Goal: Task Accomplishment & Management: Manage account settings

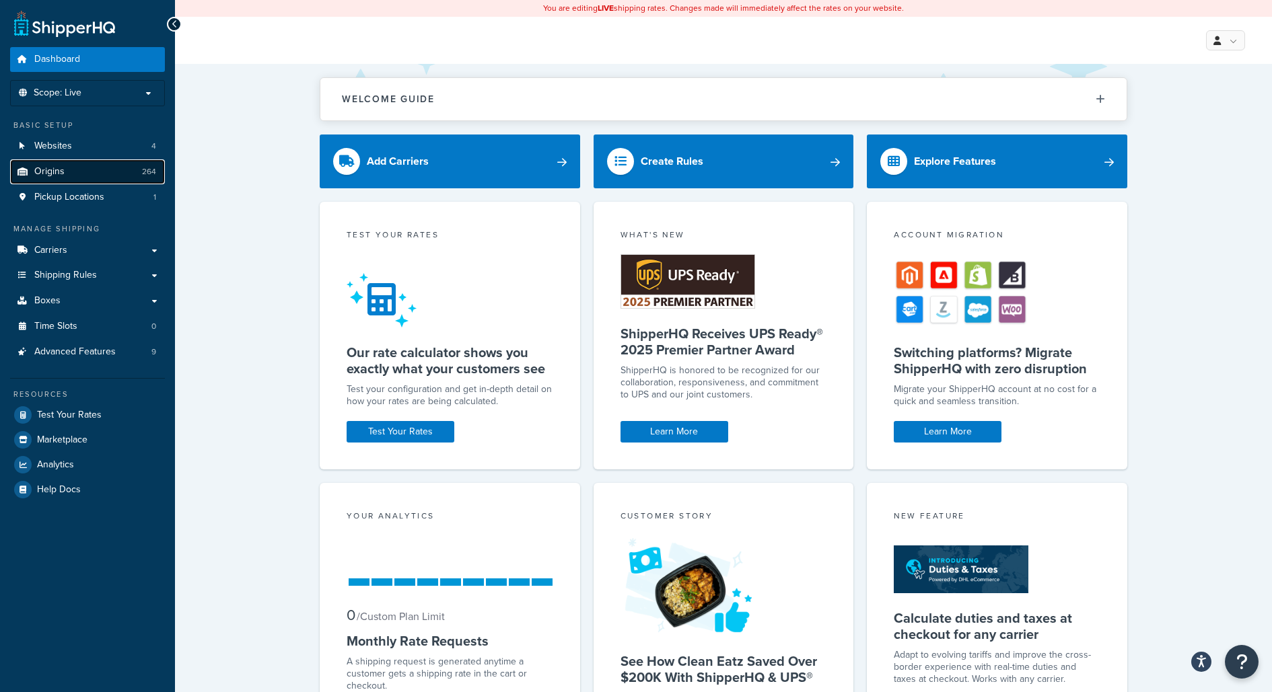
click at [135, 176] on link "Origins 264" at bounding box center [87, 171] width 155 height 25
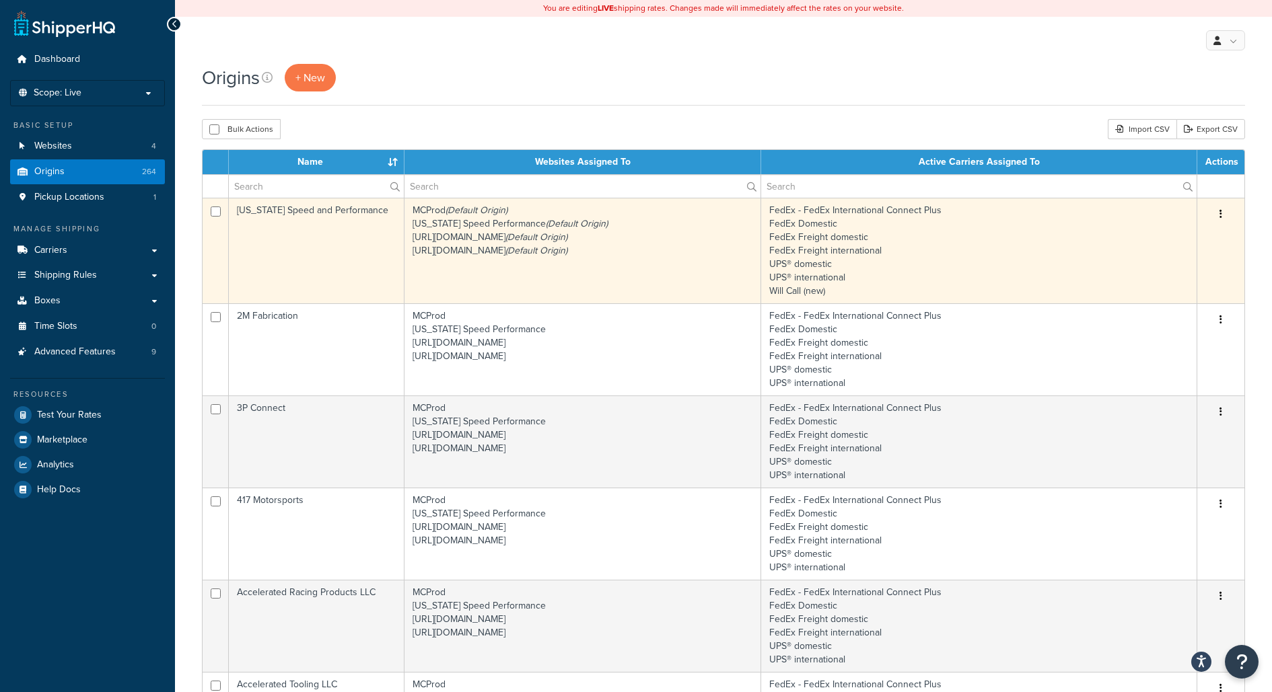
click at [978, 225] on td "FedEx - FedEx International Connect Plus FedEx Domestic FedEx Freight domestic …" at bounding box center [979, 251] width 436 height 106
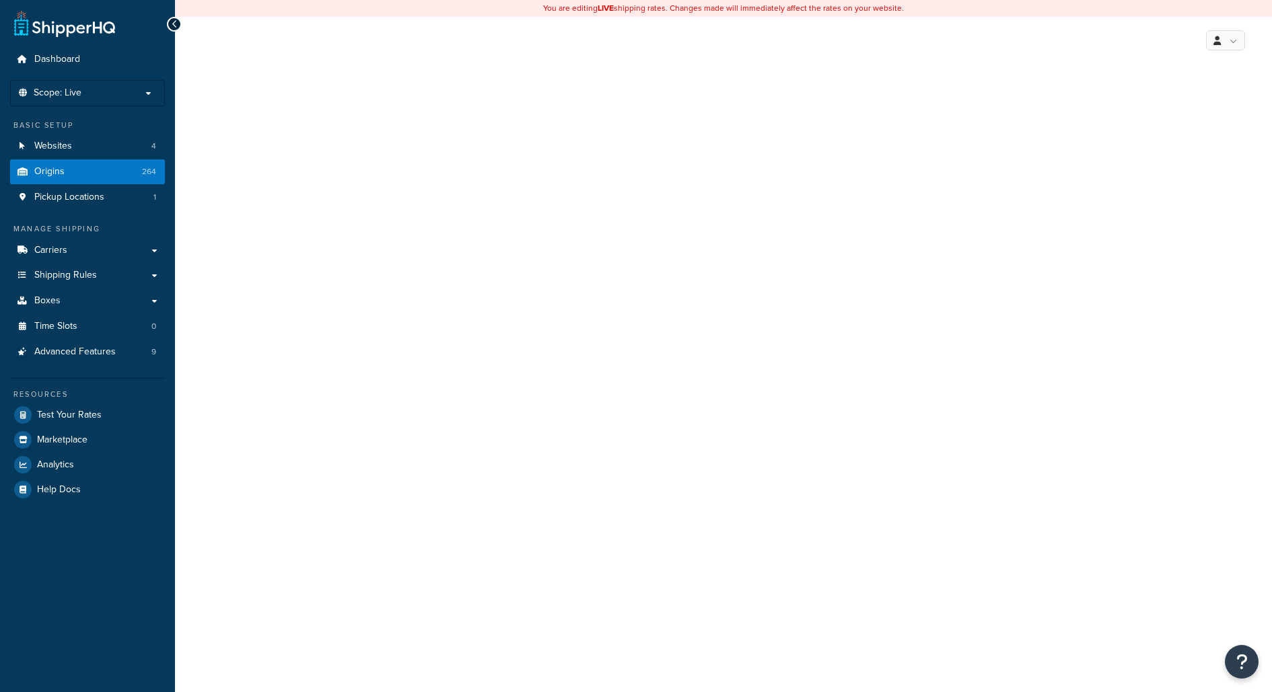
select select "43"
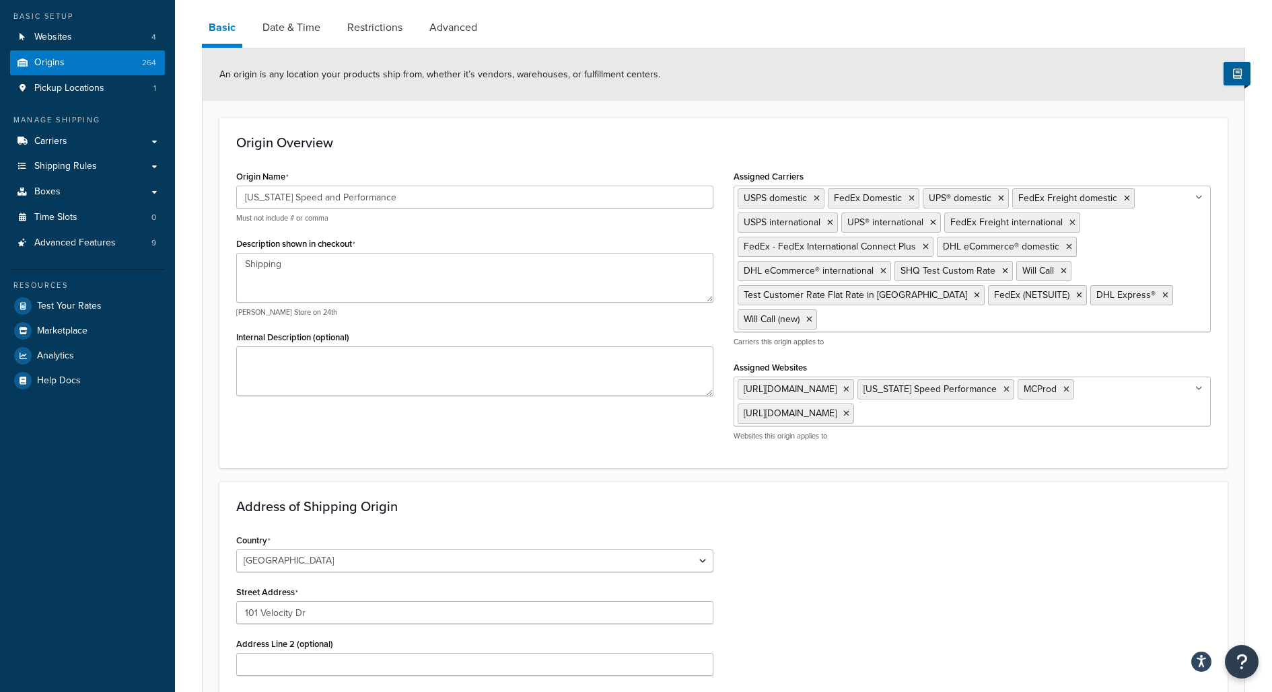
scroll to position [103, 0]
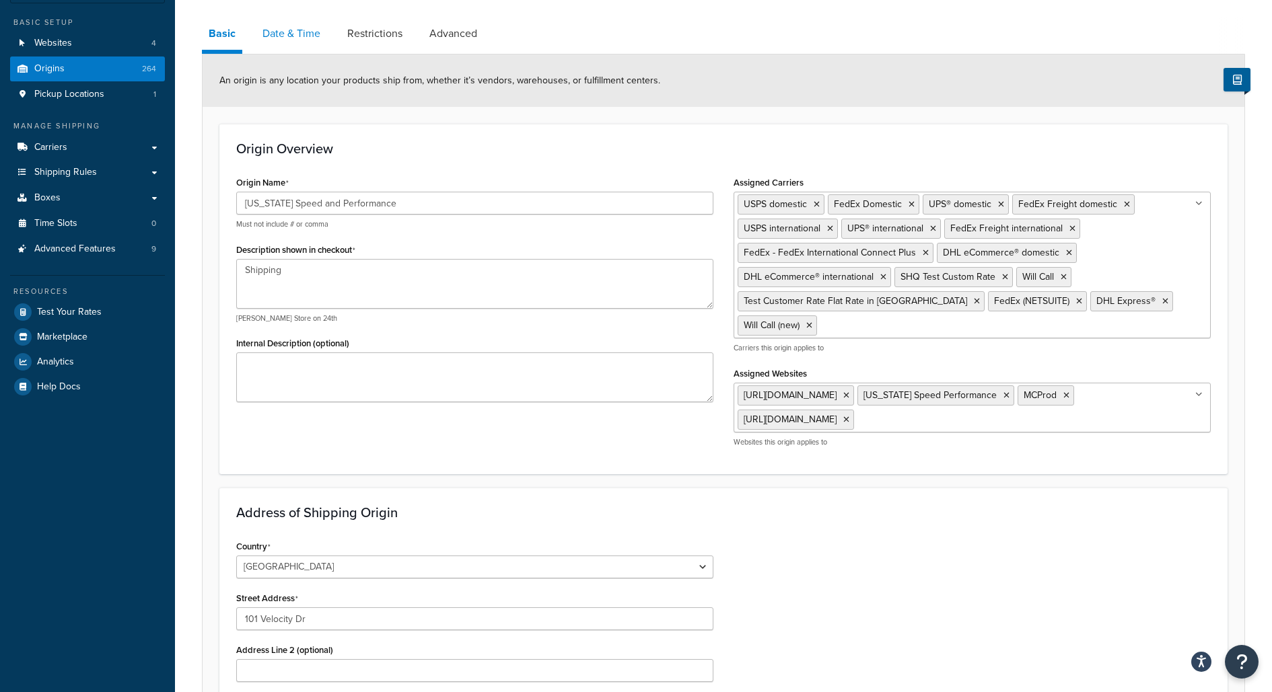
click at [308, 36] on link "Date & Time" at bounding box center [291, 33] width 71 height 32
select select "PER_SHIPPING_METHOD_TYPE"
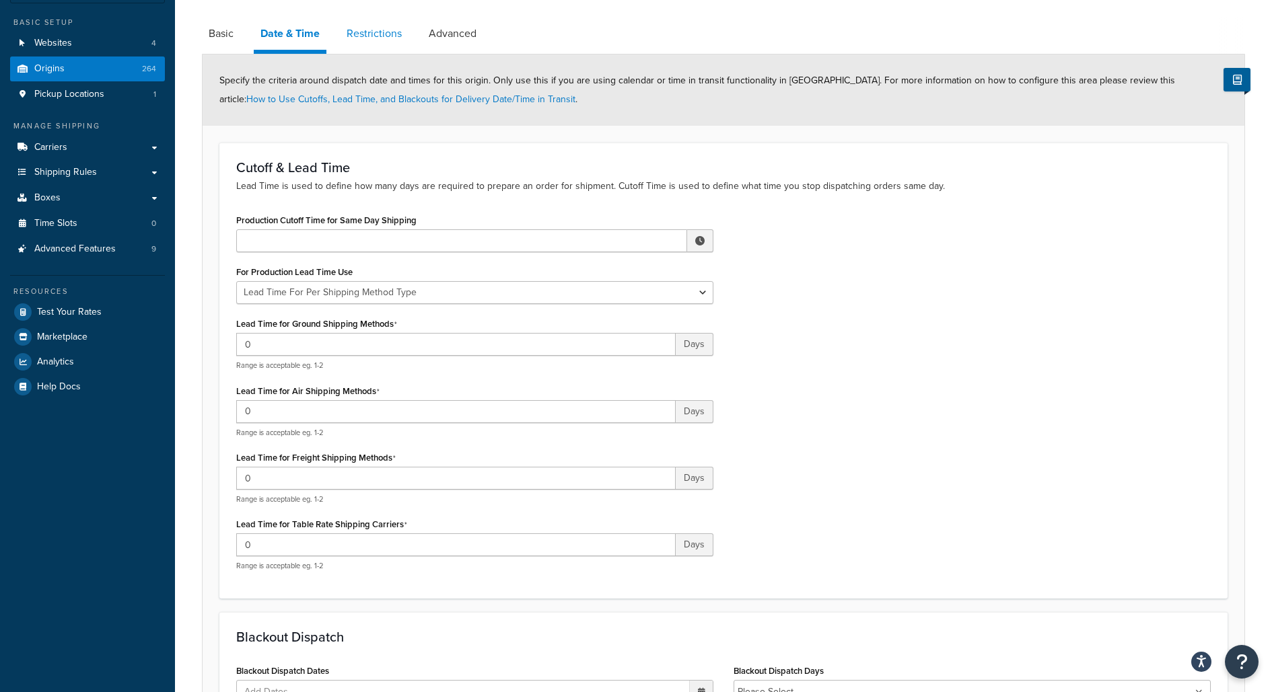
click at [380, 46] on link "Restrictions" at bounding box center [374, 33] width 69 height 32
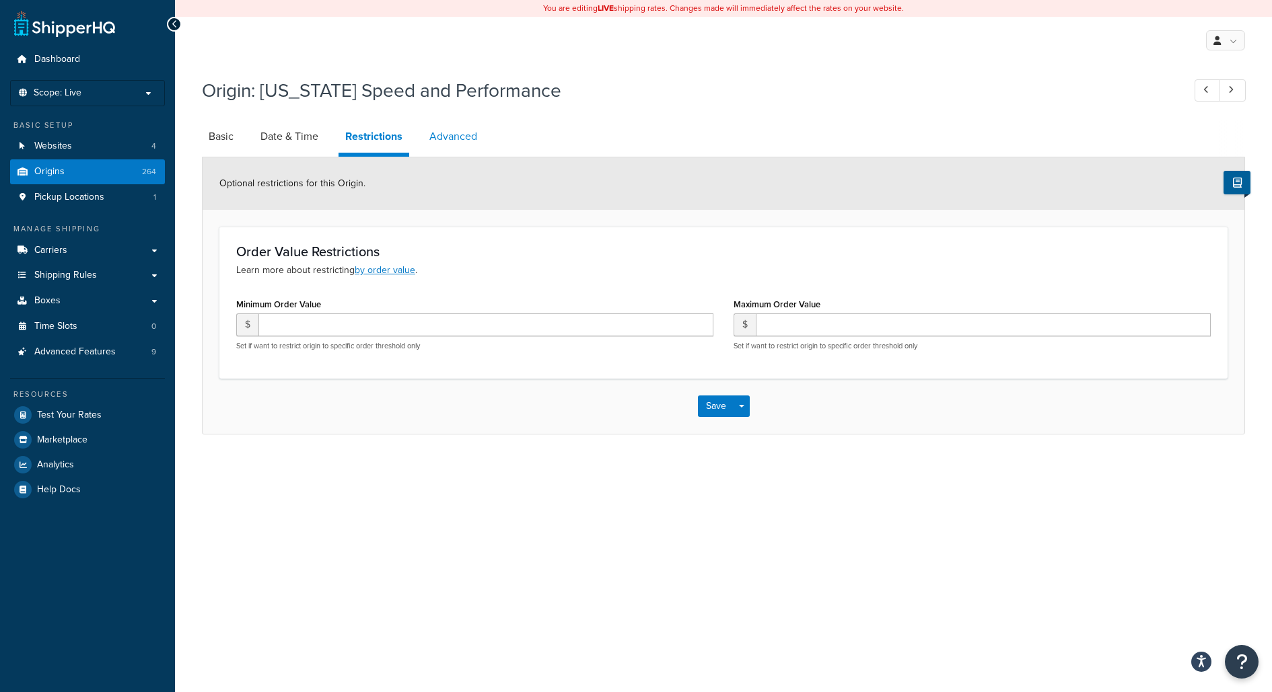
click at [463, 133] on link "Advanced" at bounding box center [453, 136] width 61 height 32
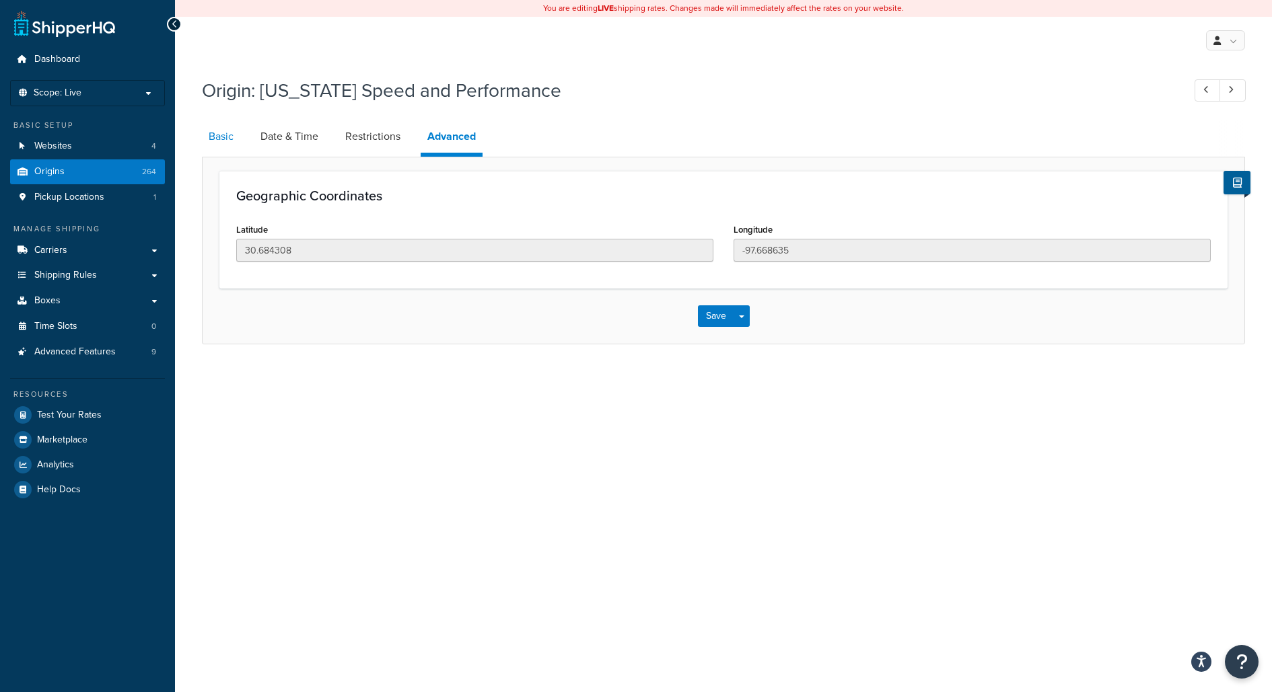
click at [231, 133] on link "Basic" at bounding box center [221, 136] width 38 height 32
select select "43"
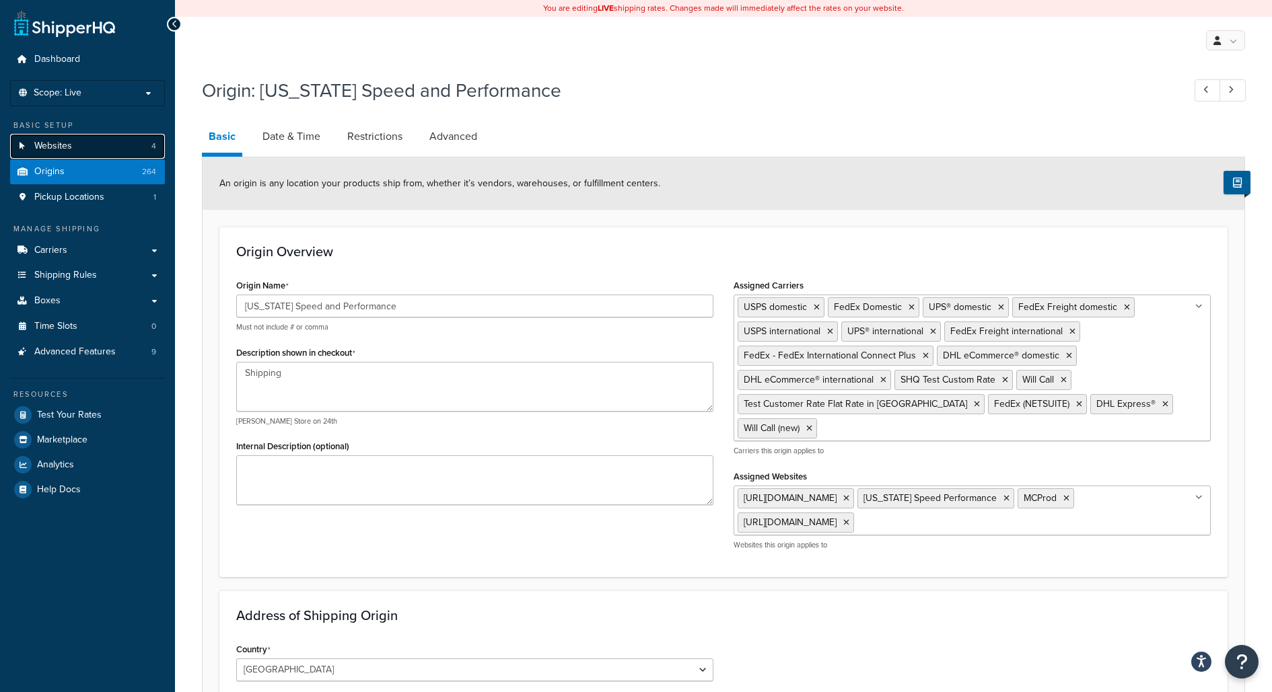
click at [137, 139] on link "Websites 4" at bounding box center [87, 146] width 155 height 25
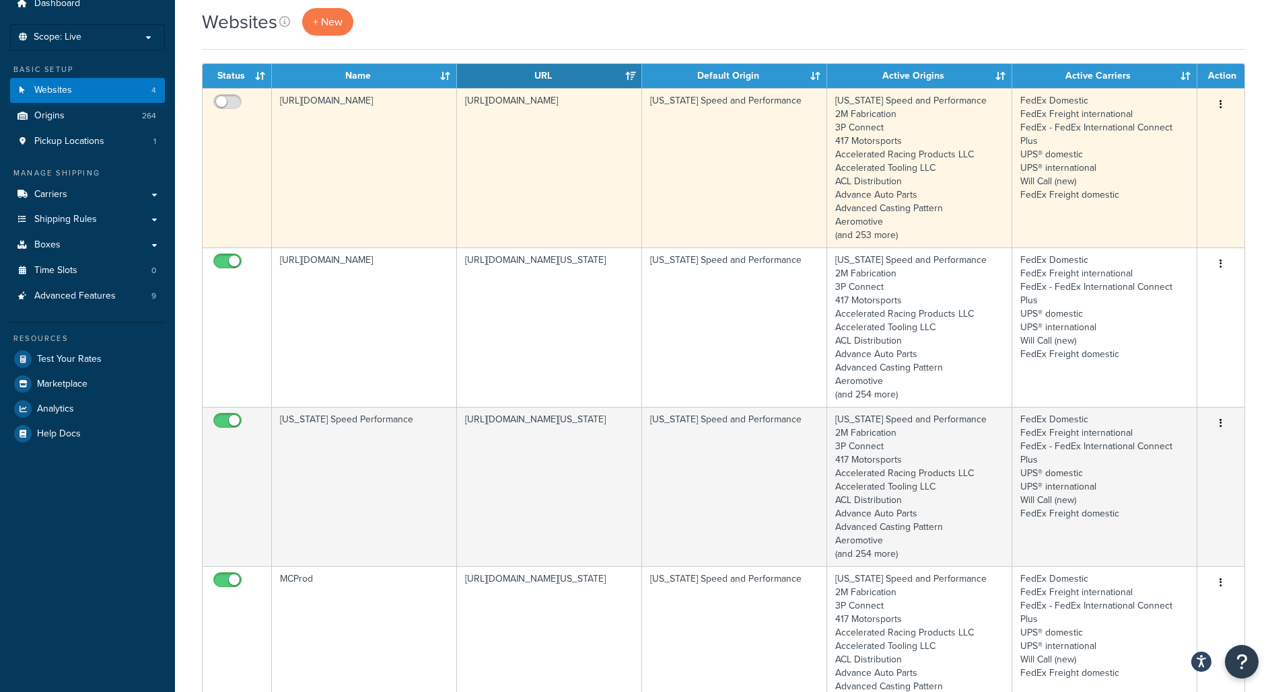
scroll to position [31, 0]
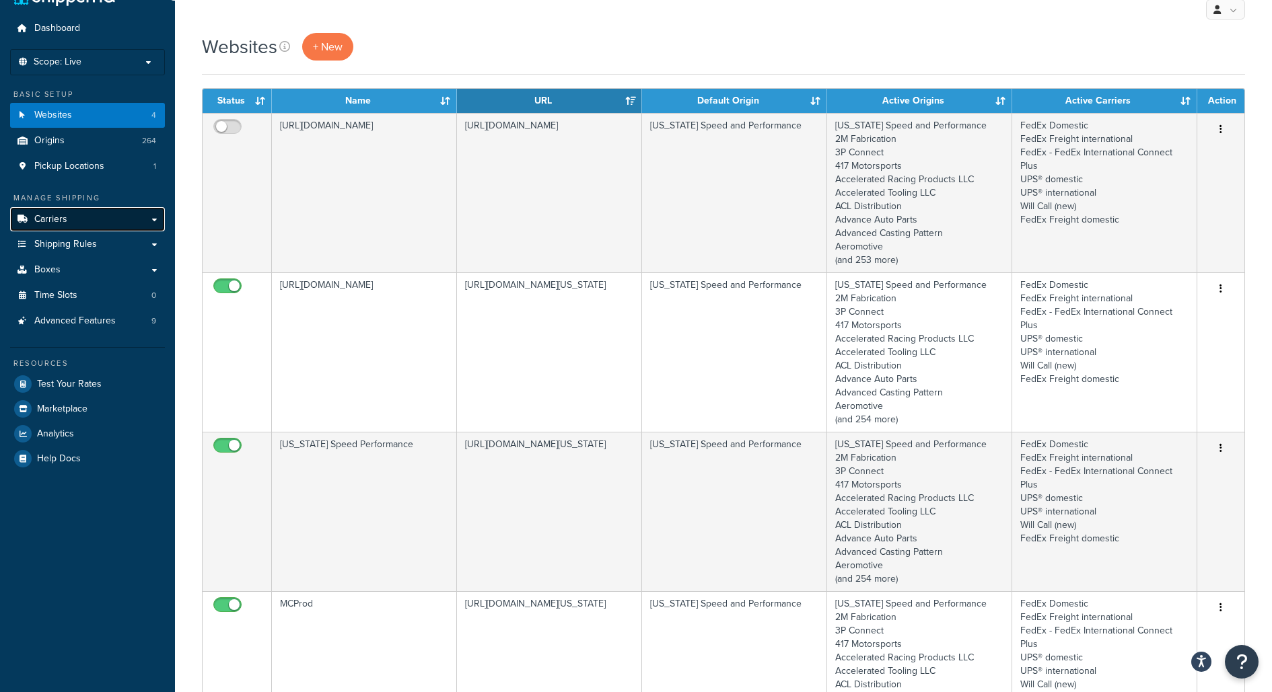
click at [129, 215] on link "Carriers" at bounding box center [87, 219] width 155 height 25
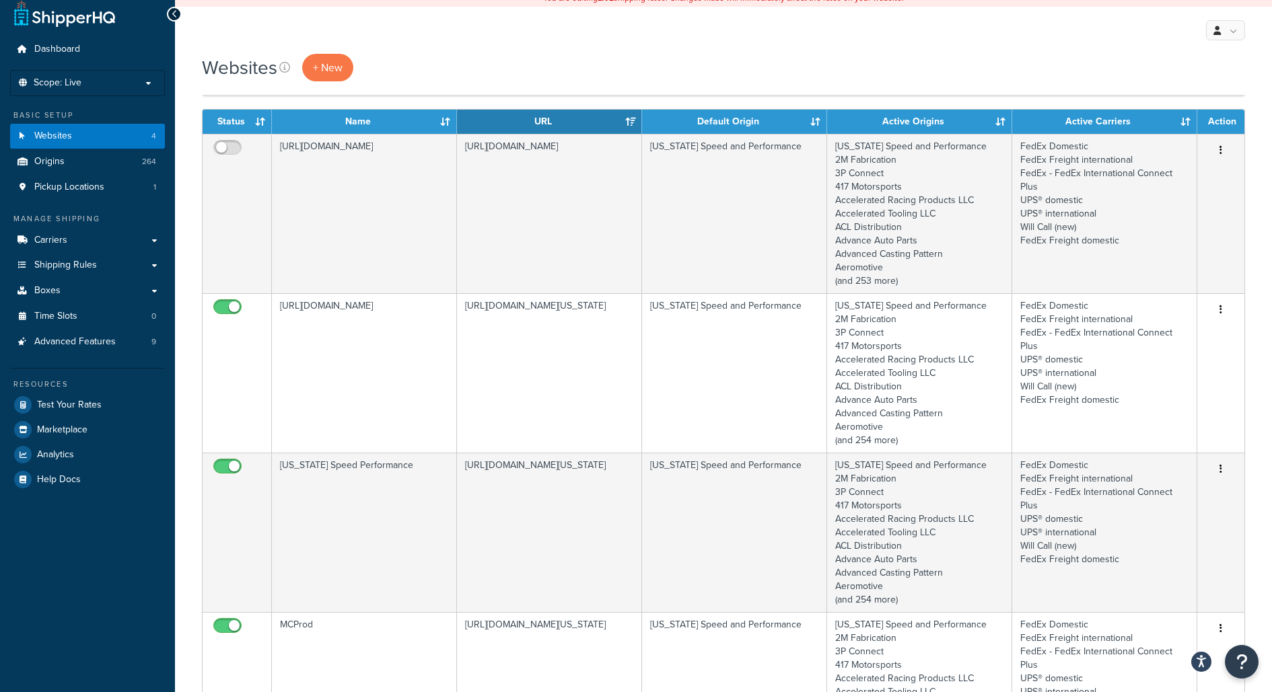
scroll to position [0, 0]
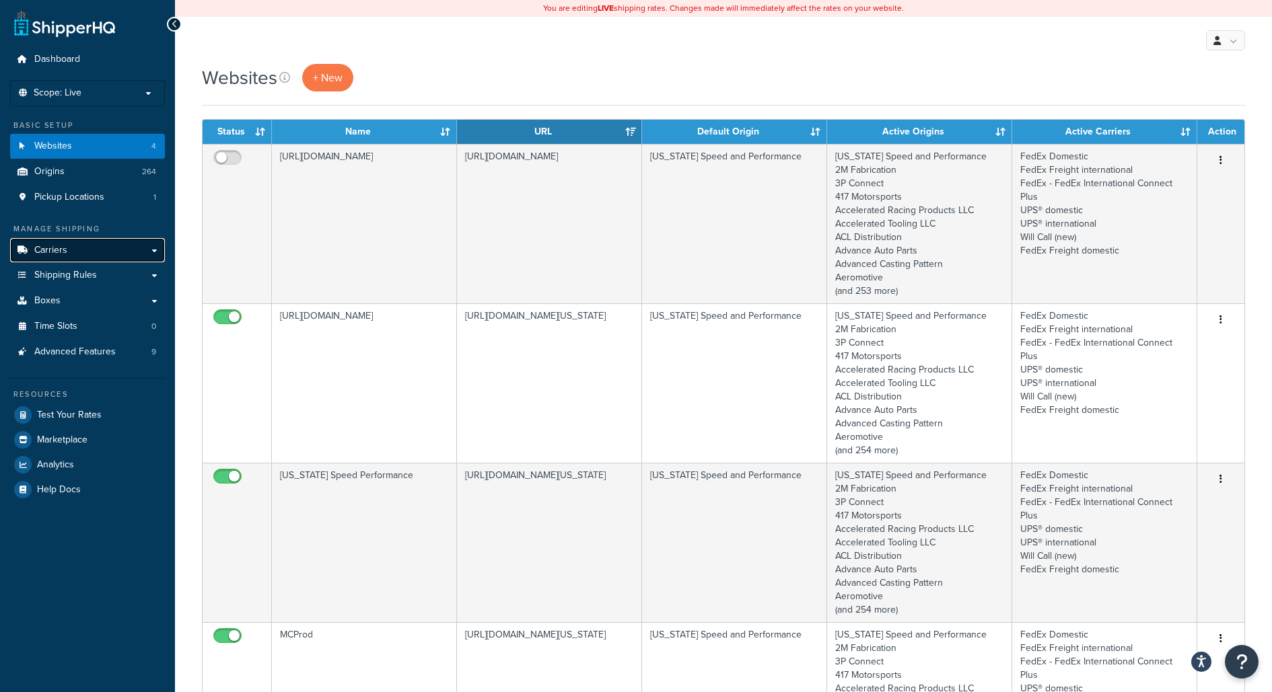
click at [137, 255] on link "Carriers" at bounding box center [87, 250] width 155 height 25
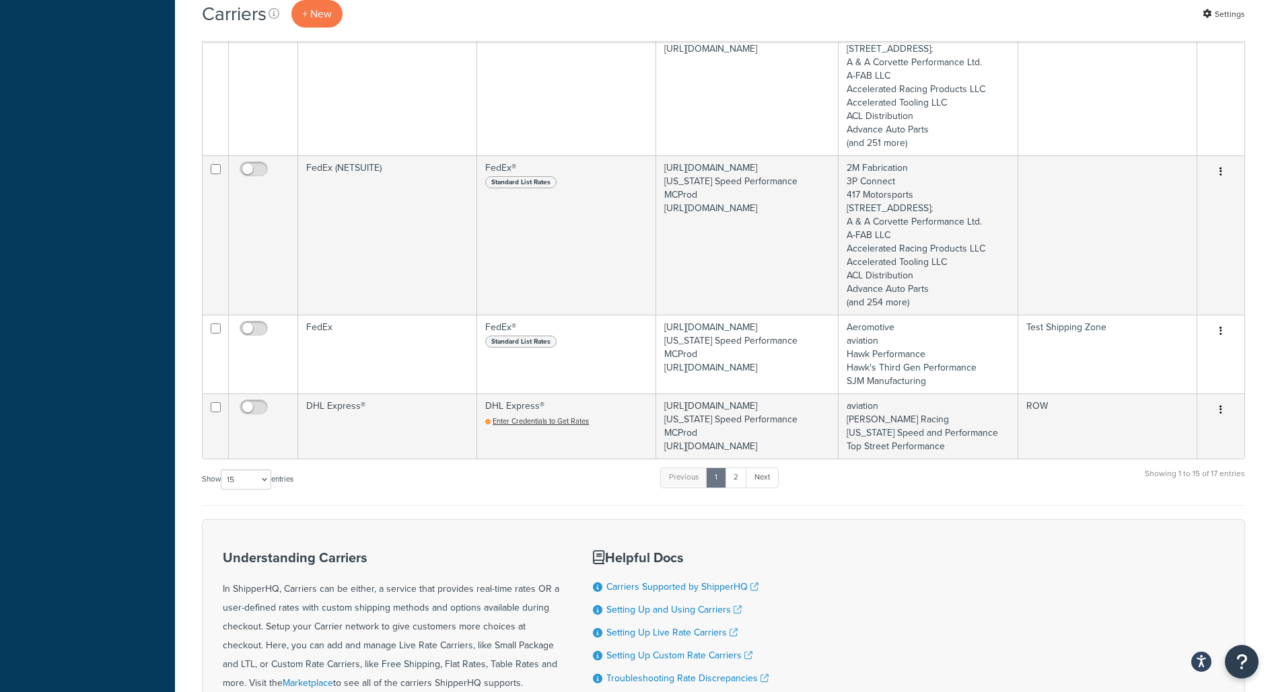
scroll to position [1887, 0]
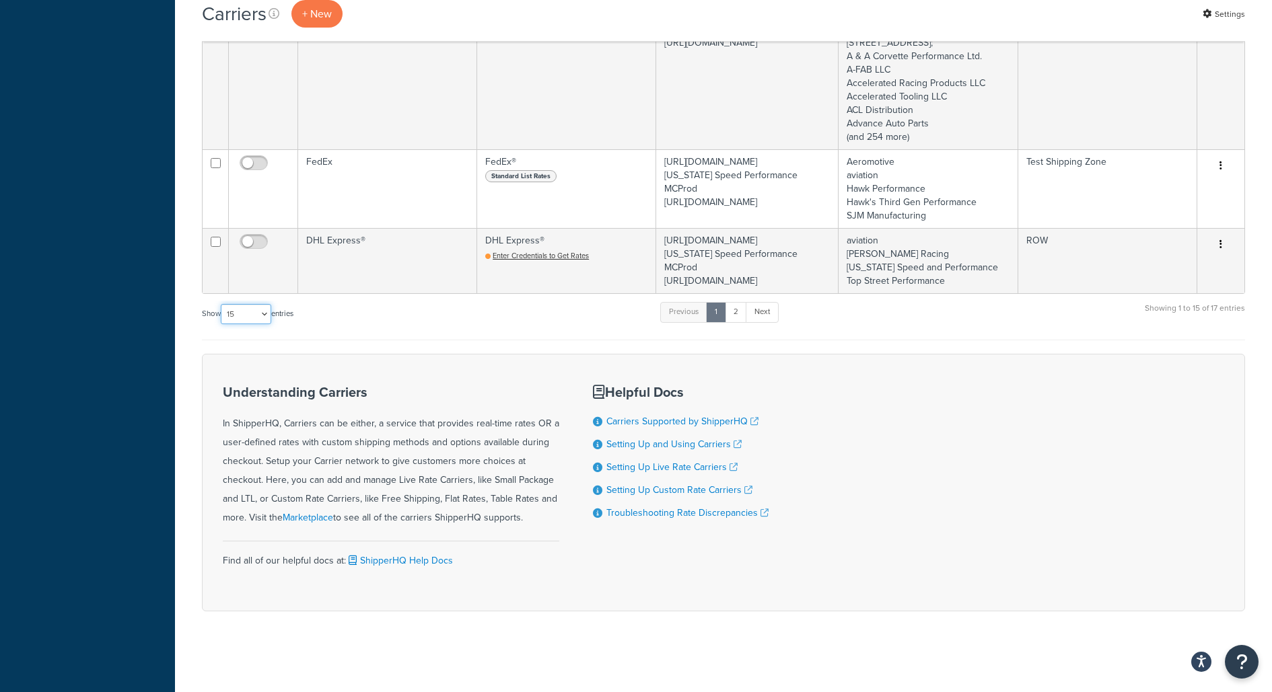
click at [258, 308] on select "10 15 25 50 100" at bounding box center [246, 314] width 50 height 20
select select "100"
click at [222, 324] on select "10 15 25 50 100" at bounding box center [246, 314] width 50 height 20
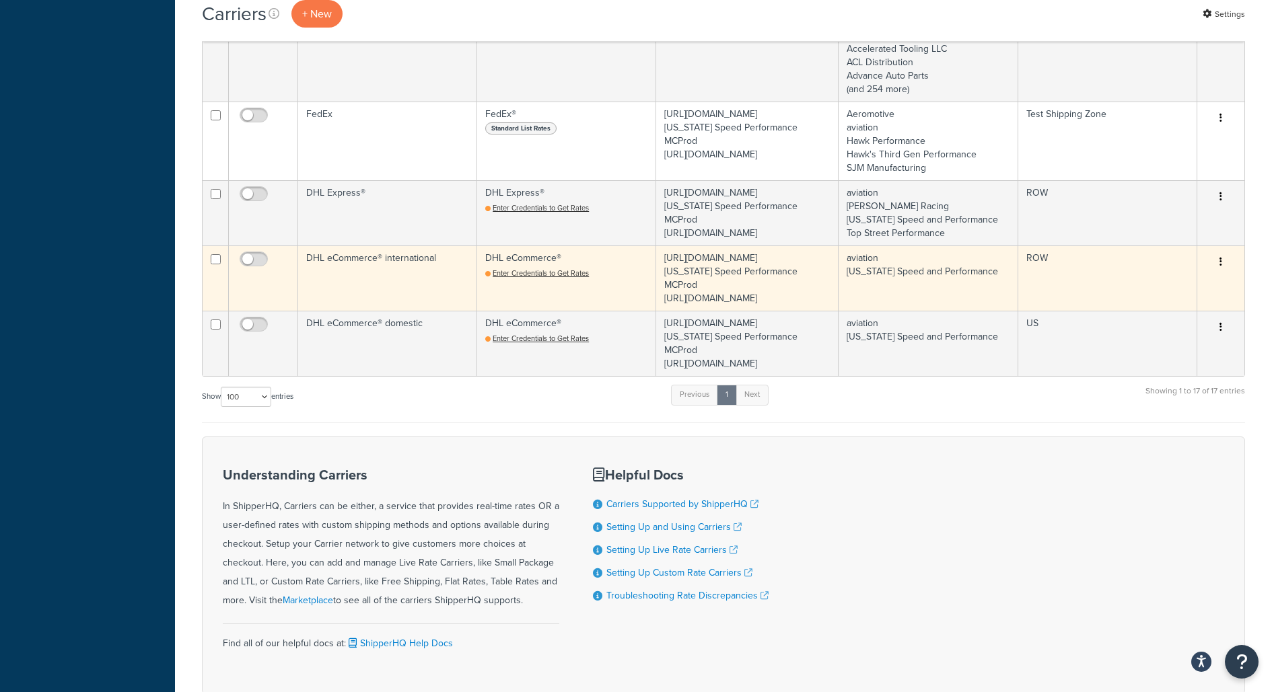
click at [426, 311] on td "DHL eCommerce® international" at bounding box center [387, 278] width 179 height 65
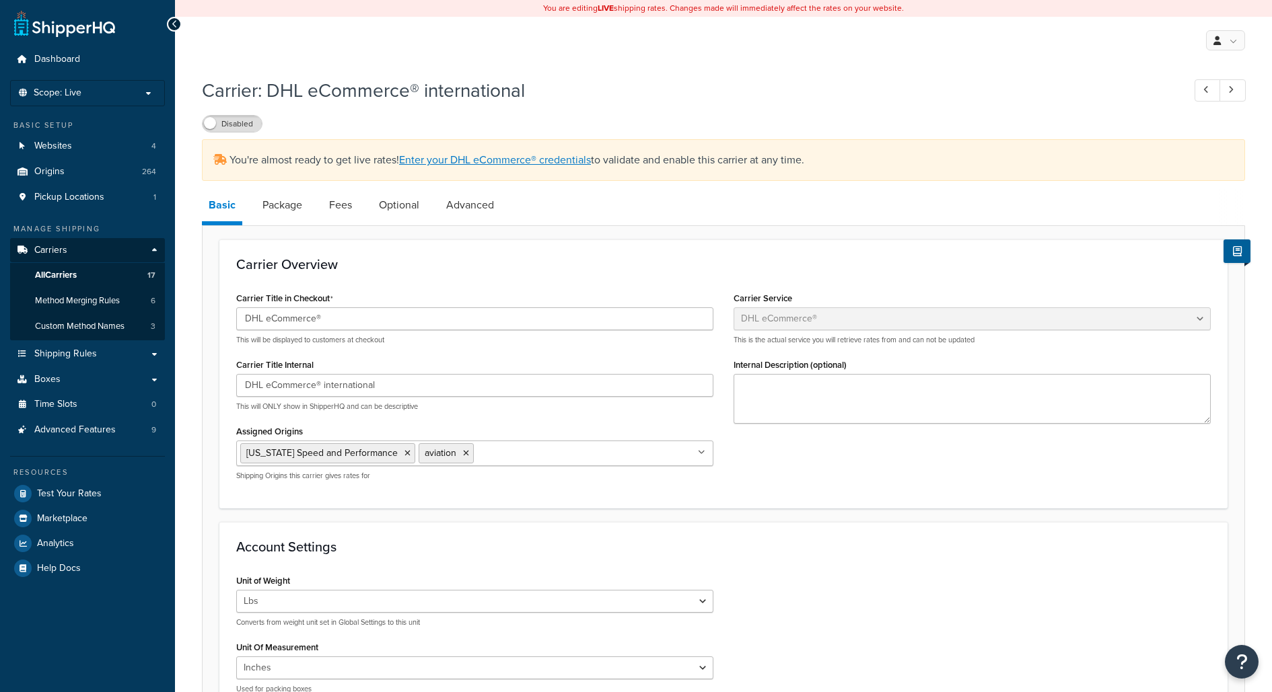
select select "dhlEcommercev4"
click at [483, 161] on link "Enter your DHL eCommerce® credentials" at bounding box center [495, 159] width 192 height 15
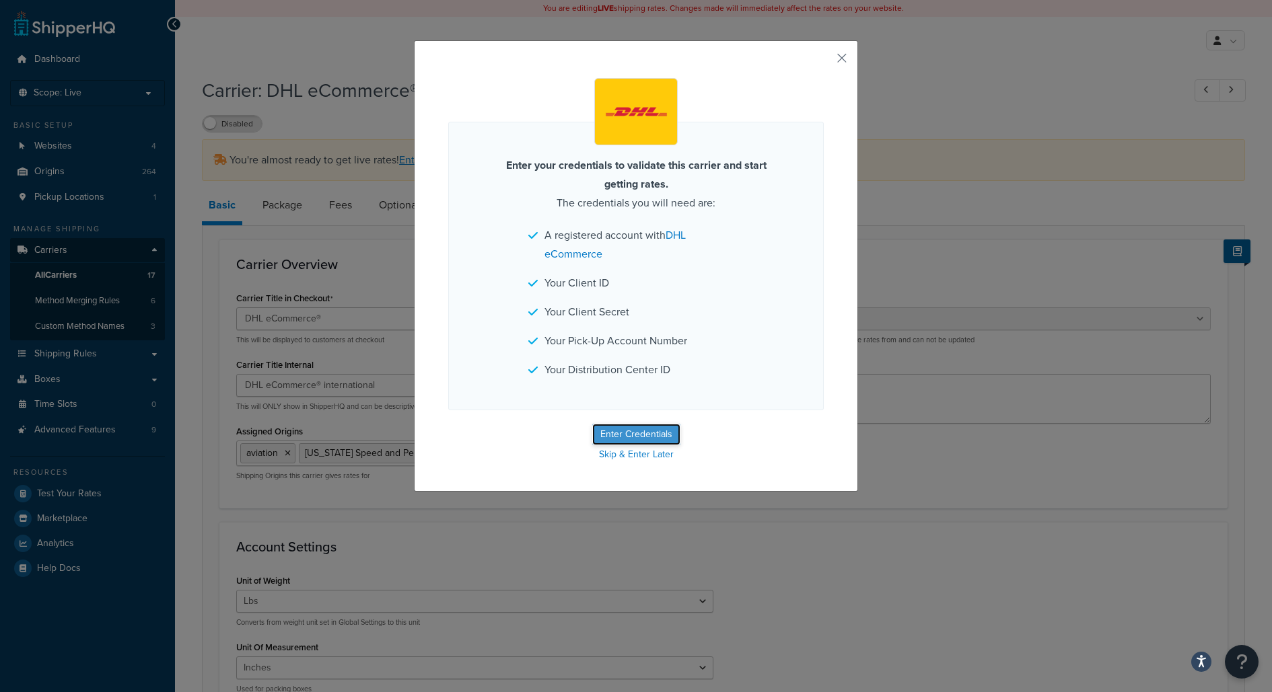
click at [630, 439] on button "Enter Credentials" at bounding box center [636, 435] width 88 height 22
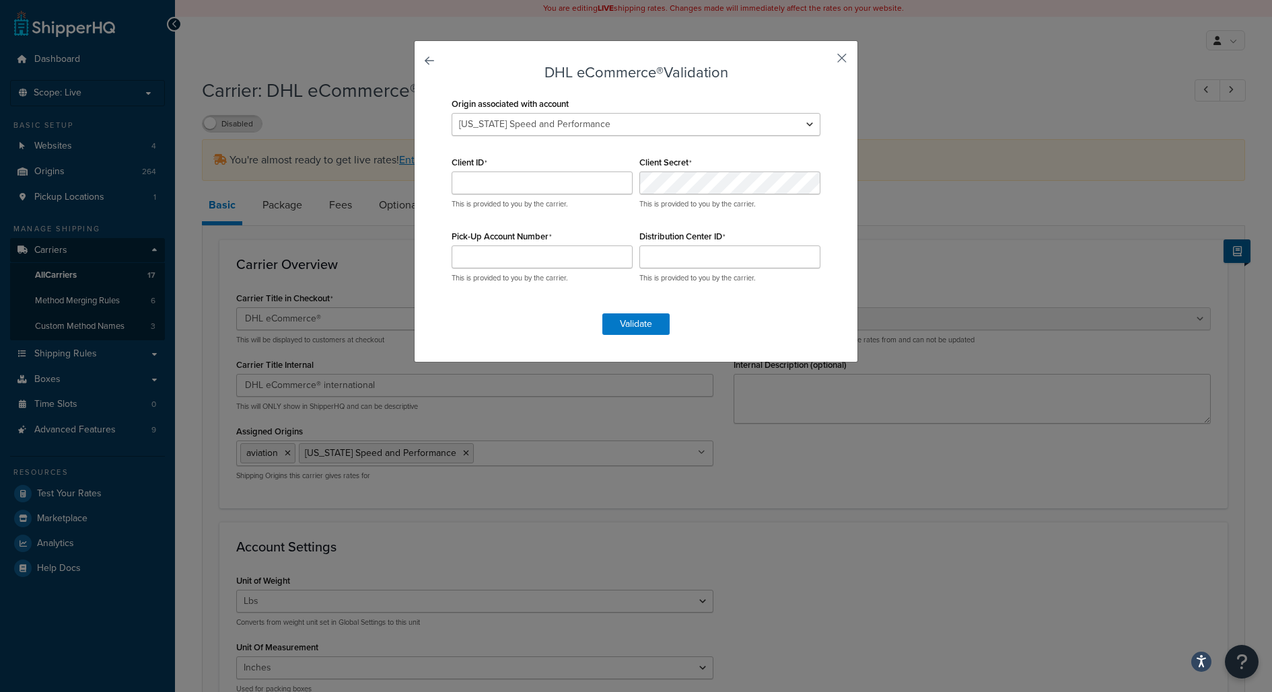
click at [824, 61] on button "button" at bounding box center [821, 62] width 3 height 3
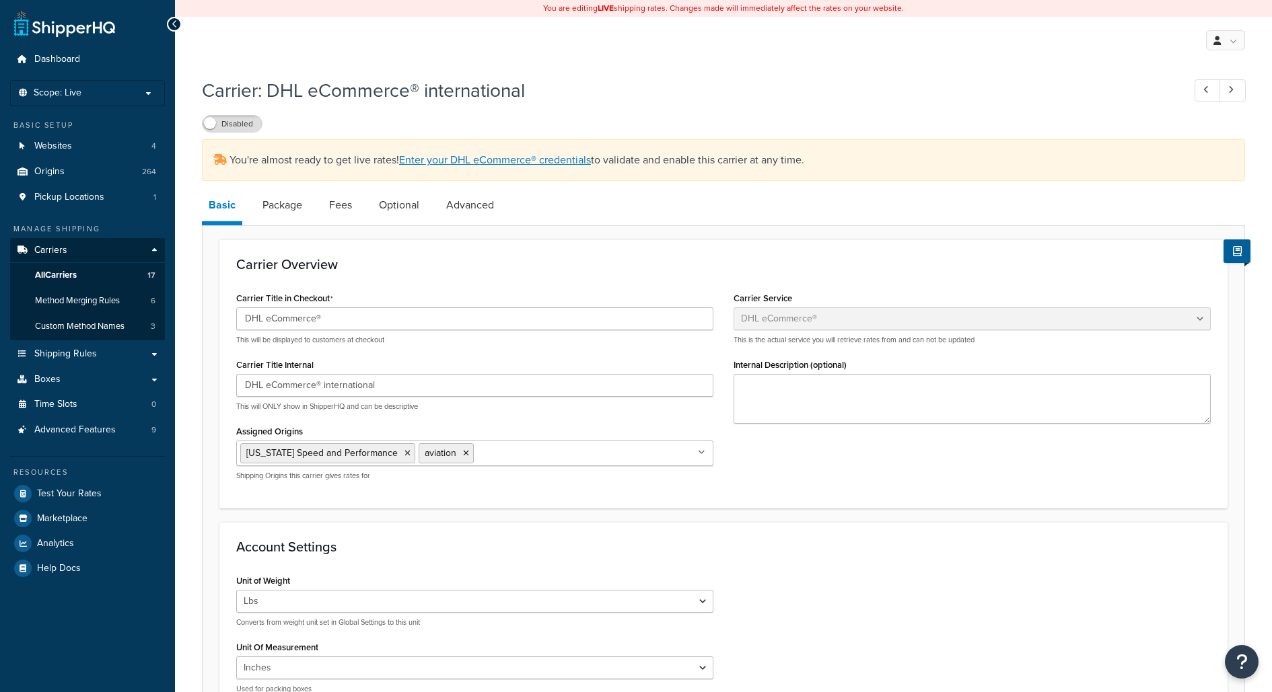
select select "dhlEcommercev4"
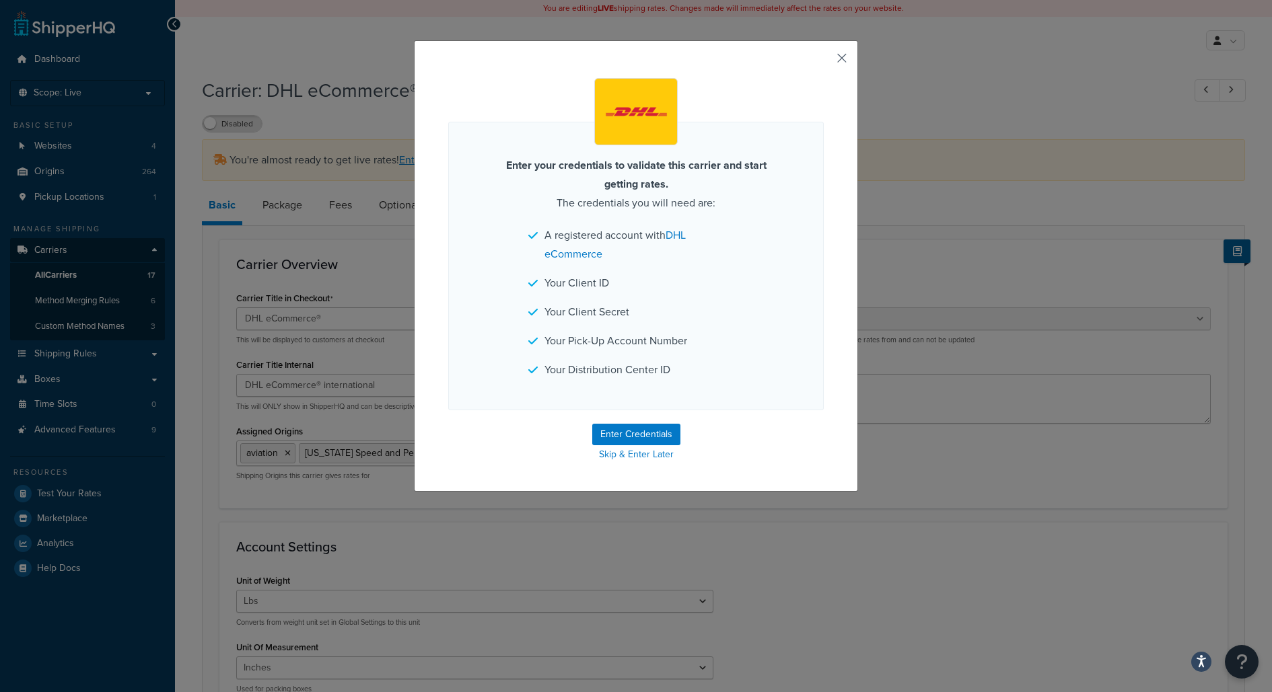
click at [824, 61] on button "button" at bounding box center [821, 62] width 3 height 3
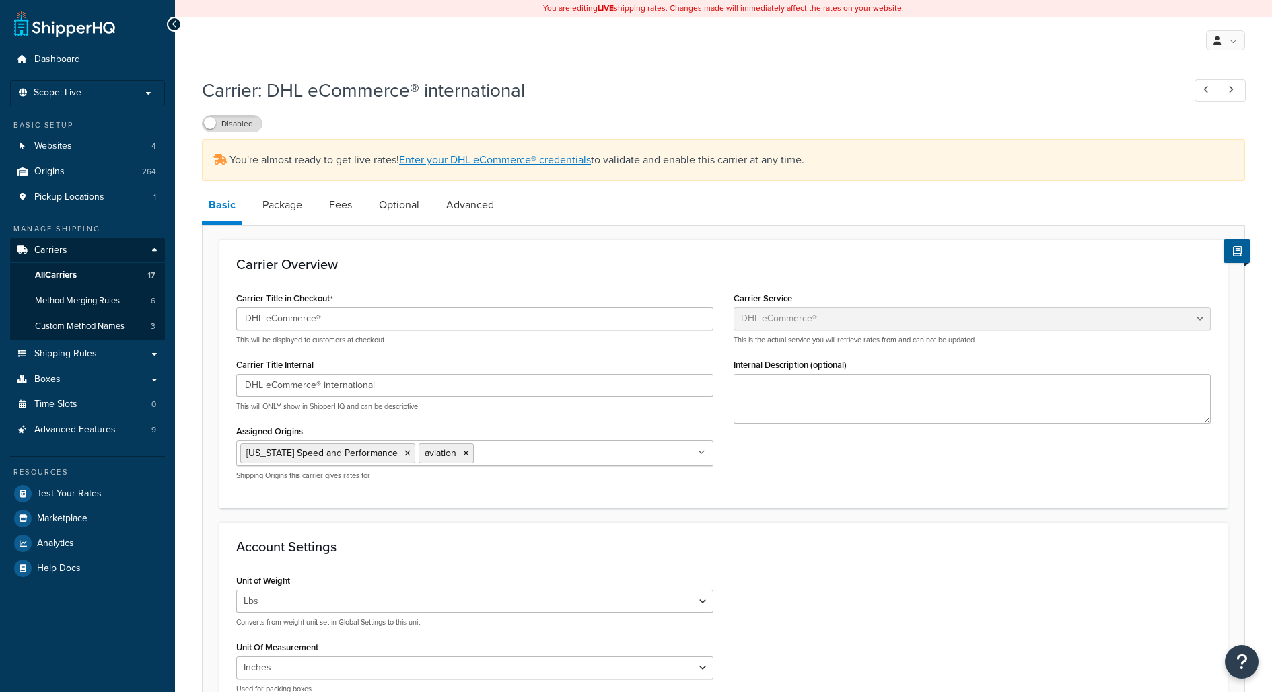
select select "dhlEcommercev4"
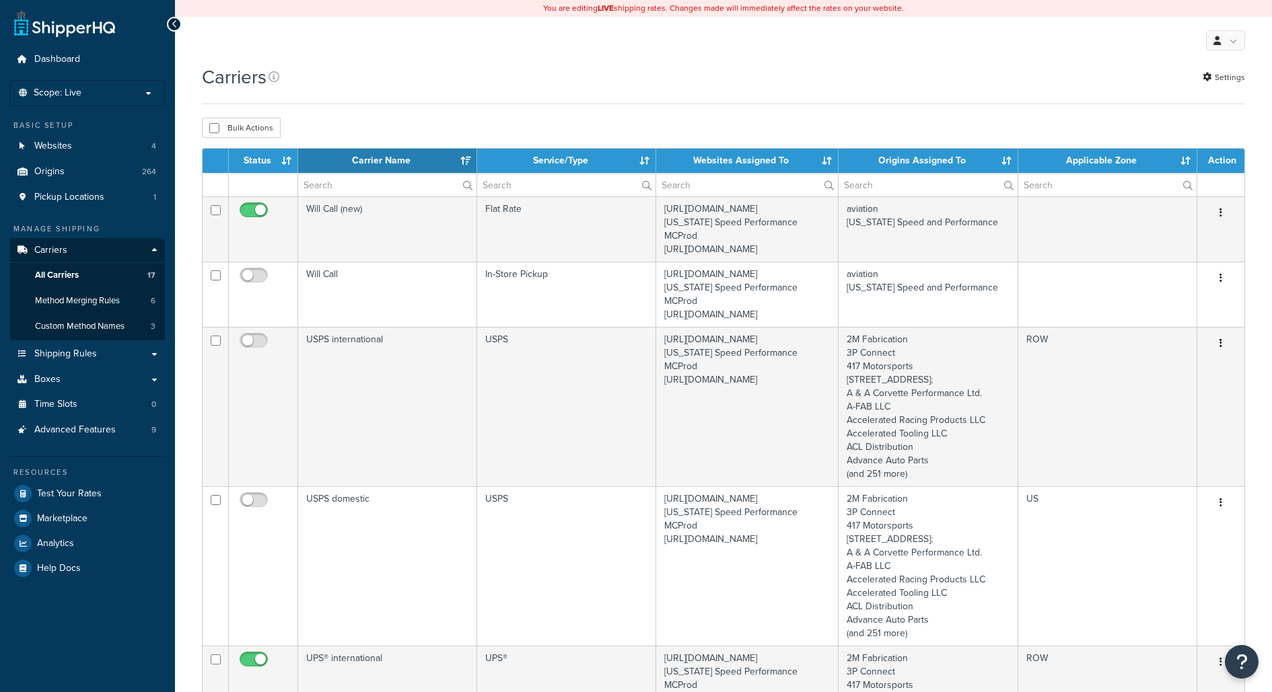
select select "15"
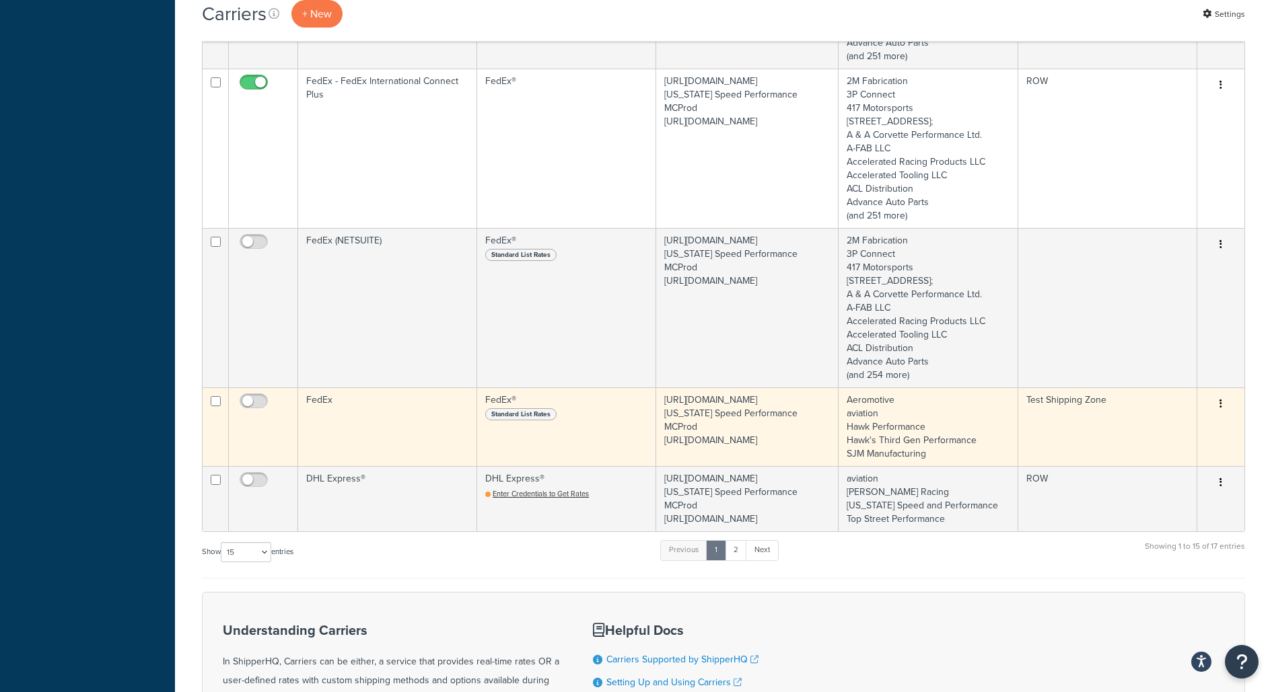
scroll to position [1547, 0]
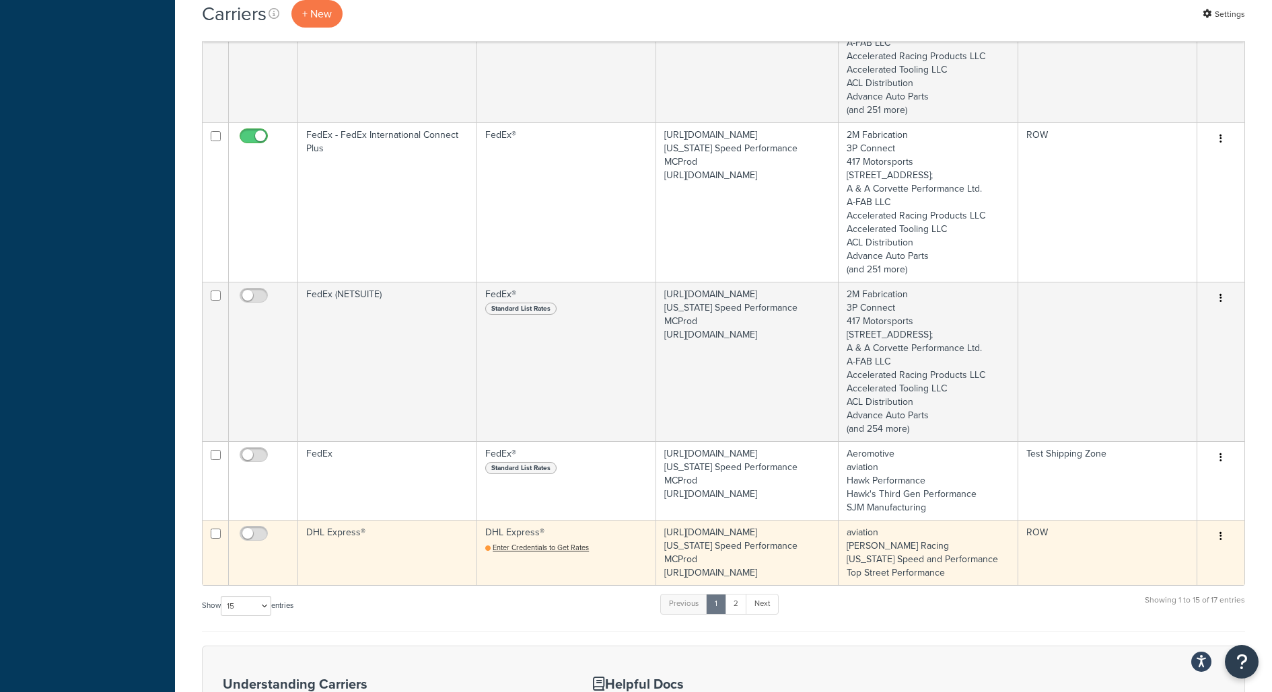
click at [585, 577] on td "DHL Express® Enter Credentials to Get Rates" at bounding box center [566, 552] width 179 height 65
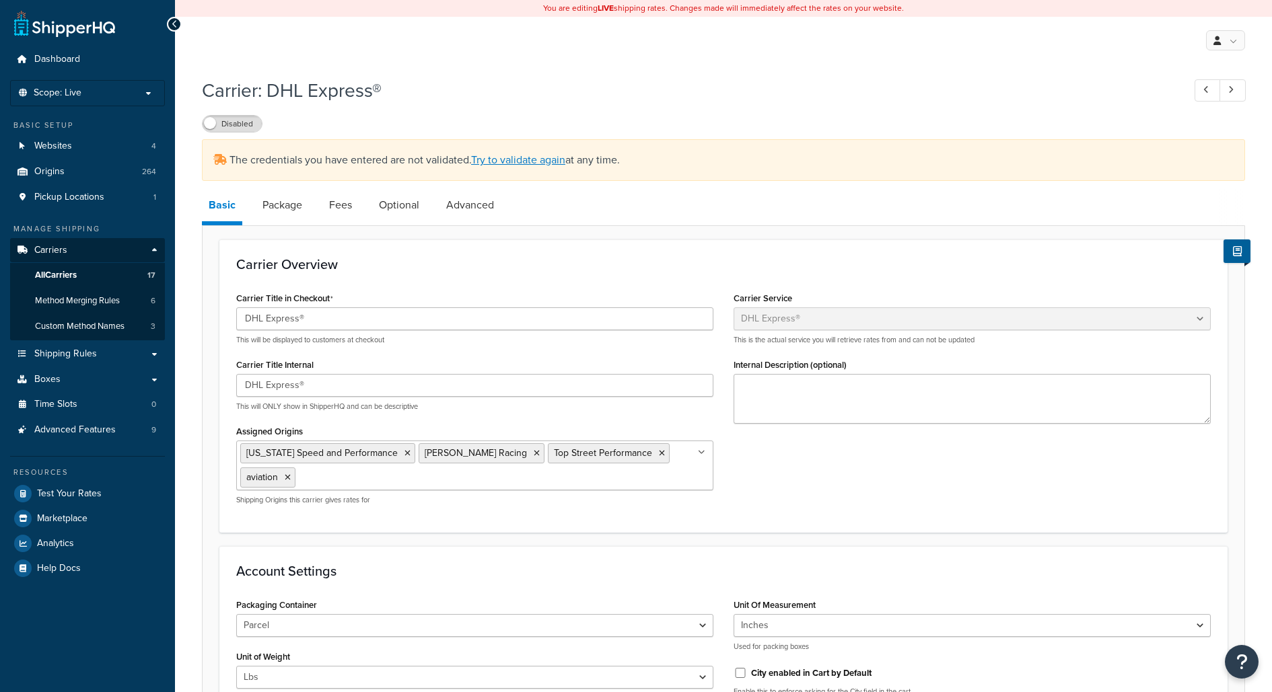
select select "dhl"
click at [143, 361] on link "Shipping Rules" at bounding box center [87, 354] width 155 height 25
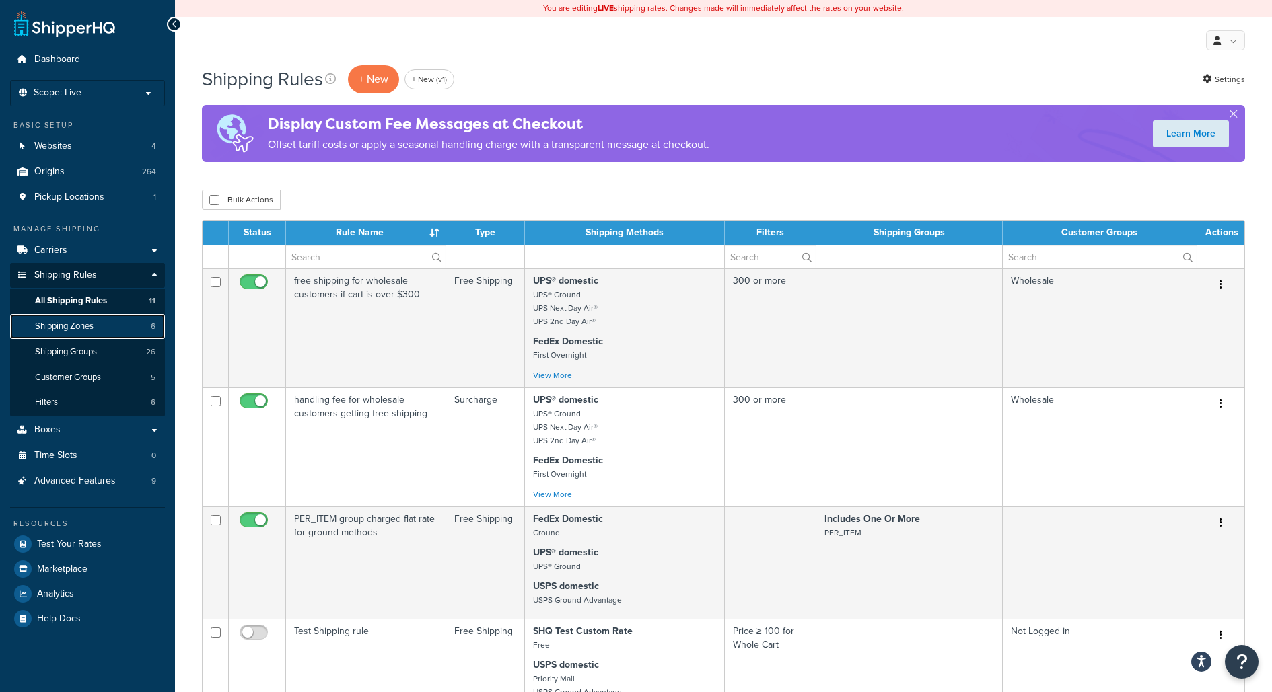
click at [143, 320] on link "Shipping Zones 6" at bounding box center [87, 326] width 155 height 25
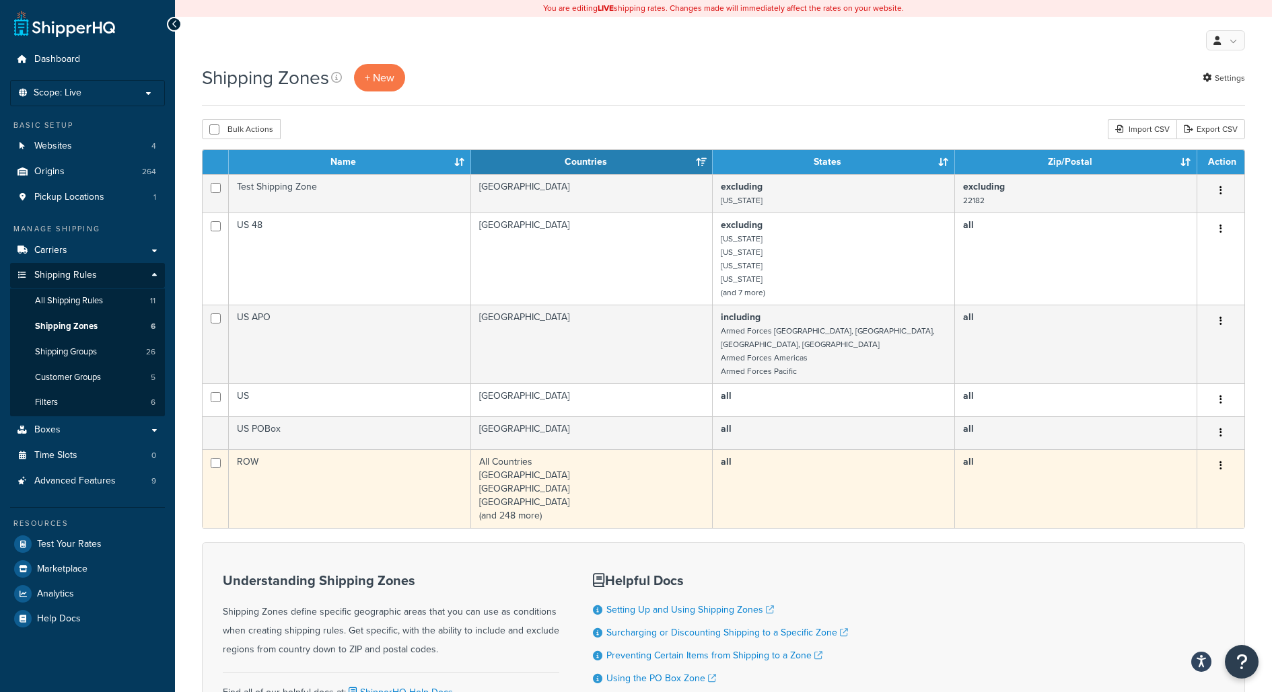
click at [301, 468] on td "ROW" at bounding box center [350, 489] width 242 height 79
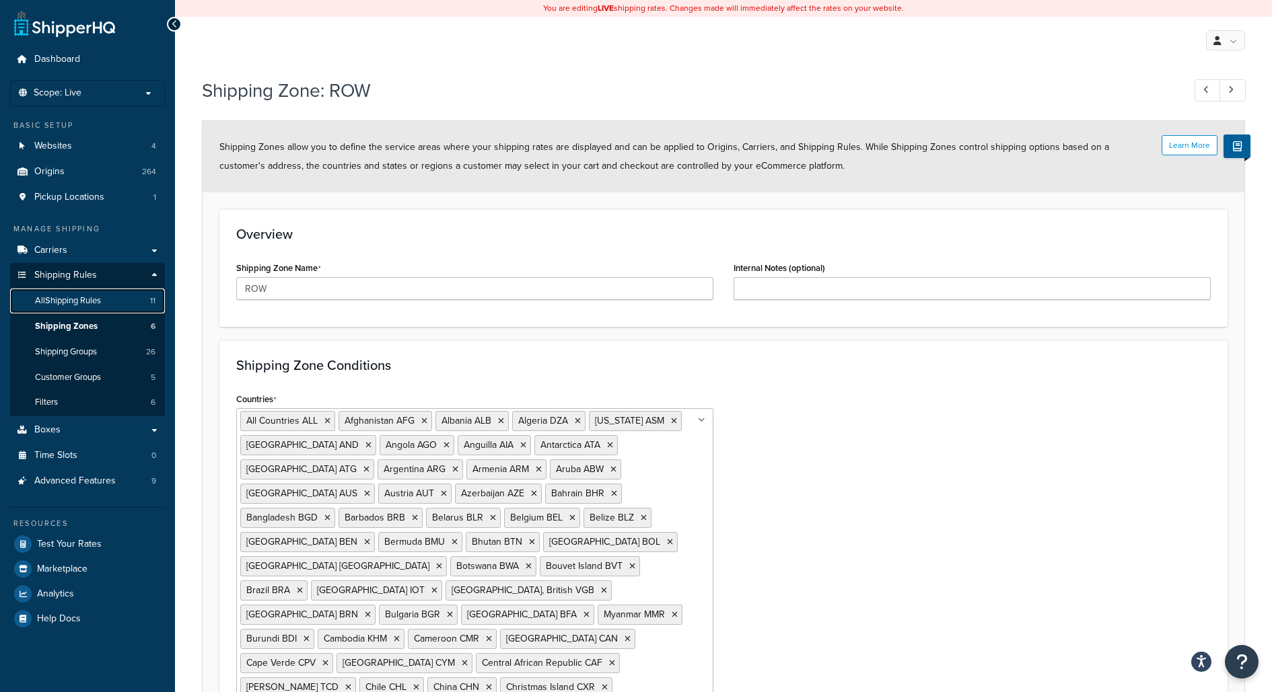
click at [141, 305] on link "All Shipping Rules 11" at bounding box center [87, 301] width 155 height 25
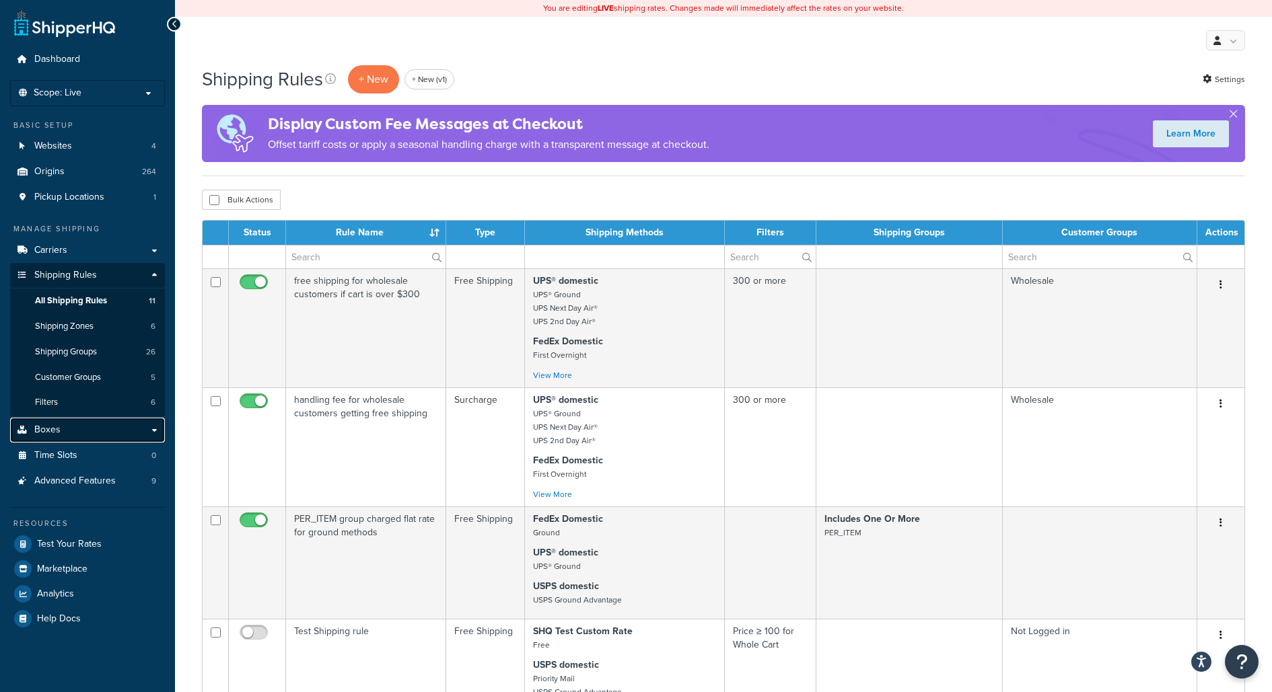
click at [112, 433] on link "Boxes" at bounding box center [87, 430] width 155 height 25
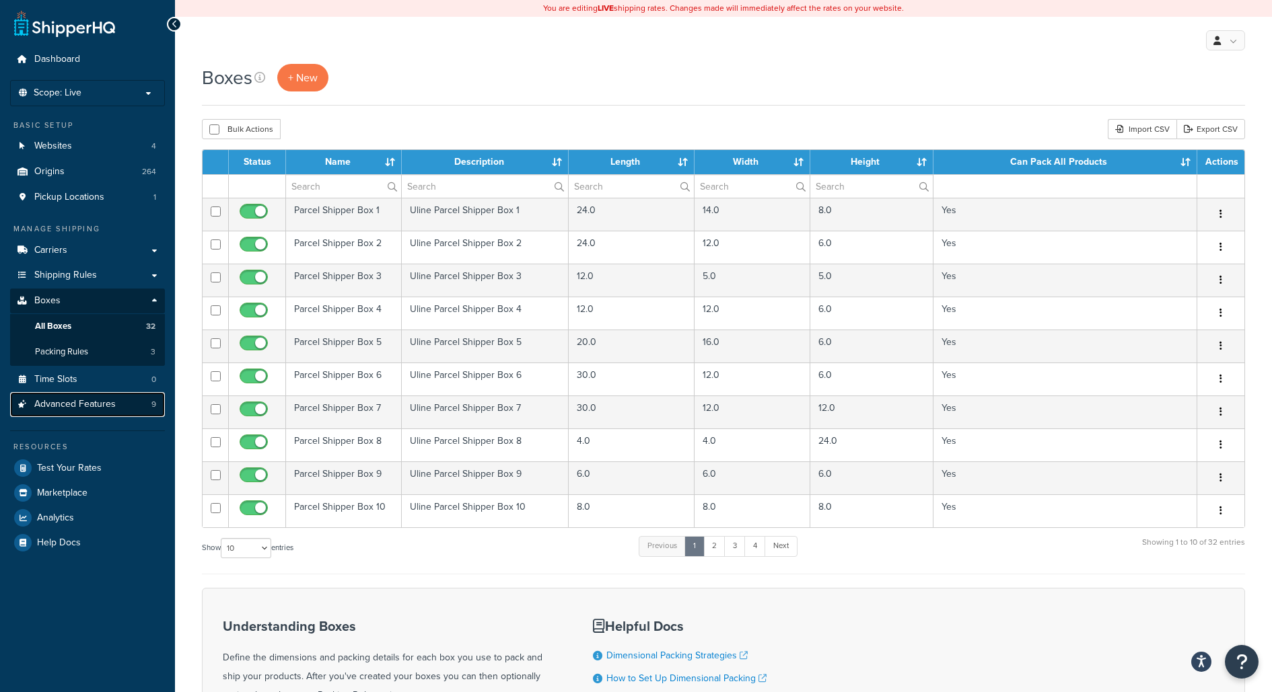
click at [118, 404] on link "Advanced Features 9" at bounding box center [87, 404] width 155 height 25
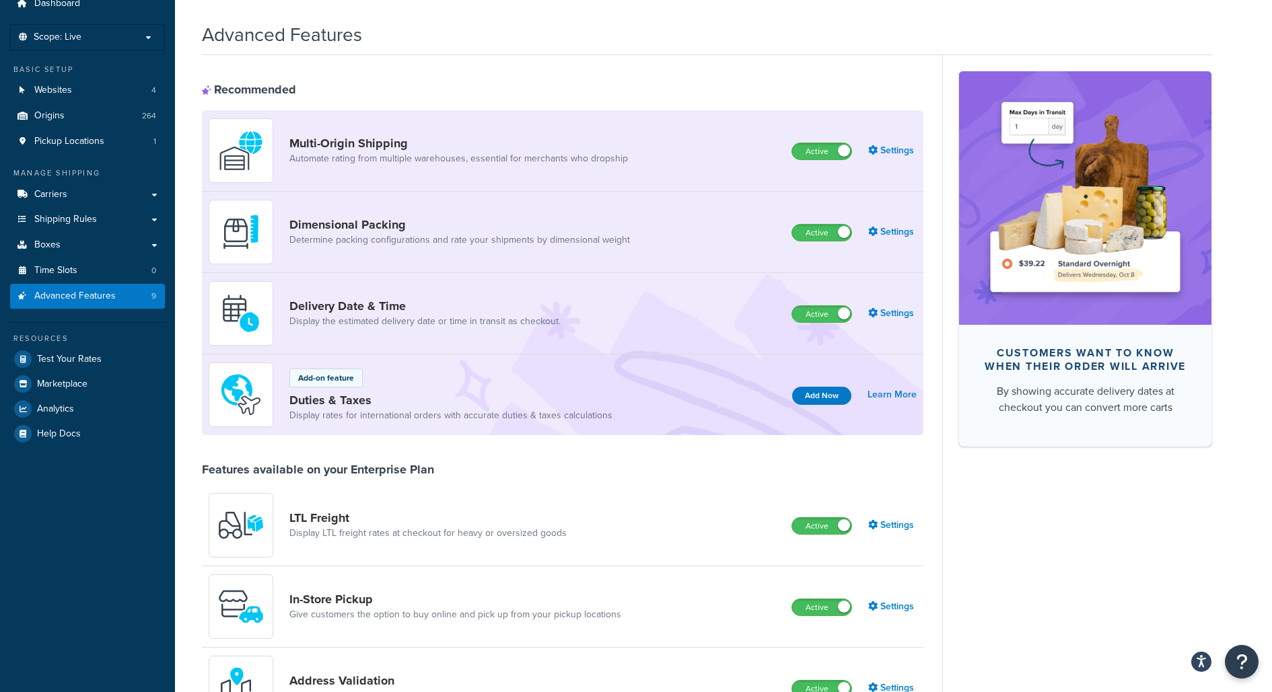
scroll to position [48, 0]
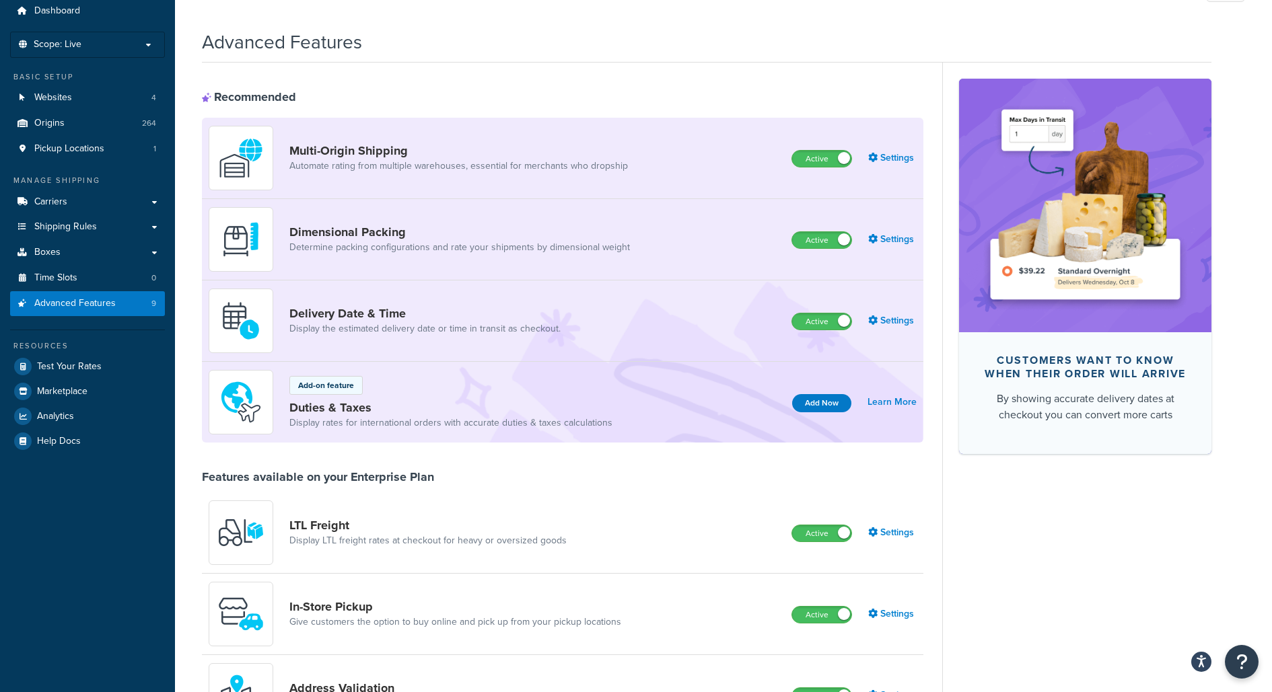
click at [776, 291] on div "Delivery Date & Time Display the estimated delivery date or time in transit as …" at bounding box center [562, 321] width 721 height 81
click at [907, 149] on link "Settings" at bounding box center [892, 158] width 48 height 19
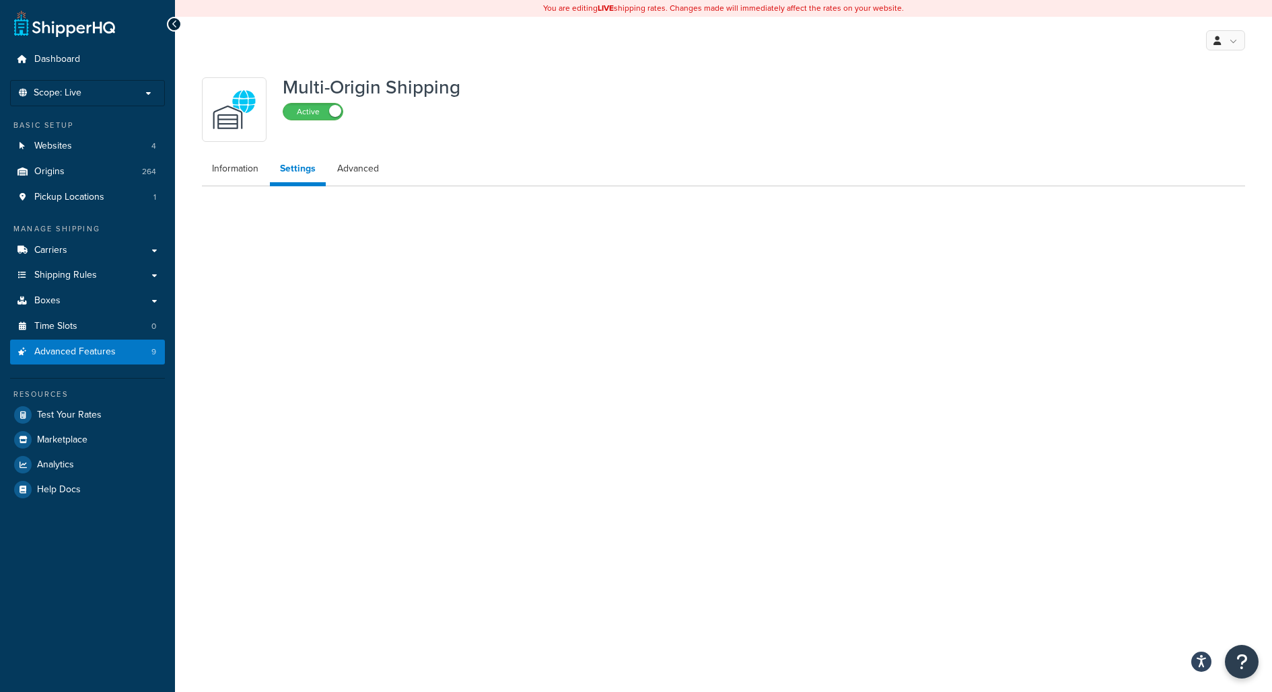
select select "false"
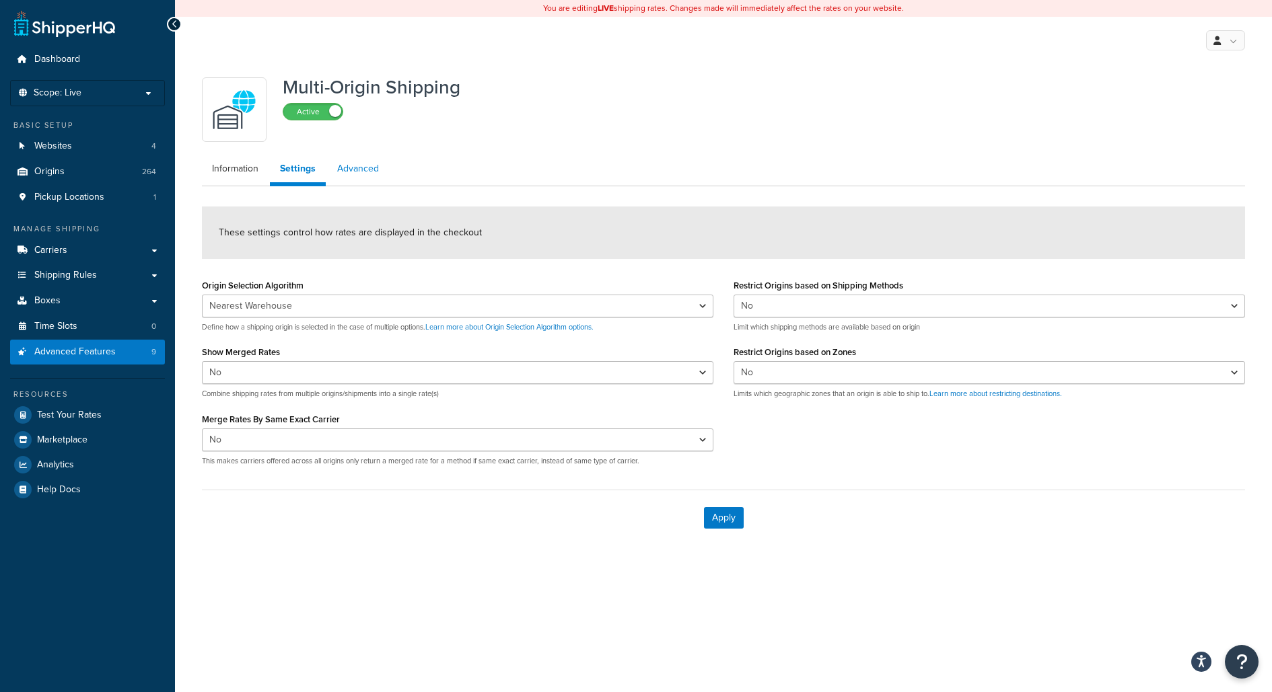
click at [349, 161] on link "Advanced" at bounding box center [358, 168] width 62 height 27
select select "false"
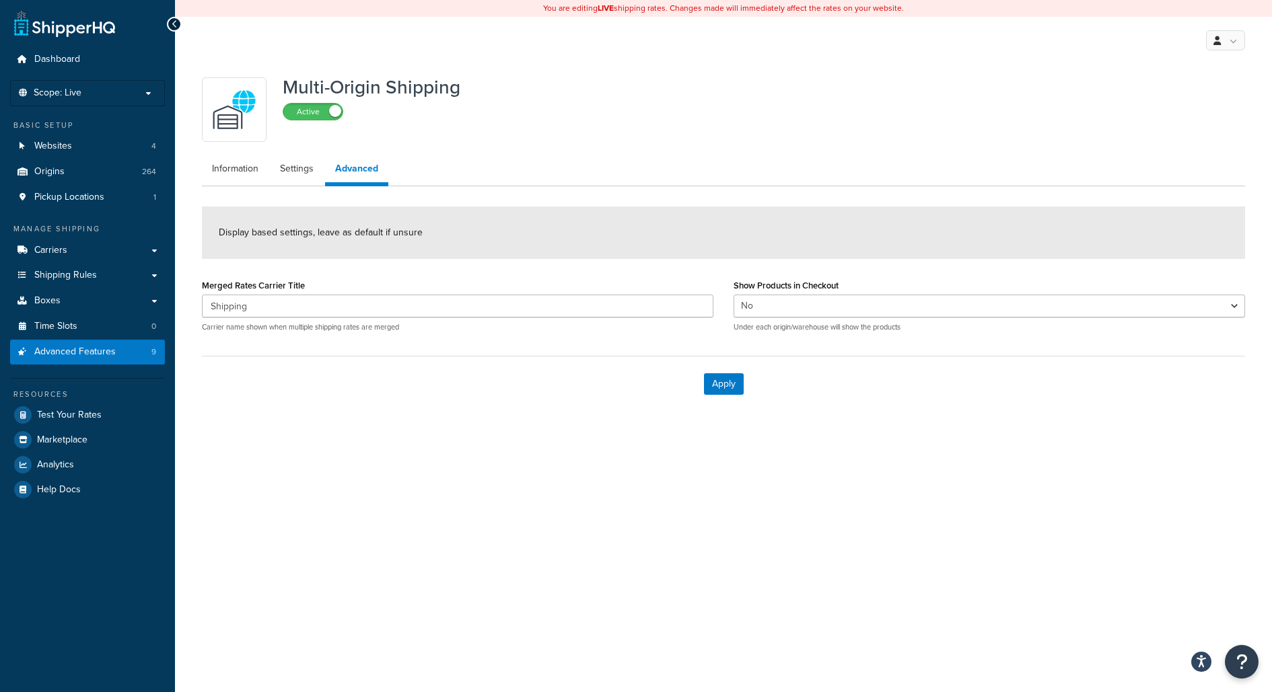
click at [294, 190] on div "Multi-Origin Shipping Active Information Settings Advanced Display based settin…" at bounding box center [723, 241] width 1063 height 341
click at [295, 168] on link "Settings" at bounding box center [297, 168] width 54 height 27
select select "false"
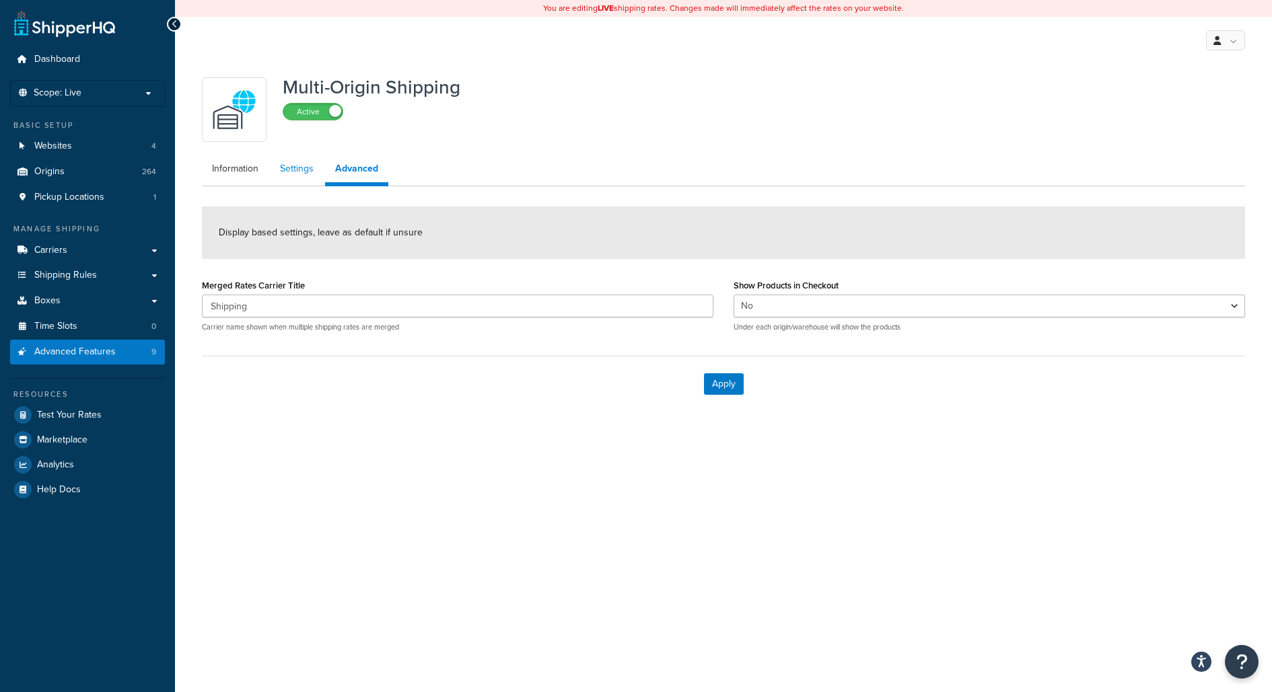
select select "false"
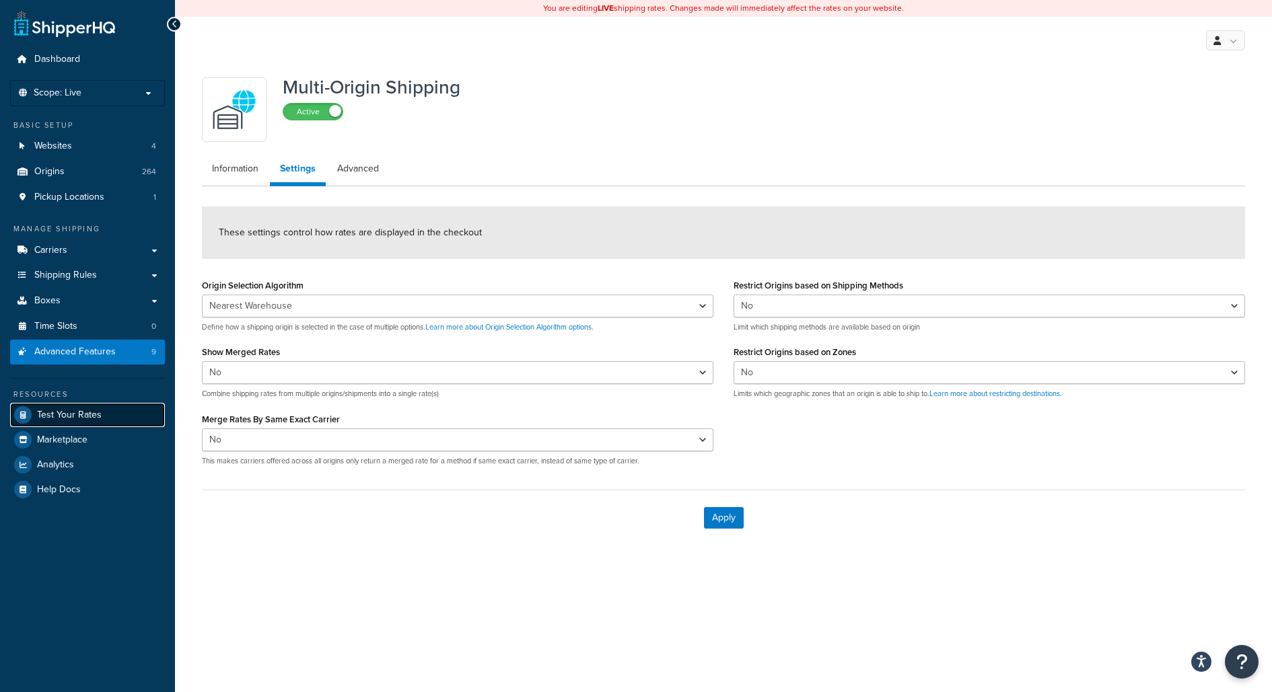
click at [127, 414] on link "Test Your Rates" at bounding box center [87, 415] width 155 height 24
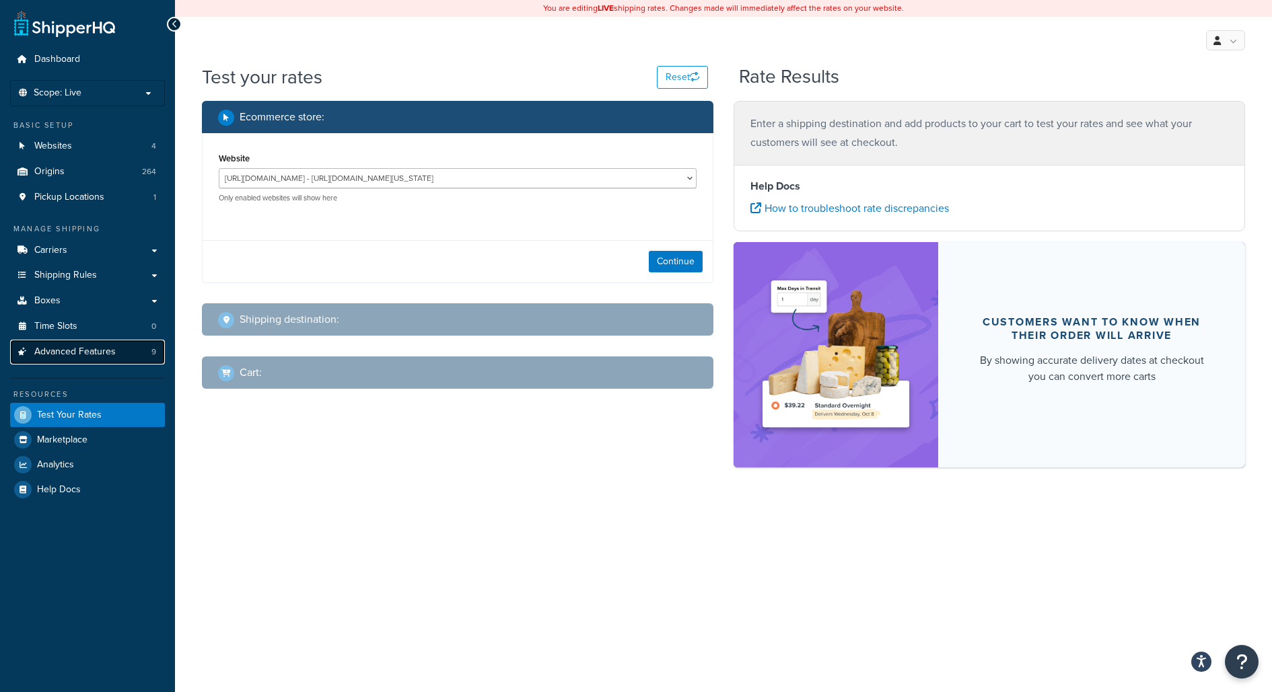
click at [141, 355] on link "Advanced Features 9" at bounding box center [87, 352] width 155 height 25
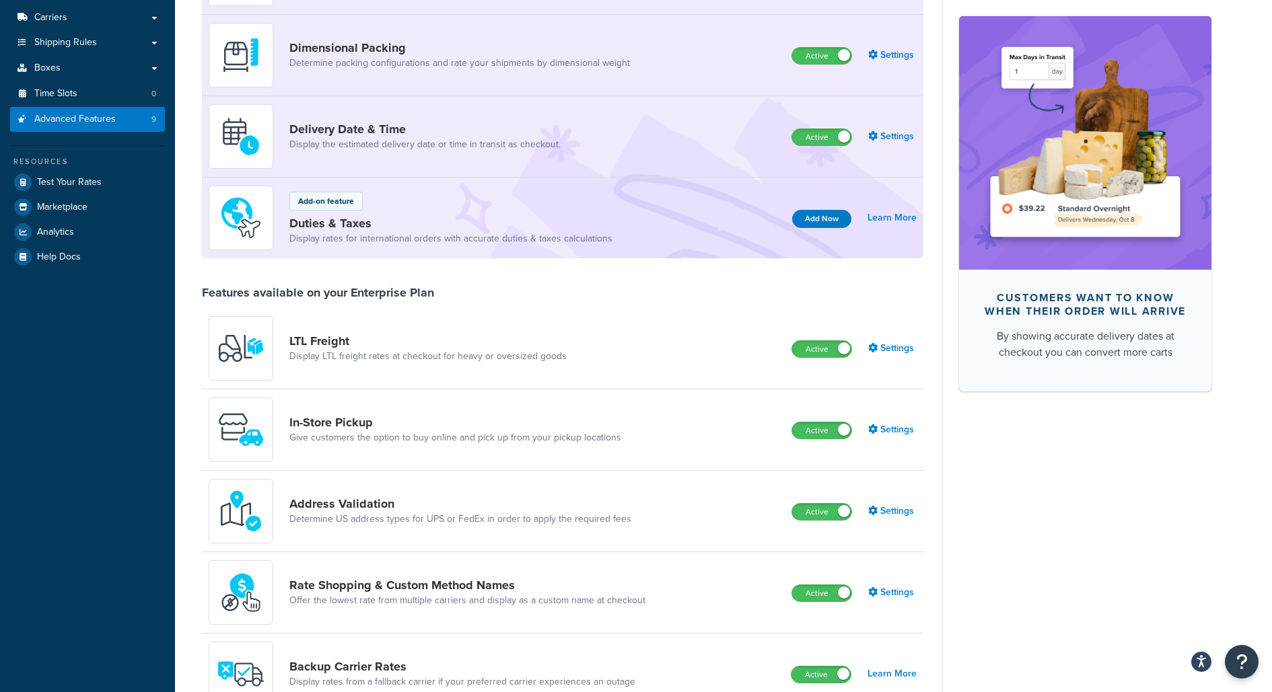
scroll to position [207, 0]
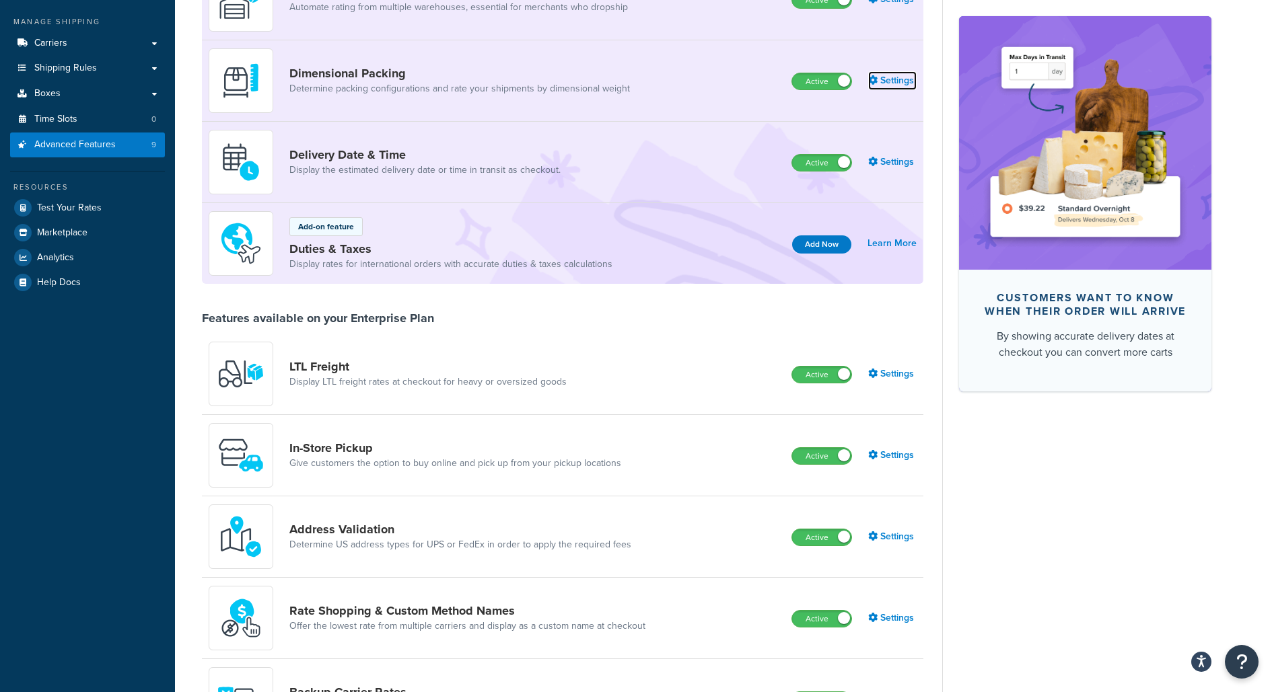
click at [886, 84] on link "Settings" at bounding box center [892, 80] width 48 height 19
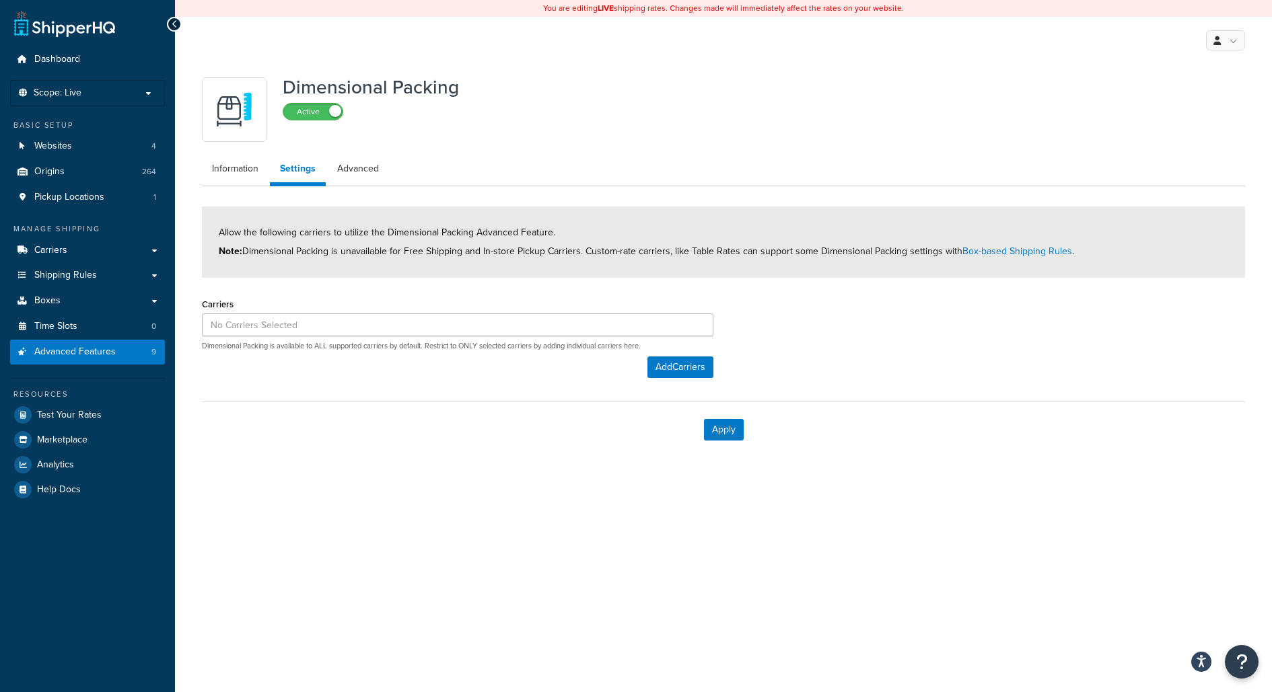
click at [369, 152] on div "Dimensional Packing Active Information Settings Advanced Allow the following ca…" at bounding box center [723, 264] width 1063 height 387
click at [361, 182] on link "Advanced" at bounding box center [358, 168] width 62 height 27
select select "false"
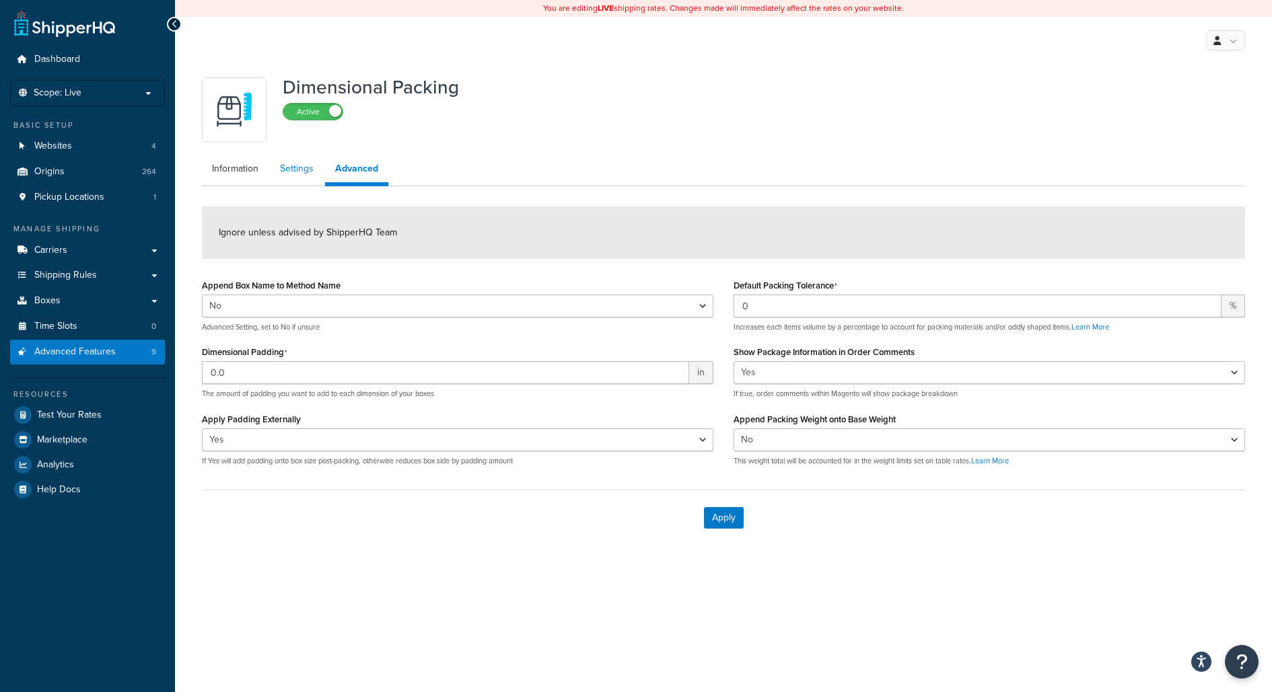
click at [305, 180] on link "Settings" at bounding box center [297, 168] width 54 height 27
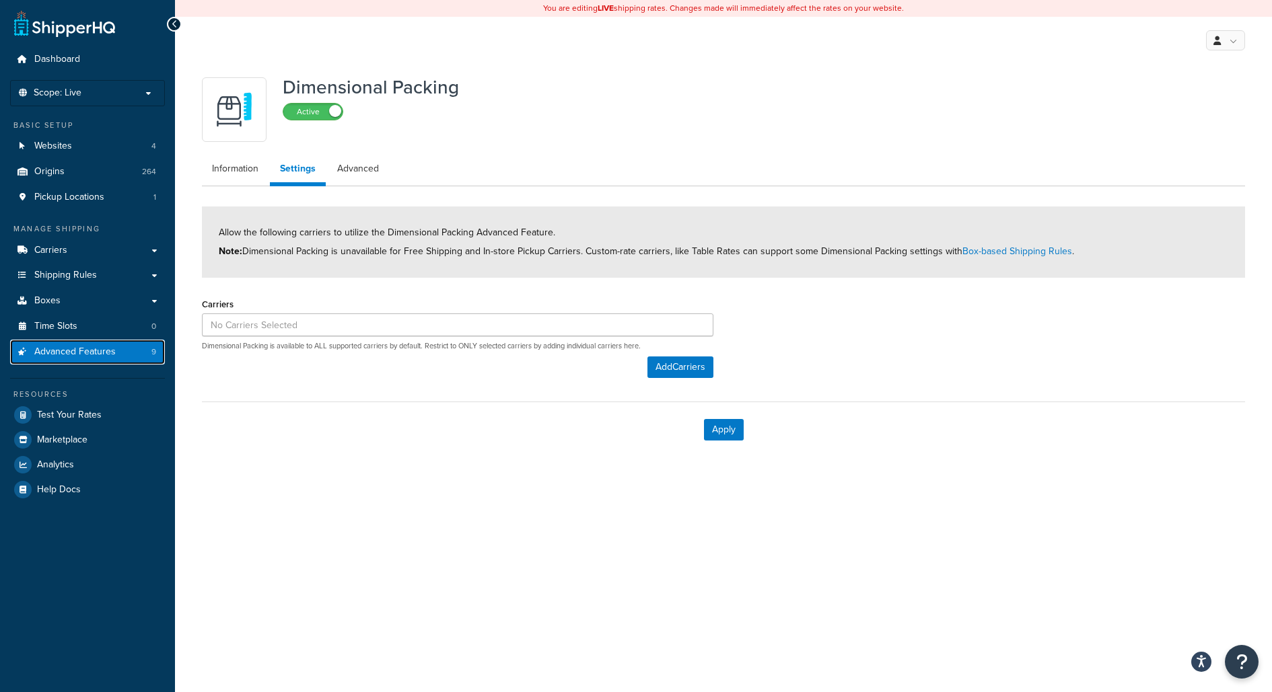
click at [129, 359] on link "Advanced Features 9" at bounding box center [87, 352] width 155 height 25
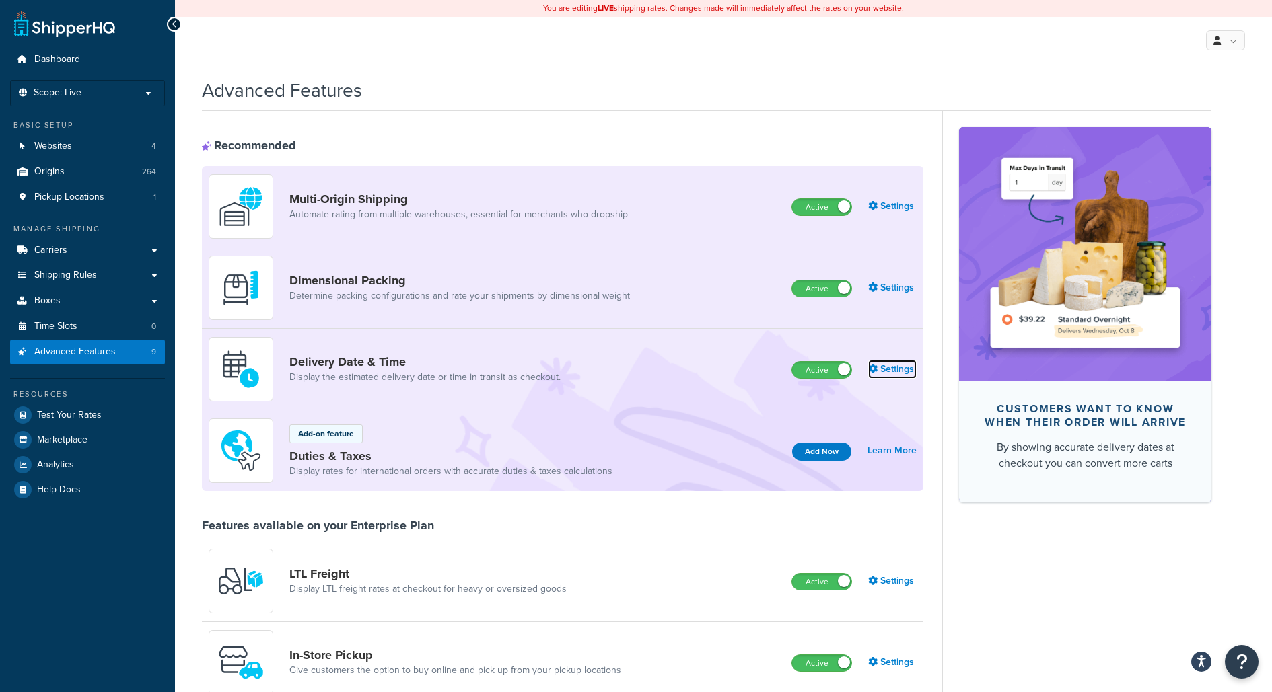
click at [882, 373] on link "Settings" at bounding box center [892, 369] width 48 height 19
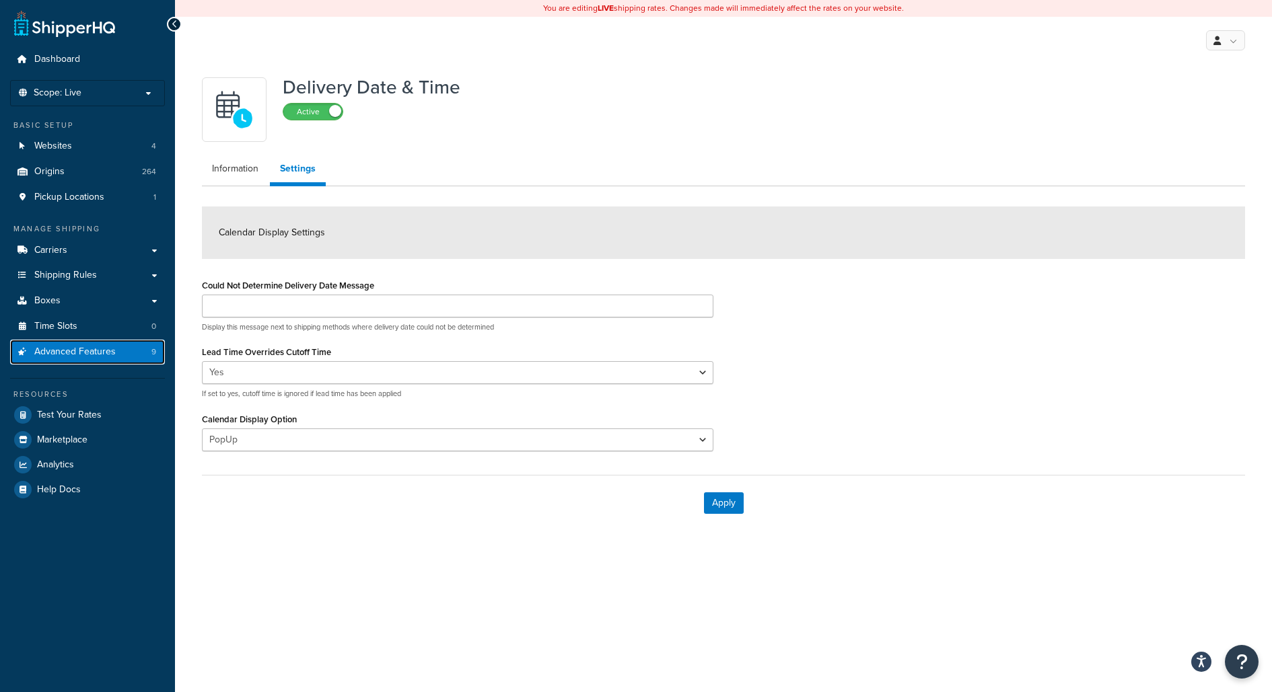
click at [121, 355] on link "Advanced Features 9" at bounding box center [87, 352] width 155 height 25
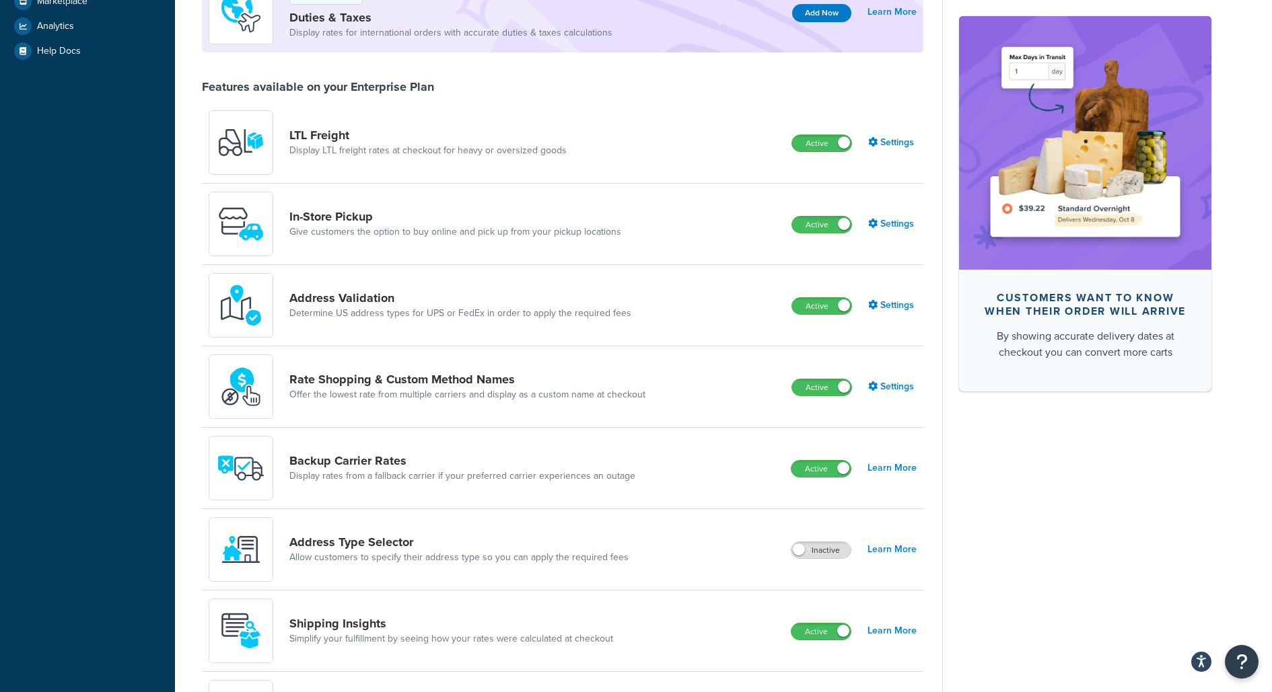
scroll to position [444, 0]
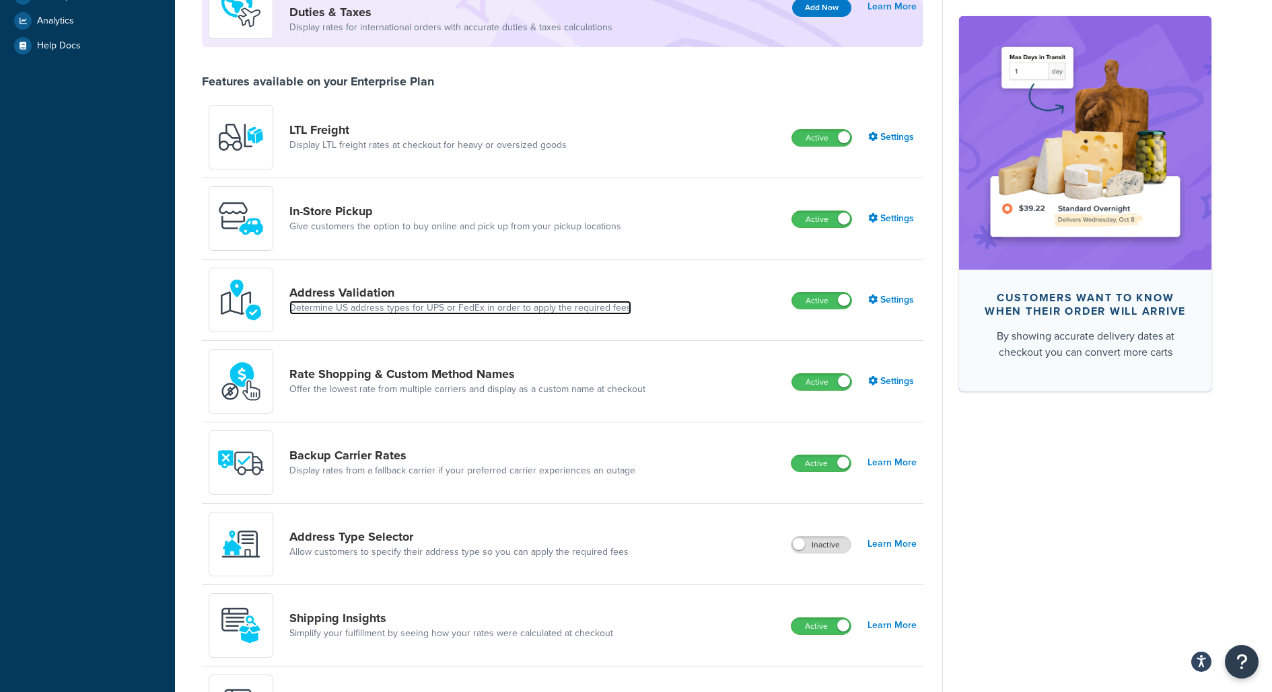
click at [516, 306] on link "Determine US address types for UPS or FedEx in order to apply the required fees" at bounding box center [460, 307] width 342 height 13
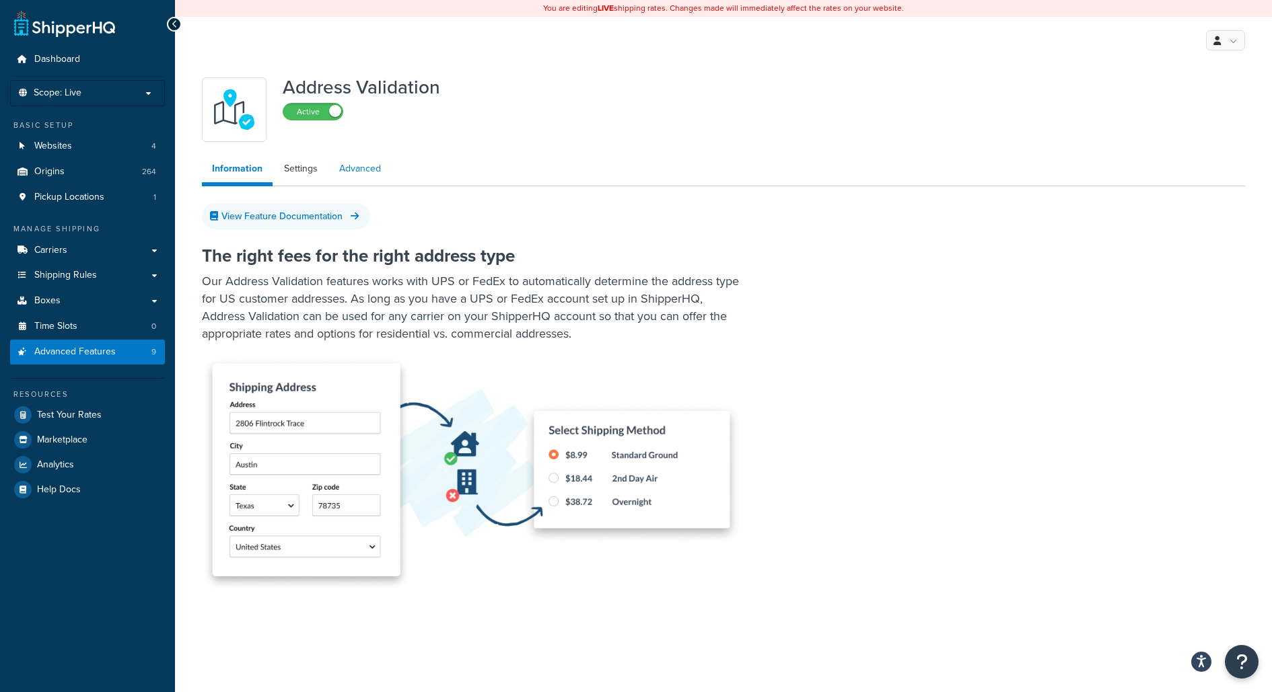
click at [354, 170] on link "Advanced" at bounding box center [360, 168] width 62 height 27
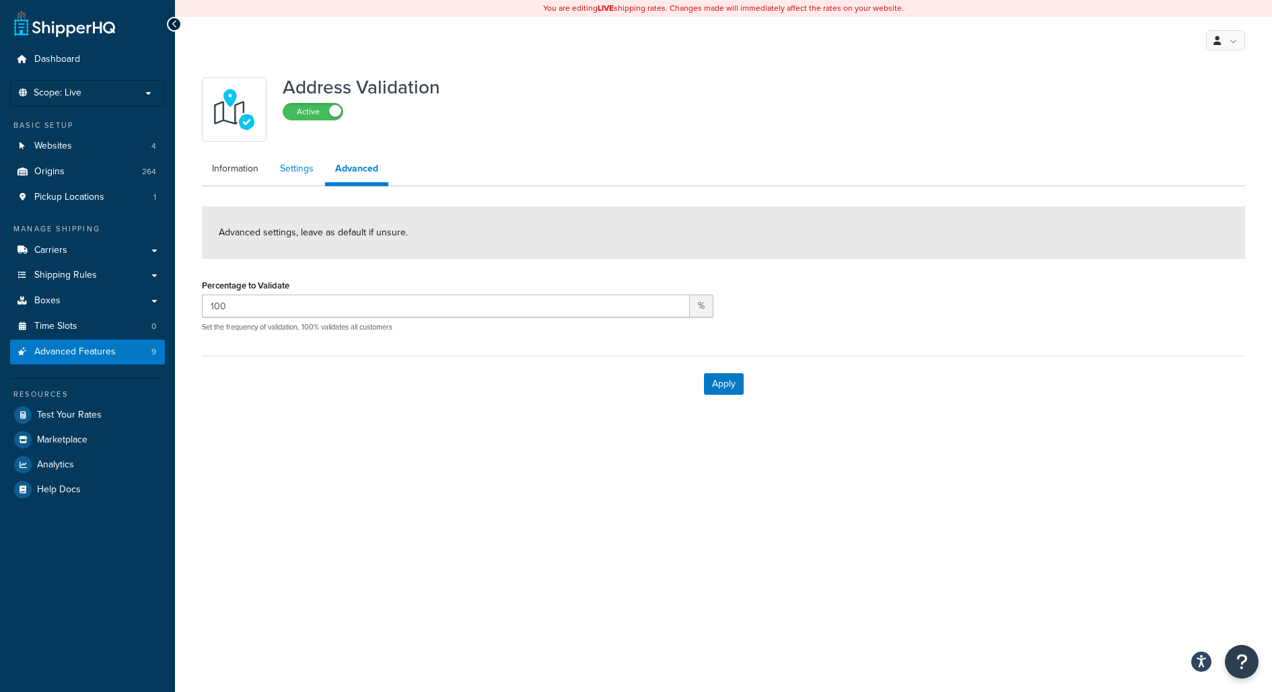
click at [295, 172] on link "Settings" at bounding box center [297, 168] width 54 height 27
select select "151388"
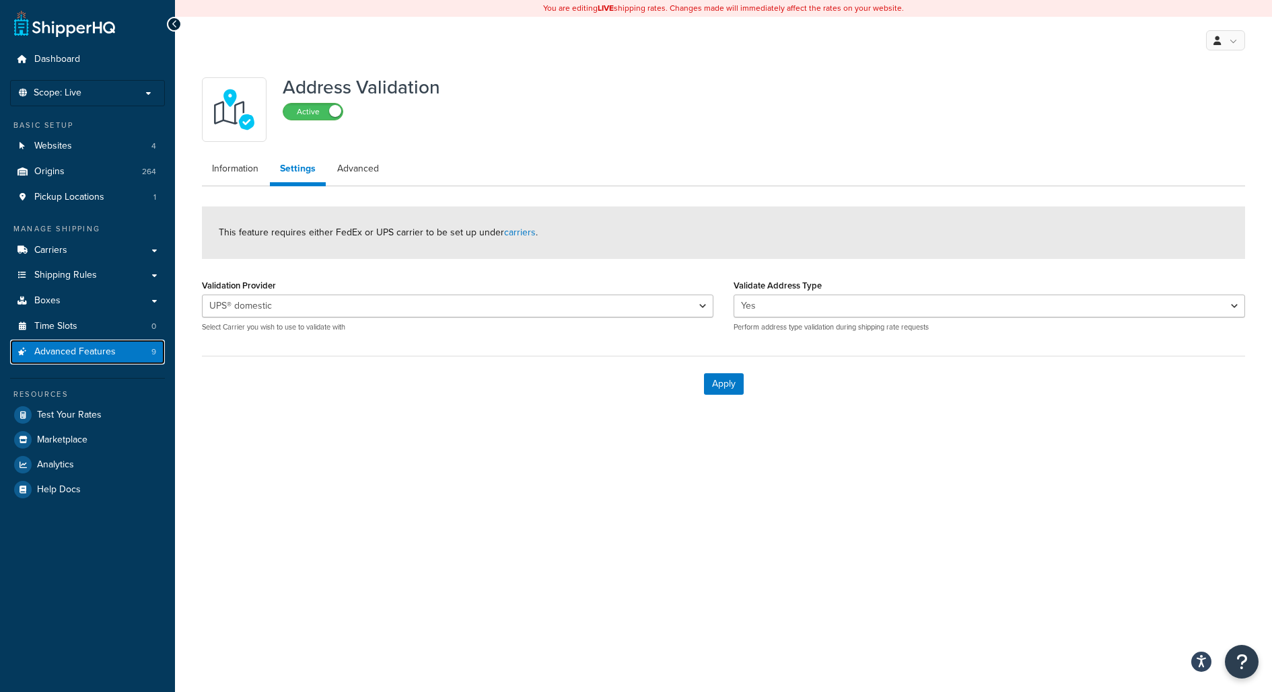
click at [128, 354] on link "Advanced Features 9" at bounding box center [87, 352] width 155 height 25
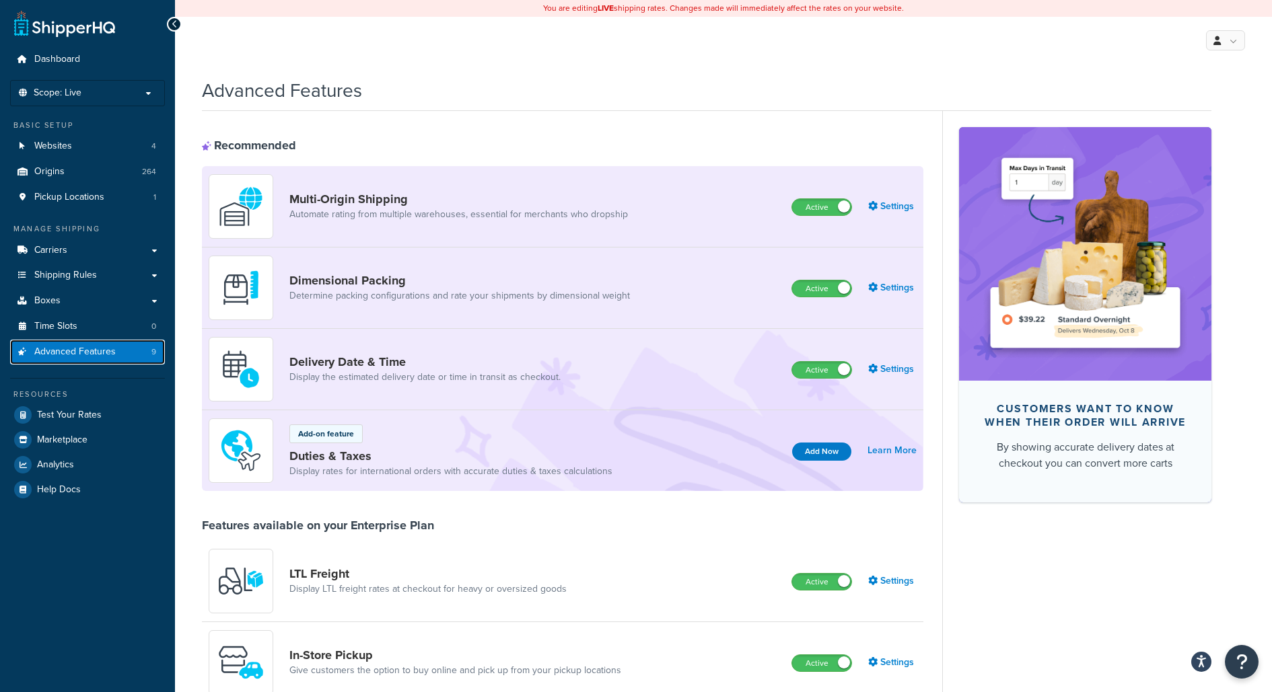
scroll to position [645, 0]
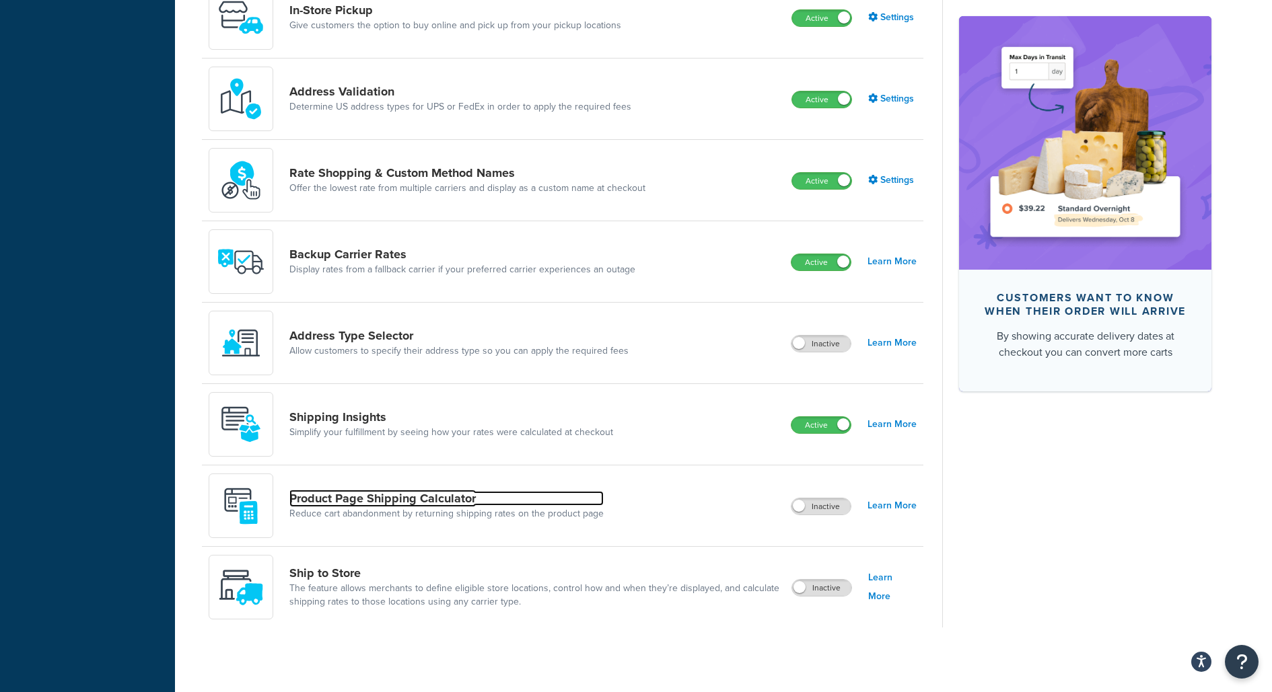
click at [547, 491] on link "Product Page Shipping Calculator" at bounding box center [446, 498] width 314 height 15
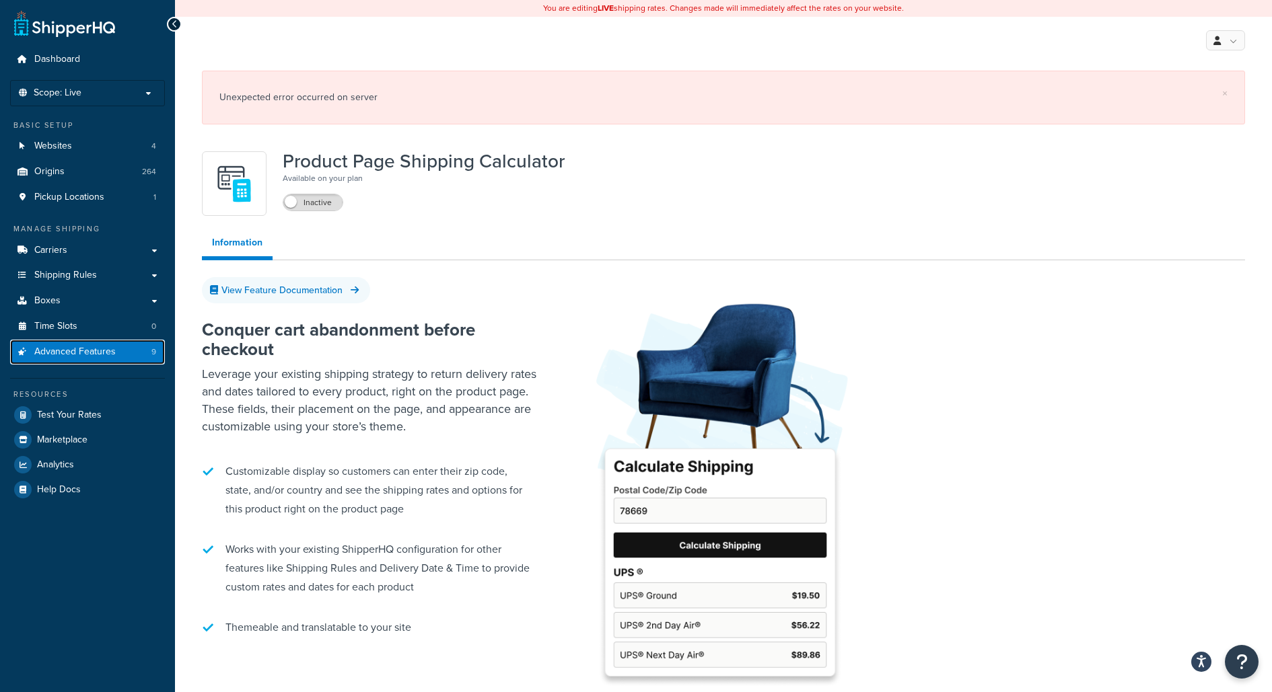
click at [98, 349] on span "Advanced Features" at bounding box center [74, 352] width 81 height 11
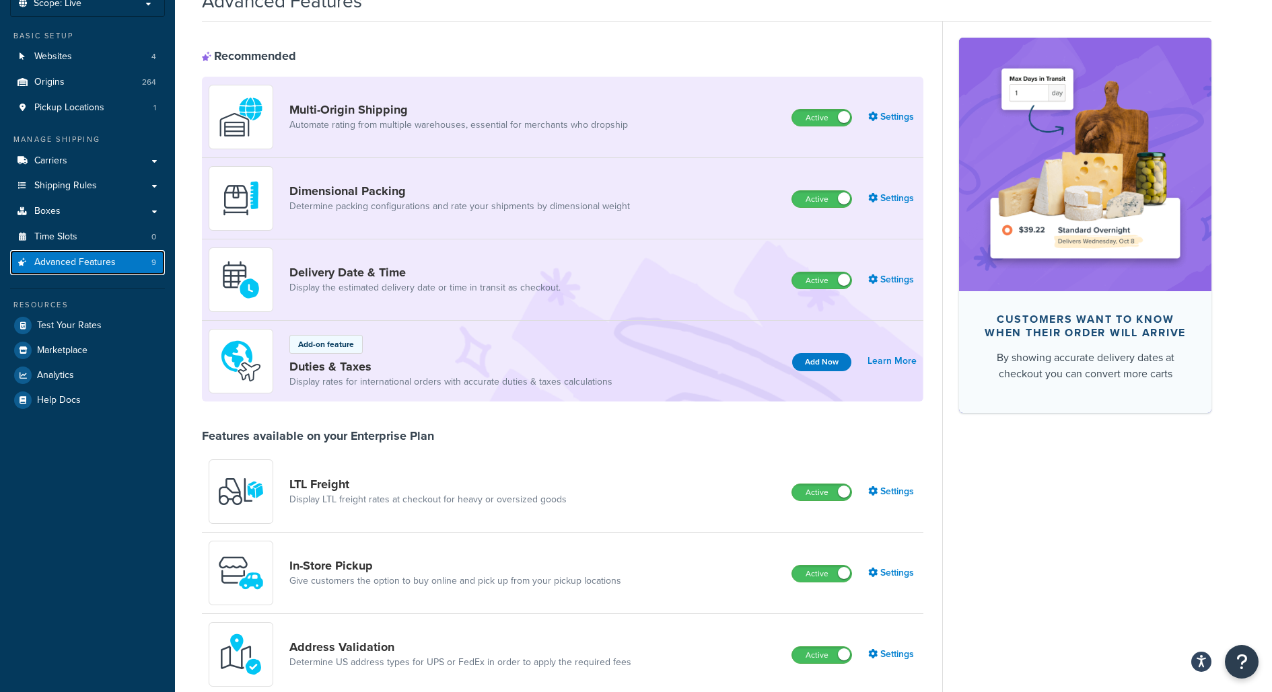
scroll to position [54, 0]
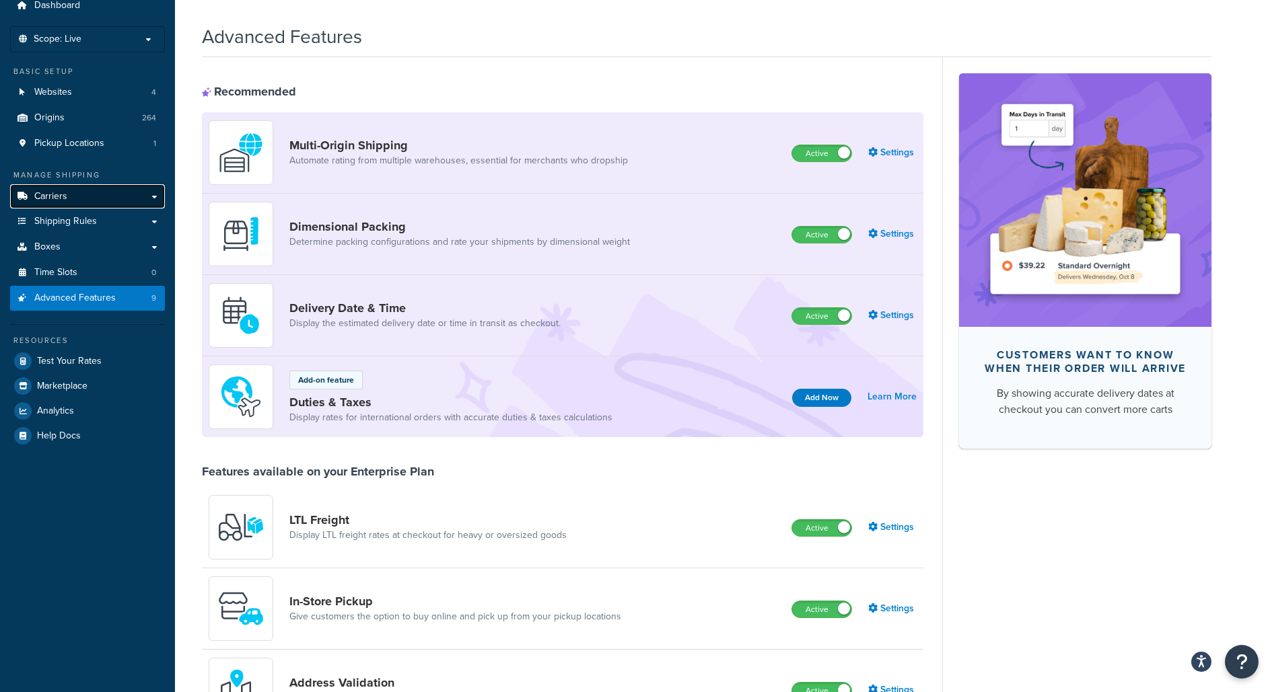
click at [139, 196] on link "Carriers" at bounding box center [87, 196] width 155 height 25
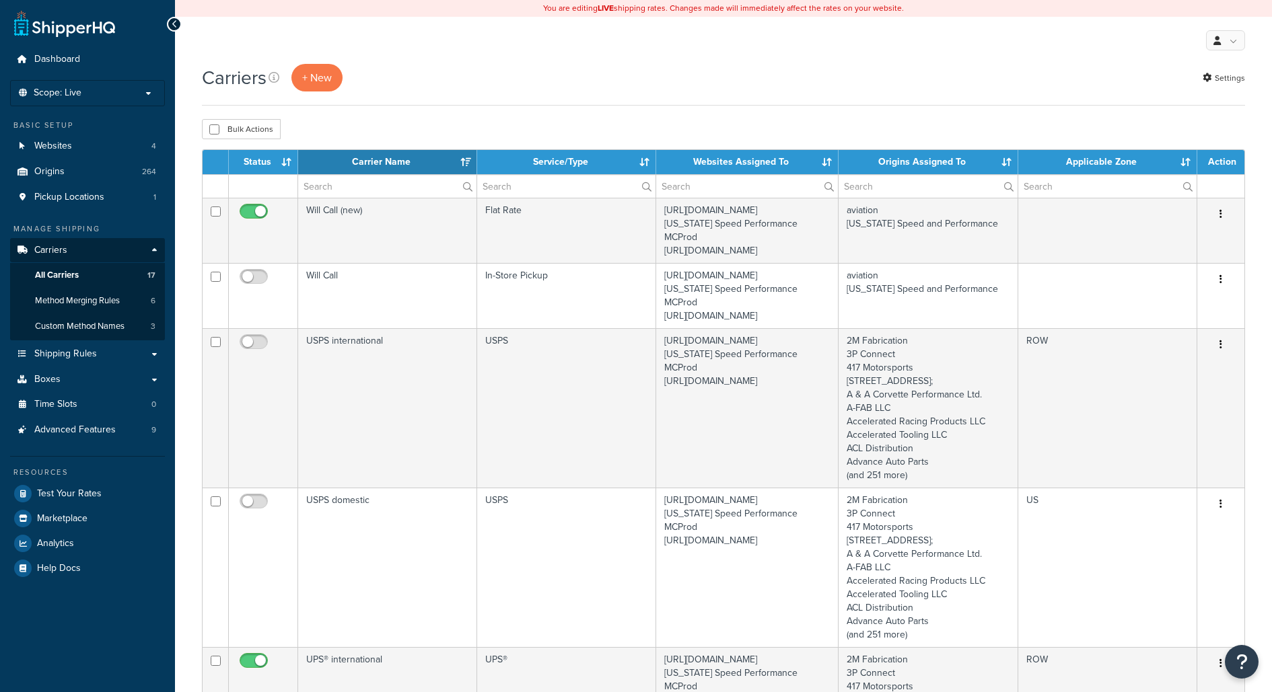
select select "15"
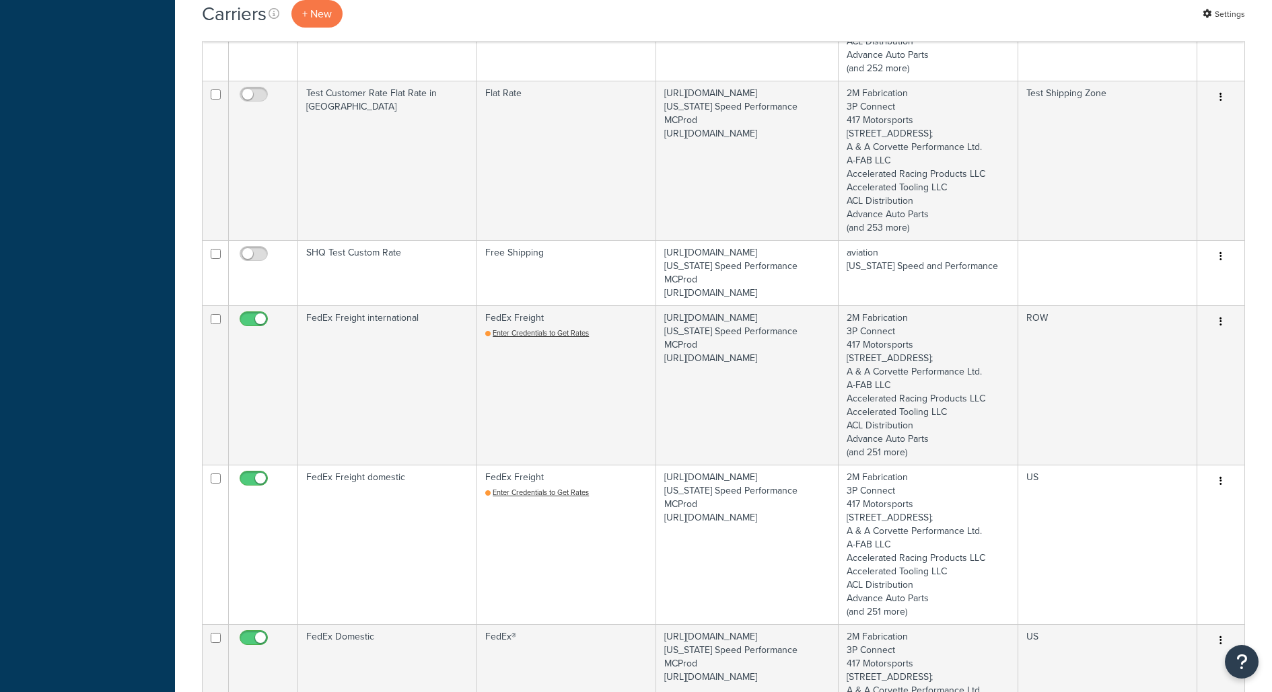
scroll to position [1723, 0]
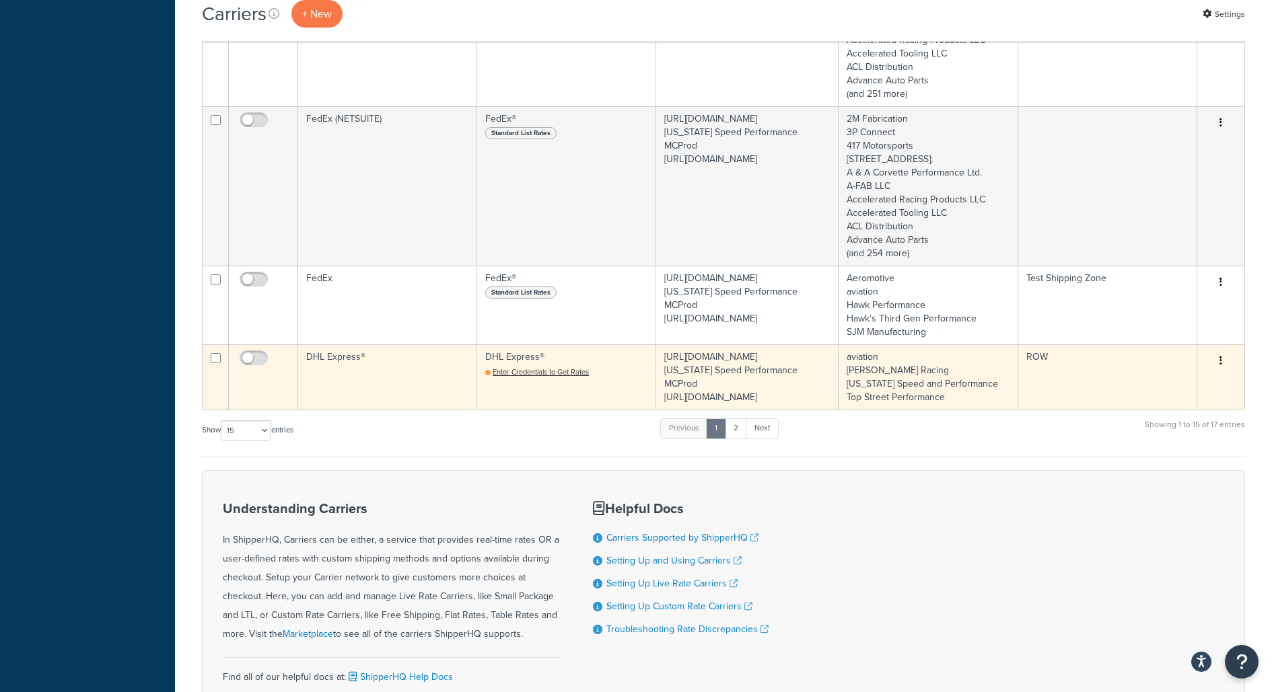
click at [419, 410] on td "DHL Express®" at bounding box center [387, 377] width 179 height 65
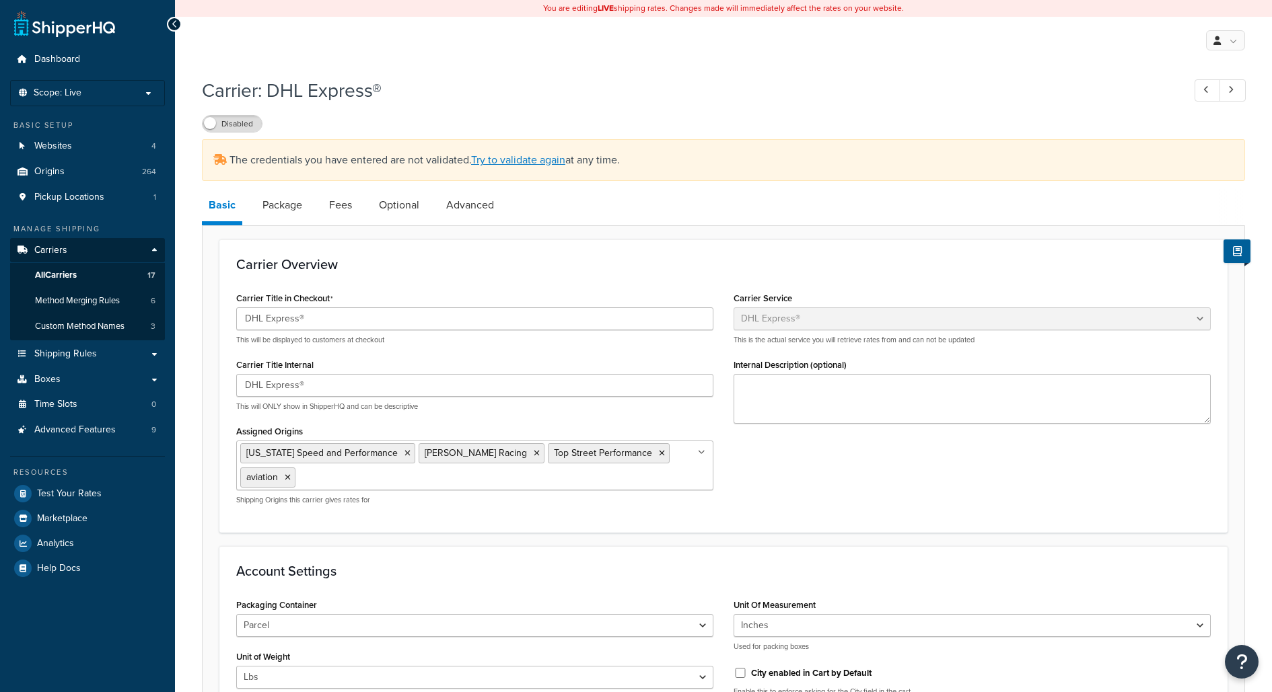
select select "dhl"
click at [128, 263] on link "All Carriers 17" at bounding box center [87, 275] width 155 height 25
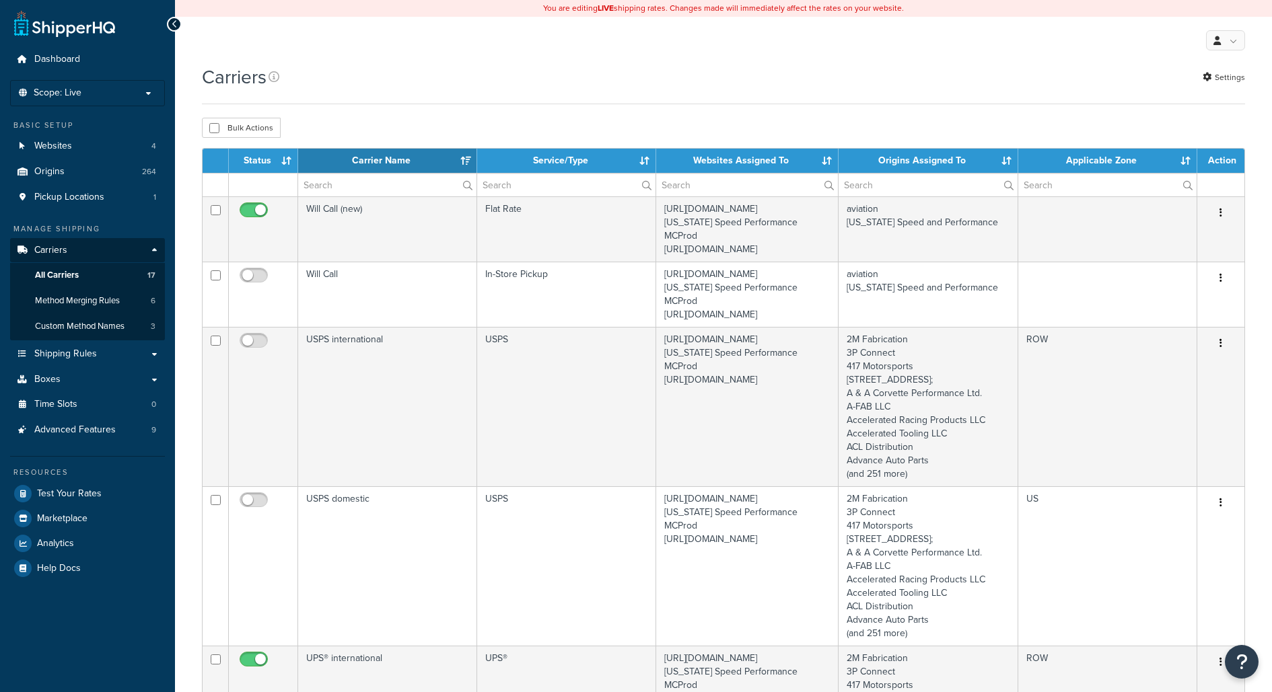
select select "15"
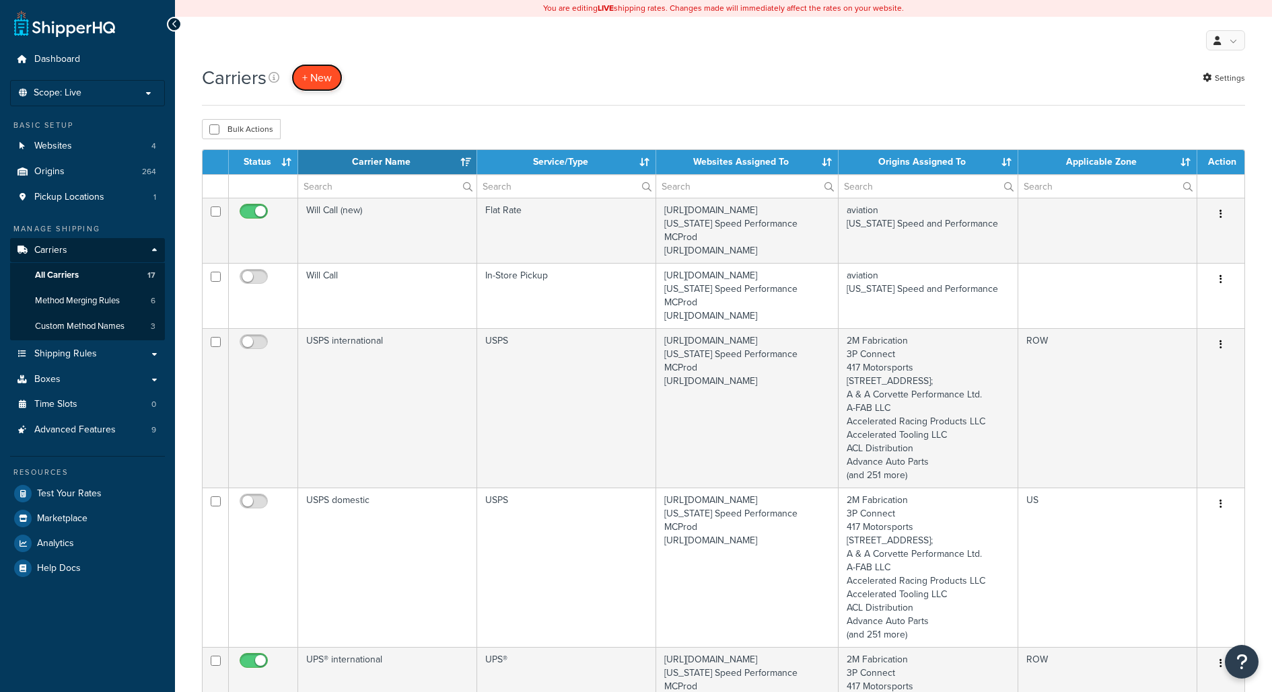
click at [320, 64] on button "+ New" at bounding box center [316, 78] width 51 height 28
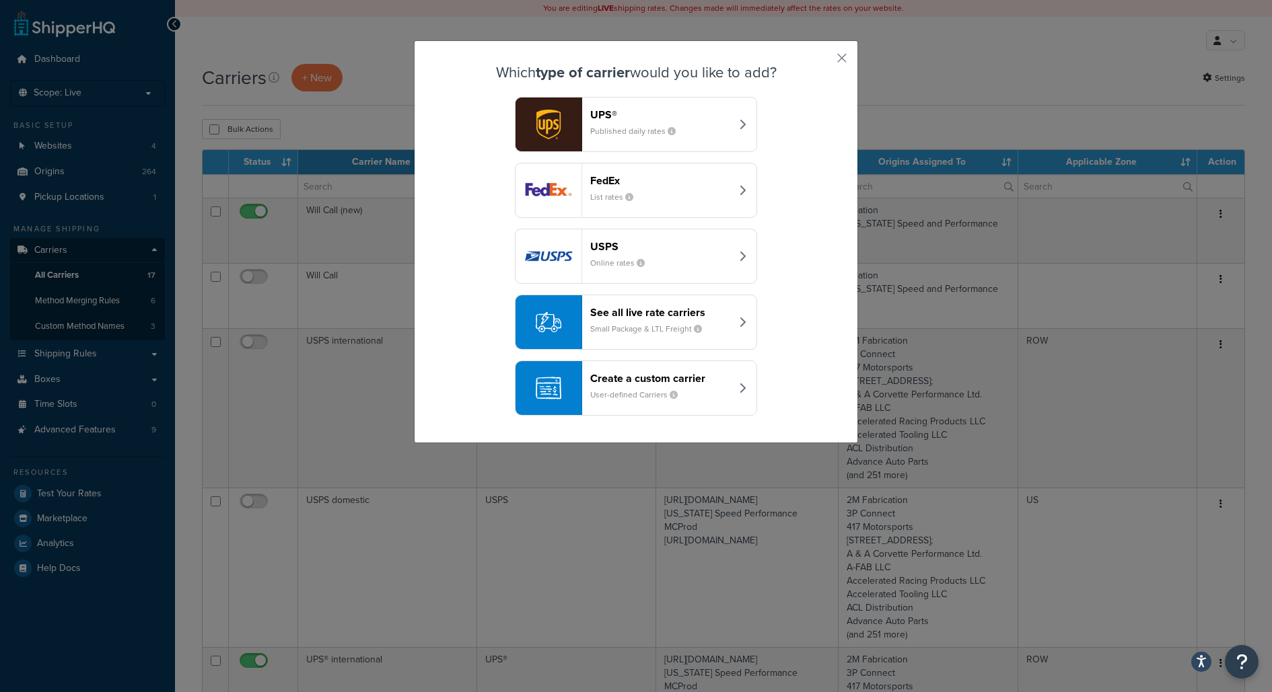
click at [643, 318] on div "See all live rate carriers Small Package & LTL Freight" at bounding box center [660, 322] width 141 height 32
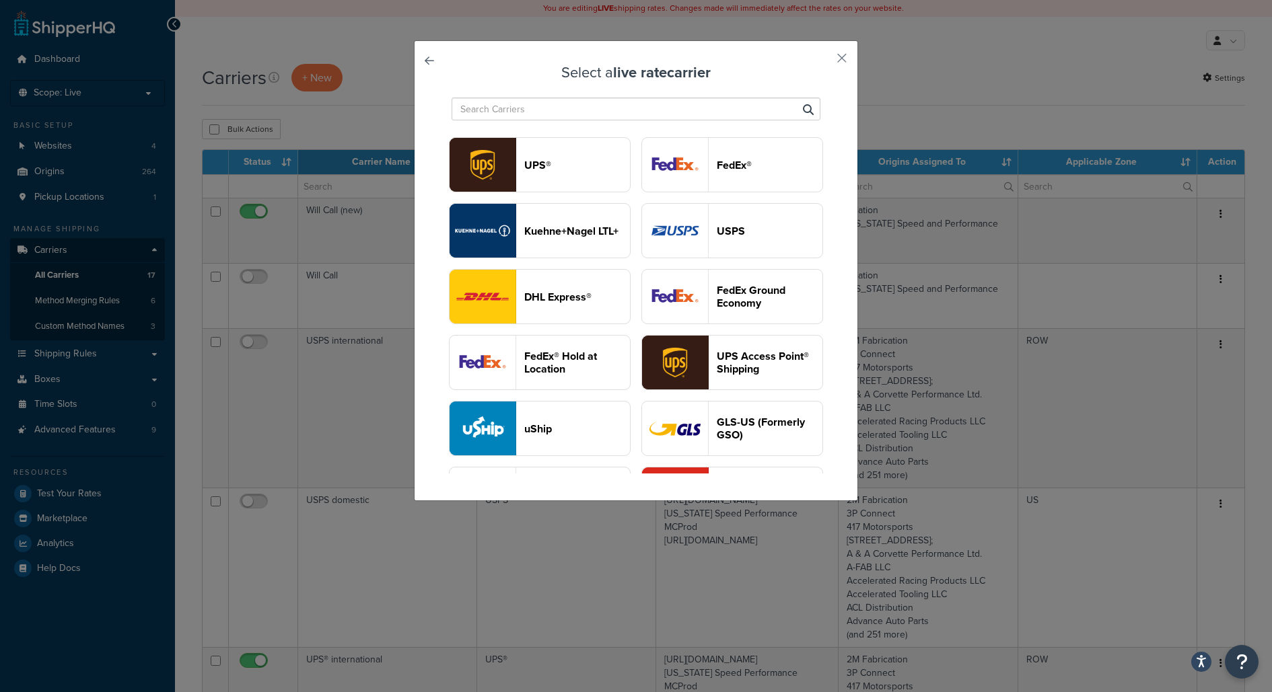
click at [550, 303] on header "DHL Express®" at bounding box center [577, 297] width 106 height 13
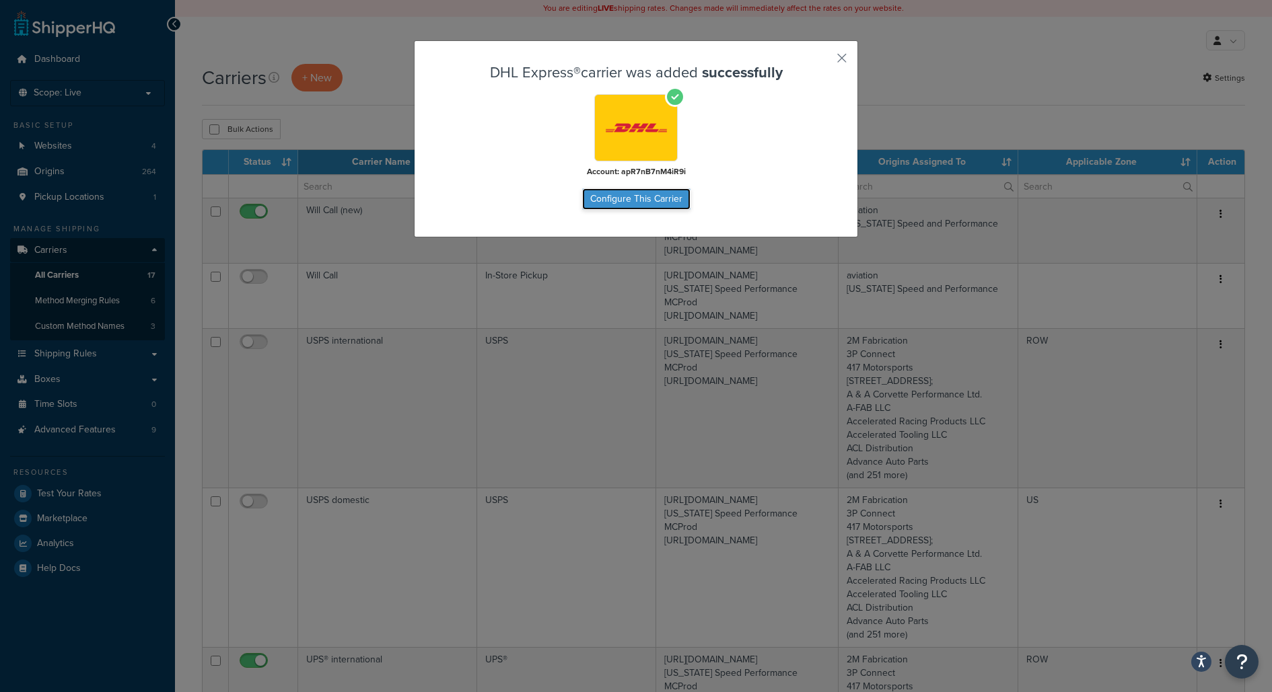
click at [664, 203] on button "Configure This Carrier" at bounding box center [636, 199] width 108 height 22
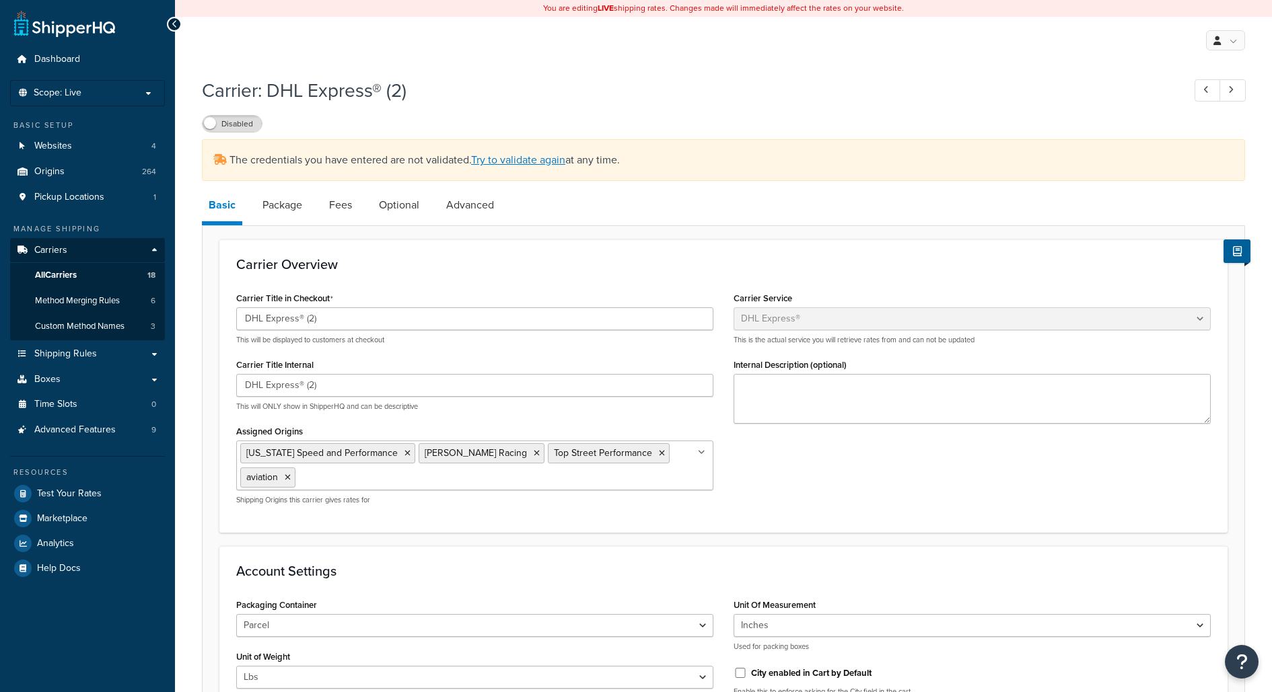
select select "dhl"
click at [500, 155] on link "Try to validate again" at bounding box center [518, 159] width 94 height 15
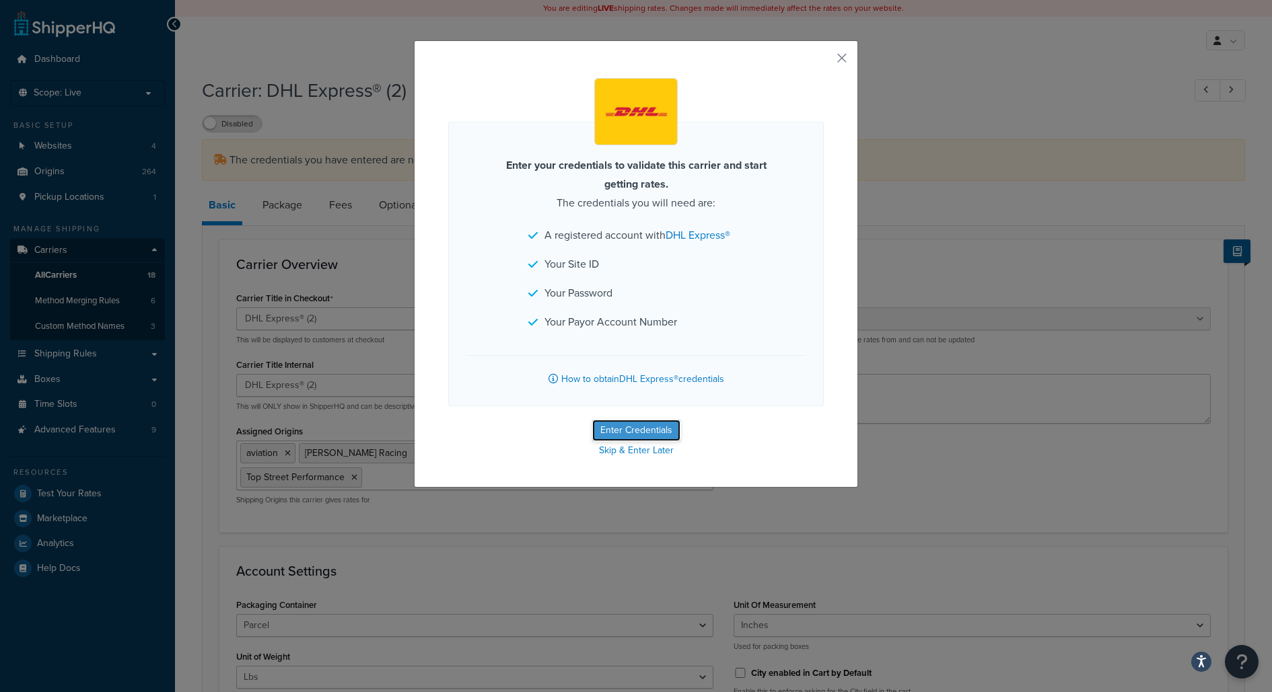
click at [616, 433] on button "Enter Credentials" at bounding box center [636, 431] width 88 height 22
select select "US"
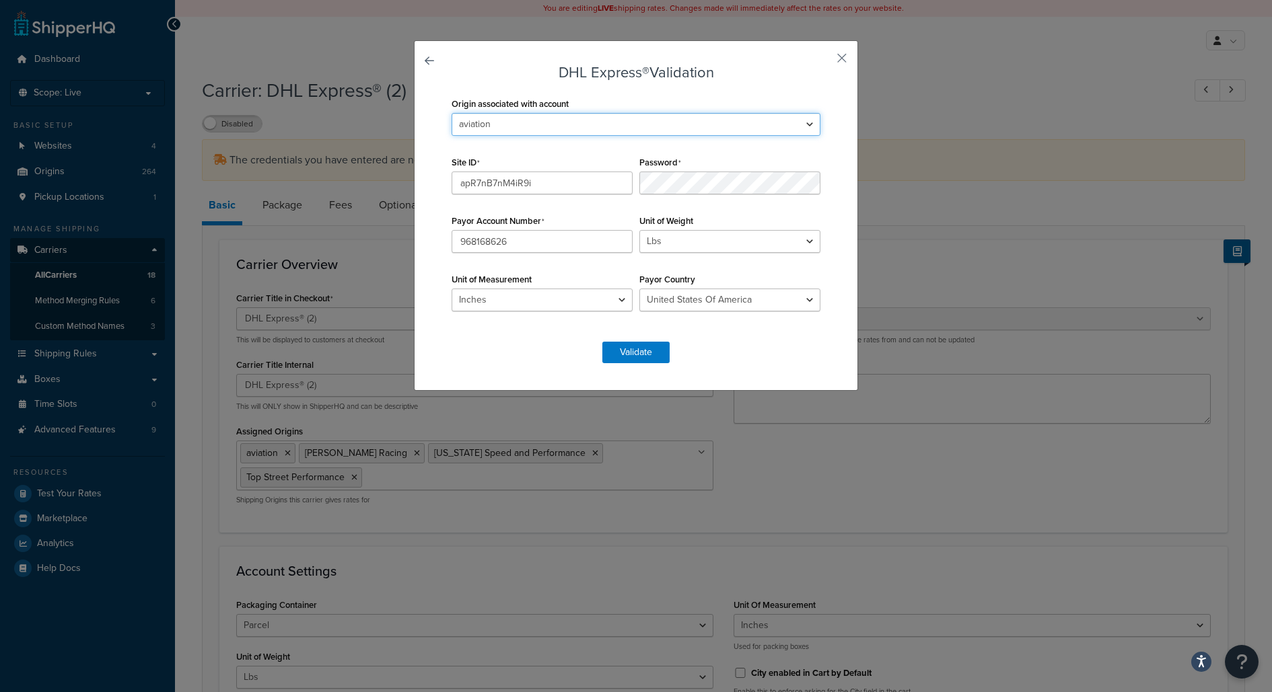
click at [668, 127] on select "2M Fabrication 3P Connect 417 Motorsports 9574 217th Street West; A & A Corvett…" at bounding box center [636, 124] width 369 height 23
click at [840, 48] on div "DHL Express® Validation Origin associated with account 2M Fabrication 3P Connec…" at bounding box center [636, 215] width 444 height 351
click at [844, 50] on div "DHL Express® Validation Origin associated with account 2M Fabrication 3P Connec…" at bounding box center [636, 215] width 444 height 351
click at [824, 61] on button "button" at bounding box center [821, 62] width 3 height 3
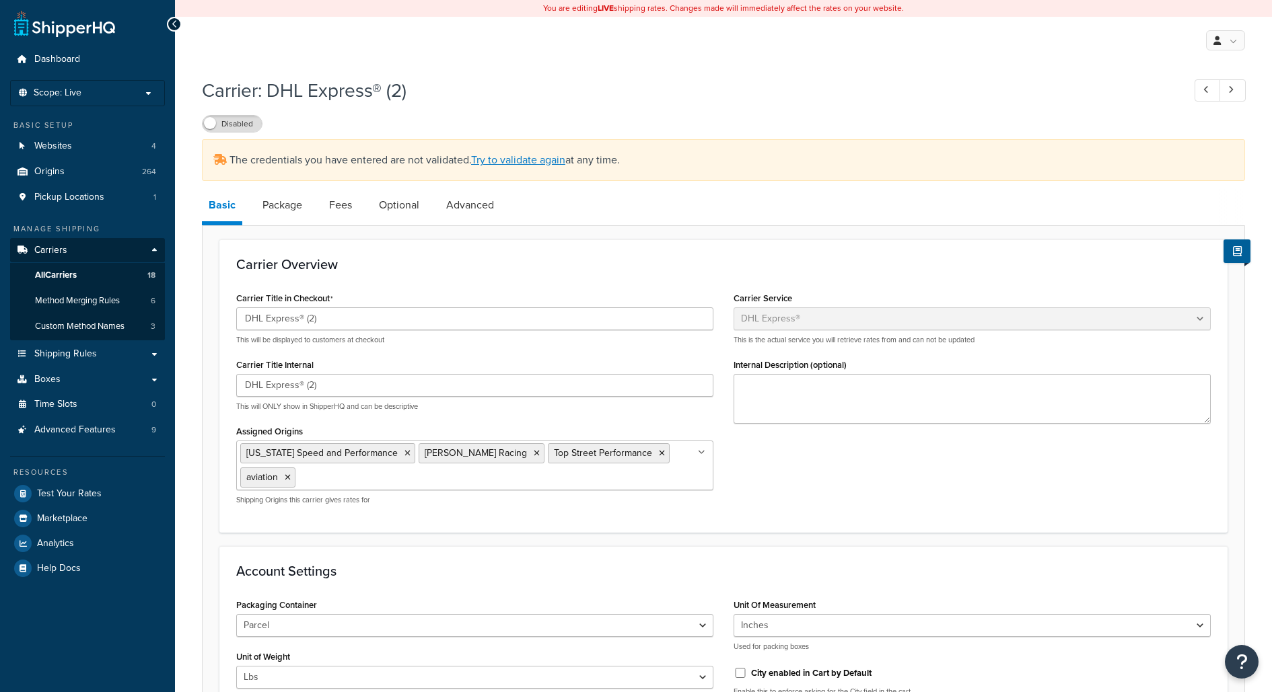
select select "dhl"
click at [132, 177] on link "Origins 264" at bounding box center [87, 171] width 155 height 25
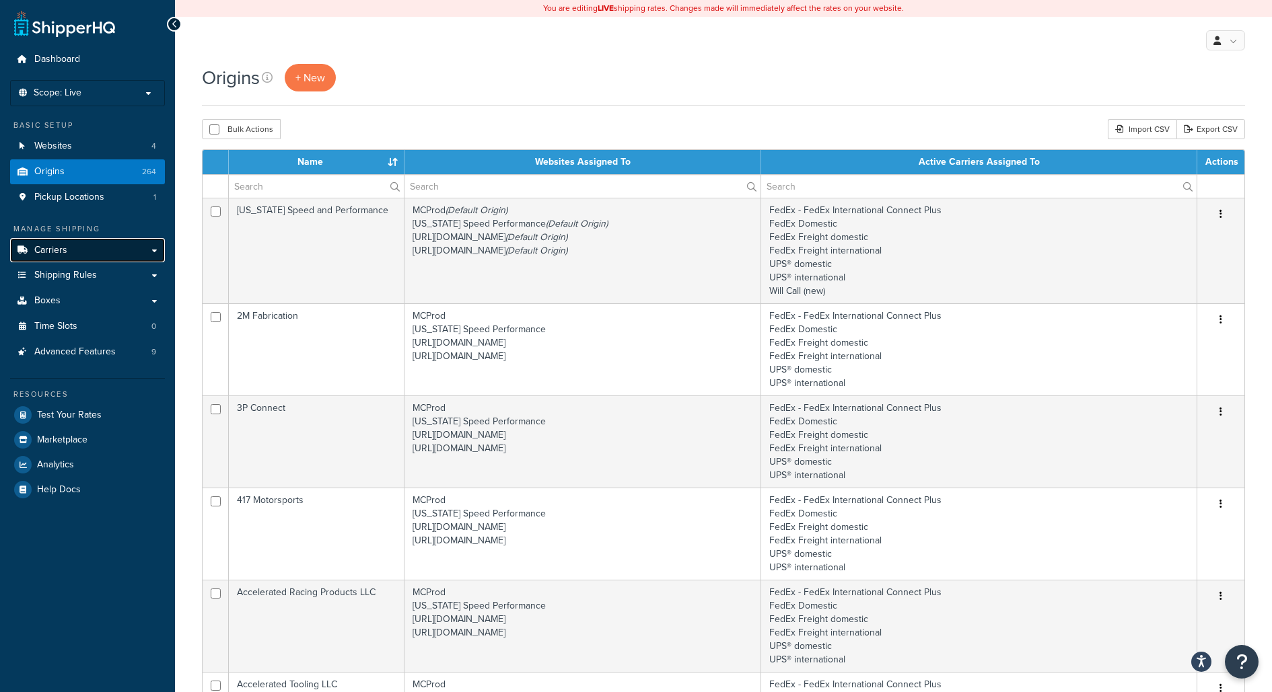
click at [104, 246] on link "Carriers" at bounding box center [87, 250] width 155 height 25
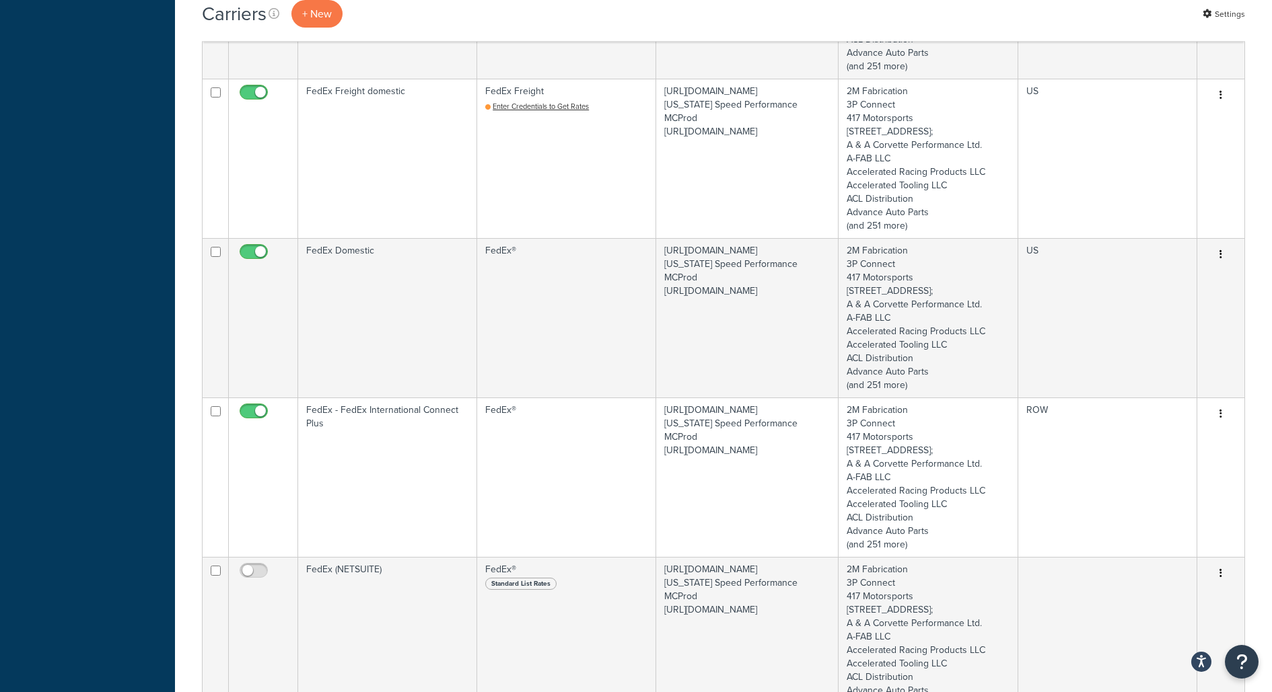
scroll to position [1887, 0]
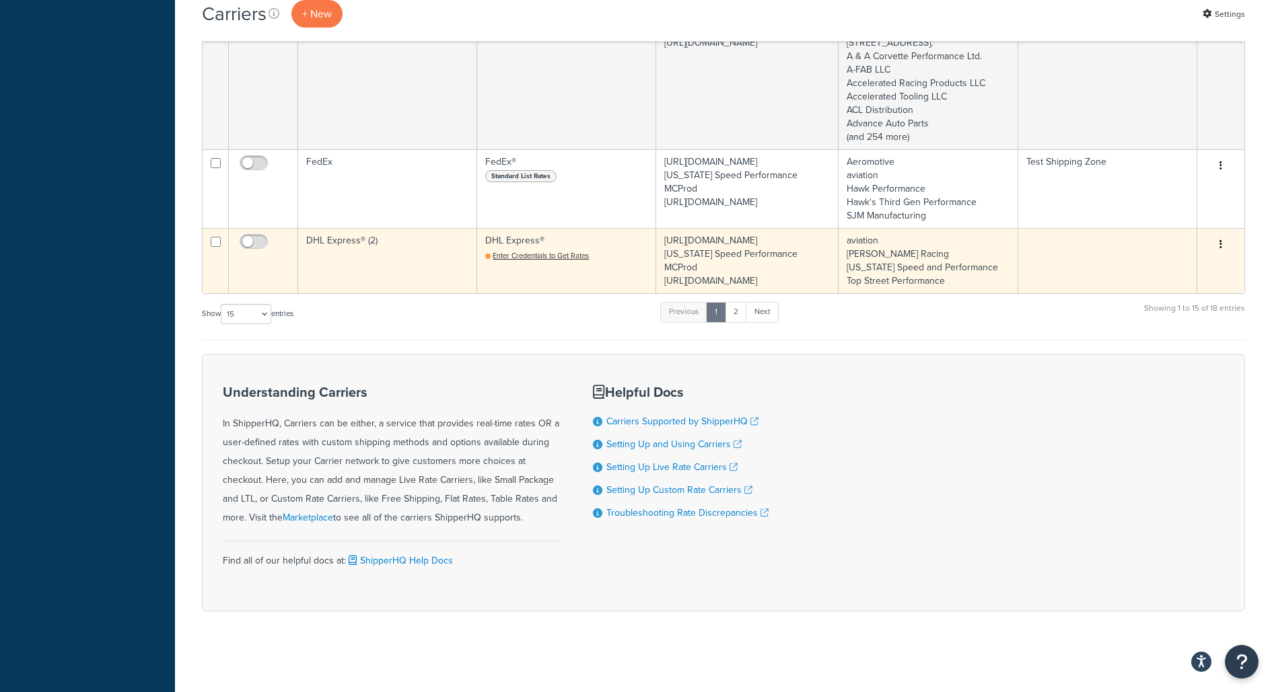
click at [404, 258] on td "DHL Express® (2)" at bounding box center [387, 260] width 179 height 65
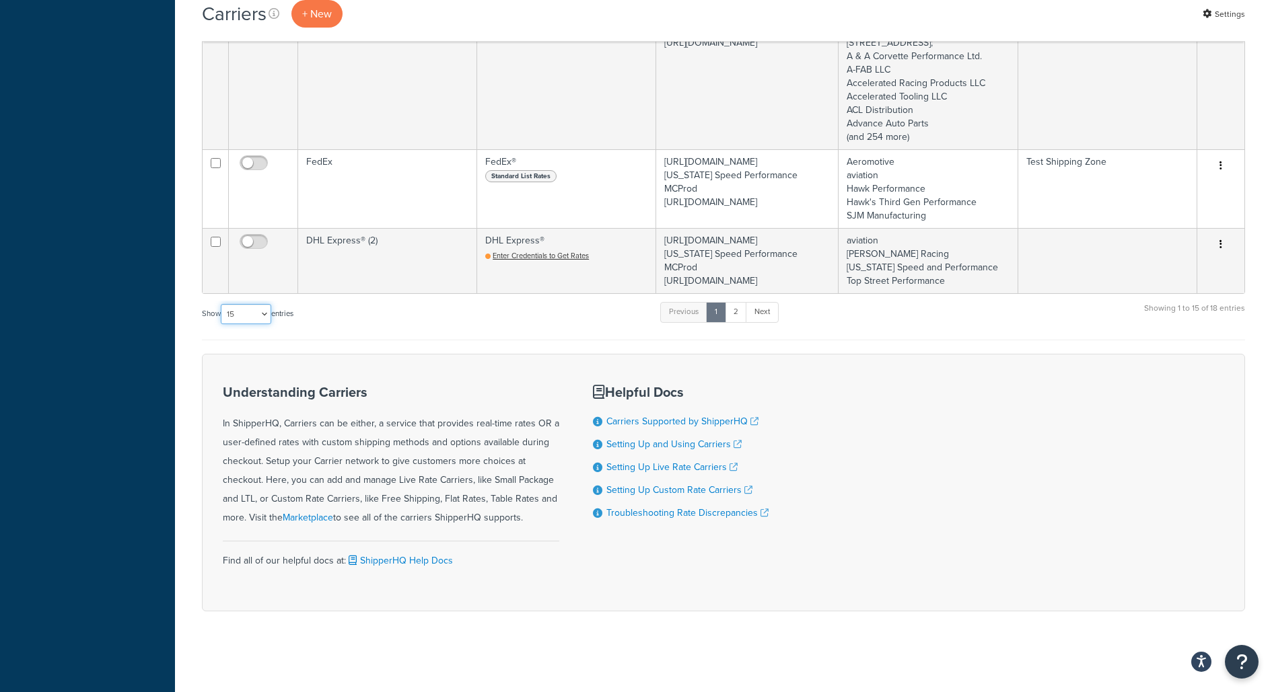
click at [254, 318] on select "10 15 25 50 100" at bounding box center [246, 314] width 50 height 20
select select "50"
click at [222, 324] on select "10 15 25 50 100" at bounding box center [246, 314] width 50 height 20
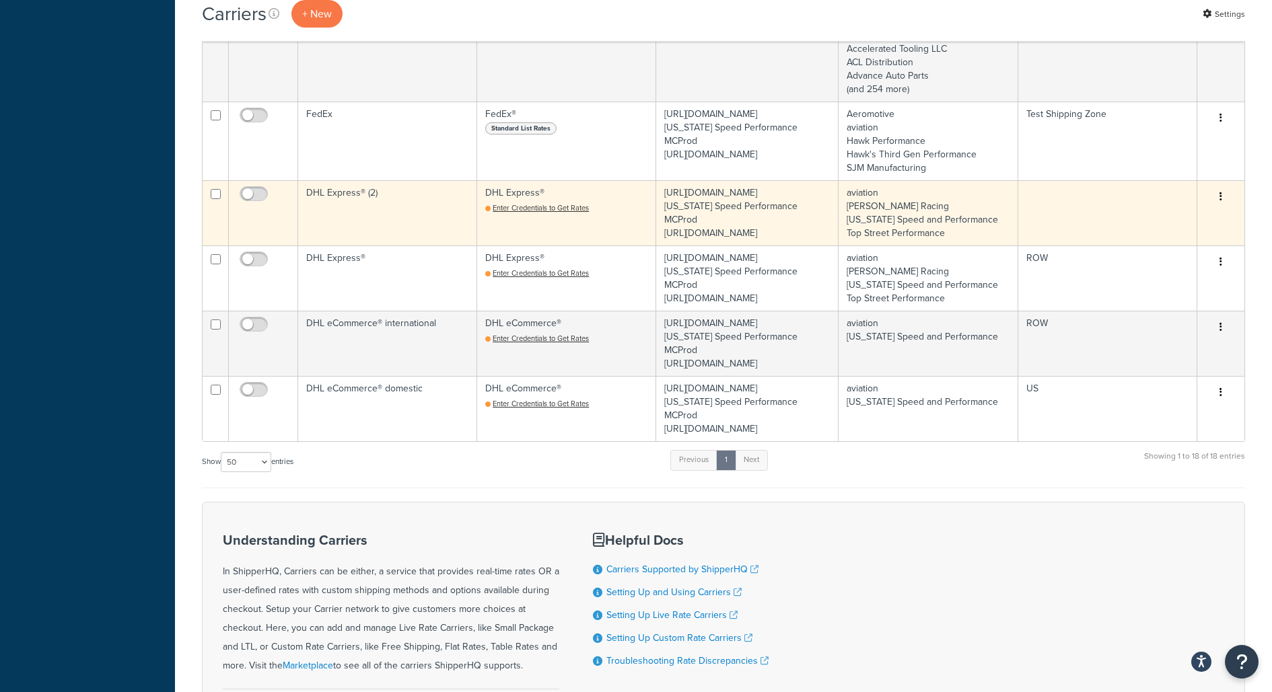
click at [1221, 208] on button "button" at bounding box center [1220, 197] width 19 height 22
click at [1195, 313] on link "Delete" at bounding box center [1166, 315] width 106 height 28
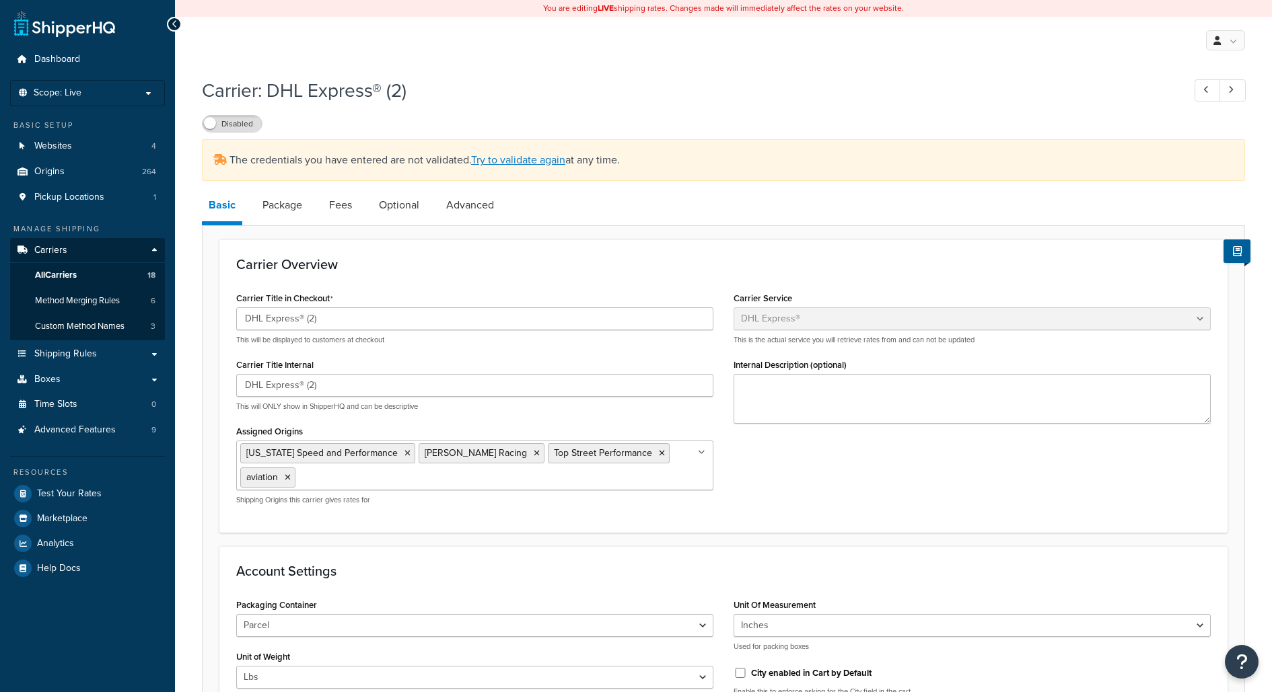
select select "dhl"
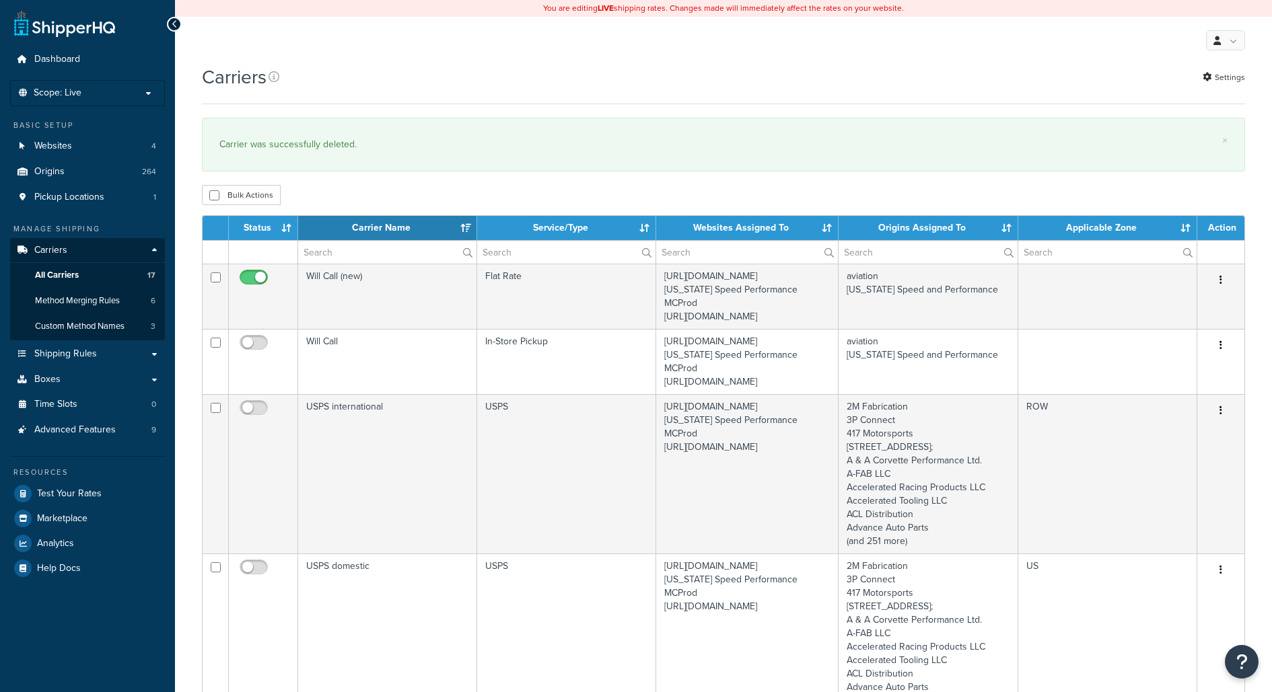
select select "15"
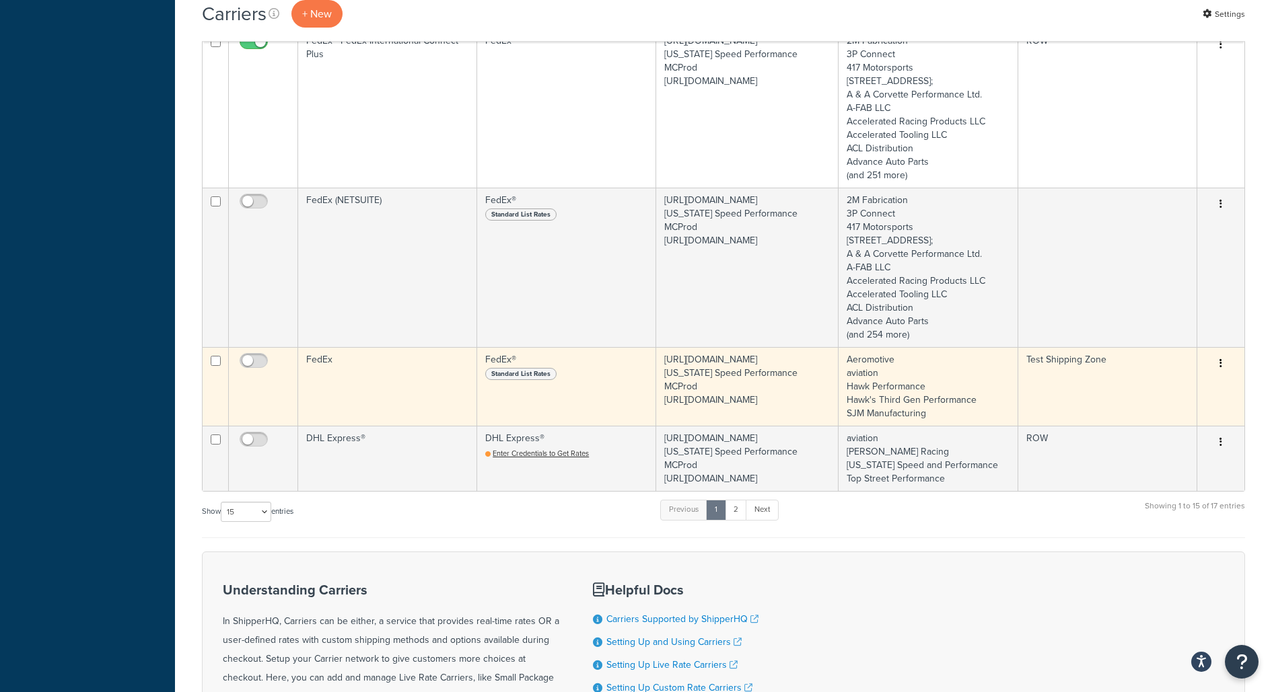
scroll to position [1703, 0]
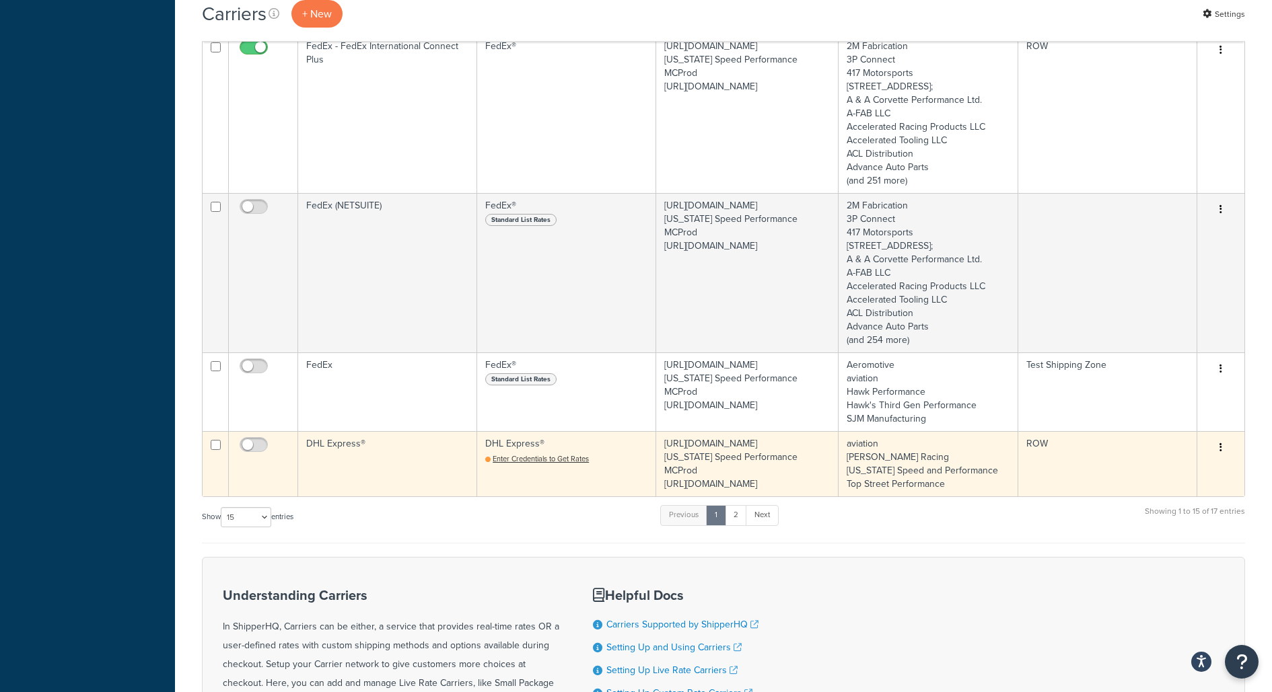
click at [392, 497] on td "DHL Express®" at bounding box center [387, 463] width 179 height 65
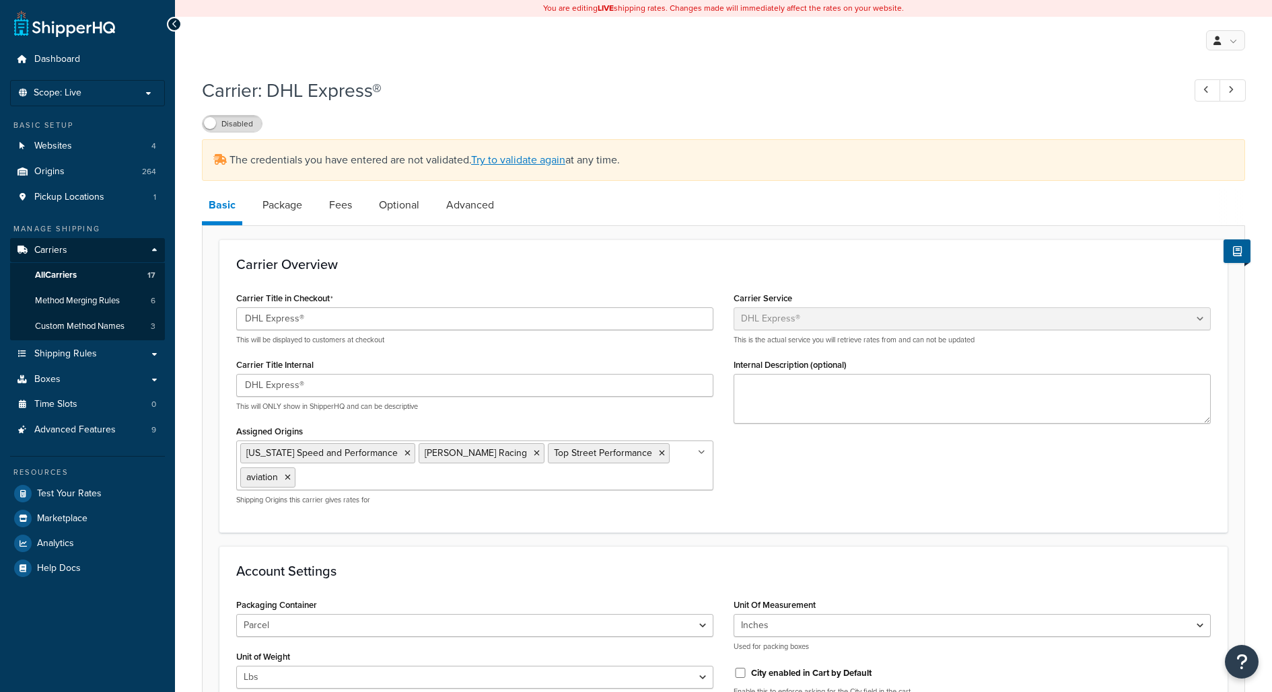
select select "dhl"
click at [465, 219] on link "Advanced" at bounding box center [469, 205] width 61 height 32
select select "false"
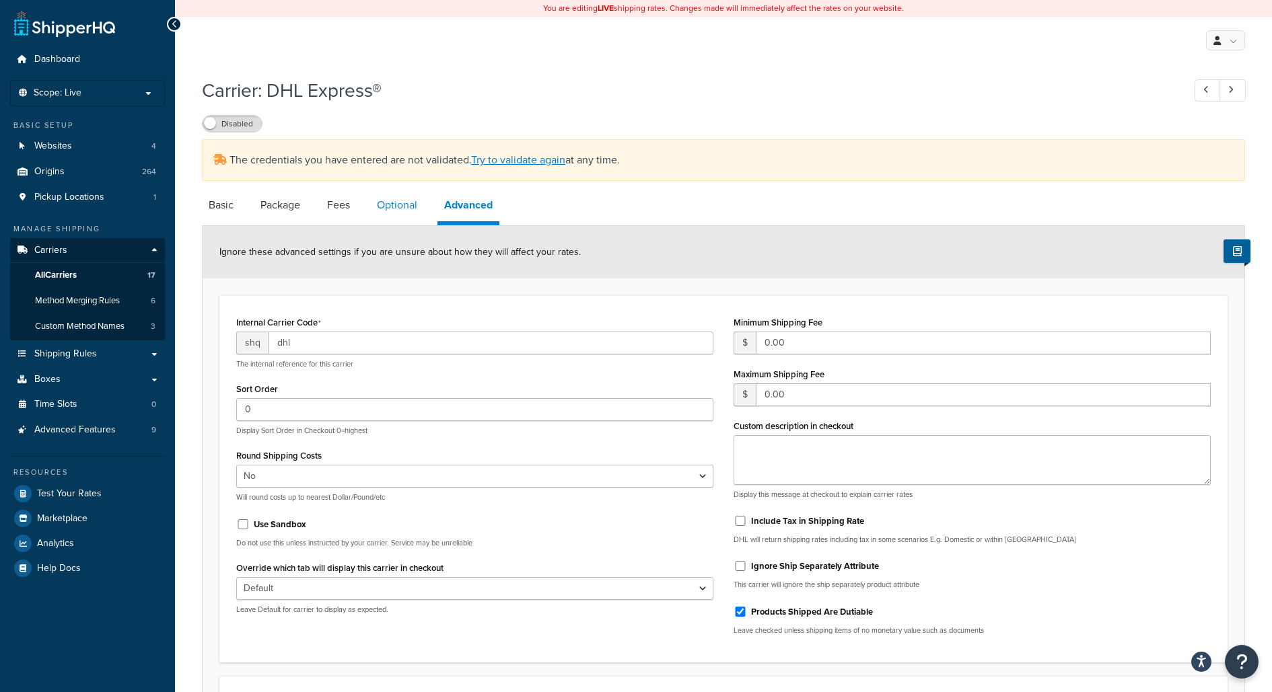
click at [395, 206] on link "Optional" at bounding box center [397, 205] width 54 height 32
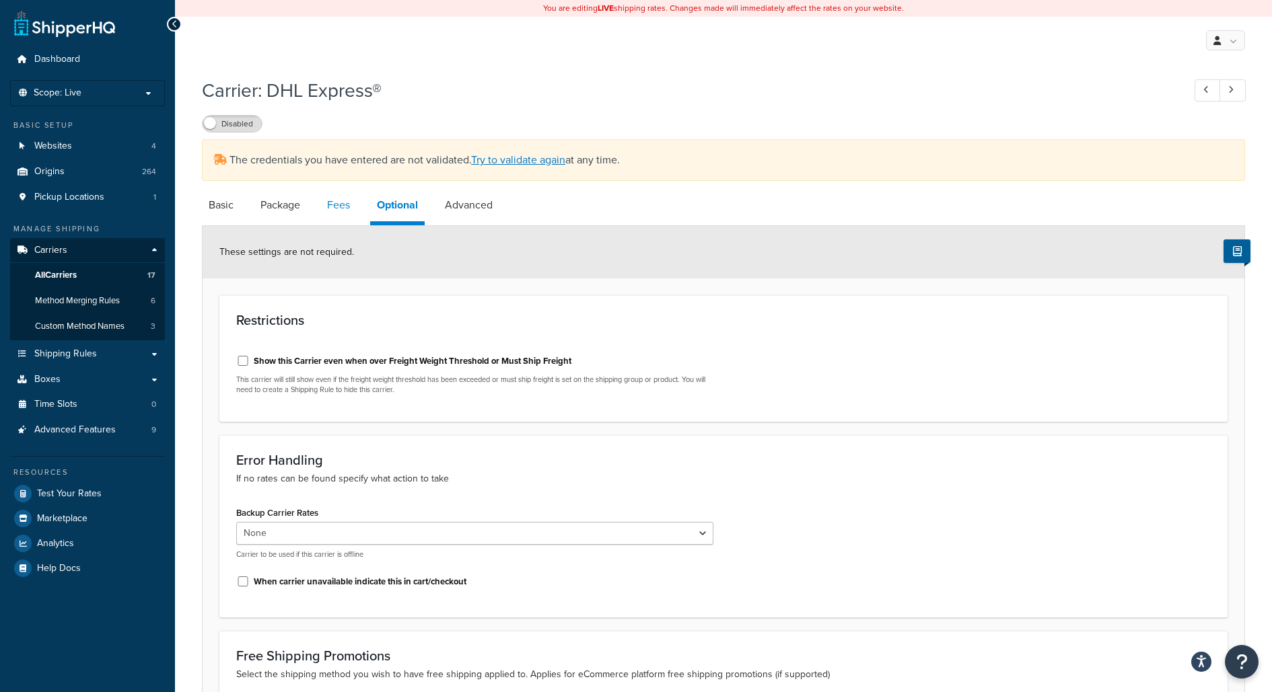
click at [336, 211] on link "Fees" at bounding box center [338, 205] width 36 height 32
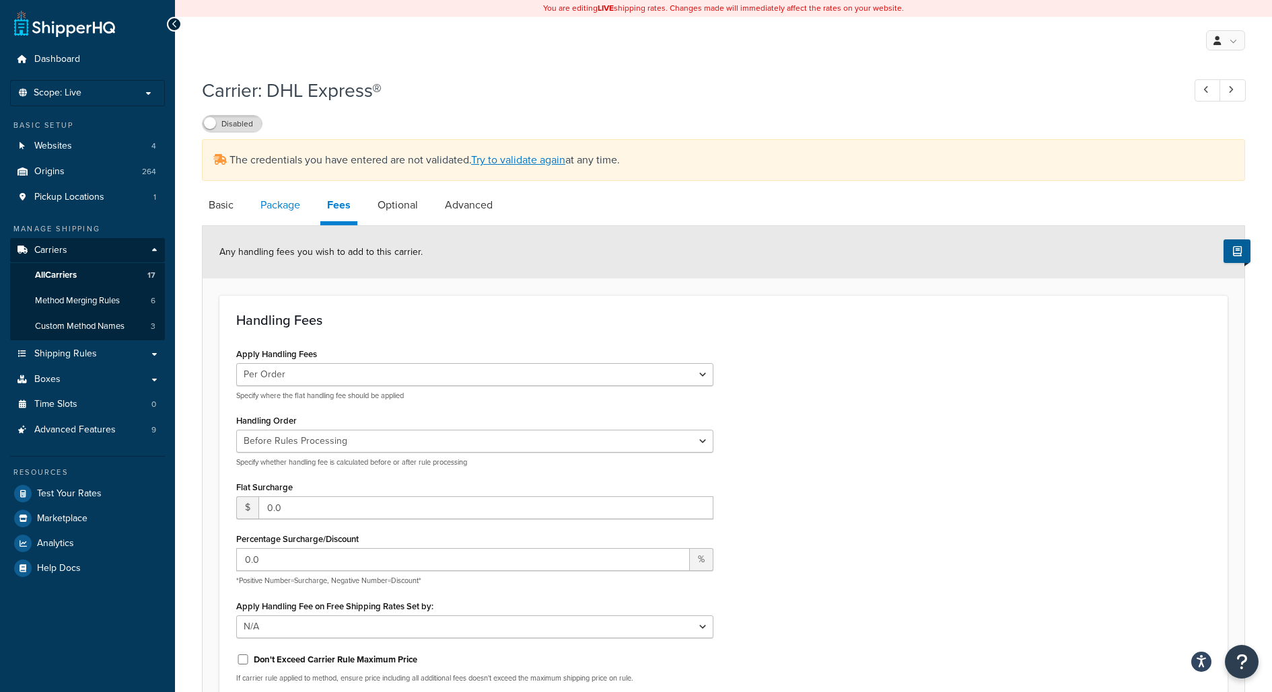
click at [293, 216] on link "Package" at bounding box center [280, 205] width 53 height 32
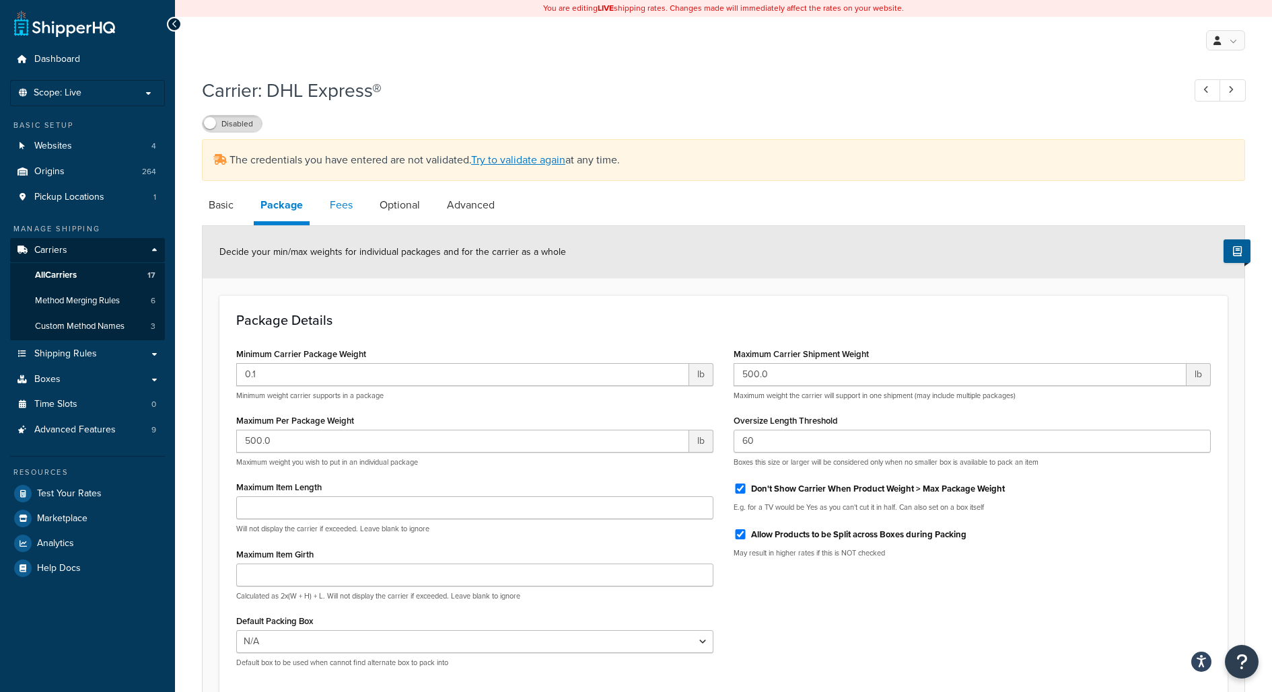
click at [338, 216] on link "Fees" at bounding box center [341, 205] width 36 height 32
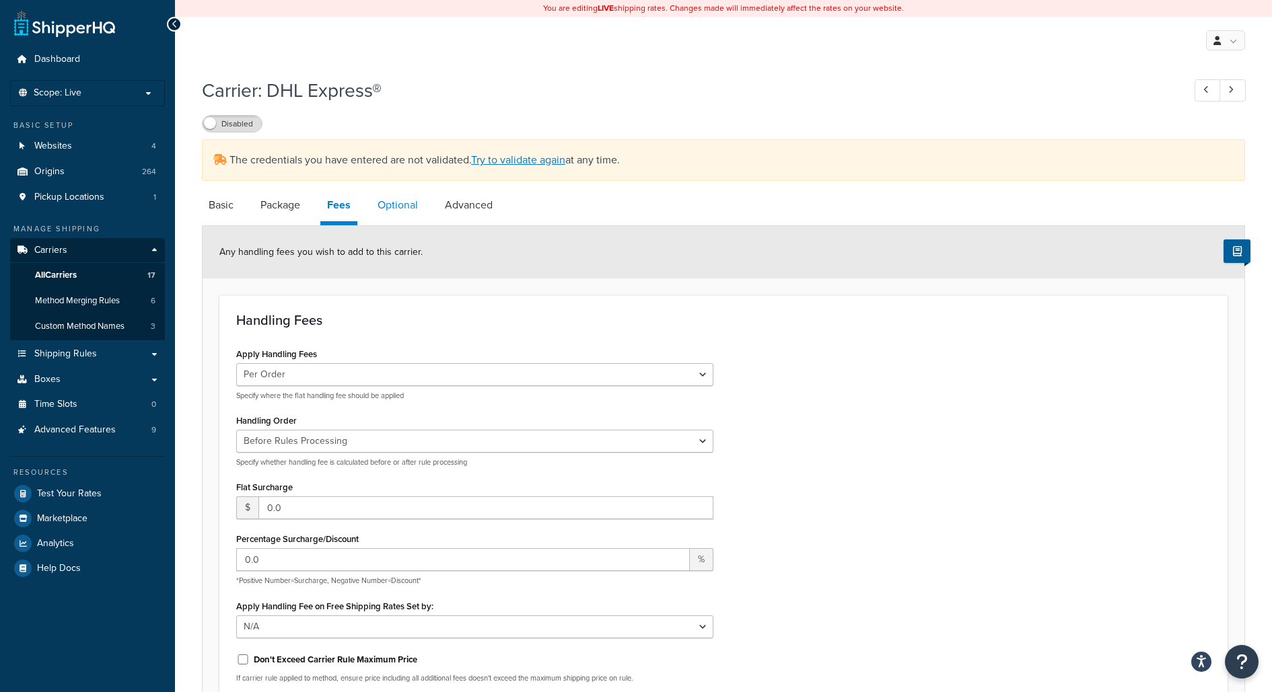
click at [405, 206] on link "Optional" at bounding box center [398, 205] width 54 height 32
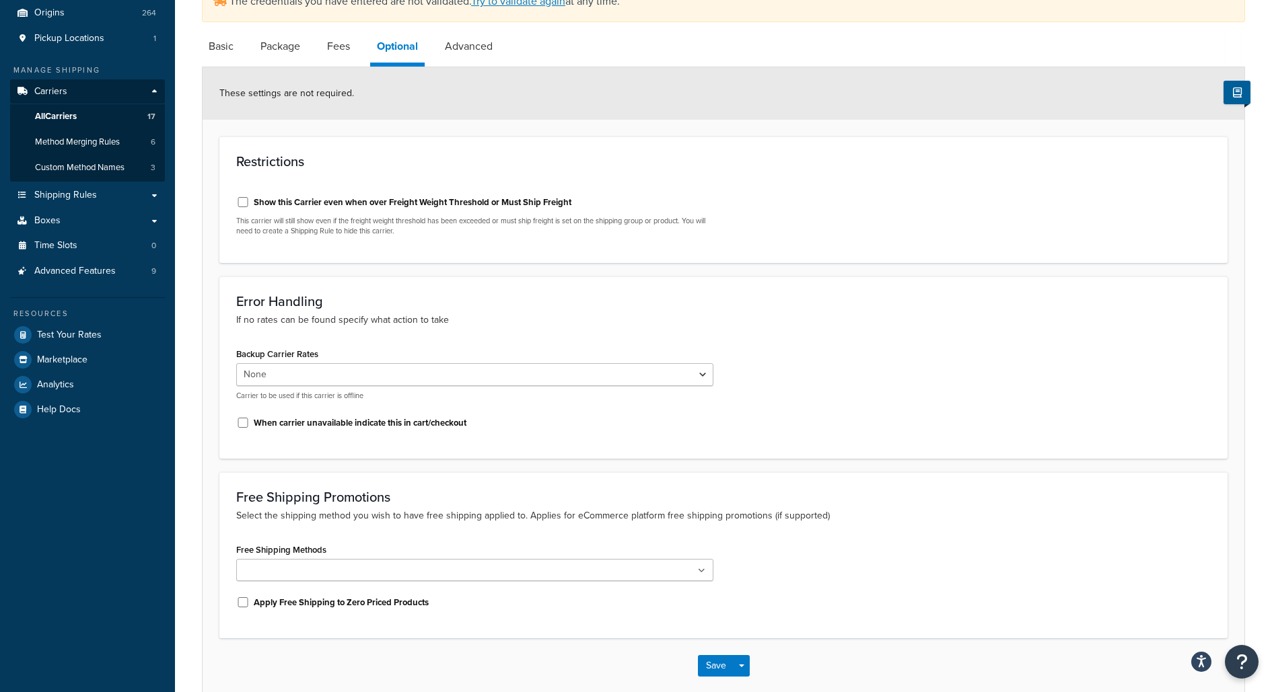
scroll to position [166, 0]
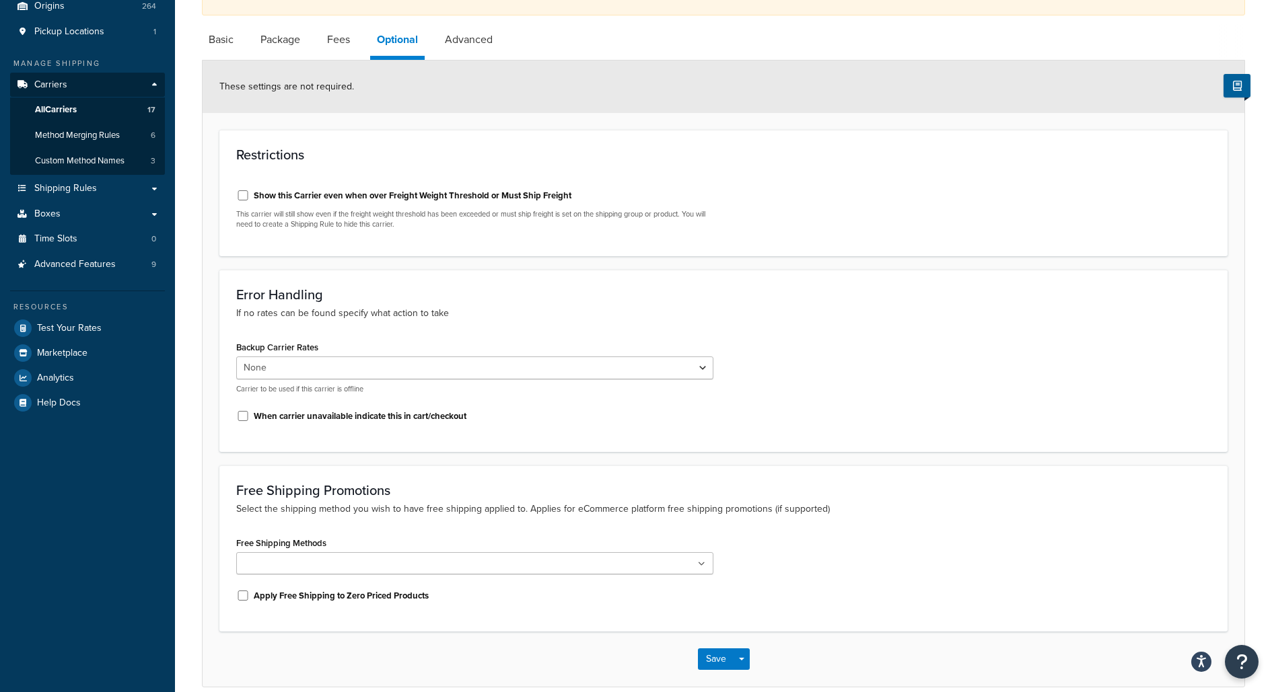
click at [425, 381] on div "None USPS domestic FedEx Domestic UPS® domestic FedEx Freight domestic USPS int…" at bounding box center [474, 376] width 477 height 38
click at [425, 375] on select "None USPS domestic FedEx Domestic UPS® domestic FedEx Freight domestic USPS int…" at bounding box center [474, 368] width 477 height 23
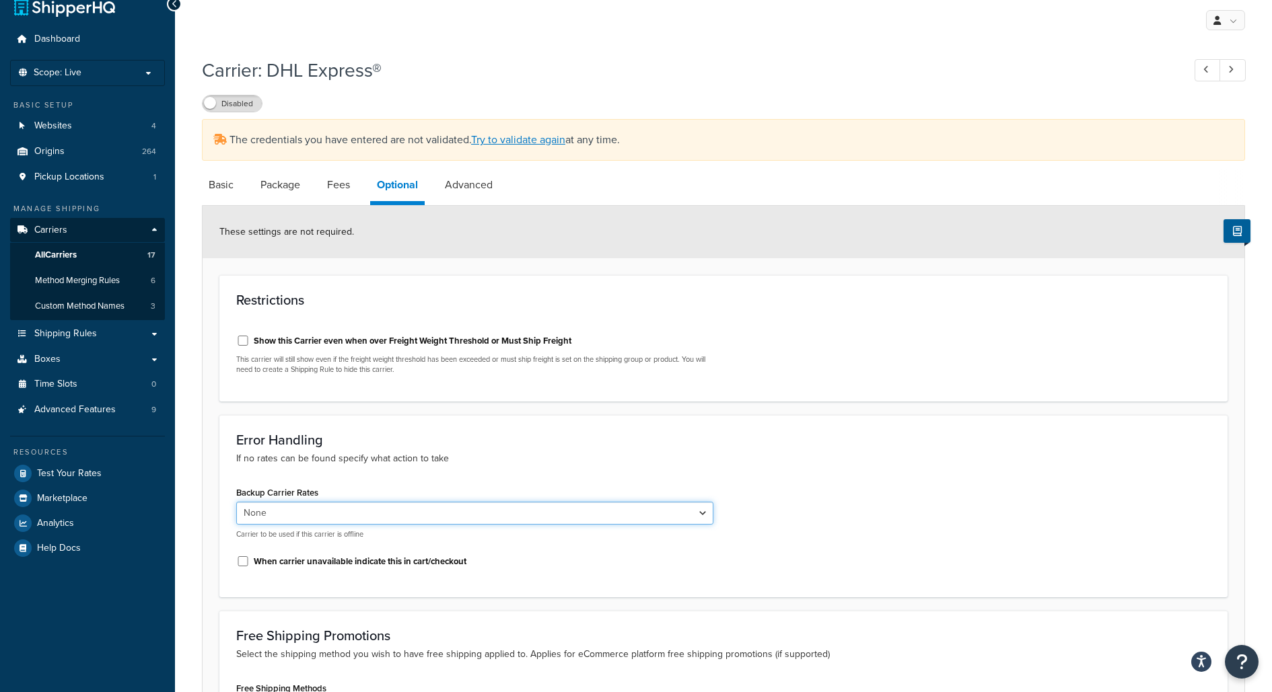
scroll to position [0, 0]
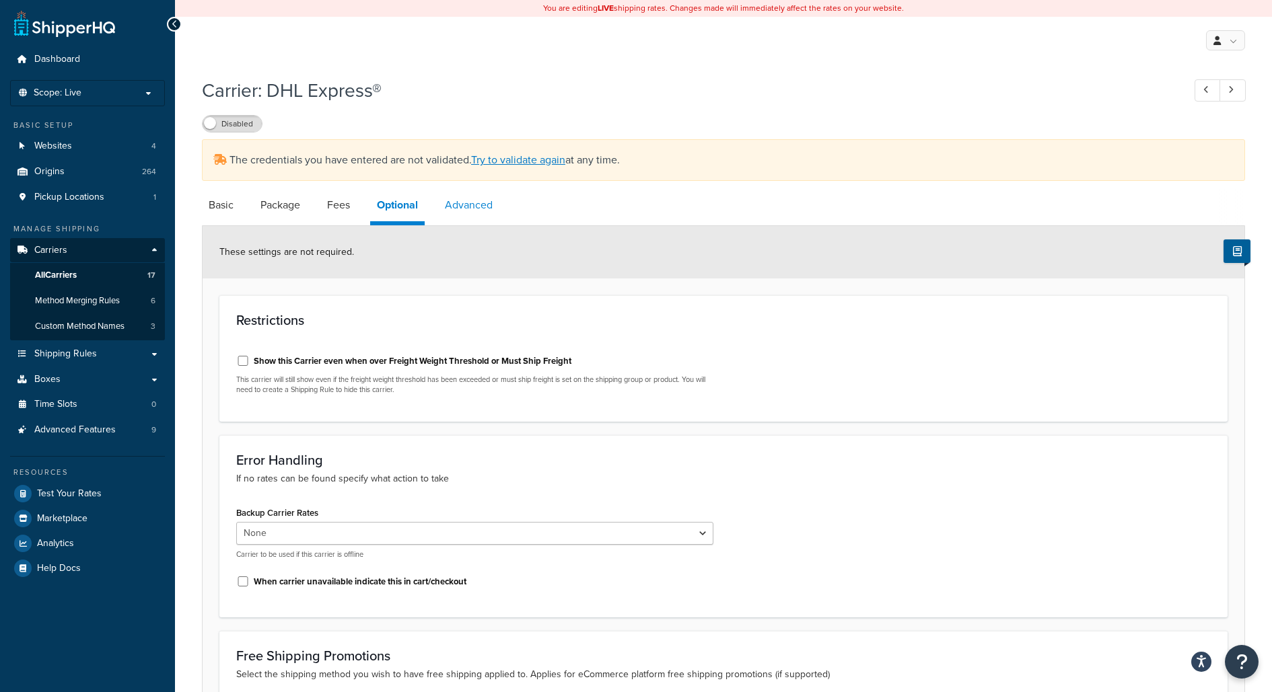
click at [467, 198] on link "Advanced" at bounding box center [468, 205] width 61 height 32
select select "false"
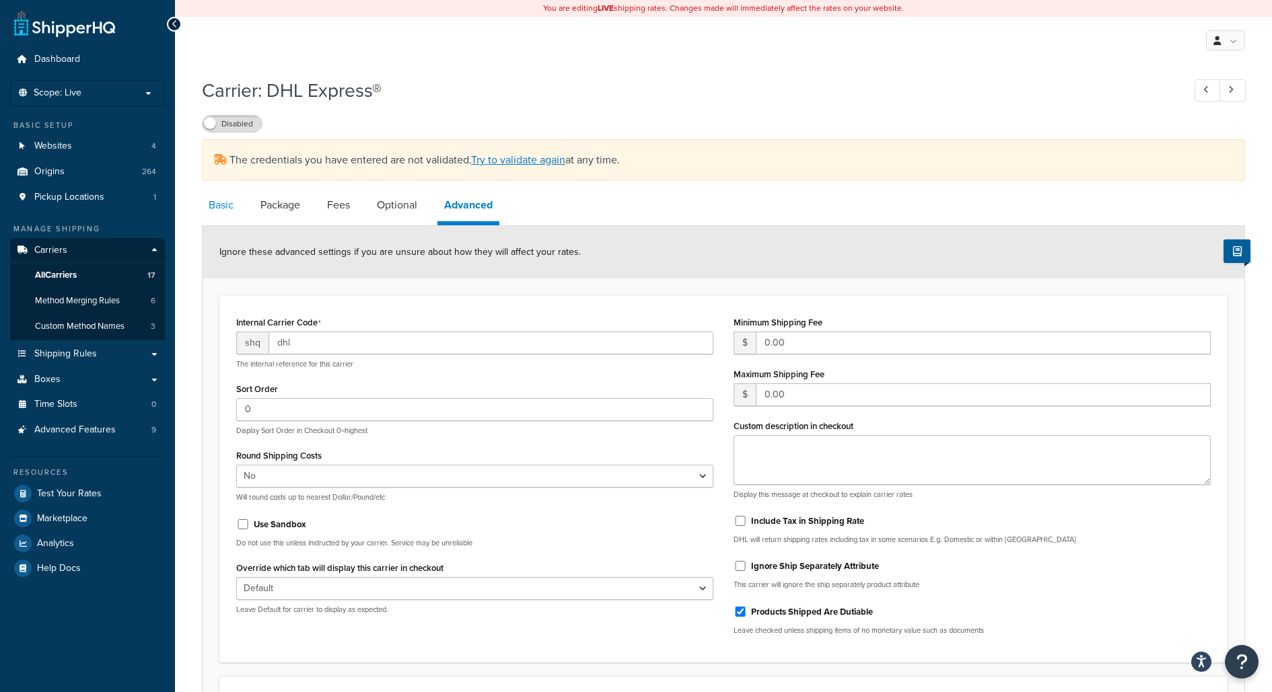
click at [233, 205] on link "Basic" at bounding box center [221, 205] width 38 height 32
select select "dhl"
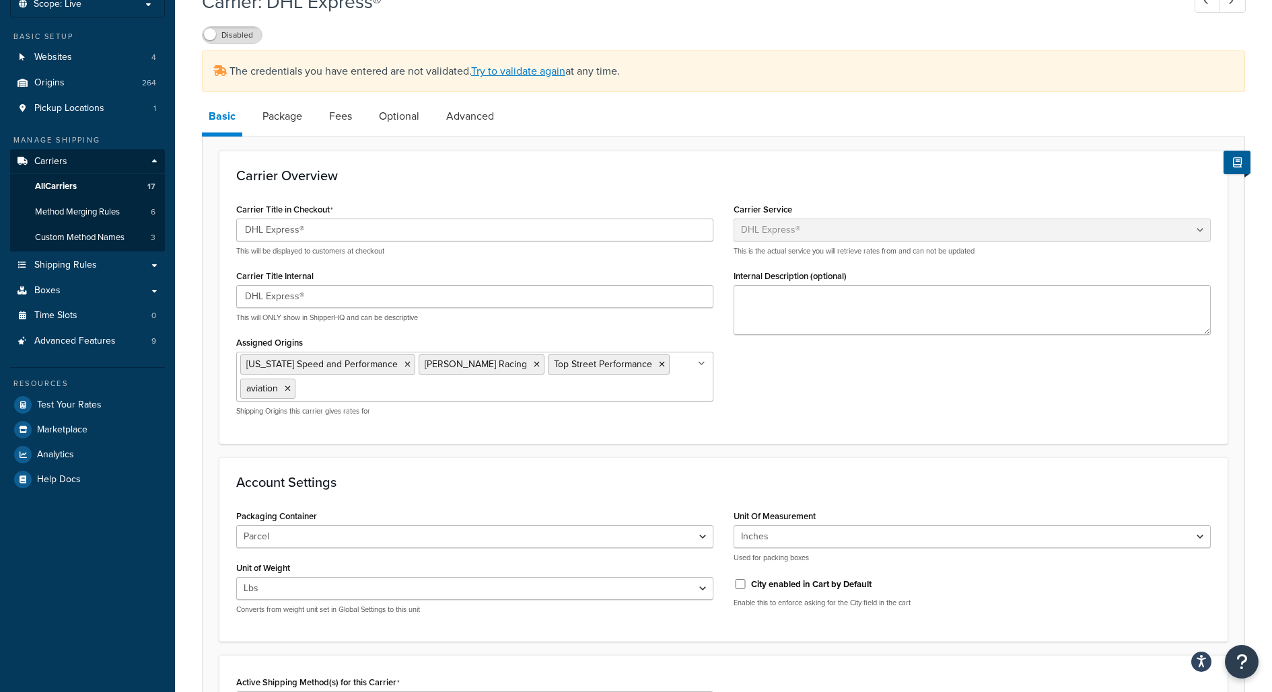
scroll to position [75, 0]
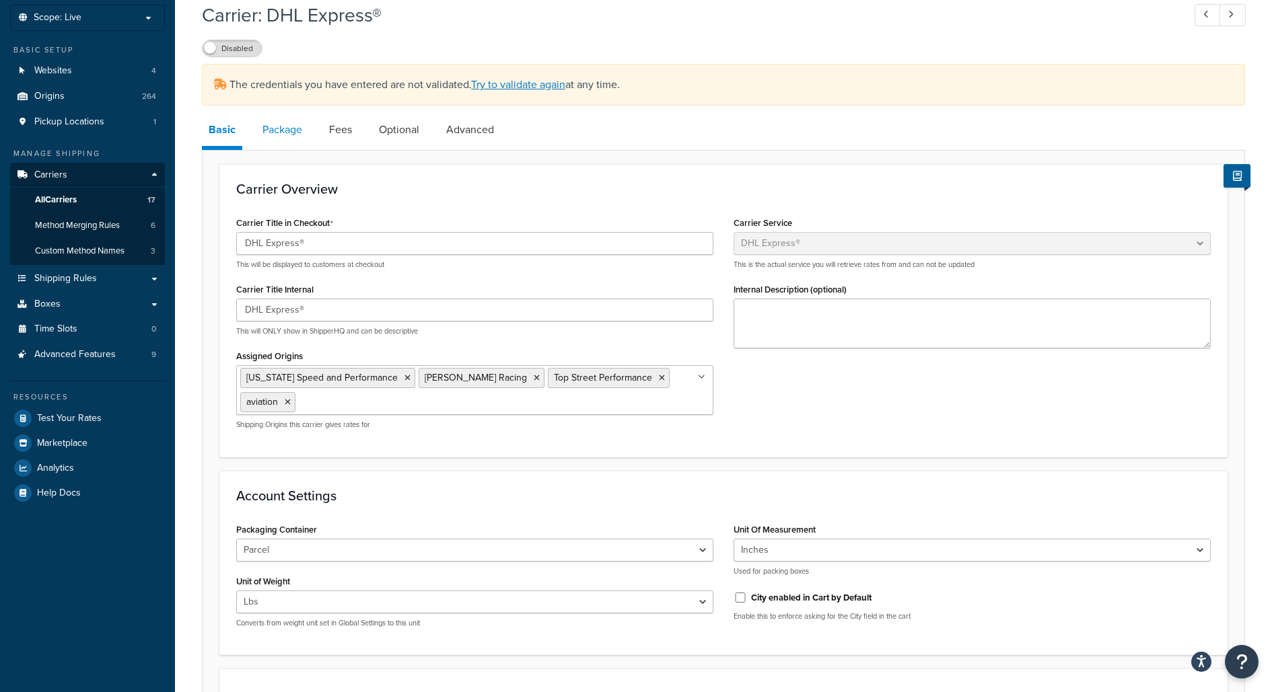
click at [298, 121] on link "Package" at bounding box center [282, 130] width 53 height 32
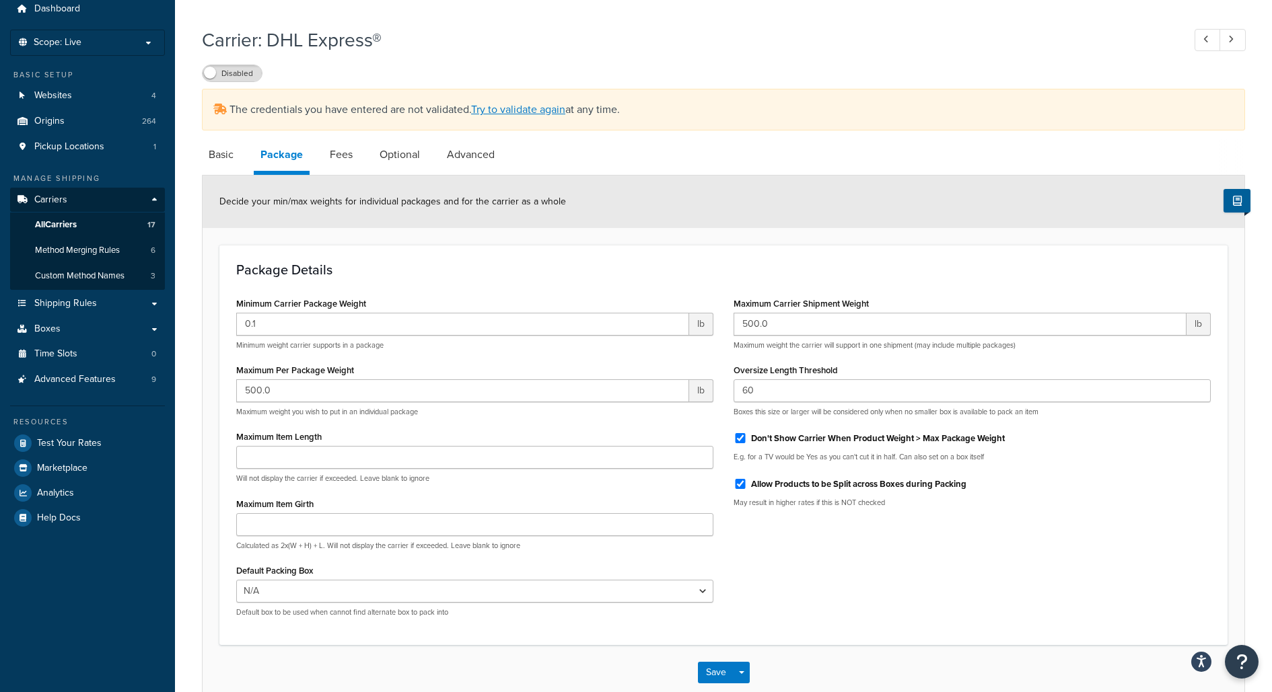
scroll to position [35, 0]
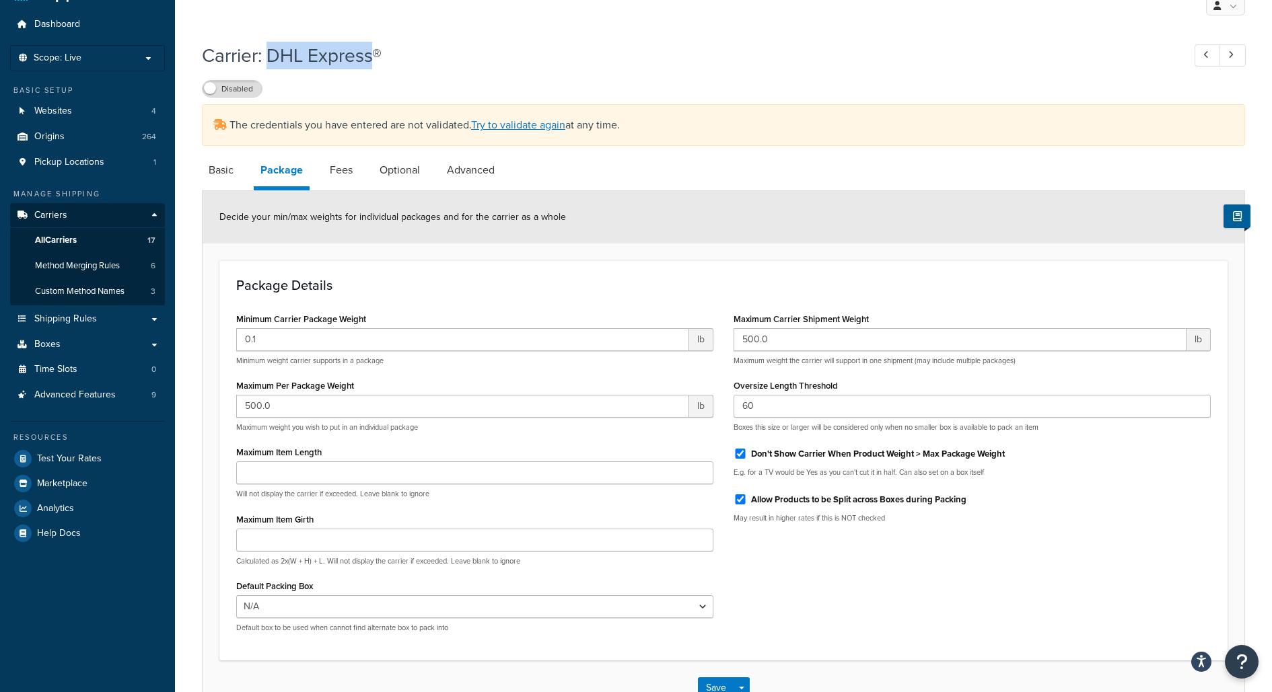
drag, startPoint x: 272, startPoint y: 56, endPoint x: 374, endPoint y: 56, distance: 102.3
click at [374, 56] on h1 "Carrier: DHL Express®" at bounding box center [686, 55] width 968 height 26
copy h1 "DHL Express"
click at [592, 401] on input "500.0" at bounding box center [462, 406] width 453 height 23
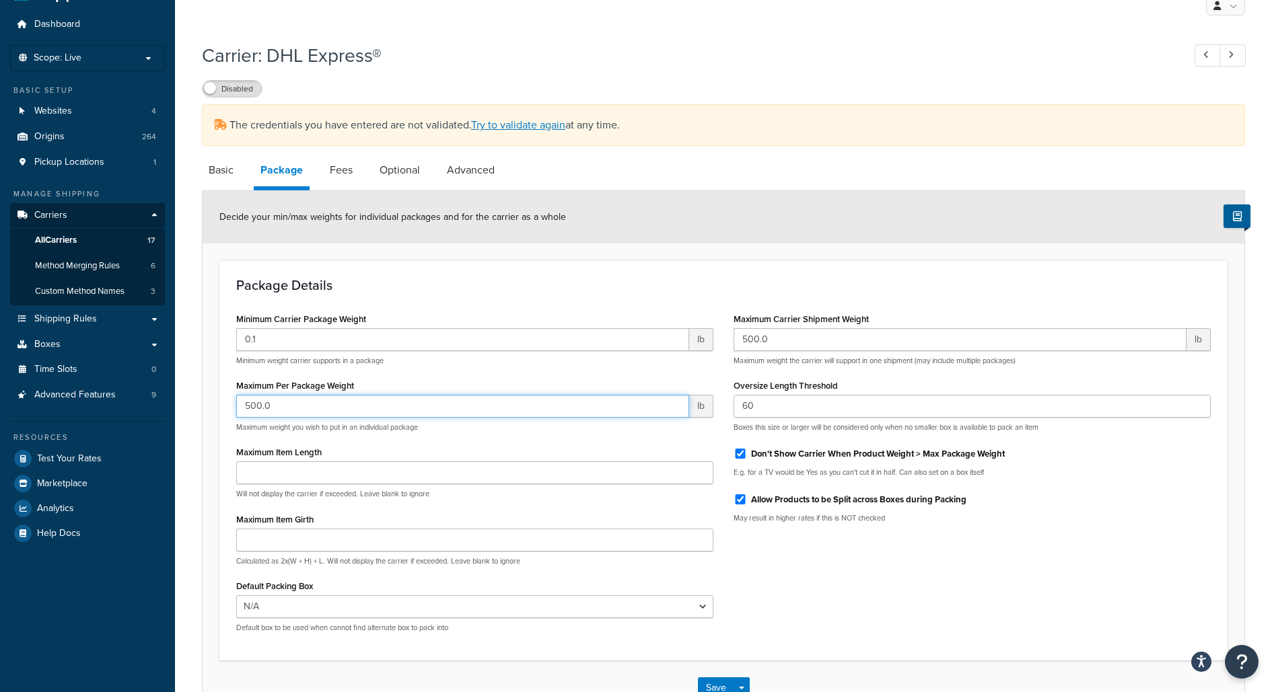
click at [592, 401] on input "500.0" at bounding box center [462, 406] width 453 height 23
type input "150"
click at [651, 259] on form "Decide your min/max weights for individual packages and for the carrier as a wh…" at bounding box center [724, 453] width 1042 height 525
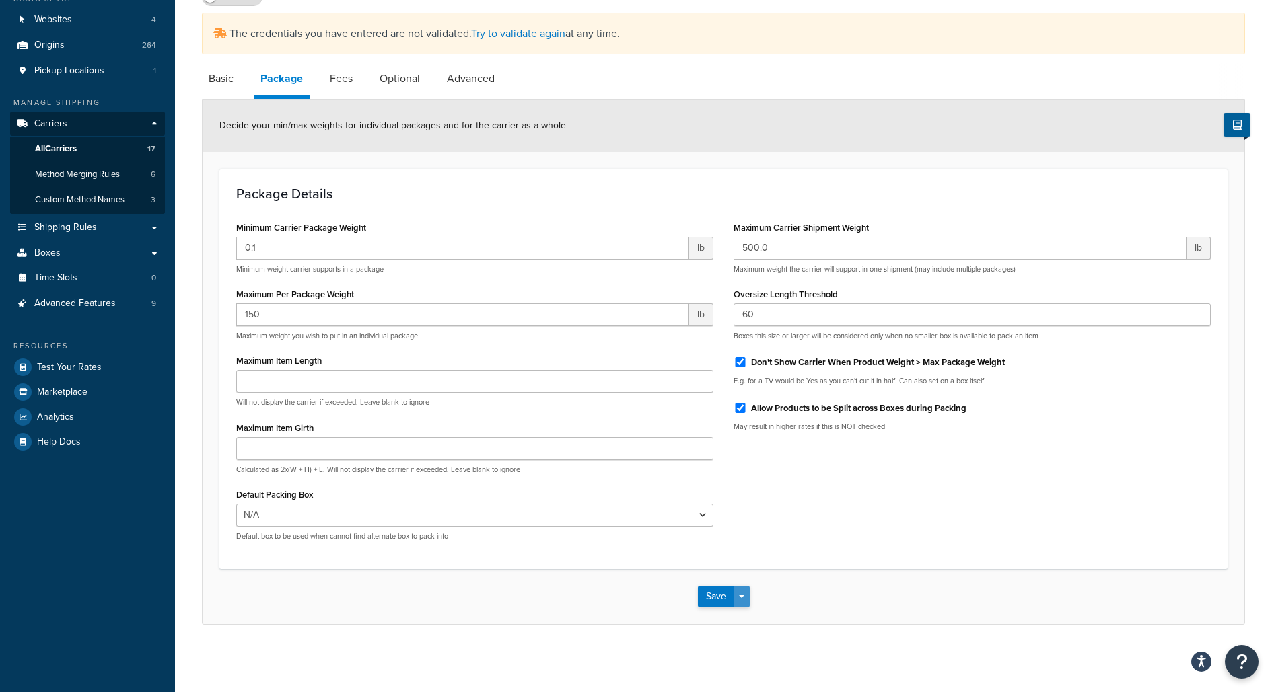
click at [744, 596] on span "button" at bounding box center [741, 597] width 5 height 3
click at [748, 620] on button "Save and Edit" at bounding box center [747, 622] width 98 height 28
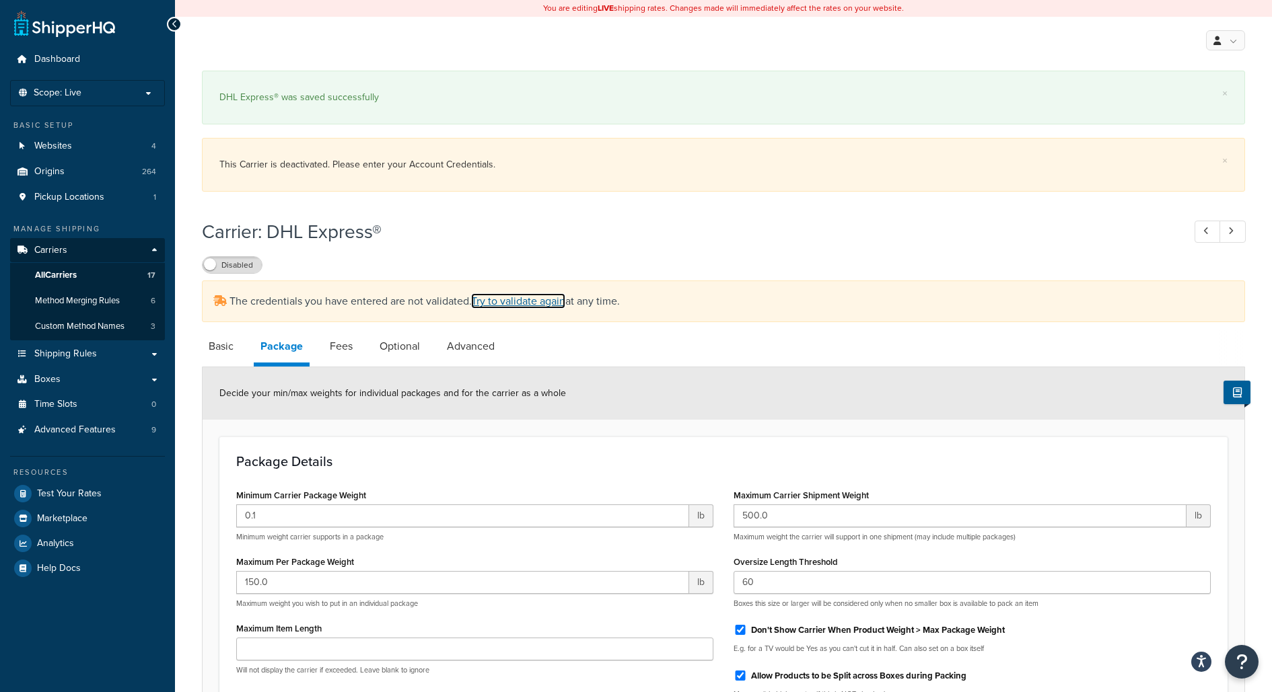
click at [528, 305] on link "Try to validate again" at bounding box center [518, 300] width 94 height 15
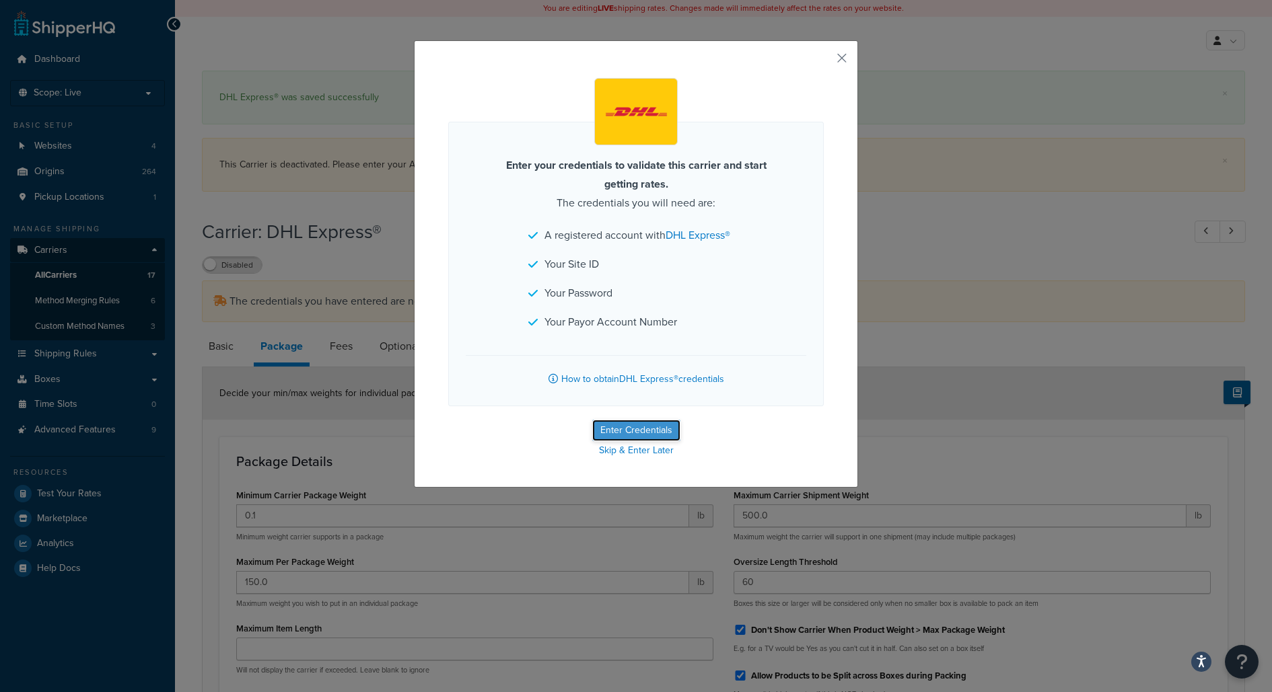
click at [638, 427] on button "Enter Credentials" at bounding box center [636, 431] width 88 height 22
select select "US"
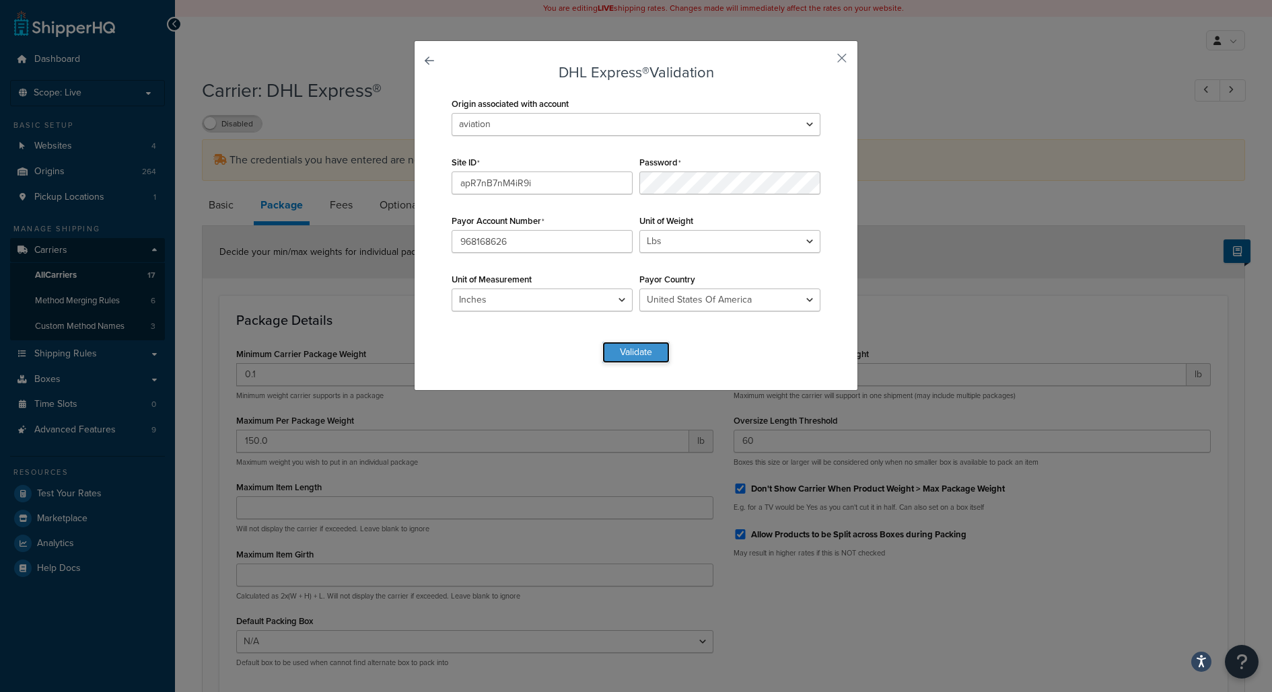
click at [624, 352] on button "Validate" at bounding box center [635, 353] width 67 height 22
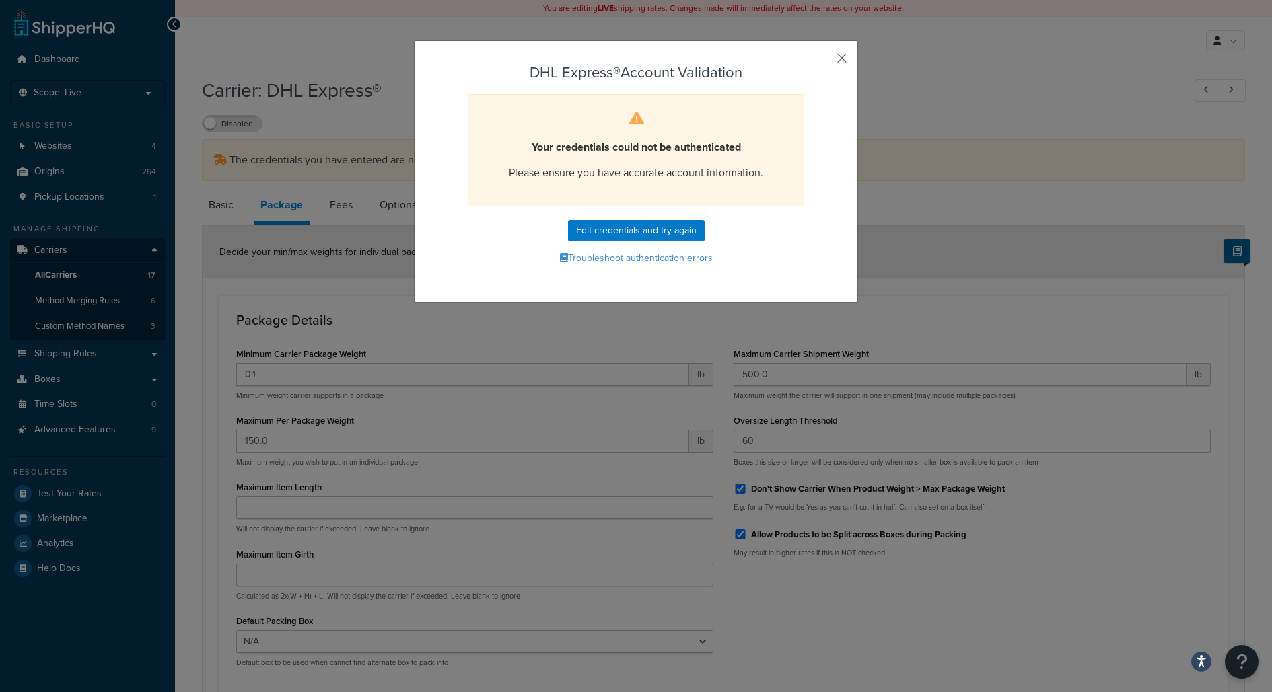
click at [824, 61] on button "button" at bounding box center [821, 62] width 3 height 3
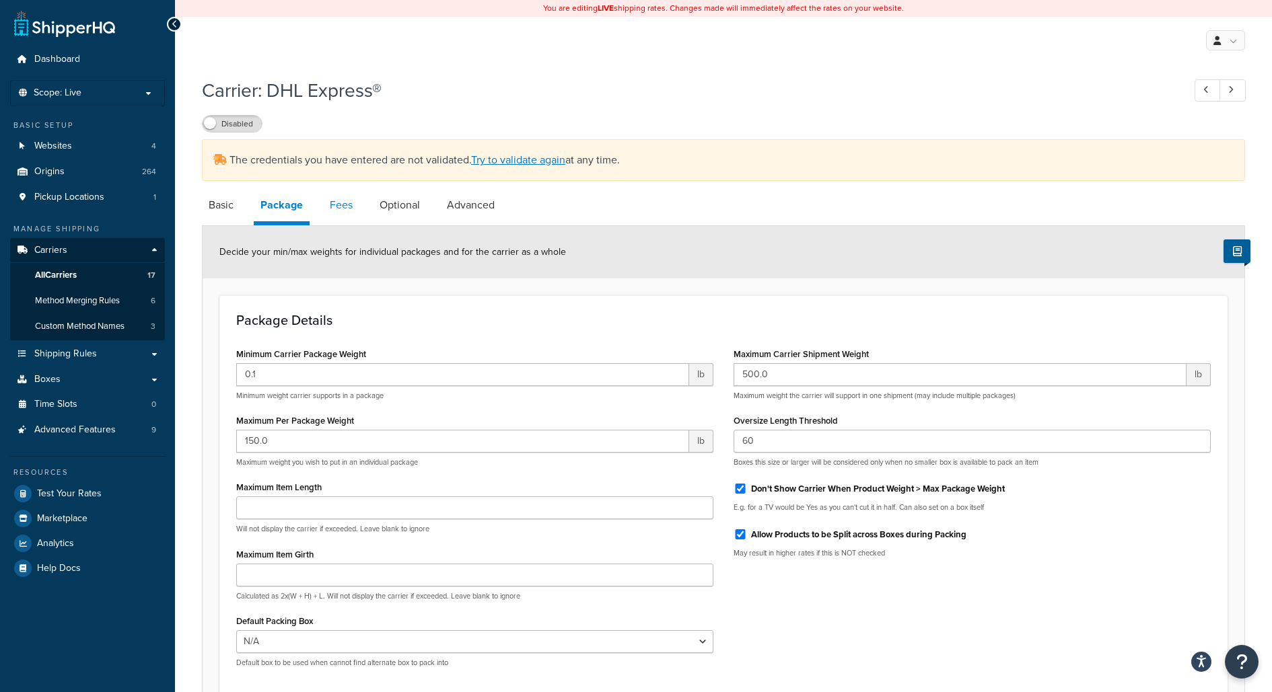
click at [334, 217] on link "Fees" at bounding box center [341, 205] width 36 height 32
click at [400, 427] on div "Maximum Per Package Weight 150.0 lb Maximum weight you wish to put in an indivi…" at bounding box center [474, 439] width 477 height 57
click at [400, 440] on input "150.0" at bounding box center [462, 441] width 453 height 23
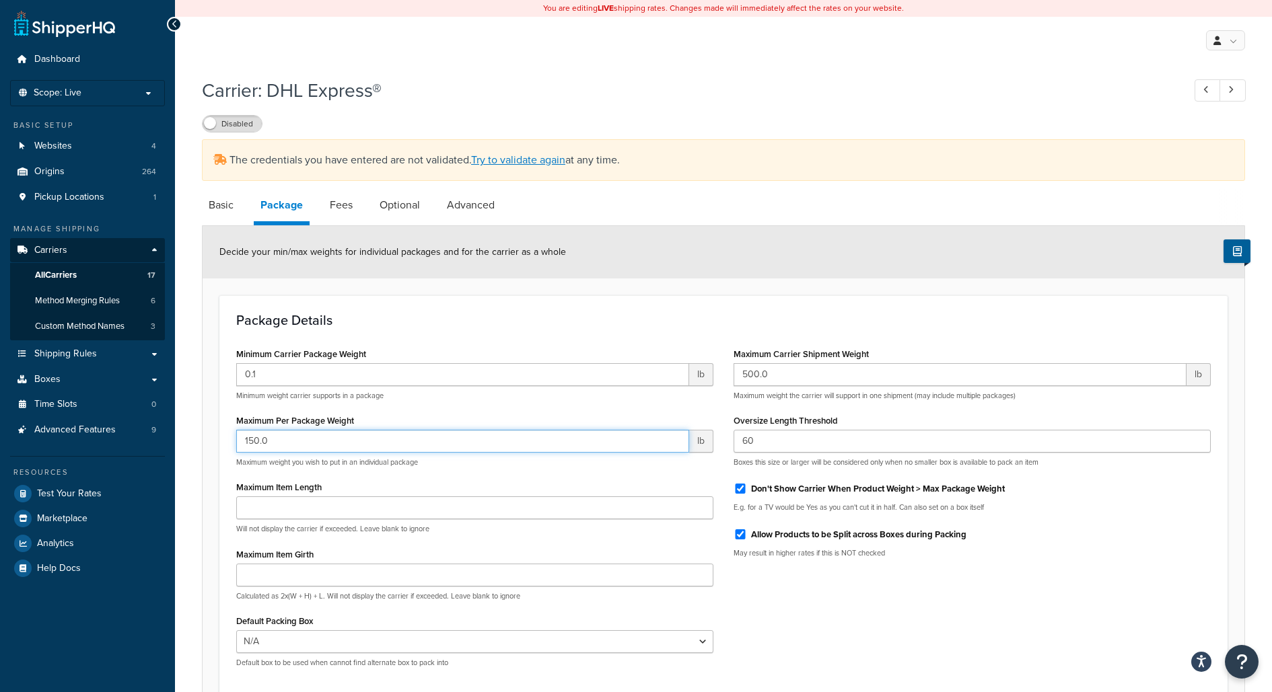
click at [400, 440] on input "150.0" at bounding box center [462, 441] width 453 height 23
type input "500"
click at [555, 299] on div "Package Details Minimum Carrier Package Weight 0.1 lb Minimum weight carrier su…" at bounding box center [723, 495] width 1008 height 400
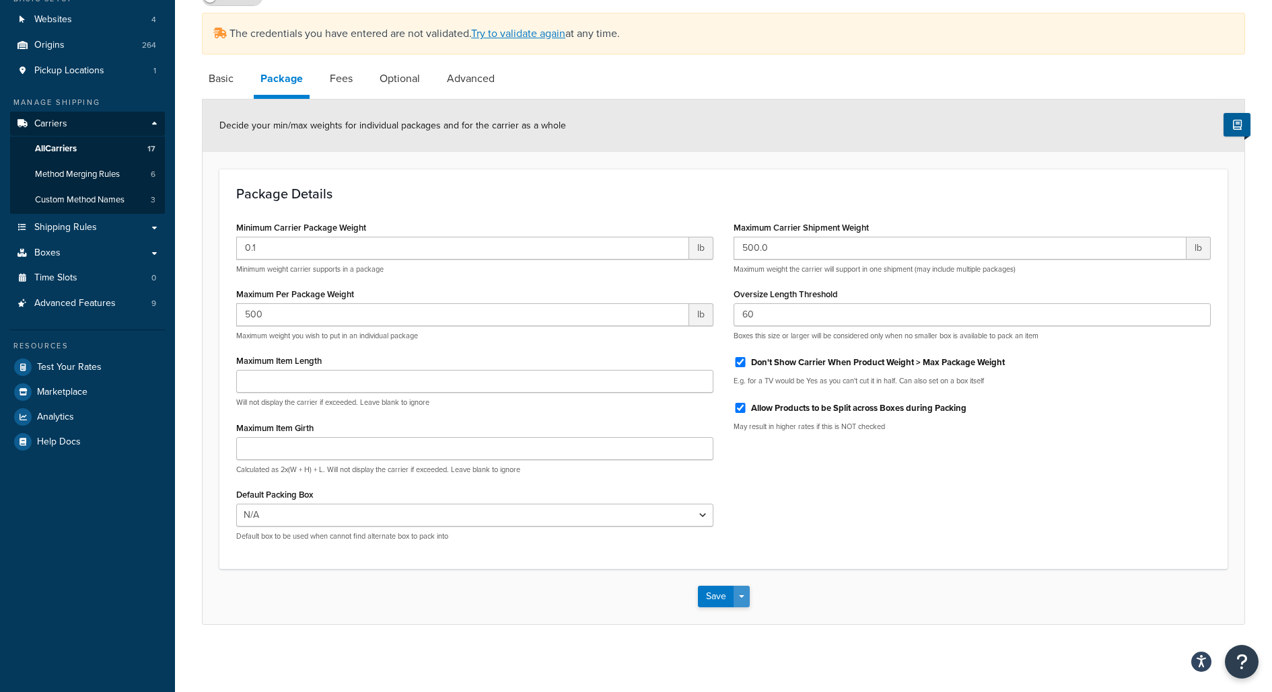
click at [742, 602] on button "Save Dropdown" at bounding box center [741, 597] width 16 height 22
click at [742, 615] on button "Save and Edit" at bounding box center [747, 622] width 98 height 28
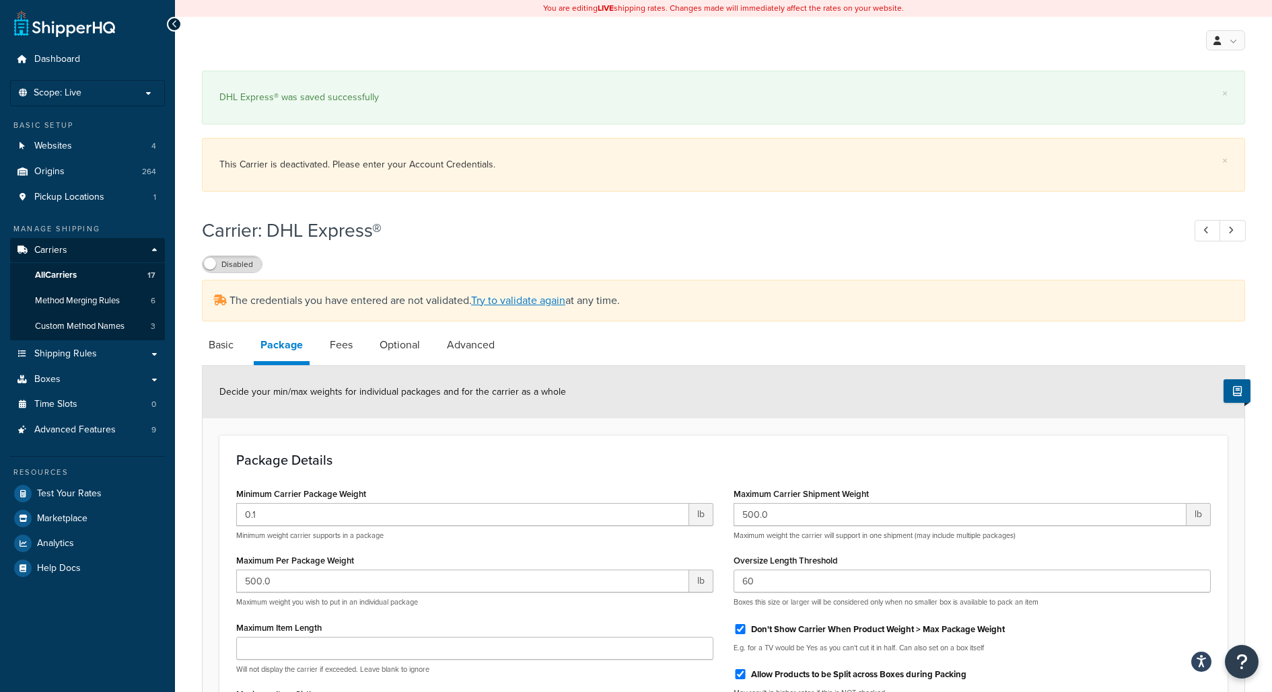
scroll to position [5, 0]
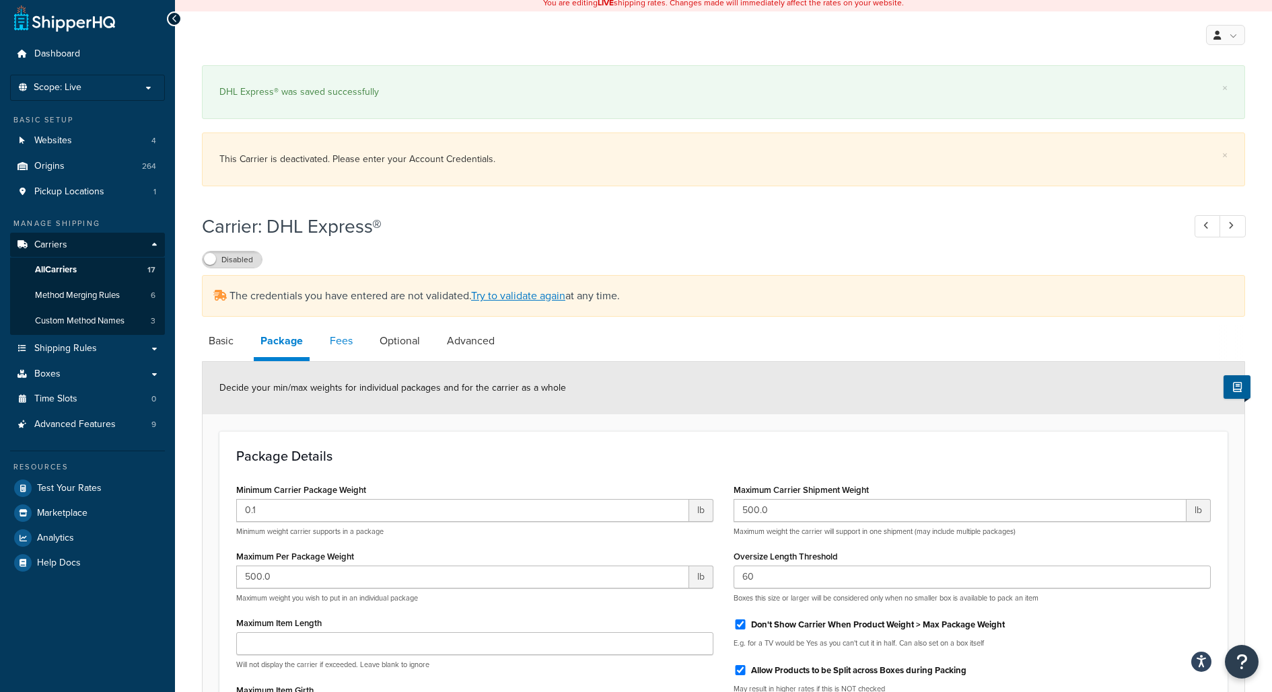
click at [333, 337] on link "Fees" at bounding box center [341, 341] width 36 height 32
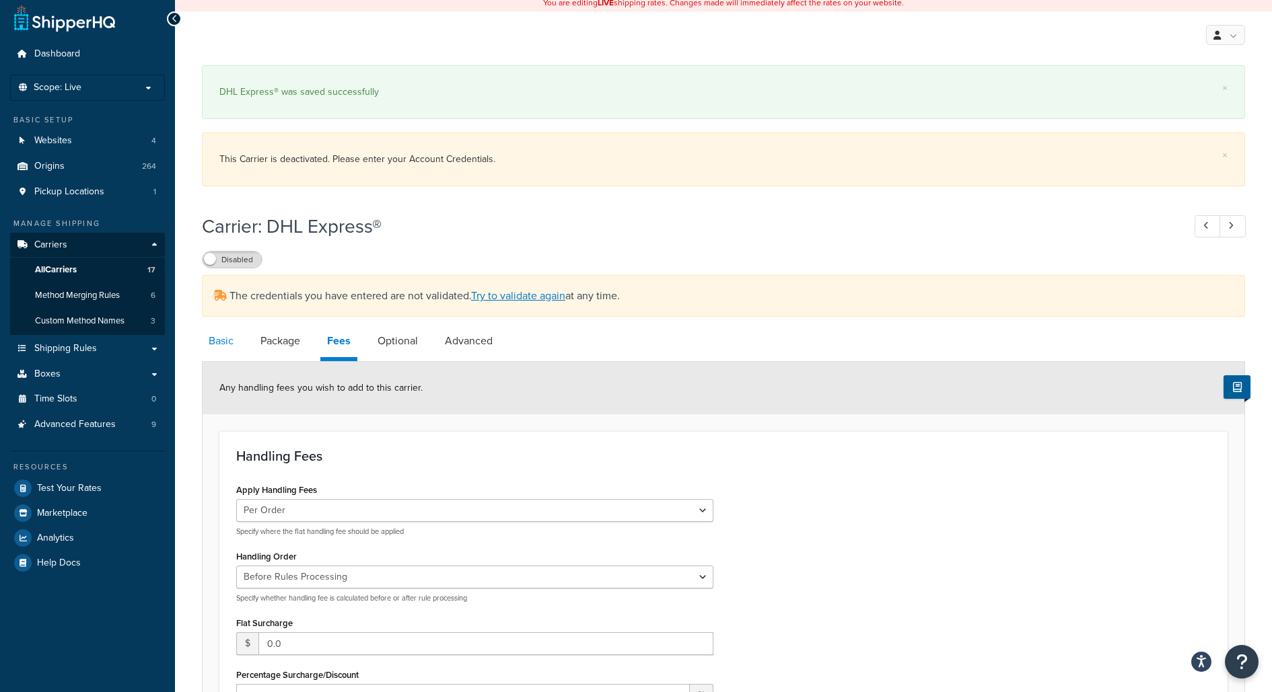
click at [220, 342] on link "Basic" at bounding box center [221, 341] width 38 height 32
select select "dhl"
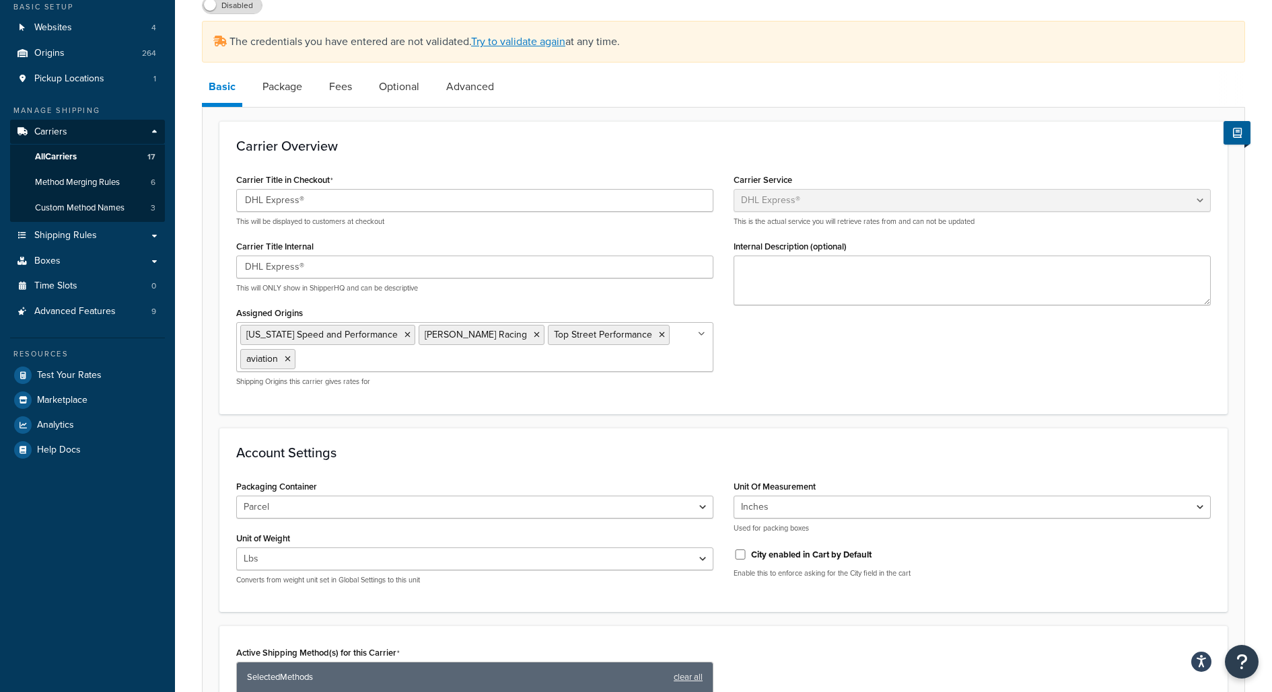
scroll to position [124, 0]
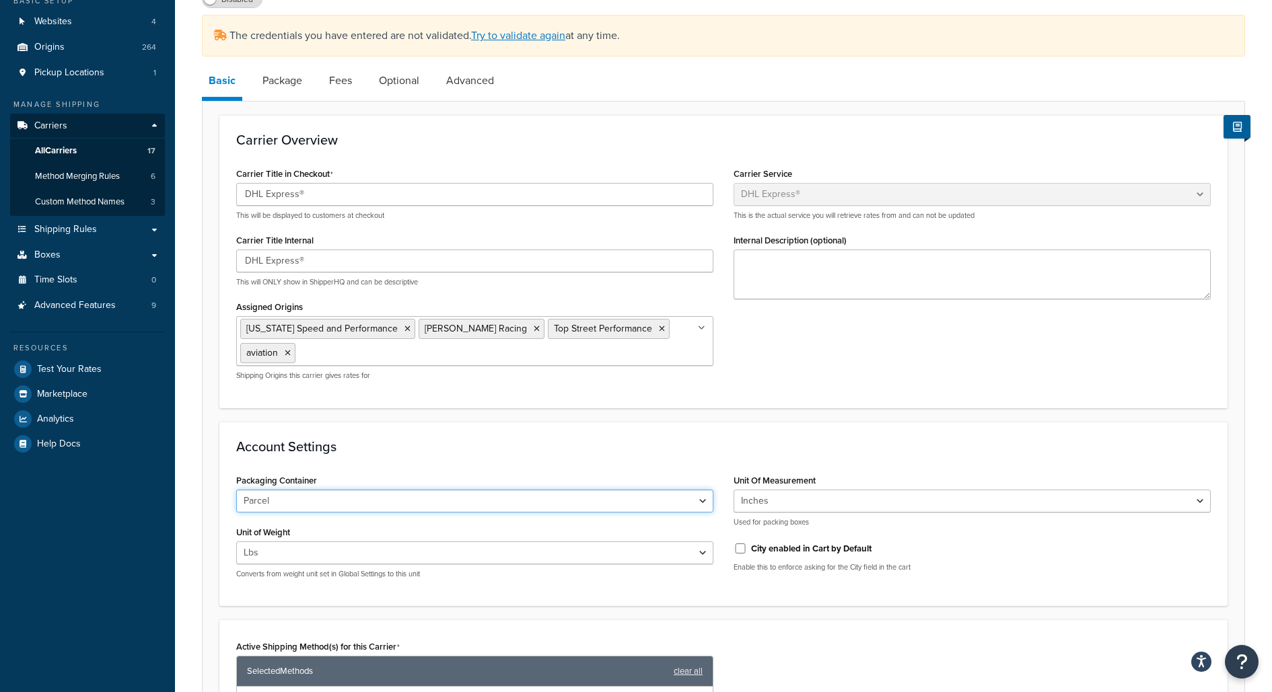
click at [478, 497] on select "Parcel Parcels/Conveyables Double Pallets Flyer/Smalls Non-Conveyables" at bounding box center [474, 501] width 477 height 23
click at [490, 497] on select "Parcel Parcels/Conveyables Double Pallets Flyer/Smalls Non-Conveyables" at bounding box center [474, 501] width 477 height 23
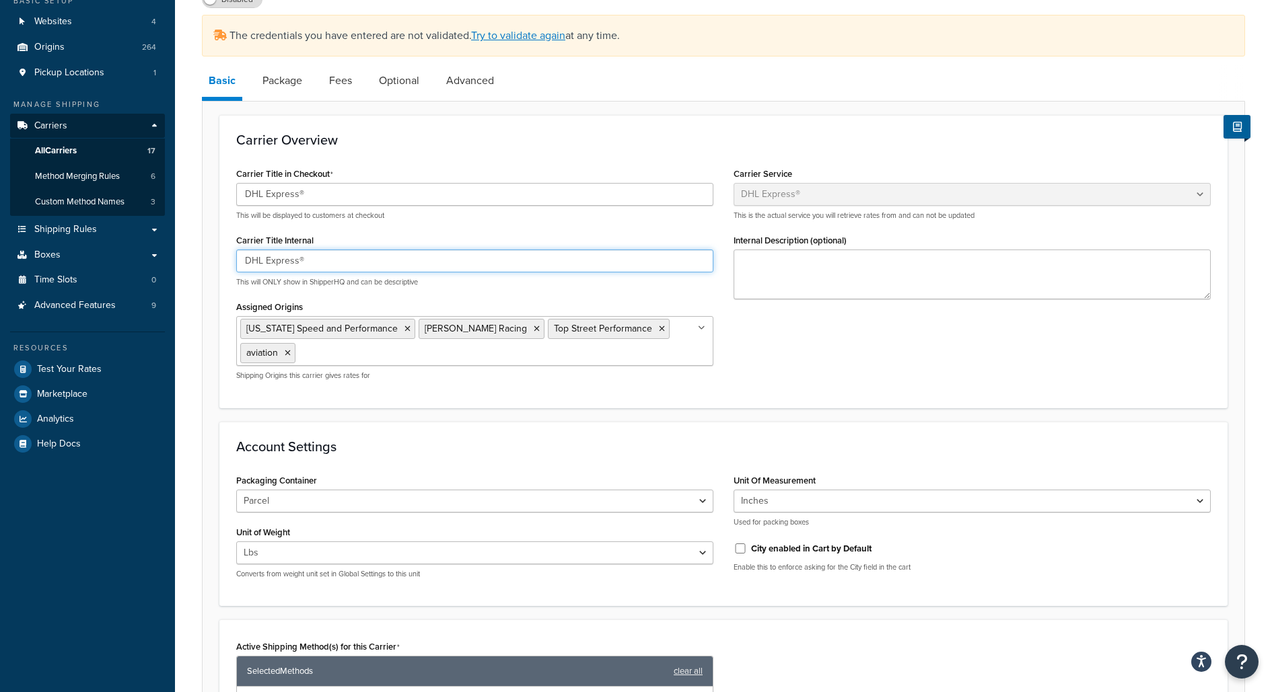
click at [480, 251] on input "DHL Express®" at bounding box center [474, 261] width 477 height 23
click at [293, 93] on link "Package" at bounding box center [282, 81] width 53 height 32
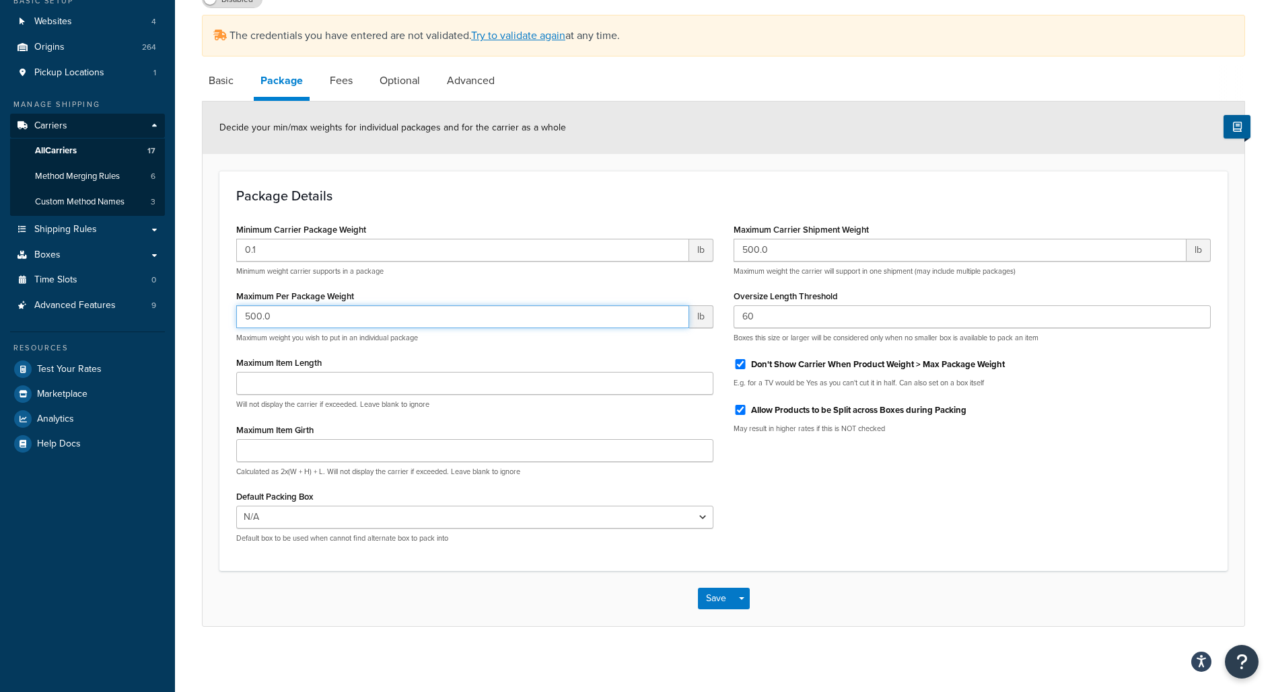
click at [487, 310] on input "500.0" at bounding box center [462, 317] width 453 height 23
type input "150"
click at [573, 207] on div "Package Details Minimum Carrier Package Weight 0.1 lb Minimum weight carrier su…" at bounding box center [723, 371] width 1008 height 400
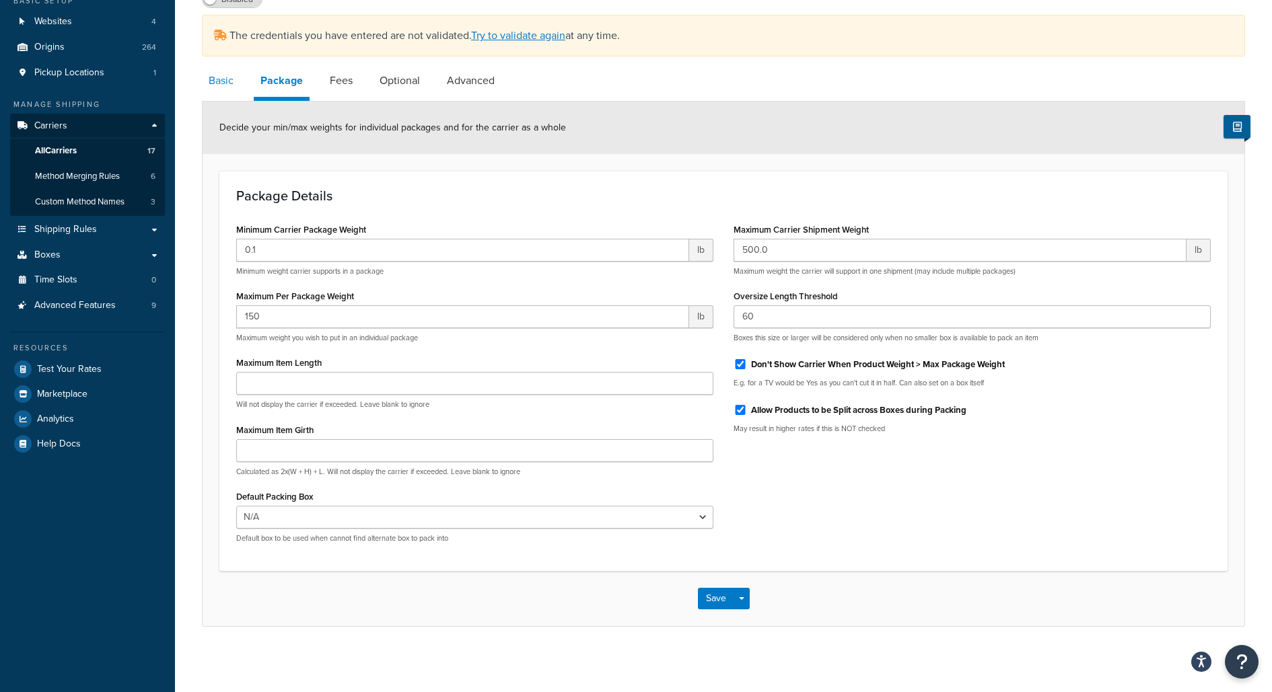
click at [209, 85] on link "Basic" at bounding box center [221, 81] width 38 height 32
select select "dhl"
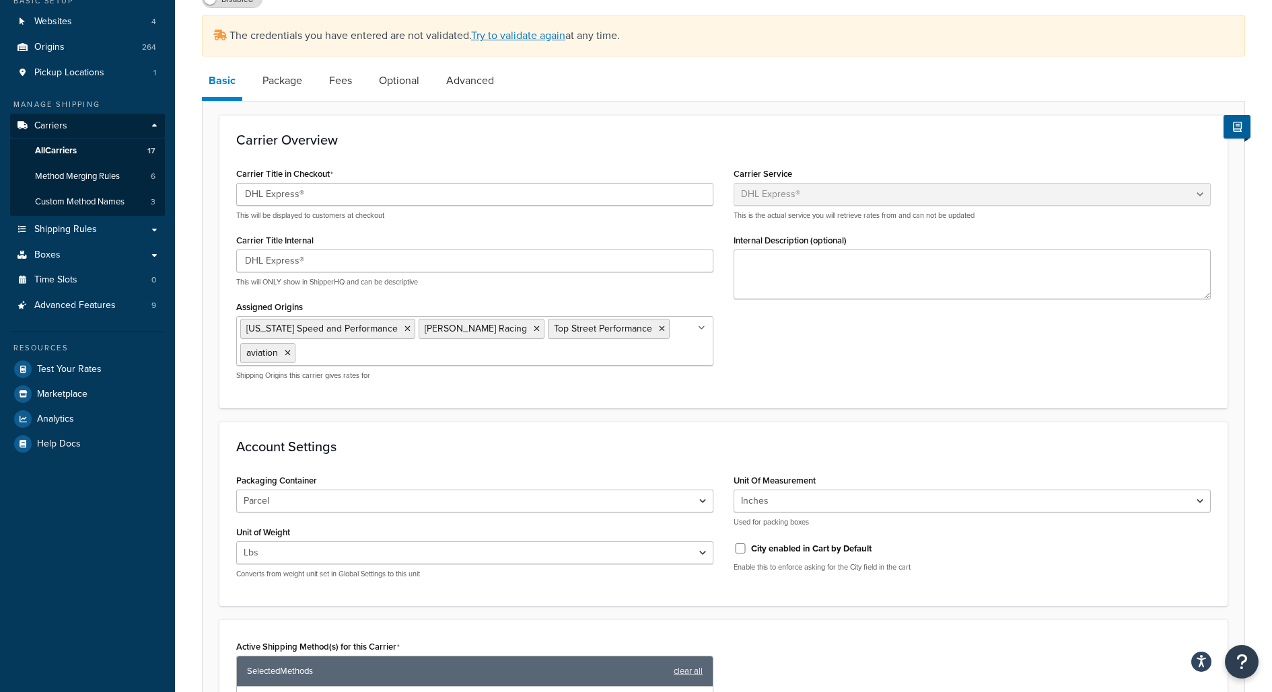
scroll to position [509, 0]
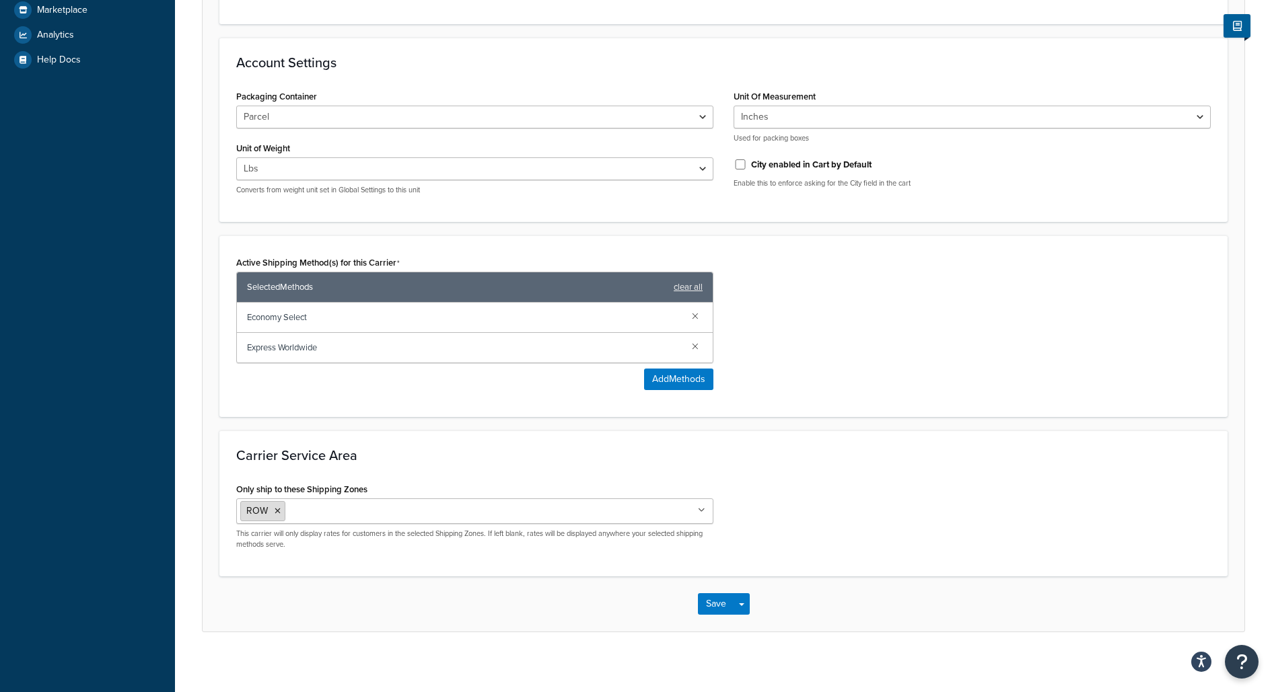
click at [281, 504] on li "ROW" at bounding box center [262, 511] width 45 height 20
click at [275, 507] on icon at bounding box center [278, 511] width 6 height 8
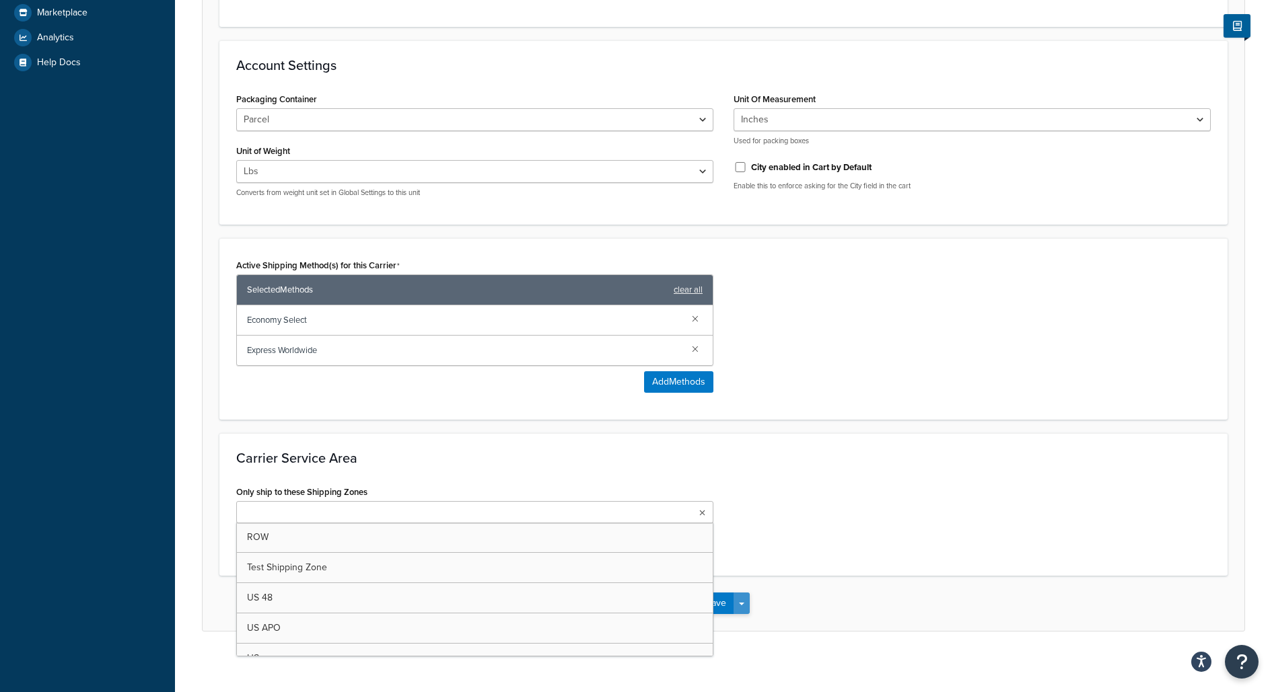
click at [739, 603] on span "button" at bounding box center [741, 604] width 5 height 3
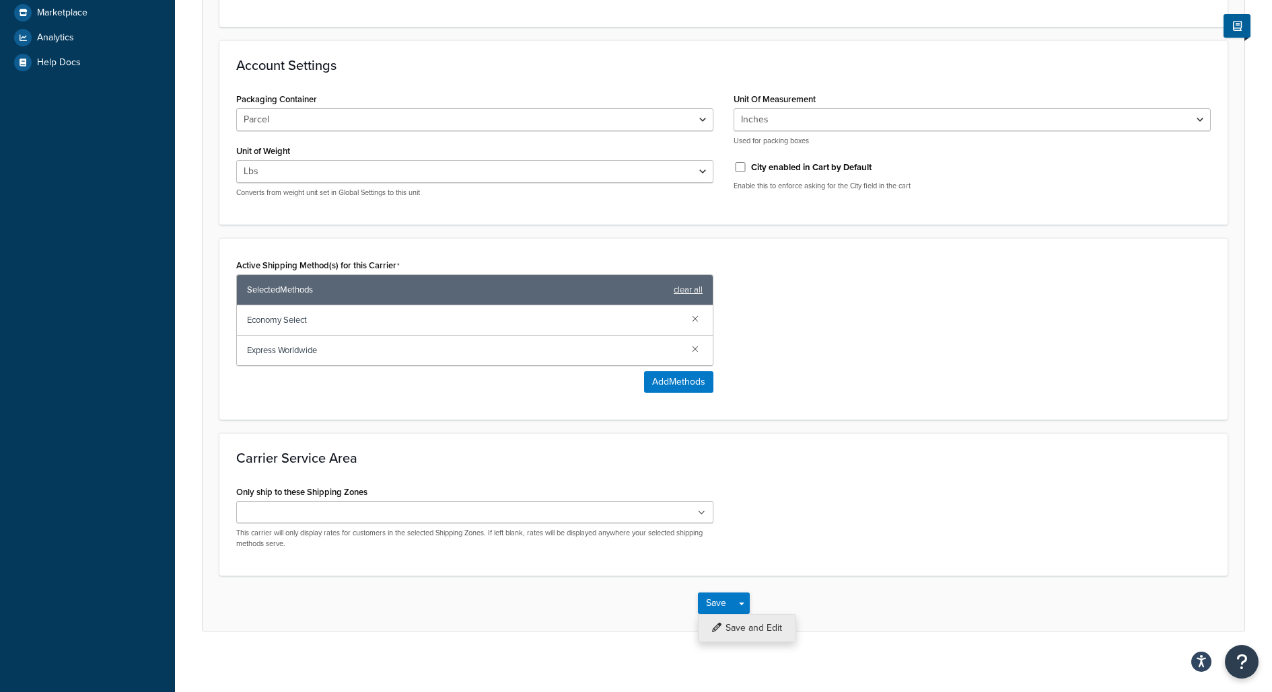
click at [742, 617] on button "Save and Edit" at bounding box center [747, 628] width 98 height 28
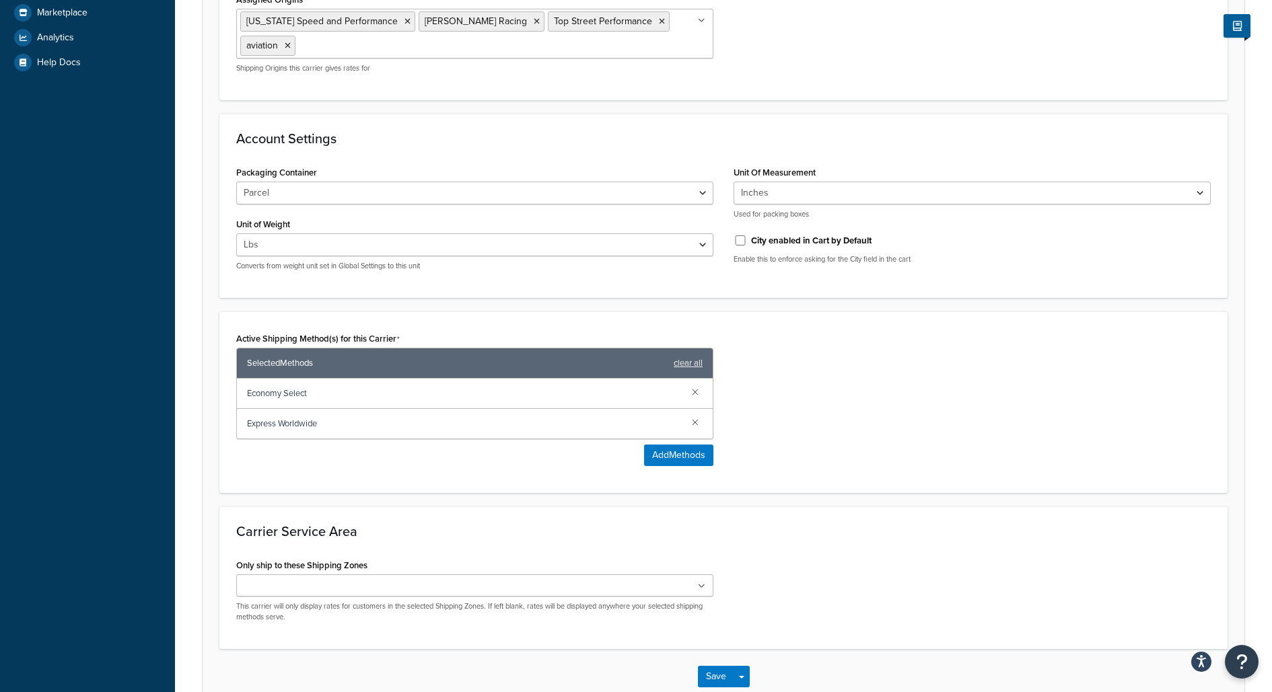
scroll to position [0, 0]
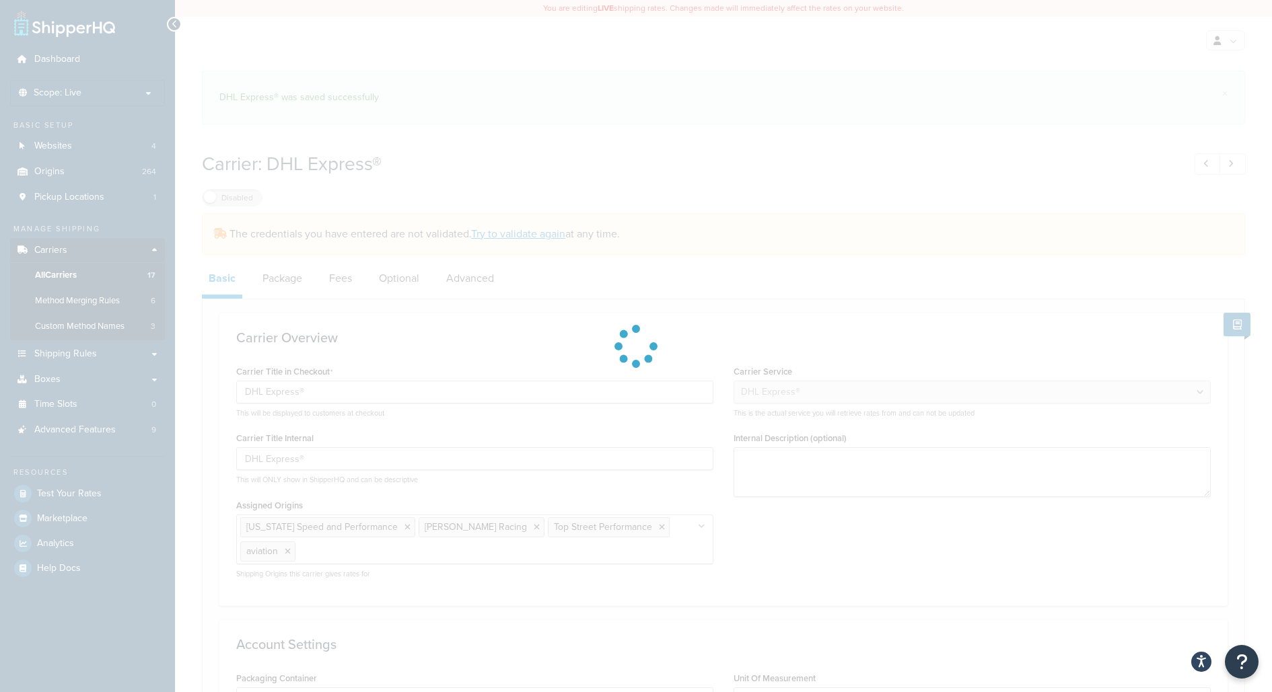
select select "dhl"
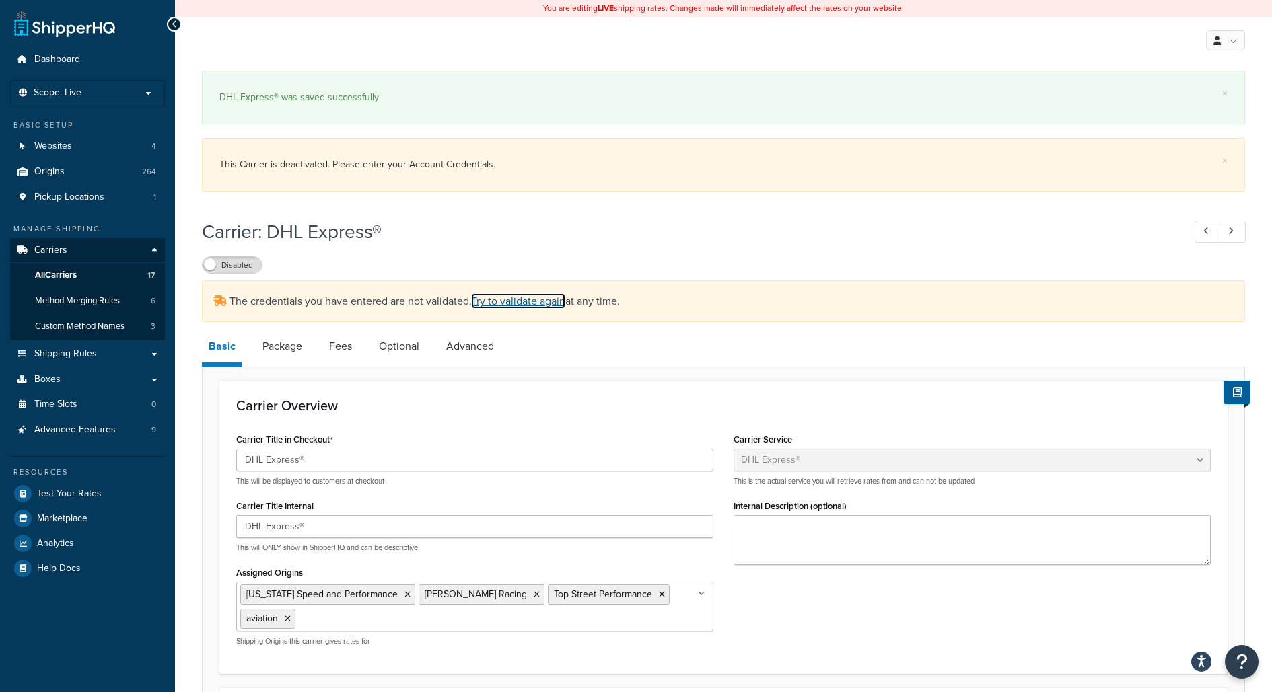
click at [521, 306] on link "Try to validate again" at bounding box center [518, 300] width 94 height 15
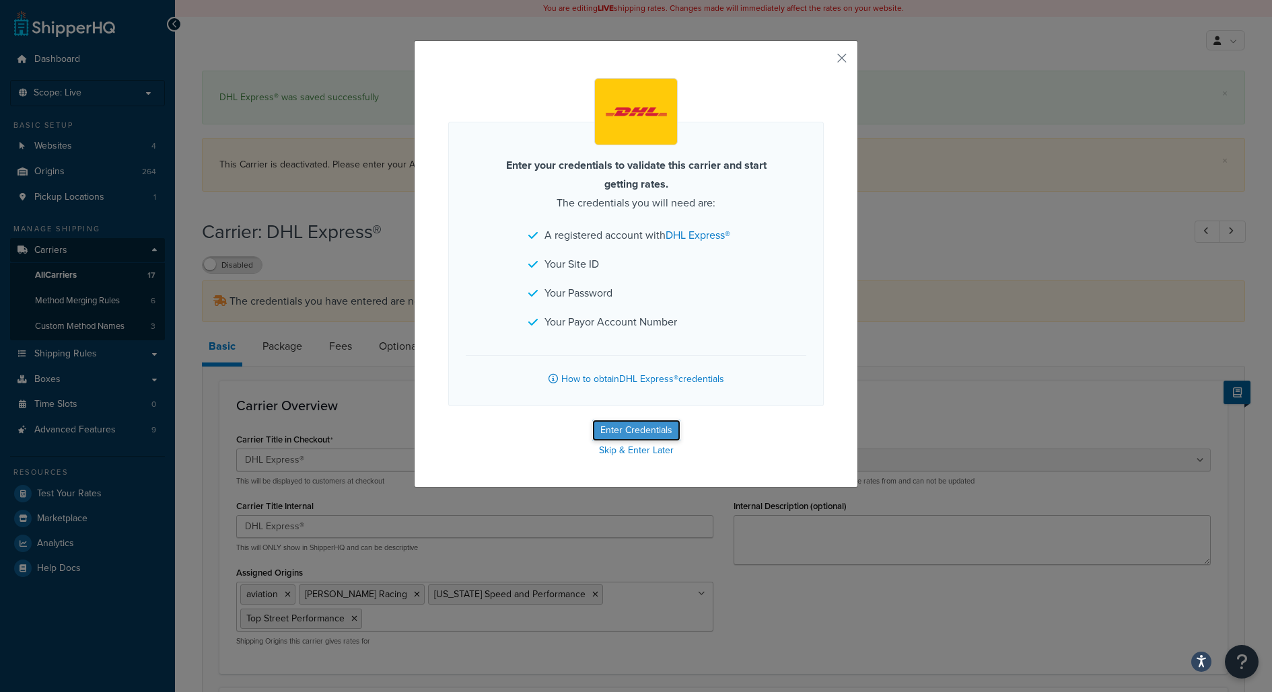
click at [633, 425] on button "Enter Credentials" at bounding box center [636, 431] width 88 height 22
select select "US"
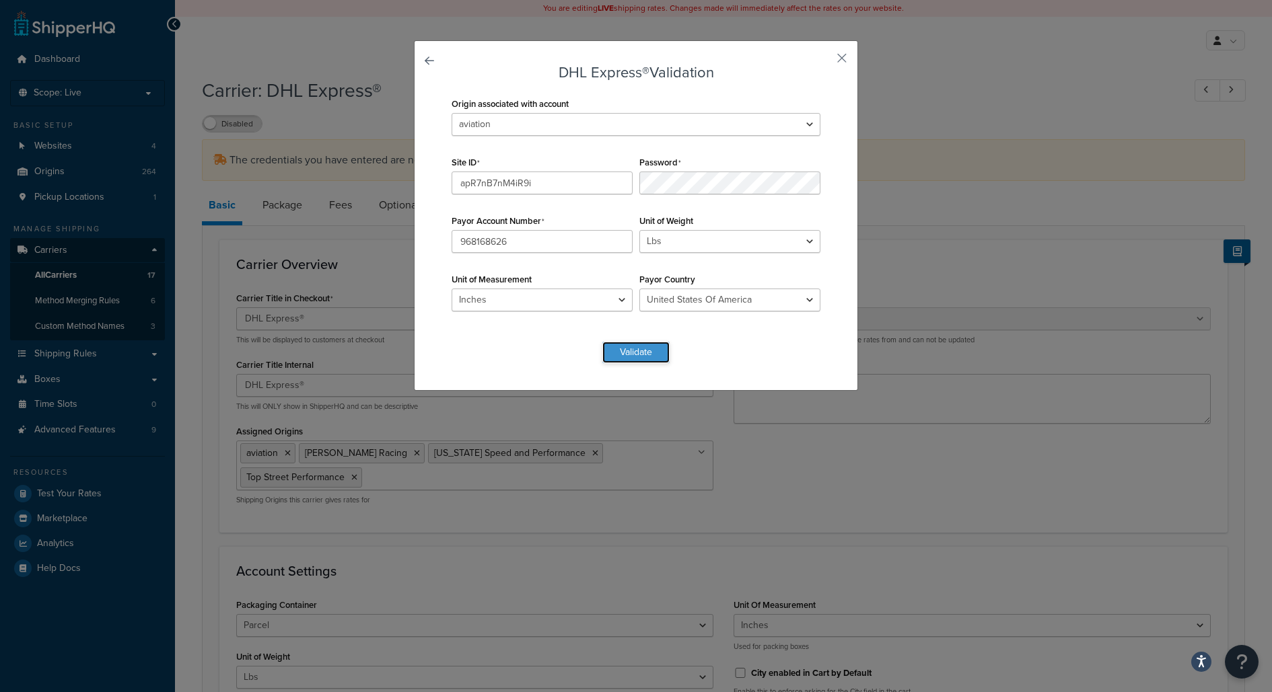
click at [644, 350] on button "Validate" at bounding box center [635, 353] width 67 height 22
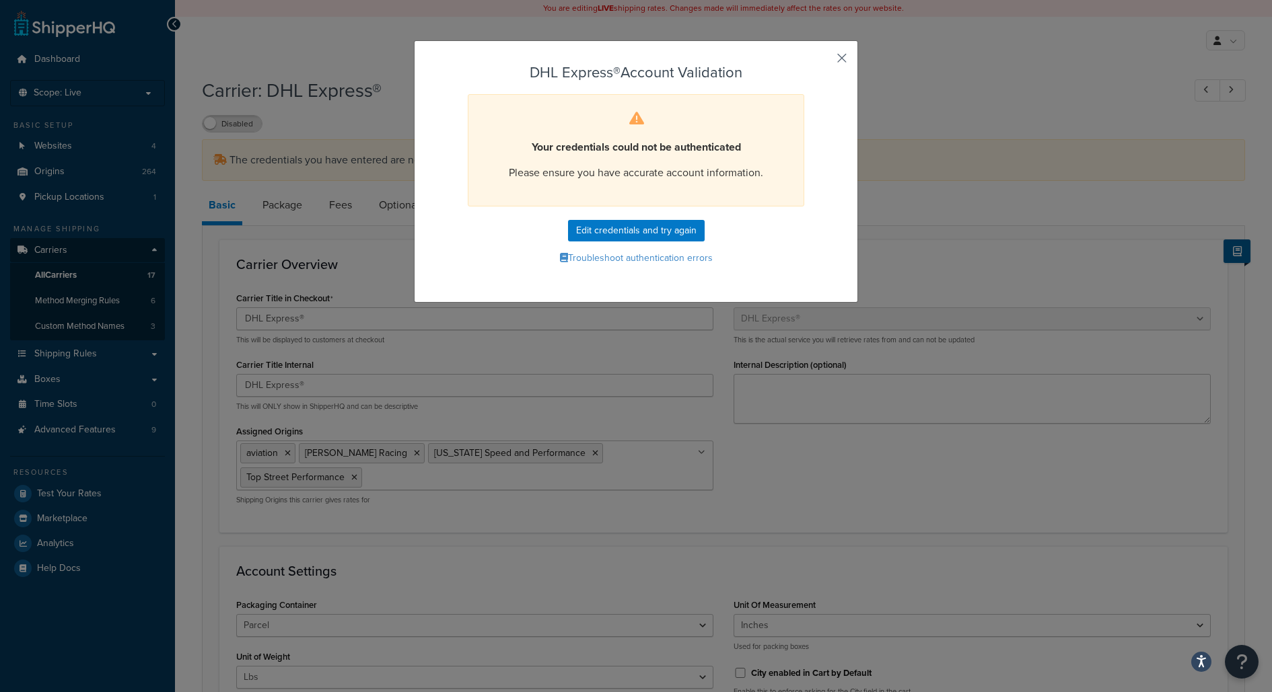
click at [824, 61] on button "button" at bounding box center [821, 62] width 3 height 3
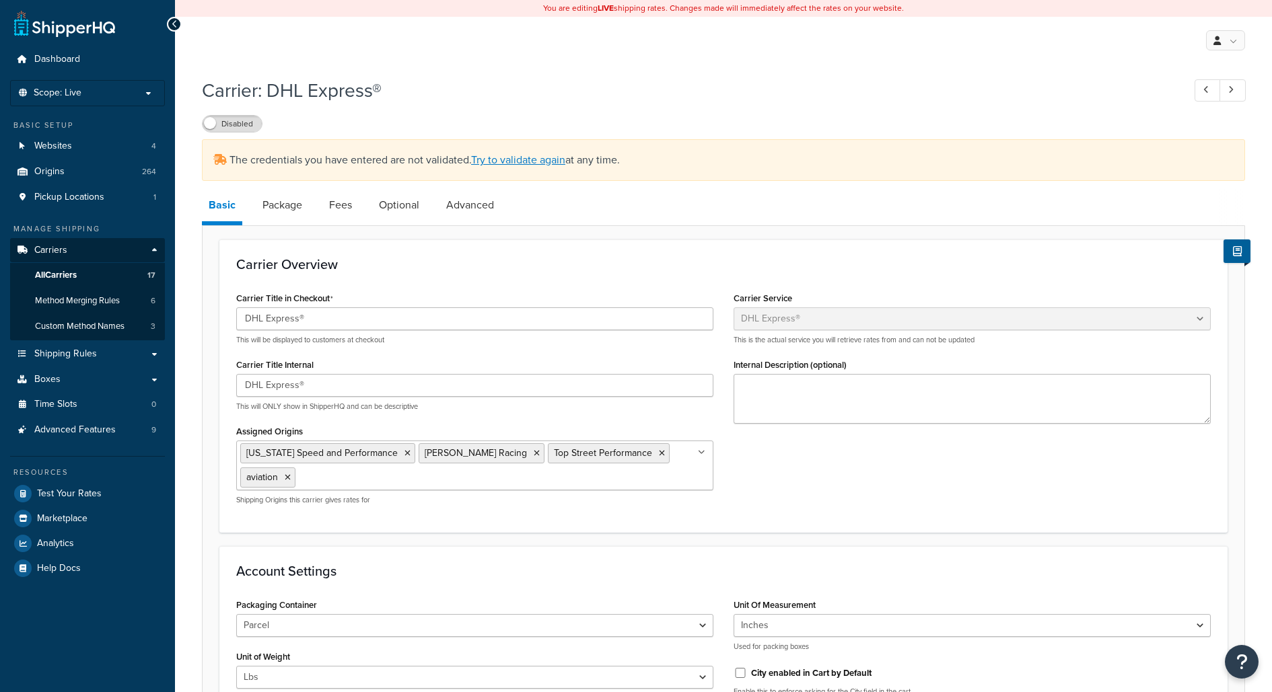
select select "dhl"
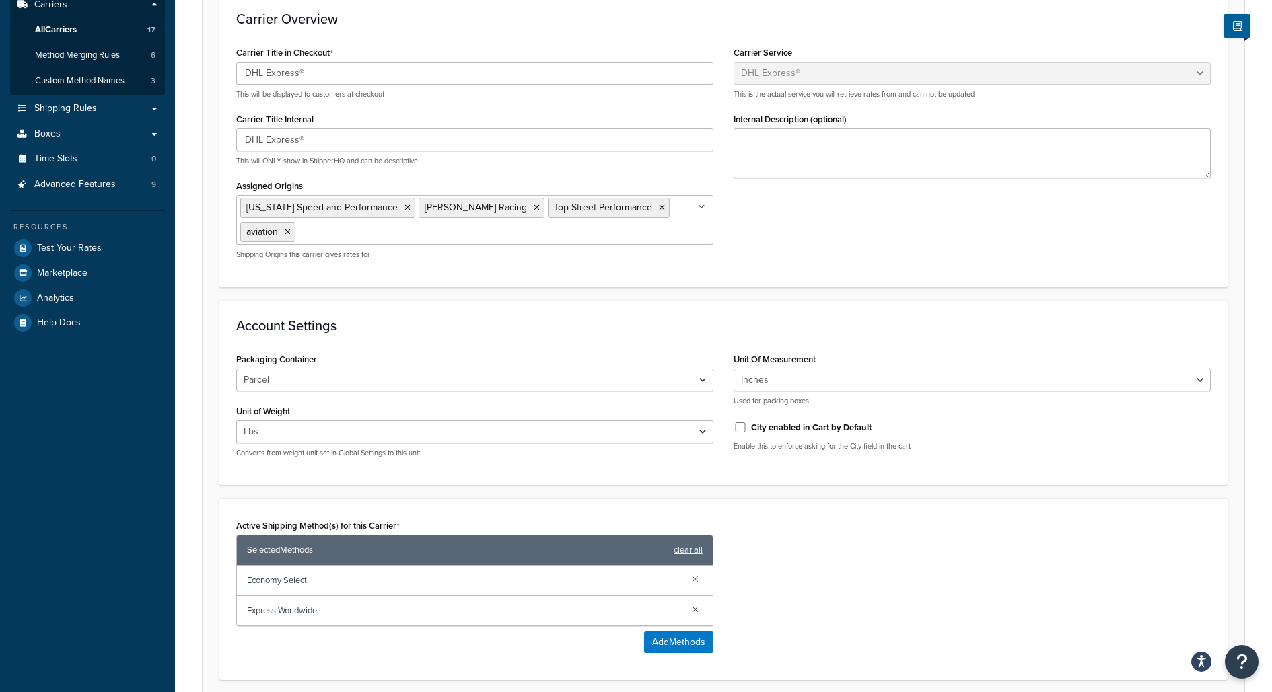
scroll to position [506, 0]
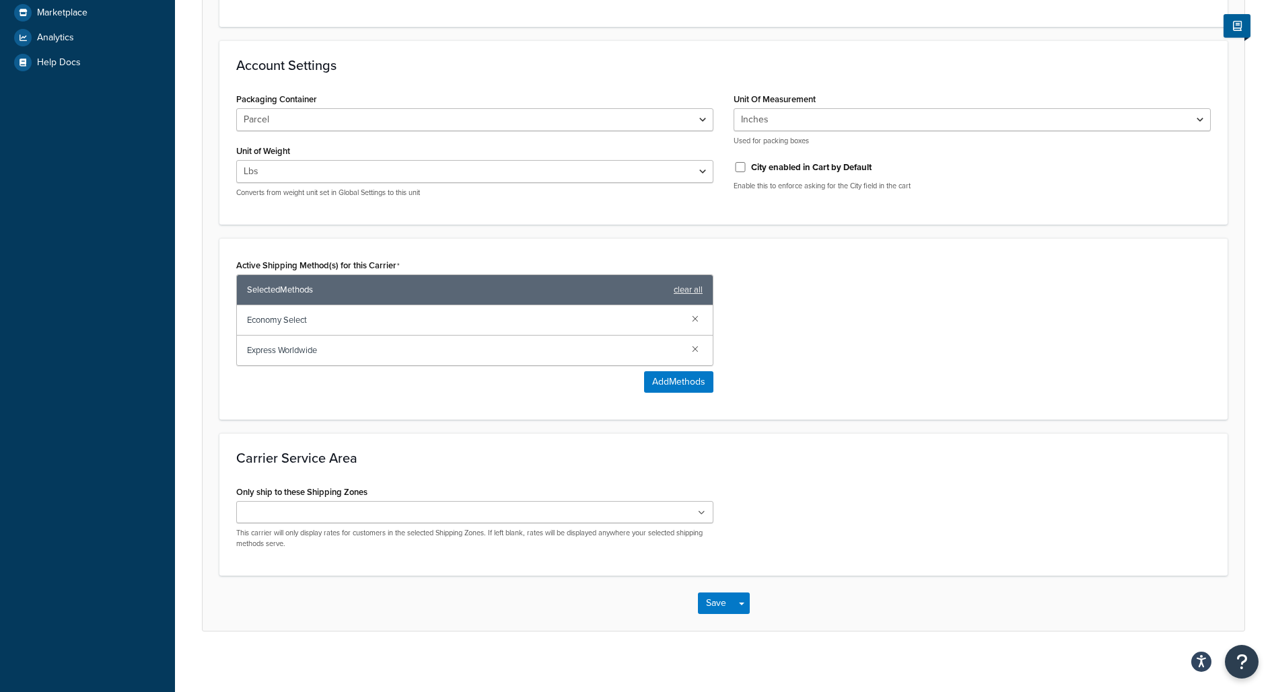
click at [470, 508] on ul at bounding box center [474, 512] width 477 height 22
click at [742, 604] on button "Save Dropdown" at bounding box center [741, 607] width 16 height 22
click at [745, 618] on button "Save and Edit" at bounding box center [747, 632] width 98 height 28
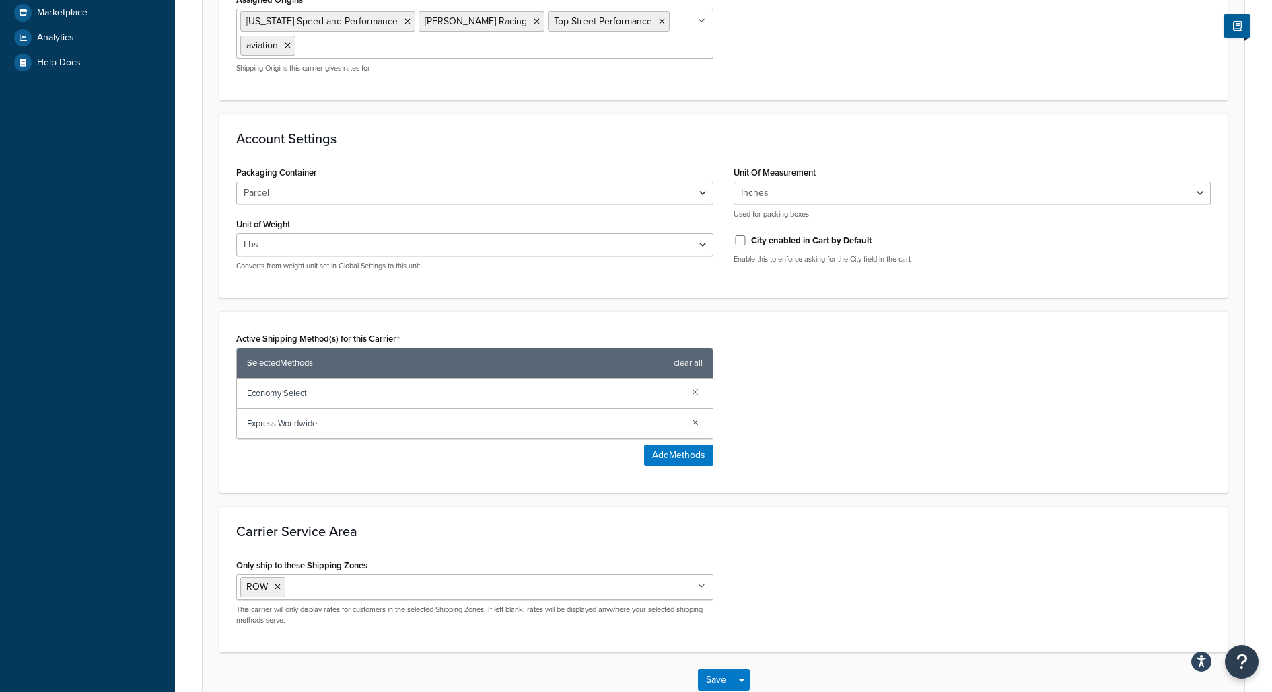
scroll to position [0, 0]
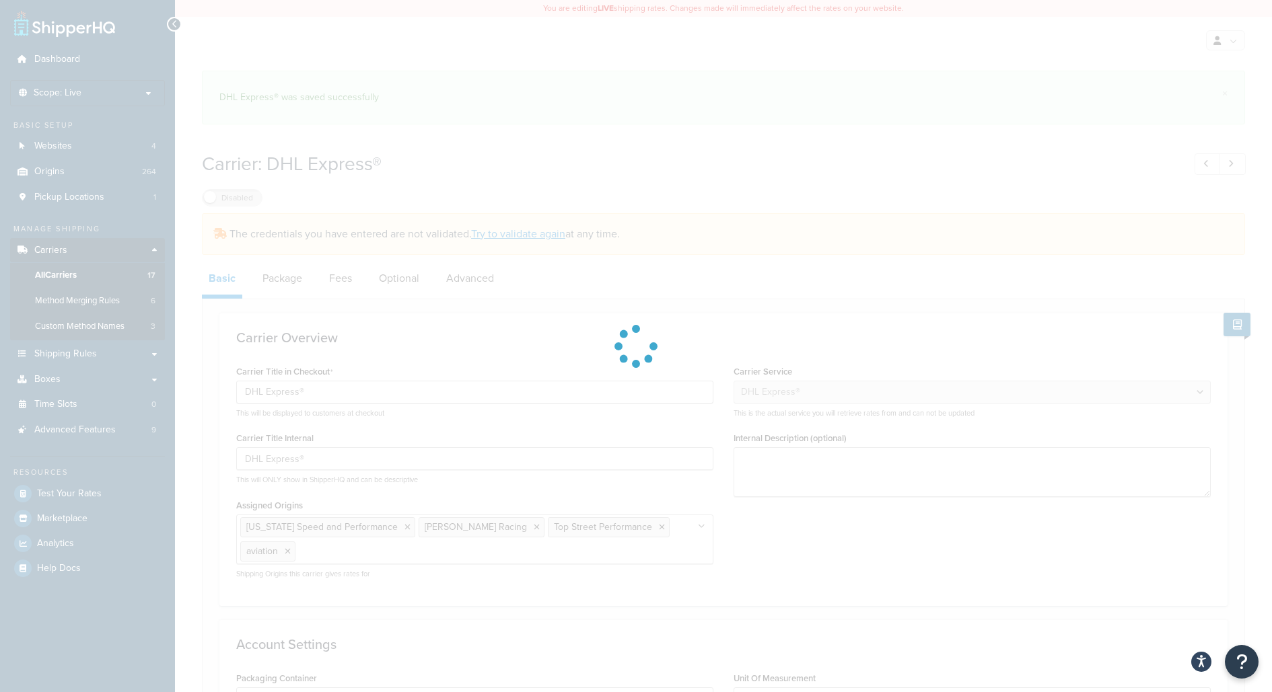
select select "dhl"
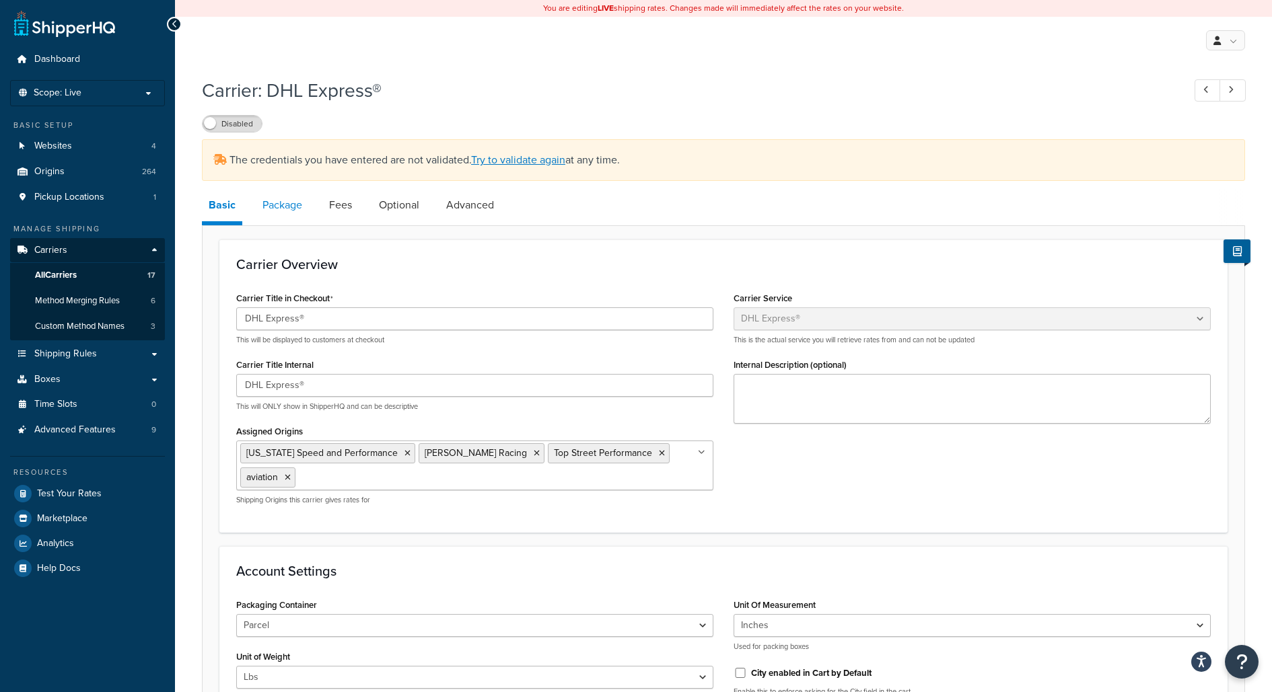
click at [291, 208] on link "Package" at bounding box center [282, 205] width 53 height 32
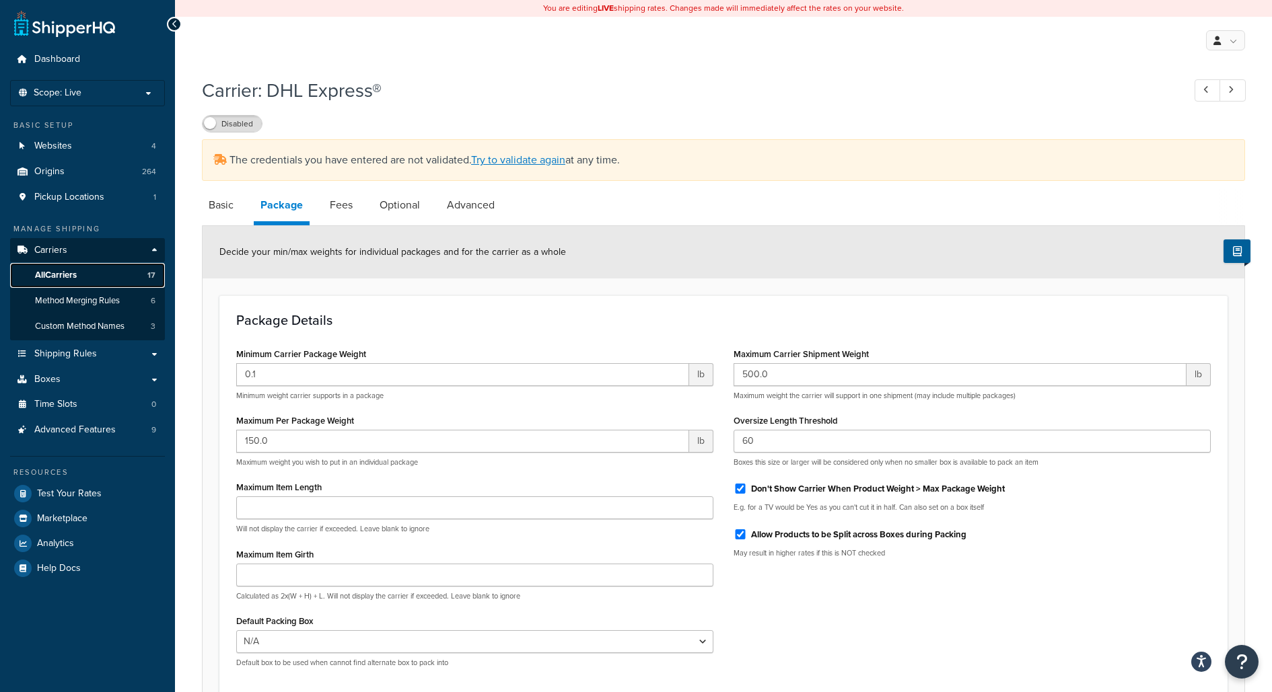
click at [77, 265] on link "All Carriers 17" at bounding box center [87, 275] width 155 height 25
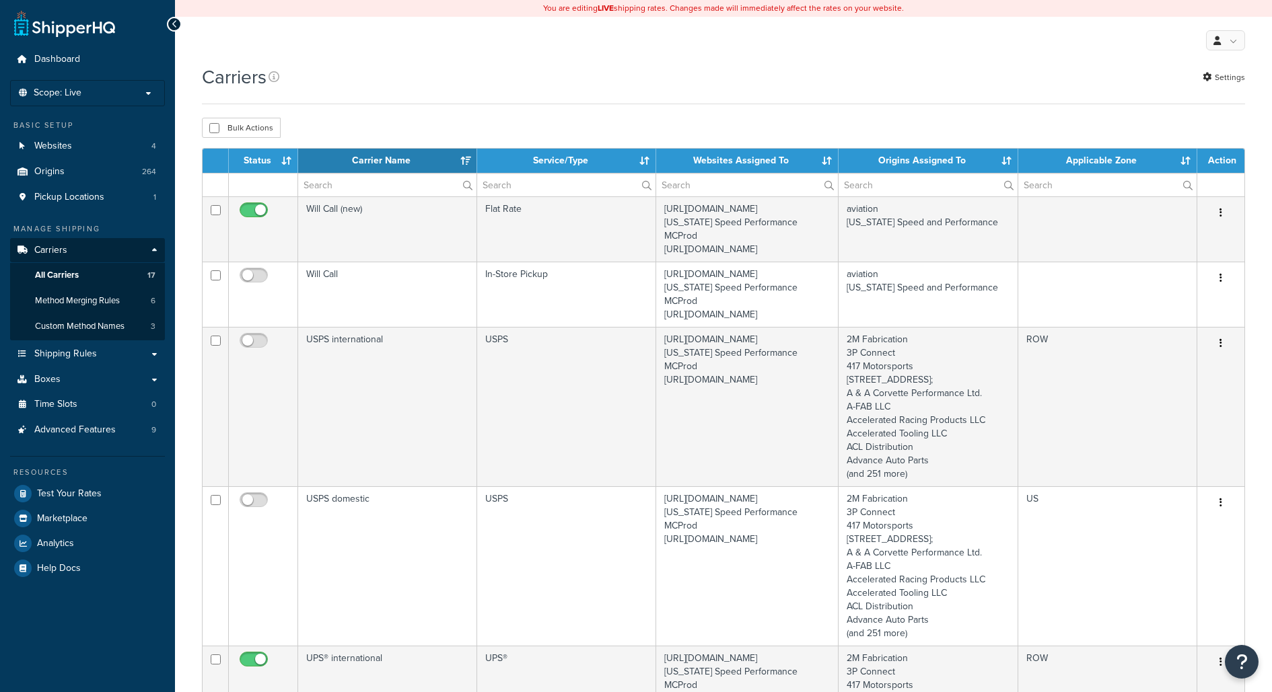
select select "15"
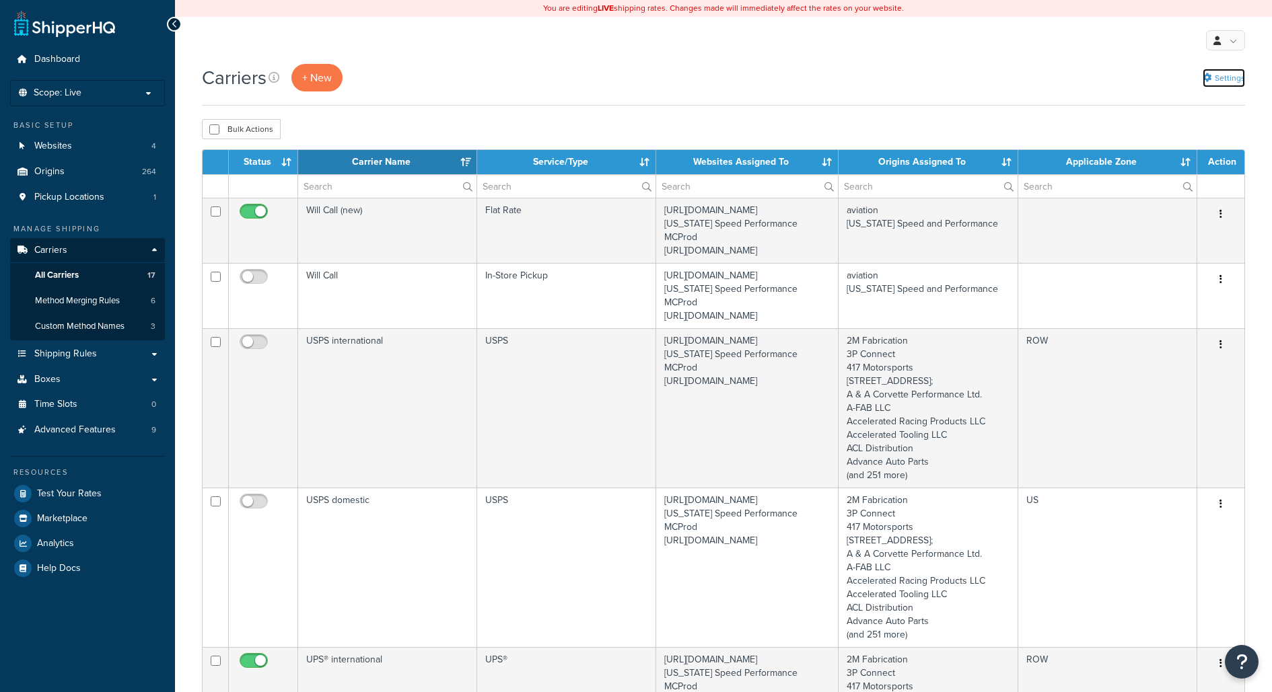
click at [1214, 75] on link "Settings" at bounding box center [1224, 78] width 42 height 19
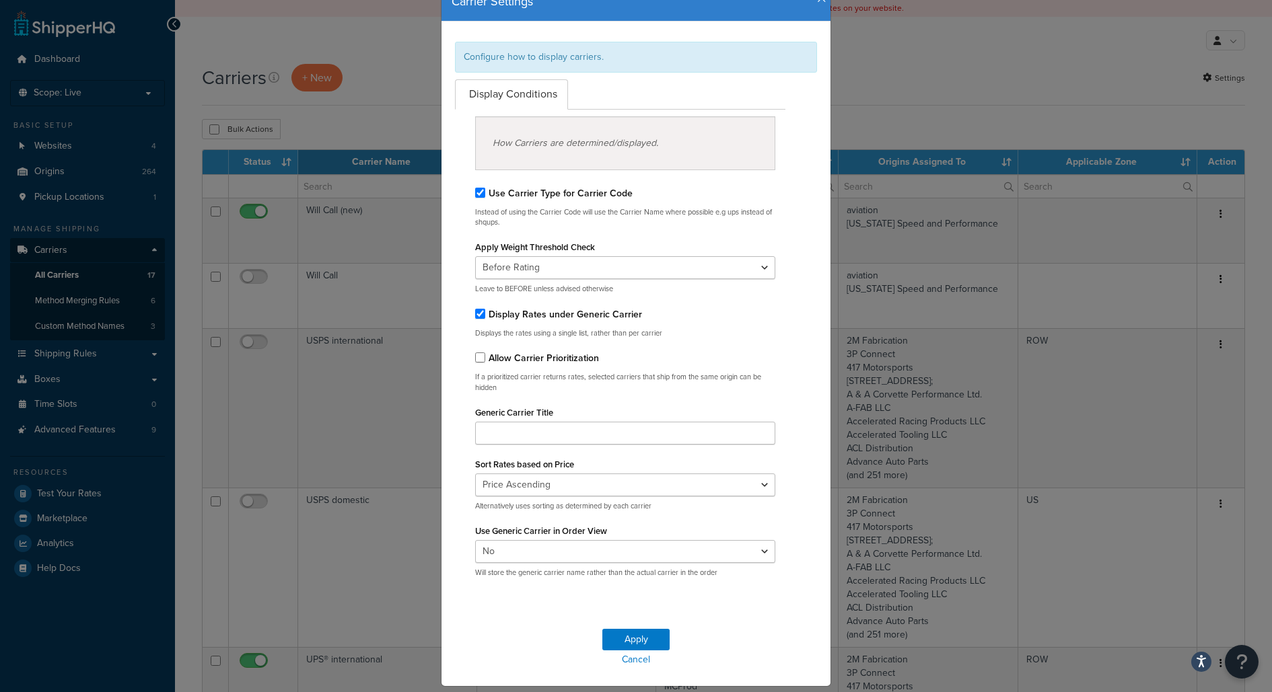
scroll to position [57, 0]
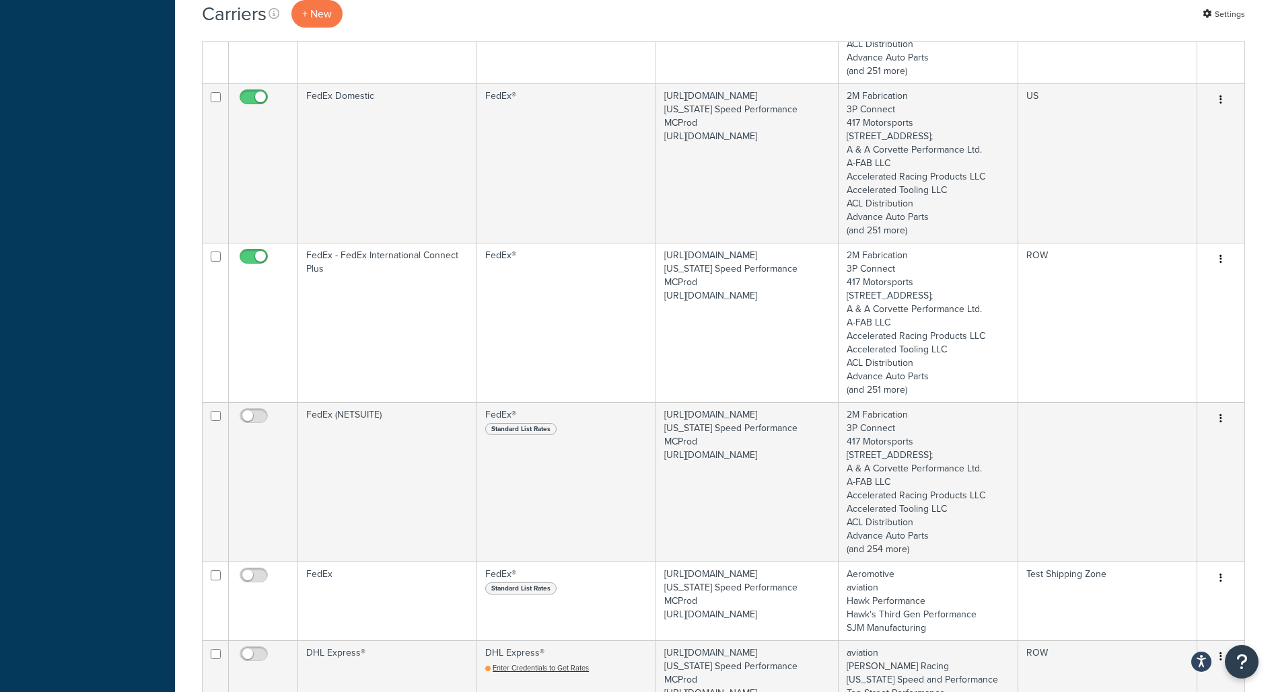
scroll to position [1887, 0]
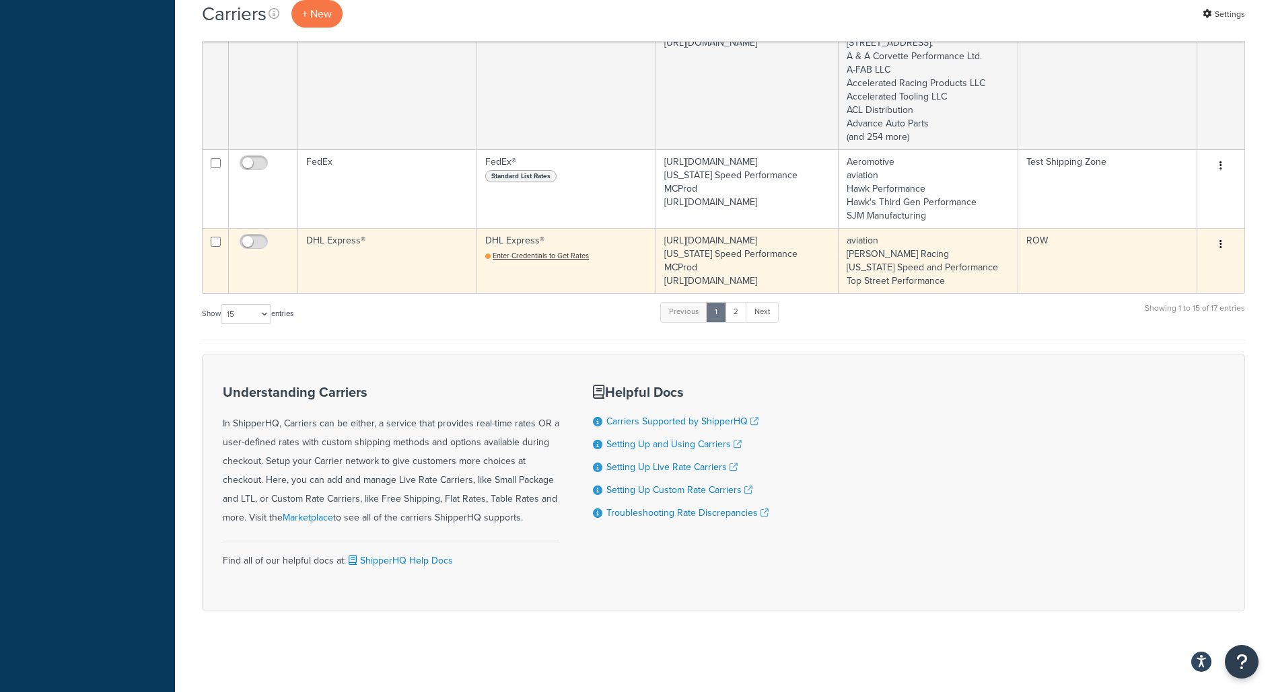
click at [383, 236] on td "DHL Express®" at bounding box center [387, 260] width 179 height 65
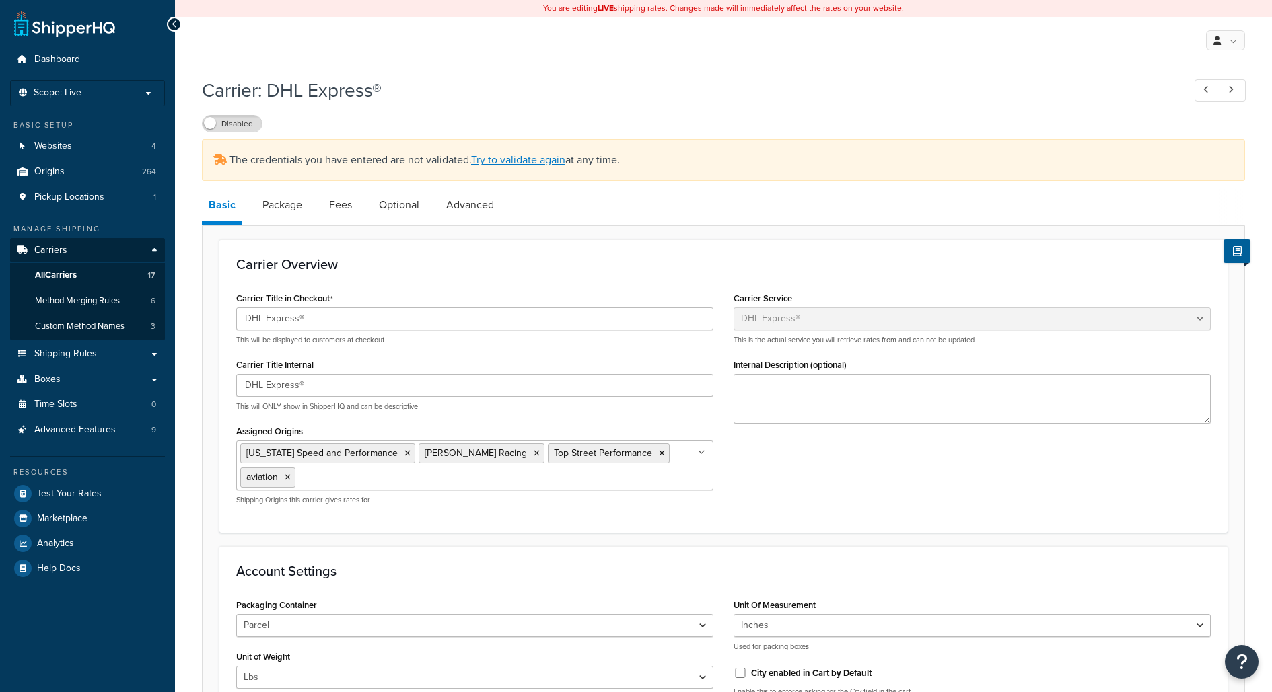
select select "dhl"
click at [450, 205] on link "Advanced" at bounding box center [469, 205] width 61 height 32
select select "false"
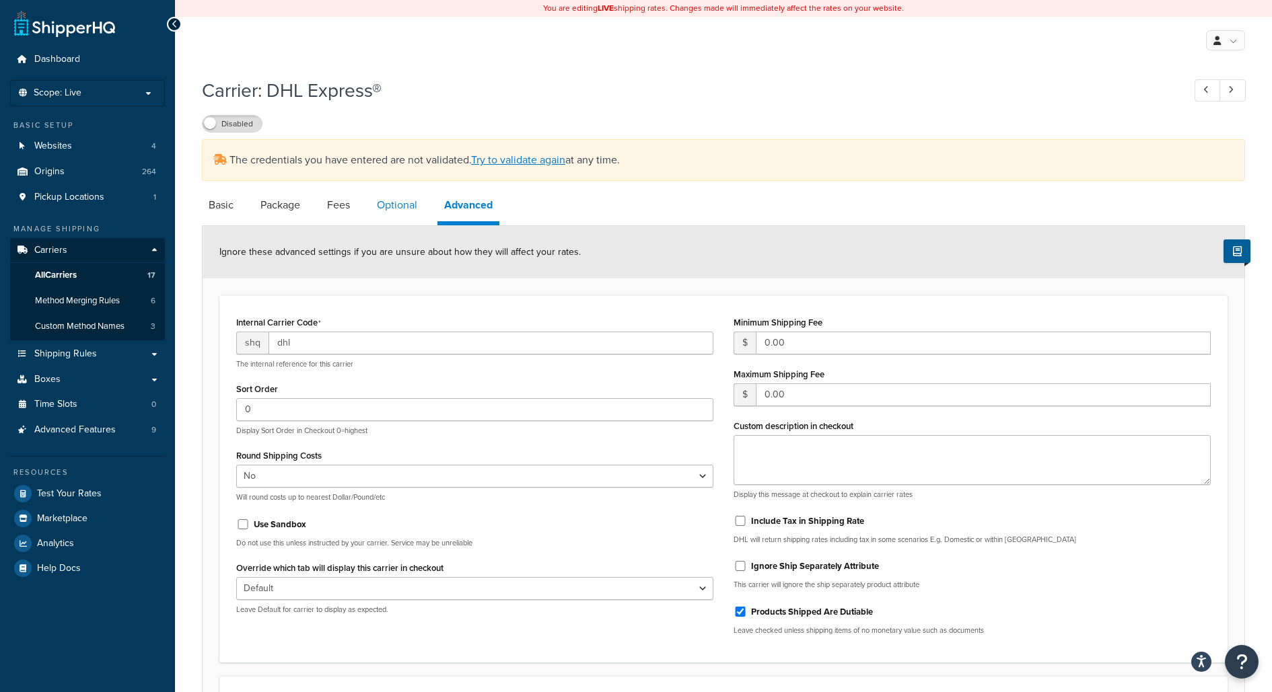
click at [408, 203] on link "Optional" at bounding box center [397, 205] width 54 height 32
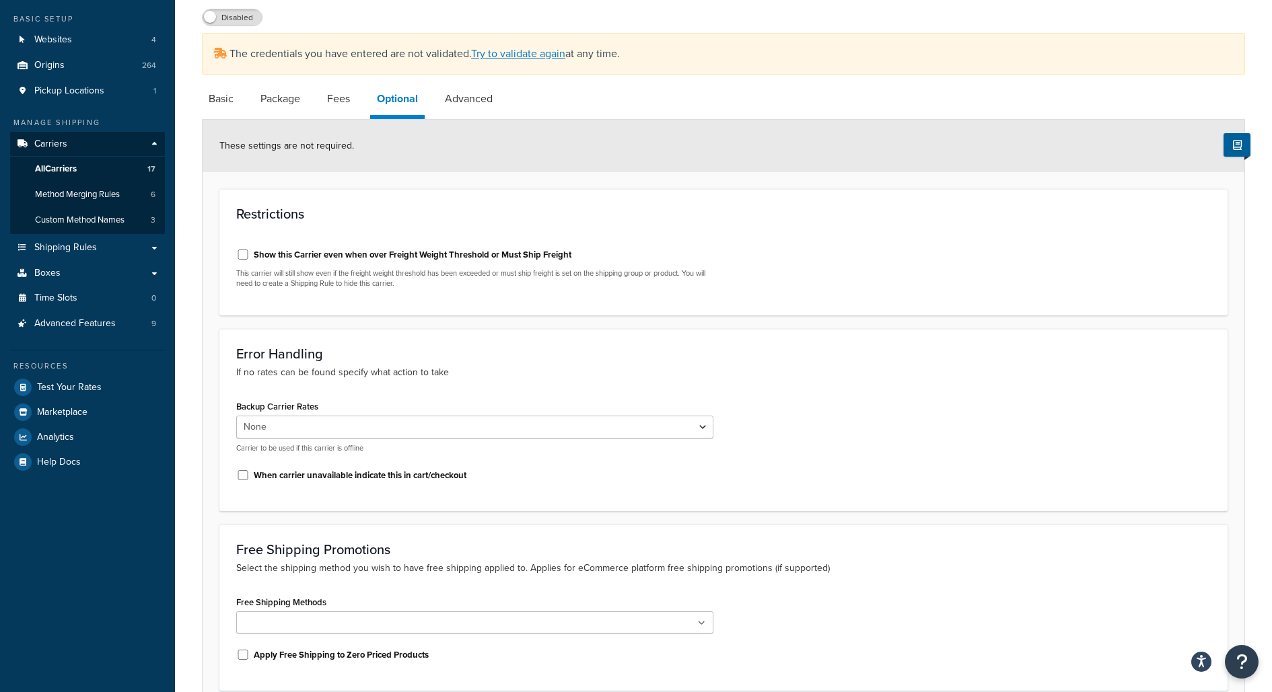
scroll to position [95, 0]
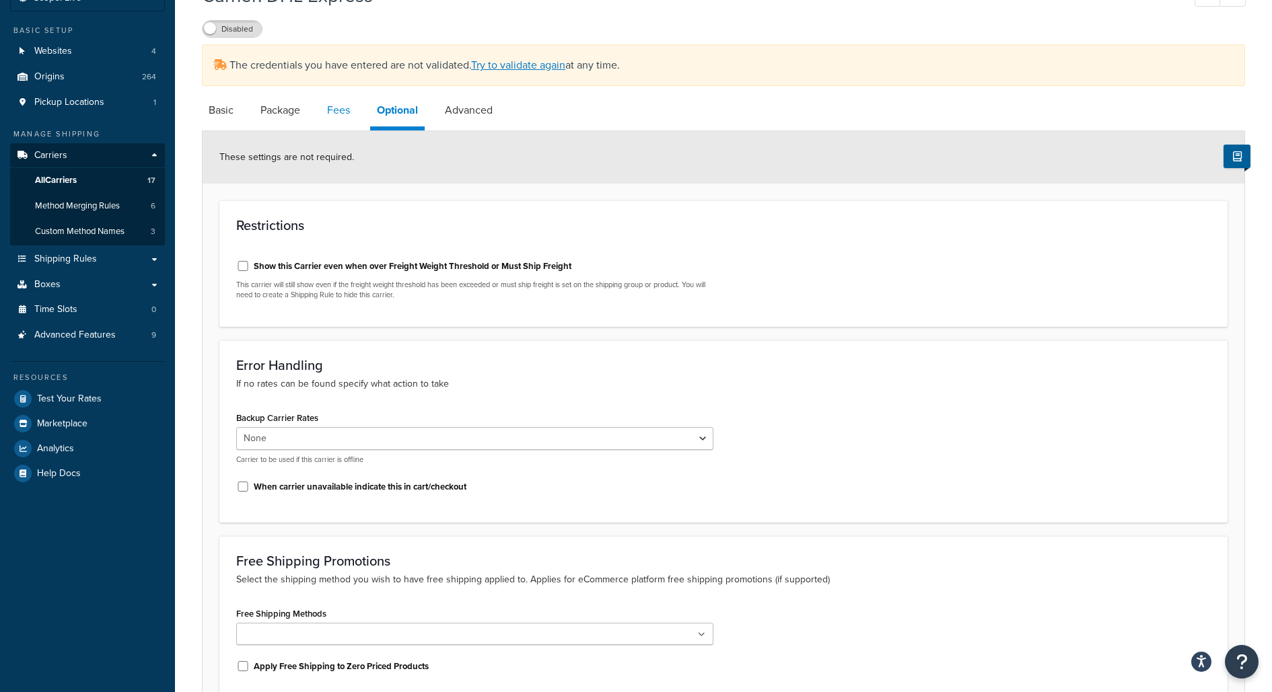
click at [344, 105] on link "Fees" at bounding box center [338, 110] width 36 height 32
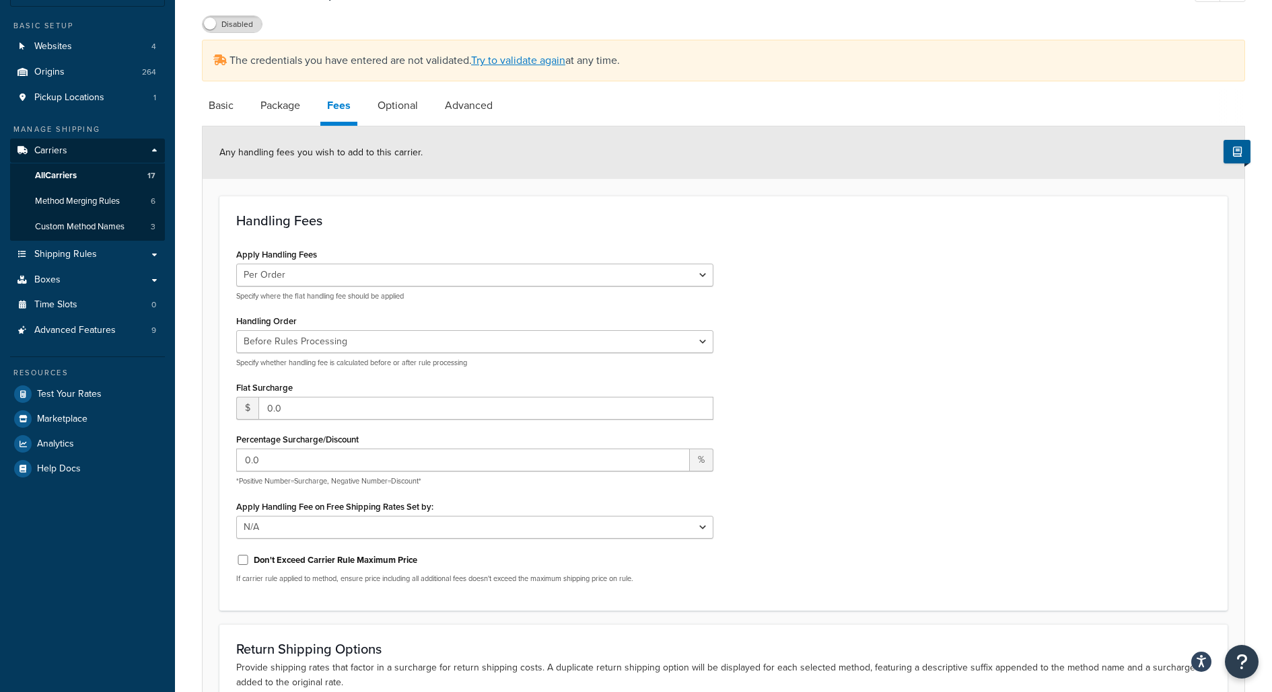
scroll to position [59, 0]
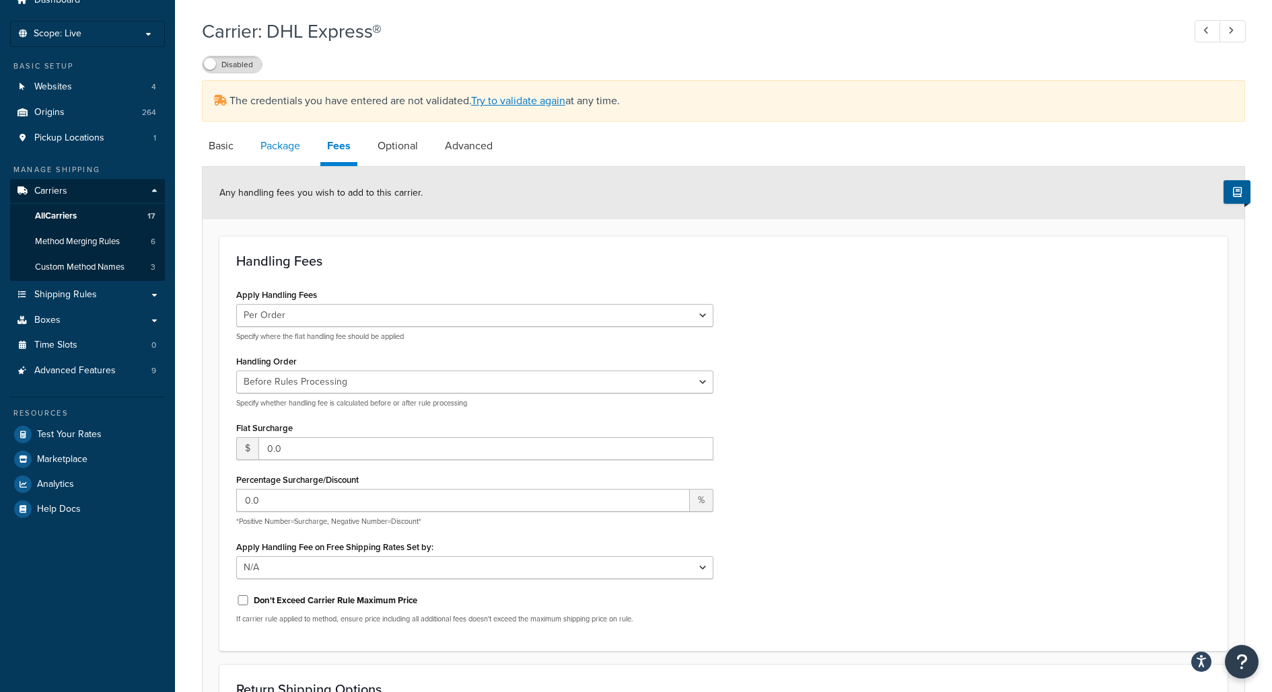
click at [293, 155] on link "Package" at bounding box center [280, 146] width 53 height 32
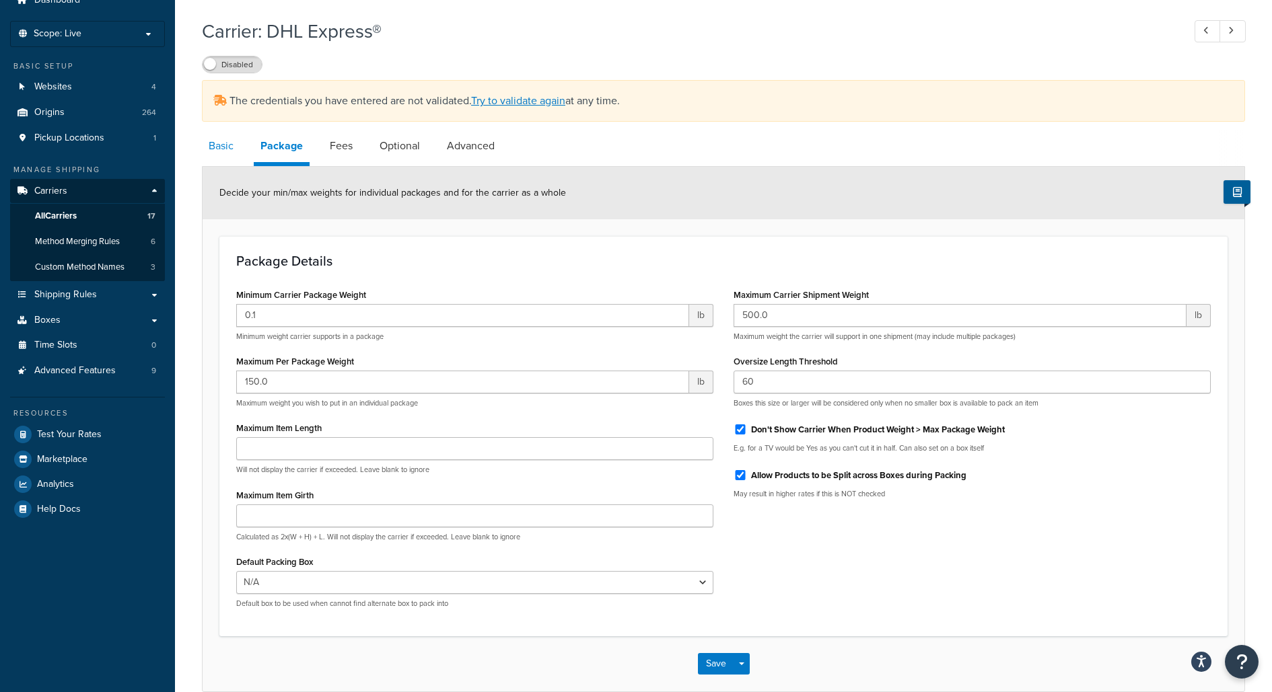
click at [225, 141] on link "Basic" at bounding box center [221, 146] width 38 height 32
select select "dhl"
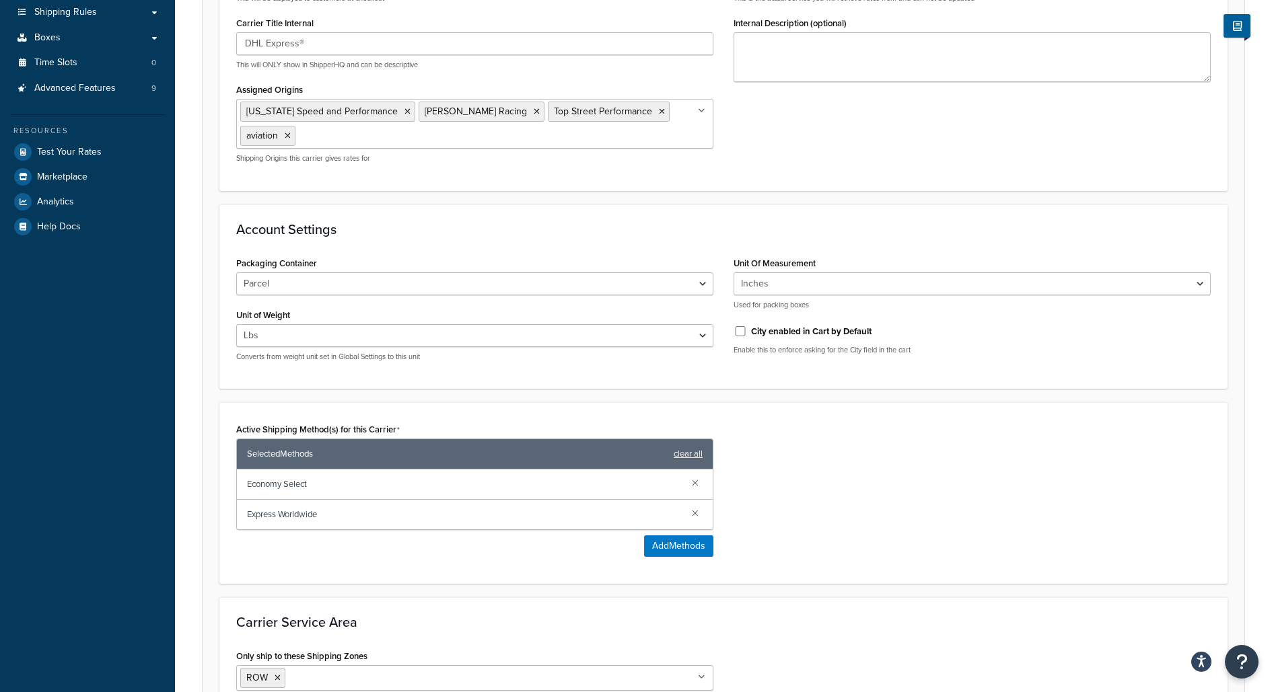
scroll to position [509, 0]
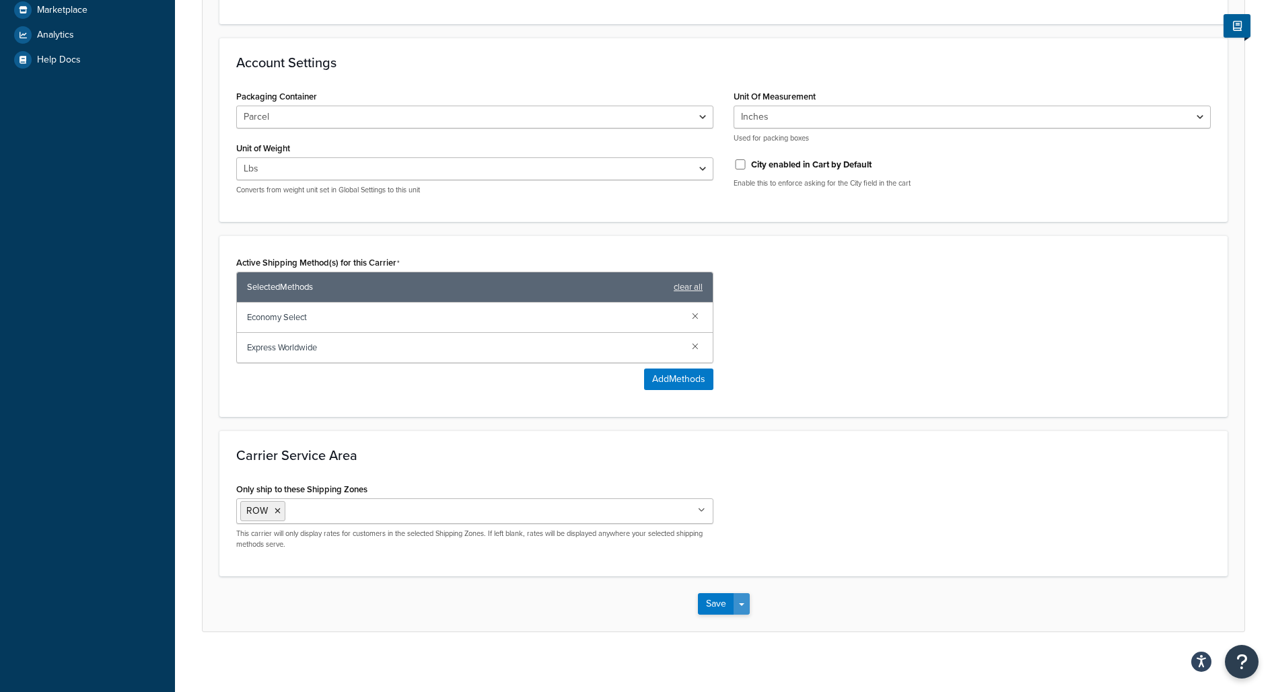
click at [741, 602] on button "Save Dropdown" at bounding box center [741, 605] width 16 height 22
click at [742, 616] on button "Save and Edit" at bounding box center [747, 629] width 98 height 28
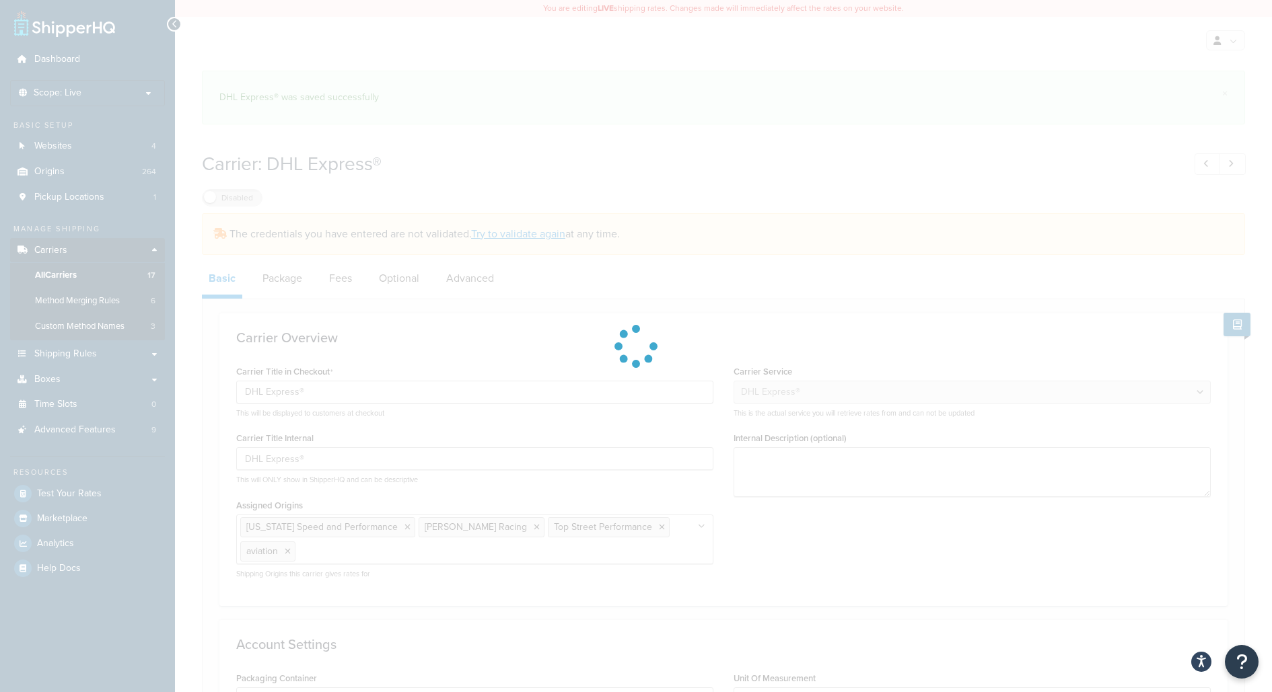
select select "dhl"
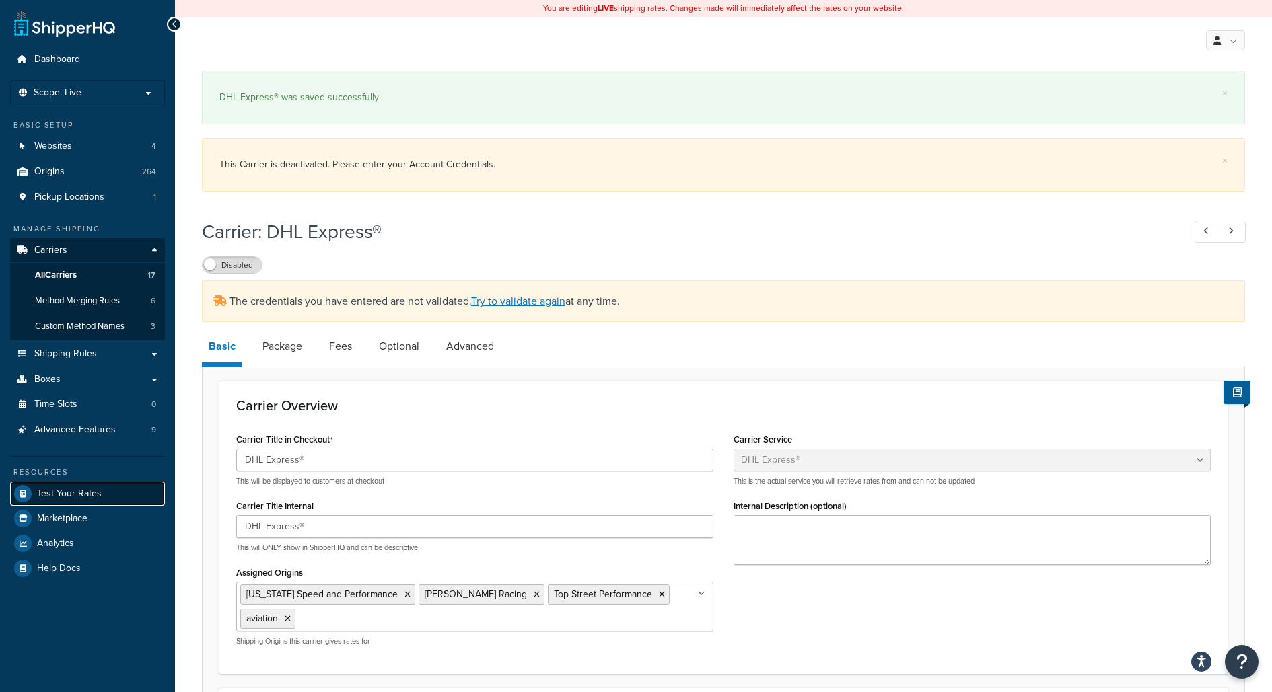
click at [122, 497] on link "Test Your Rates" at bounding box center [87, 494] width 155 height 24
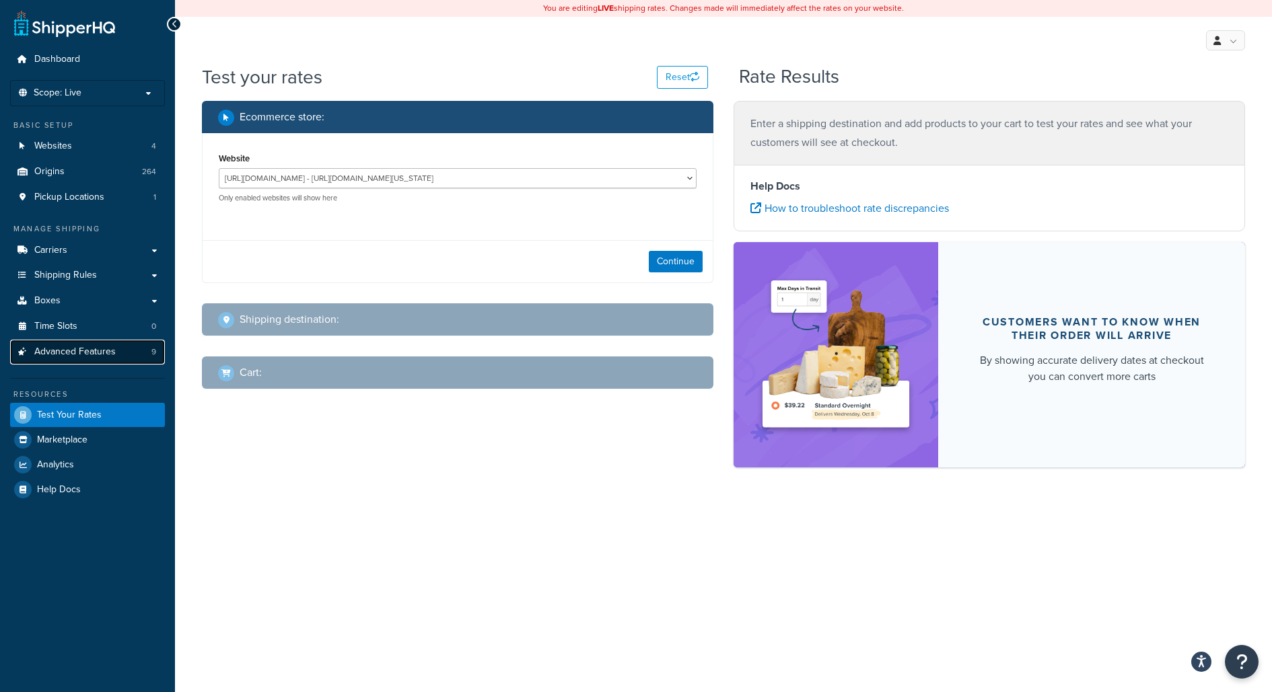
click at [123, 357] on link "Advanced Features 9" at bounding box center [87, 352] width 155 height 25
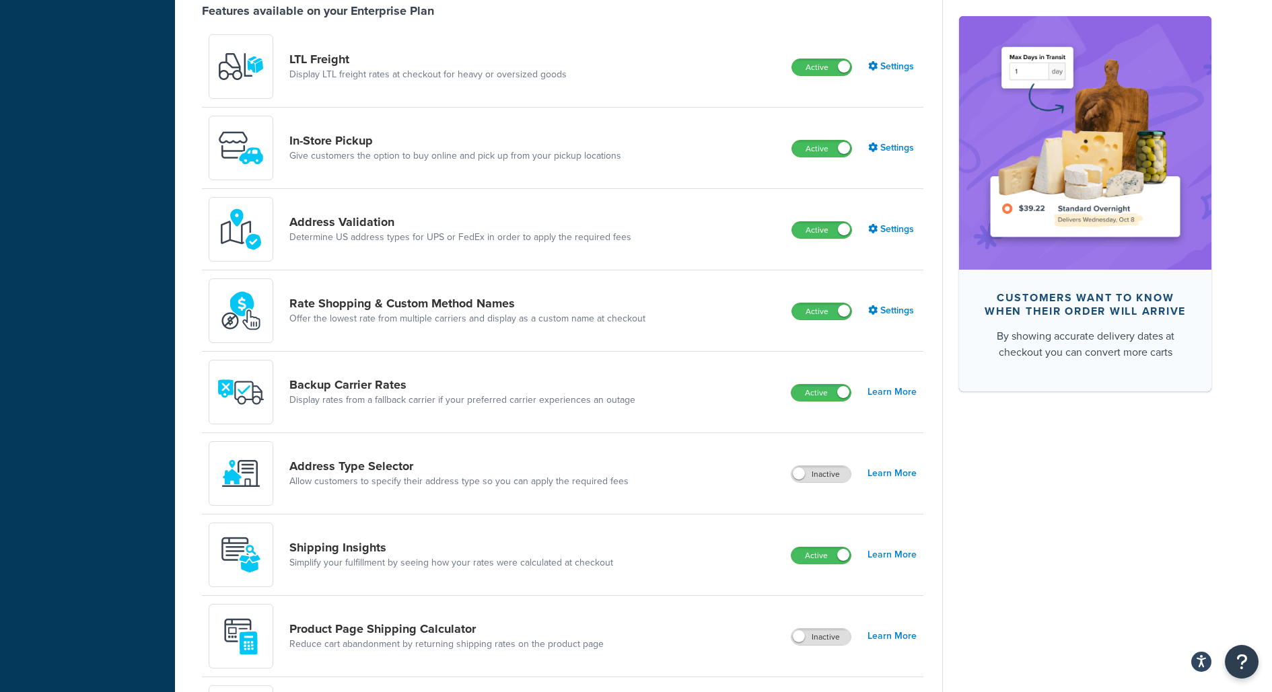
scroll to position [645, 0]
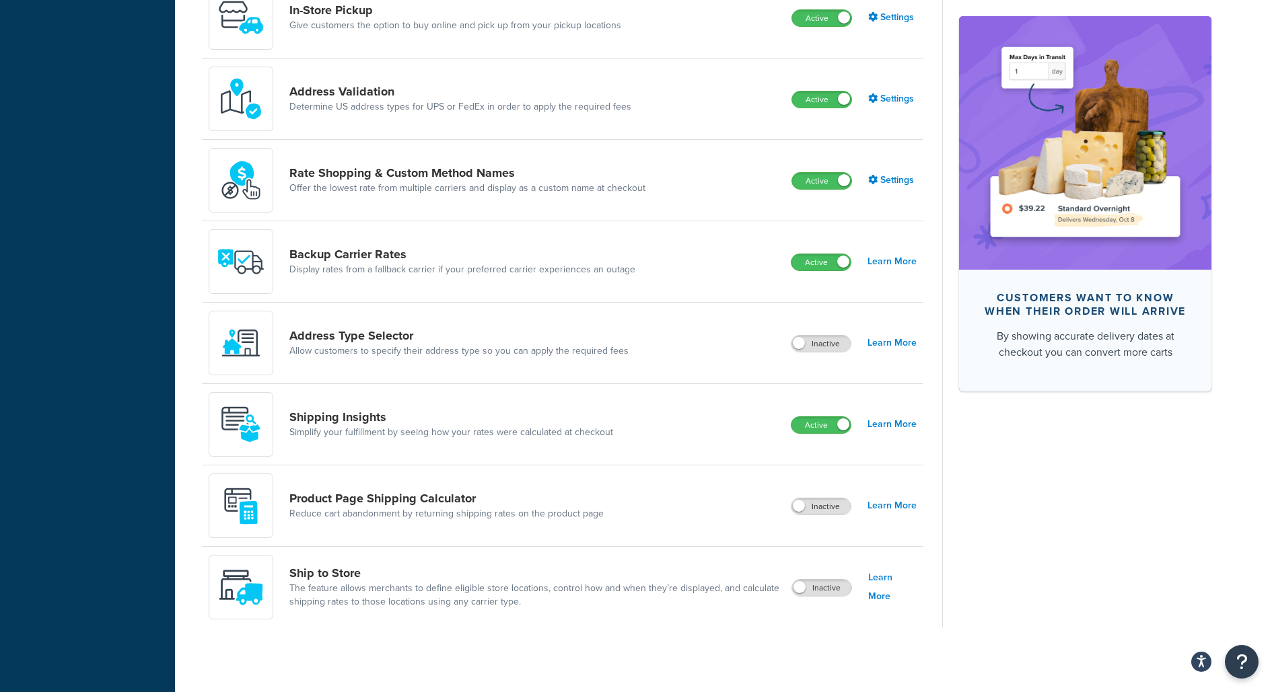
click at [458, 157] on div "Rate Shopping & Custom Method Names Offer the lowest rate from multiple carrier…" at bounding box center [432, 180] width 447 height 65
click at [456, 182] on link "Offer the lowest rate from multiple carriers and display as a custom name at ch…" at bounding box center [467, 188] width 356 height 13
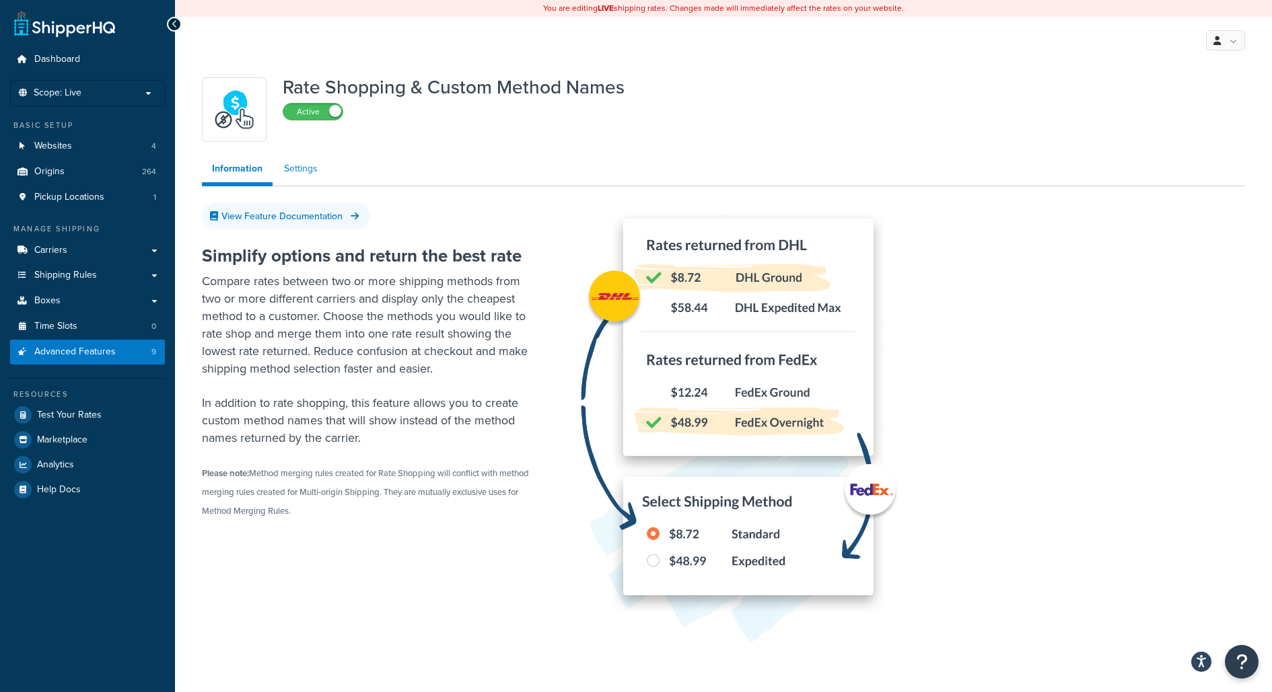
click at [308, 172] on link "Settings" at bounding box center [301, 168] width 54 height 27
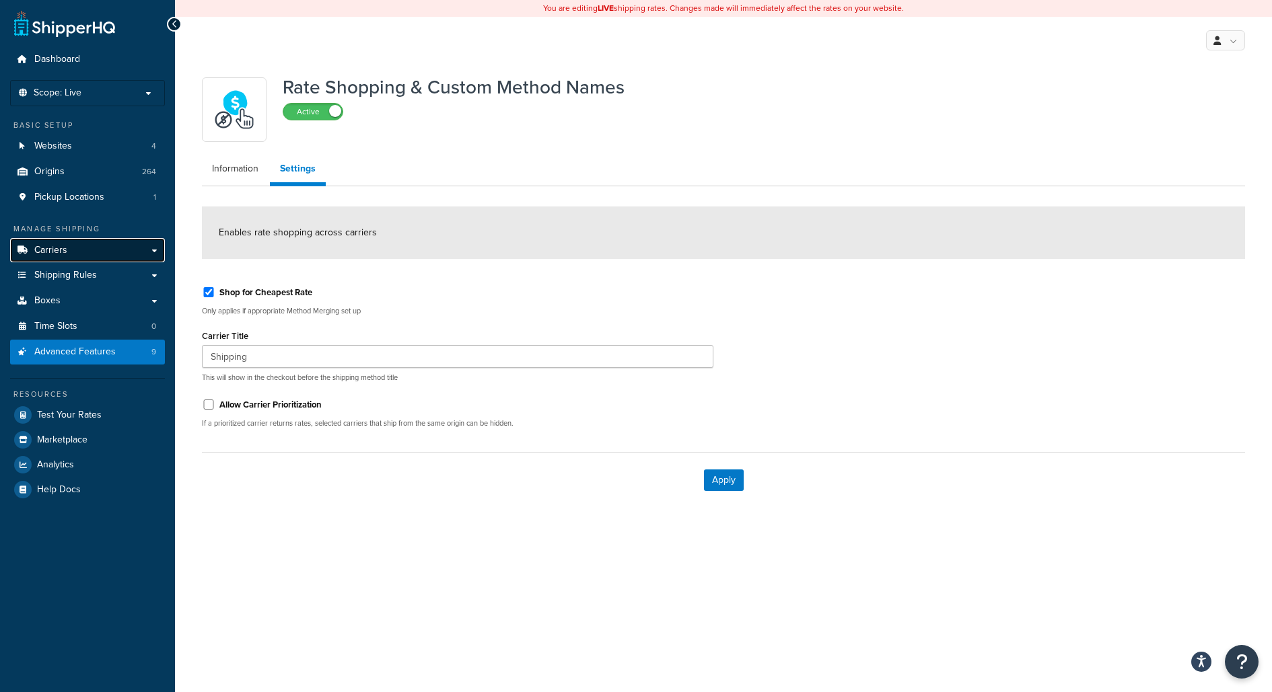
click at [148, 241] on link "Carriers" at bounding box center [87, 250] width 155 height 25
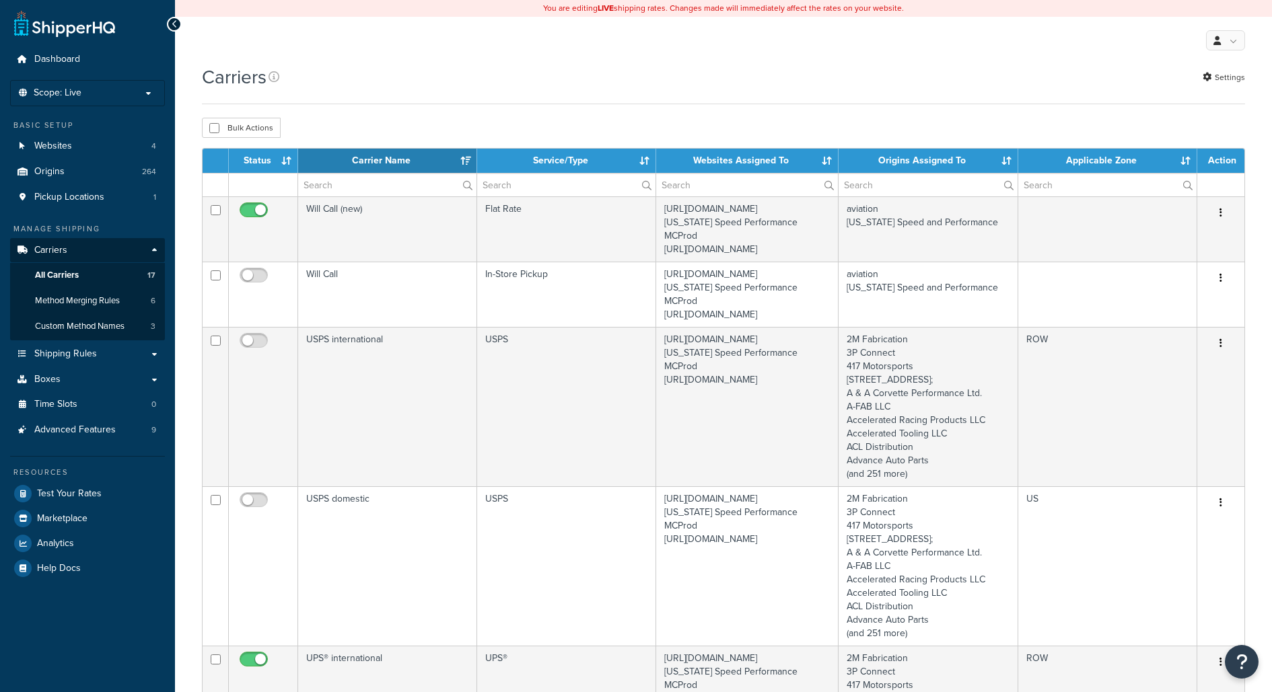
select select "15"
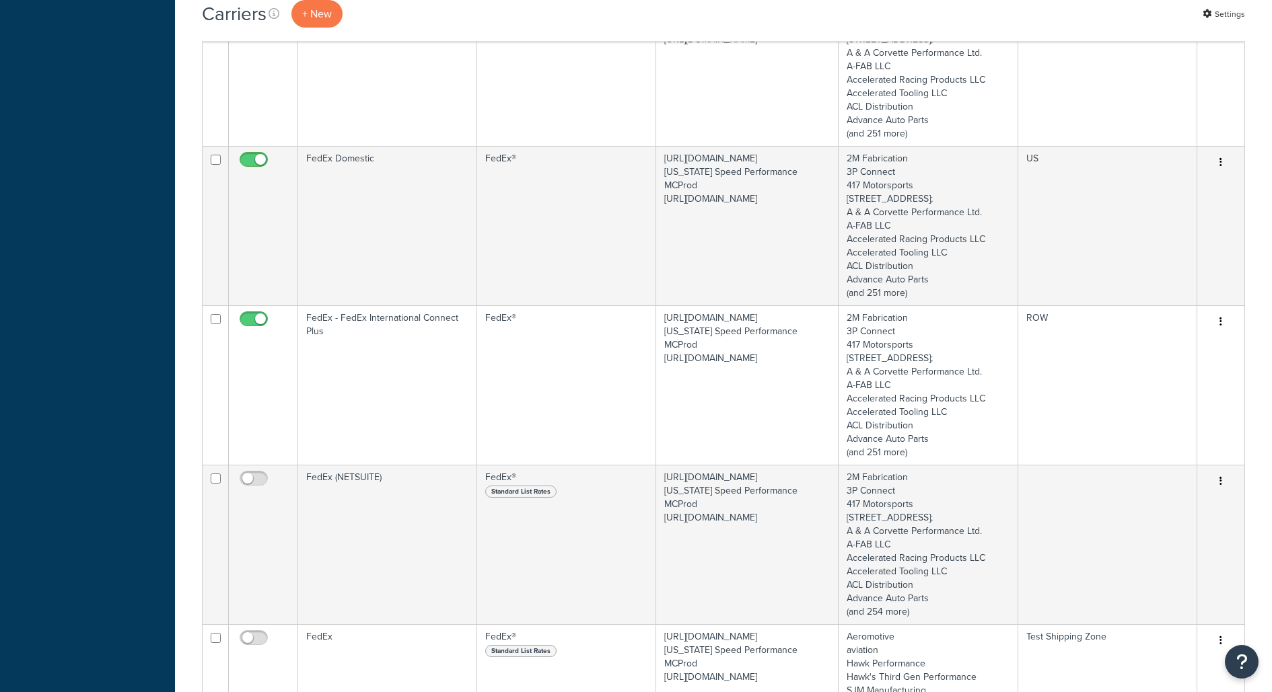
scroll to position [1887, 0]
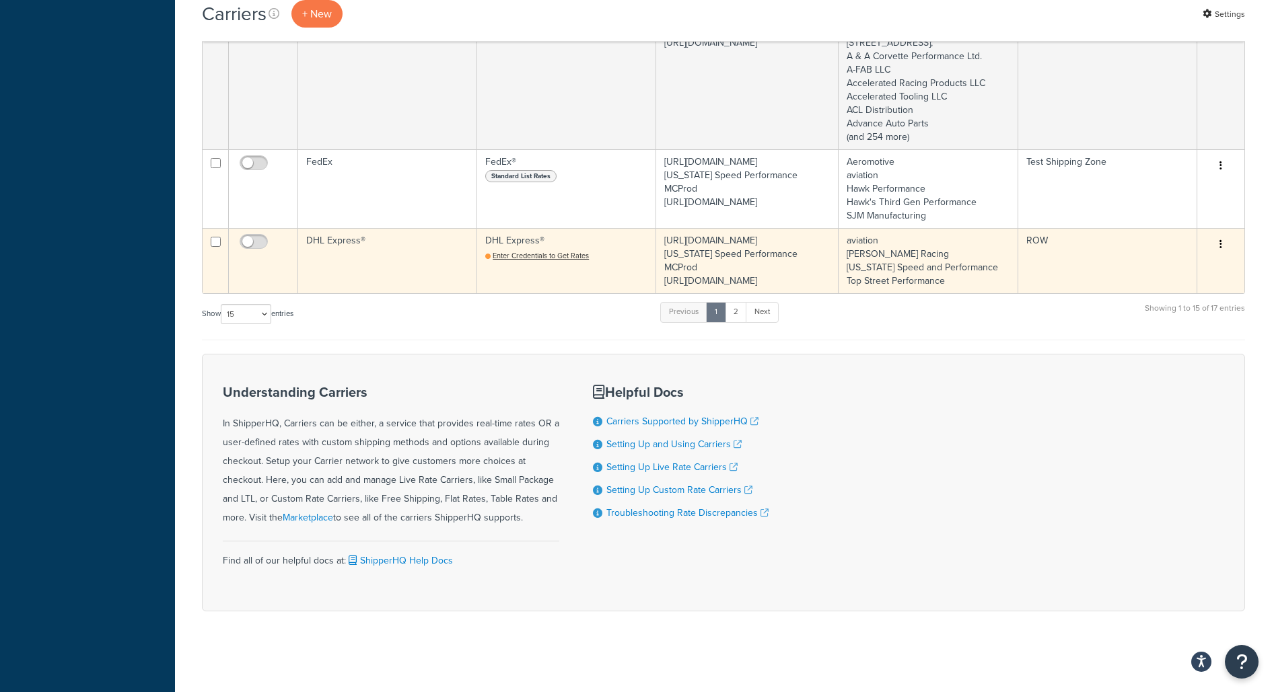
click at [364, 236] on td "DHL Express®" at bounding box center [387, 260] width 179 height 65
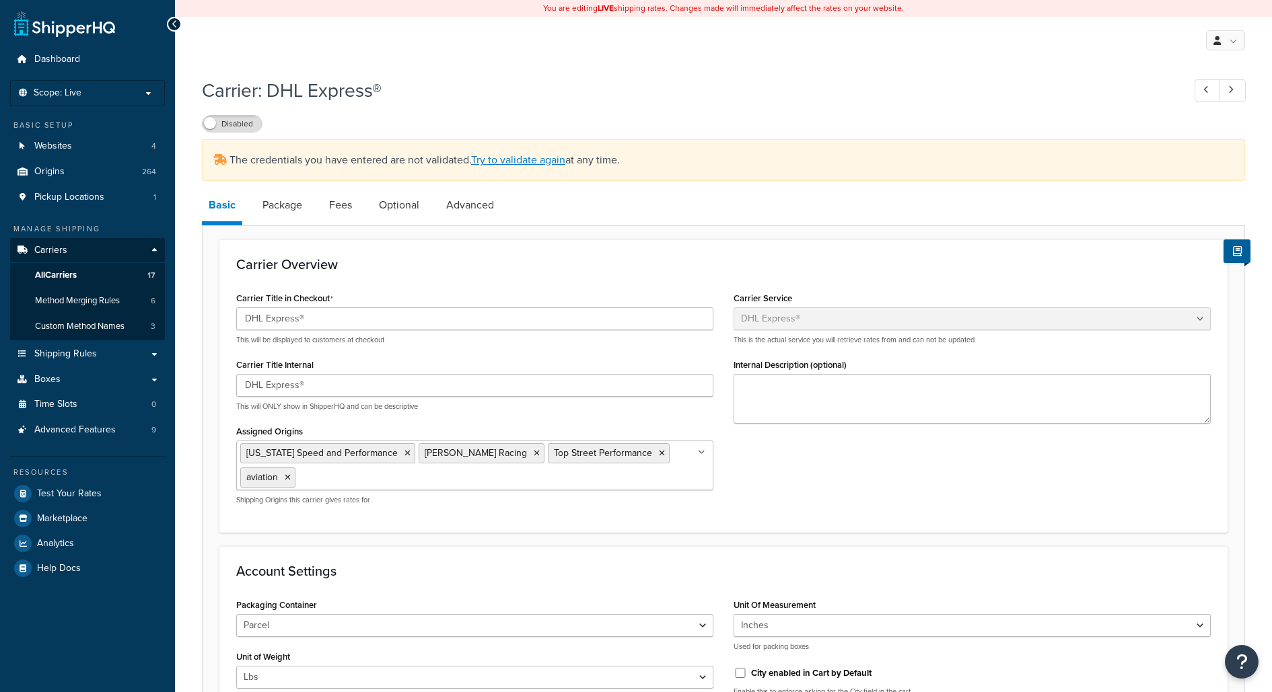
select select "dhl"
click at [291, 210] on link "Package" at bounding box center [282, 205] width 53 height 32
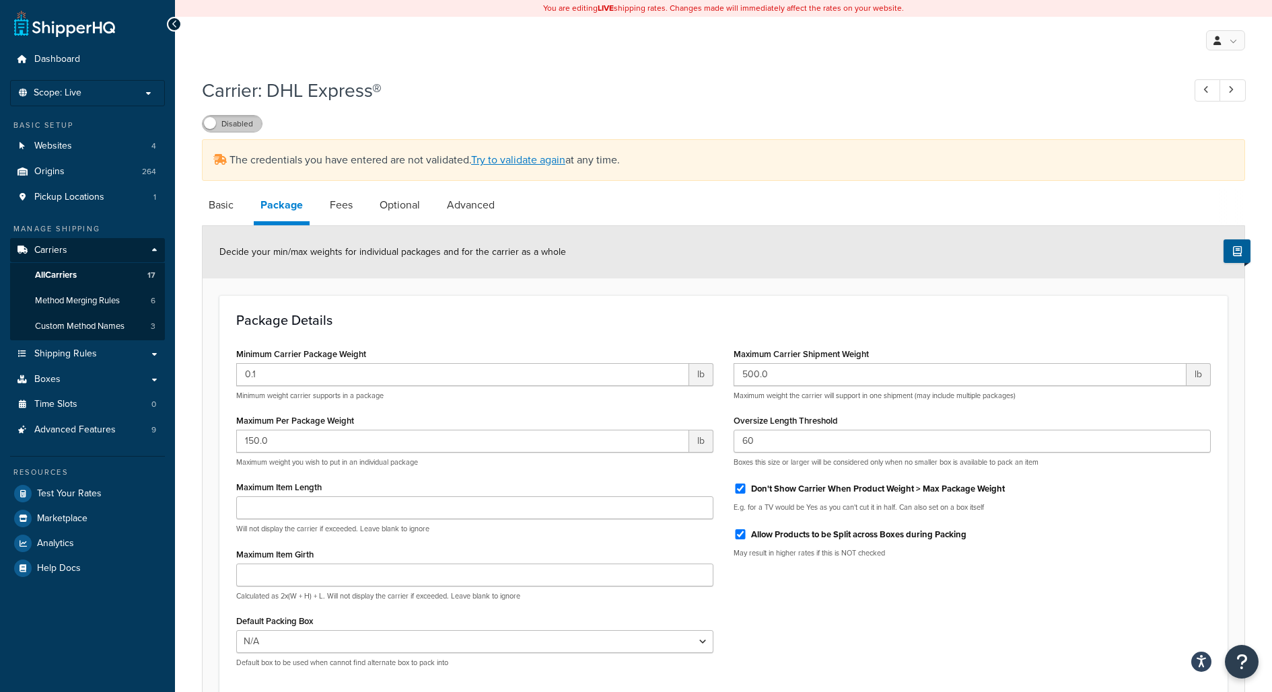
click at [230, 120] on label "Disabled" at bounding box center [232, 124] width 59 height 16
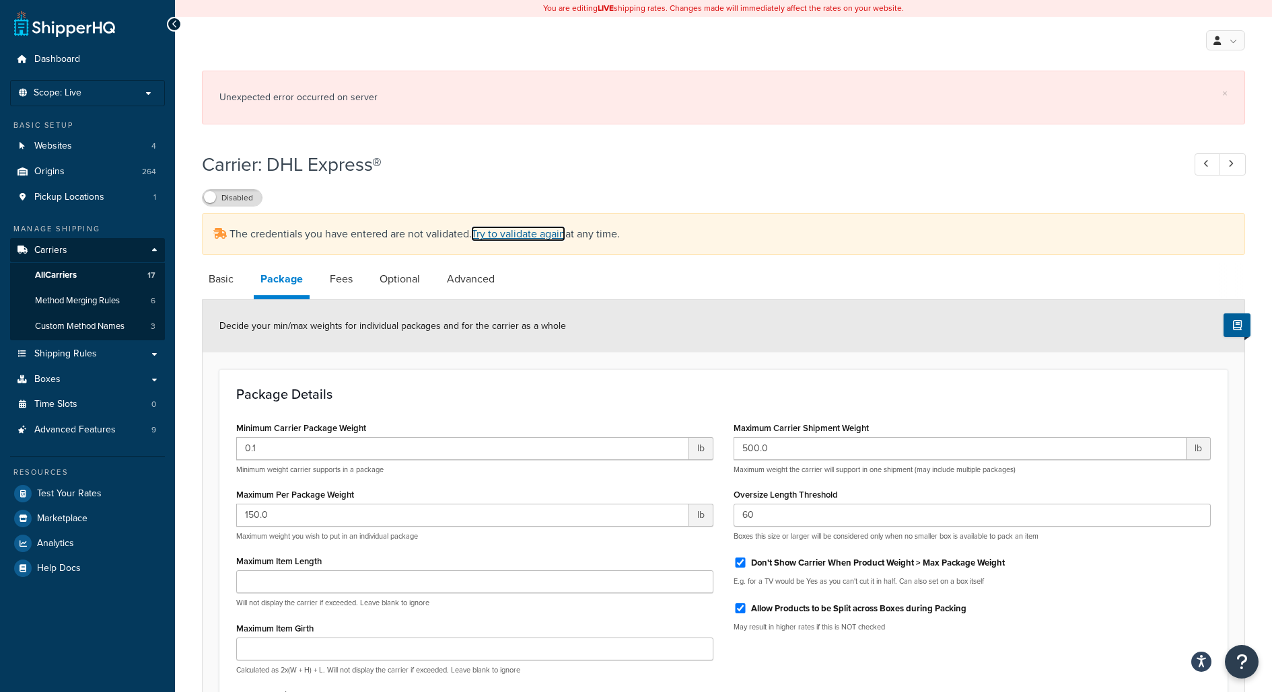
click at [530, 242] on link "Try to validate again" at bounding box center [518, 233] width 94 height 15
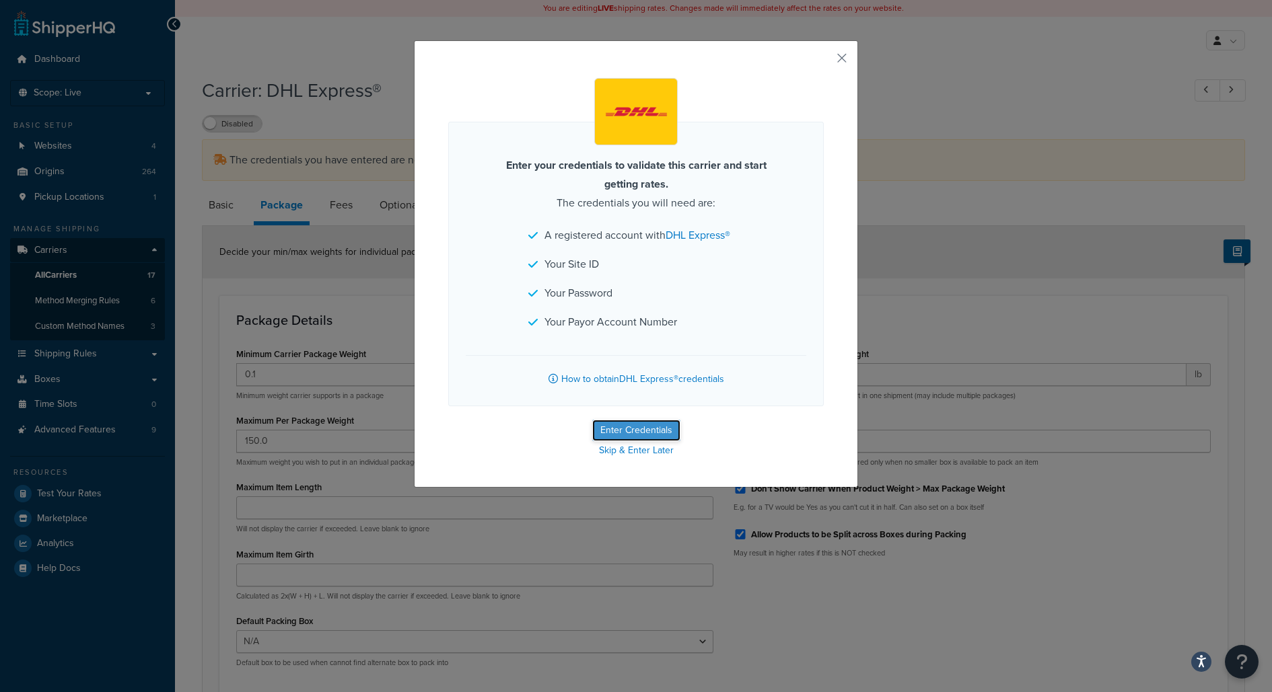
click at [642, 428] on button "Enter Credentials" at bounding box center [636, 431] width 88 height 22
select select "US"
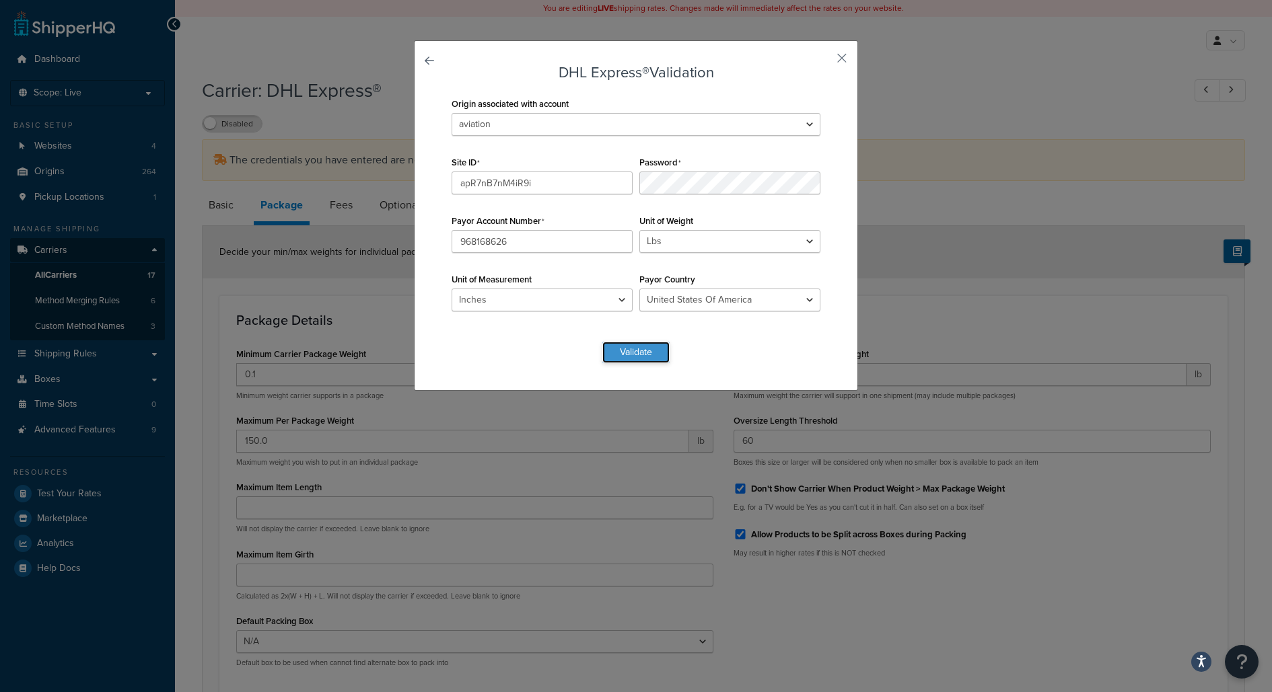
click at [631, 359] on button "Validate" at bounding box center [635, 353] width 67 height 22
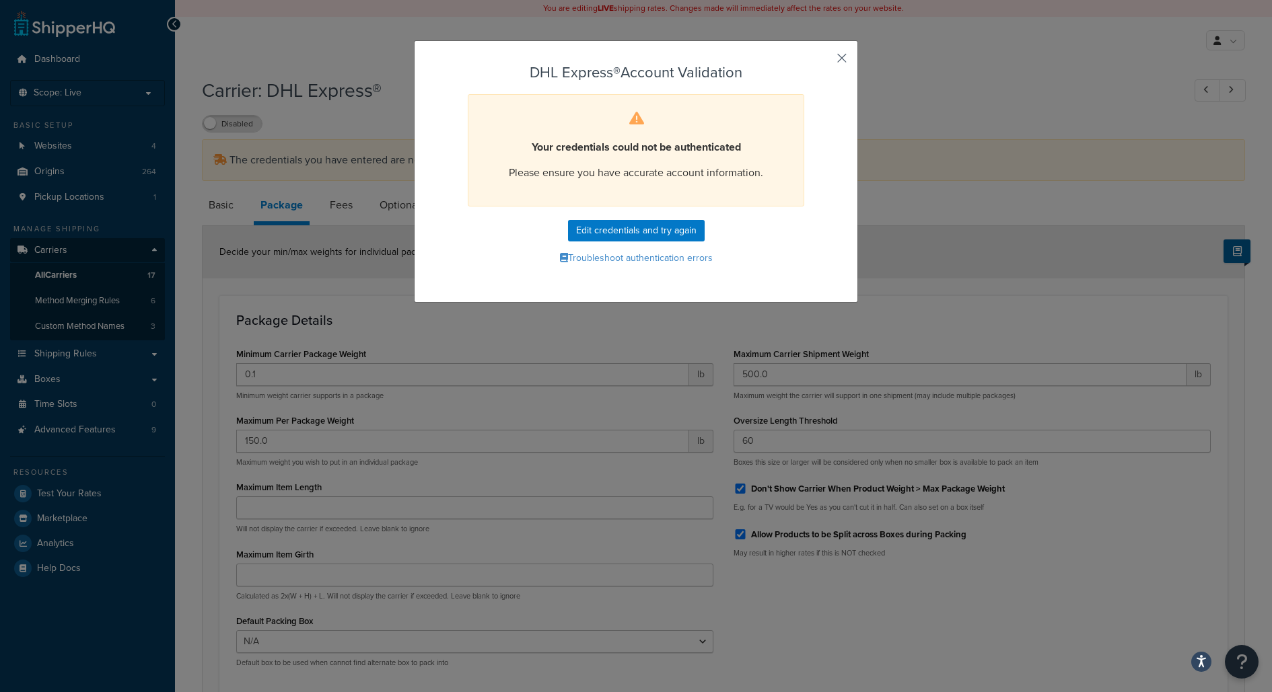
click at [824, 61] on button "button" at bounding box center [821, 62] width 3 height 3
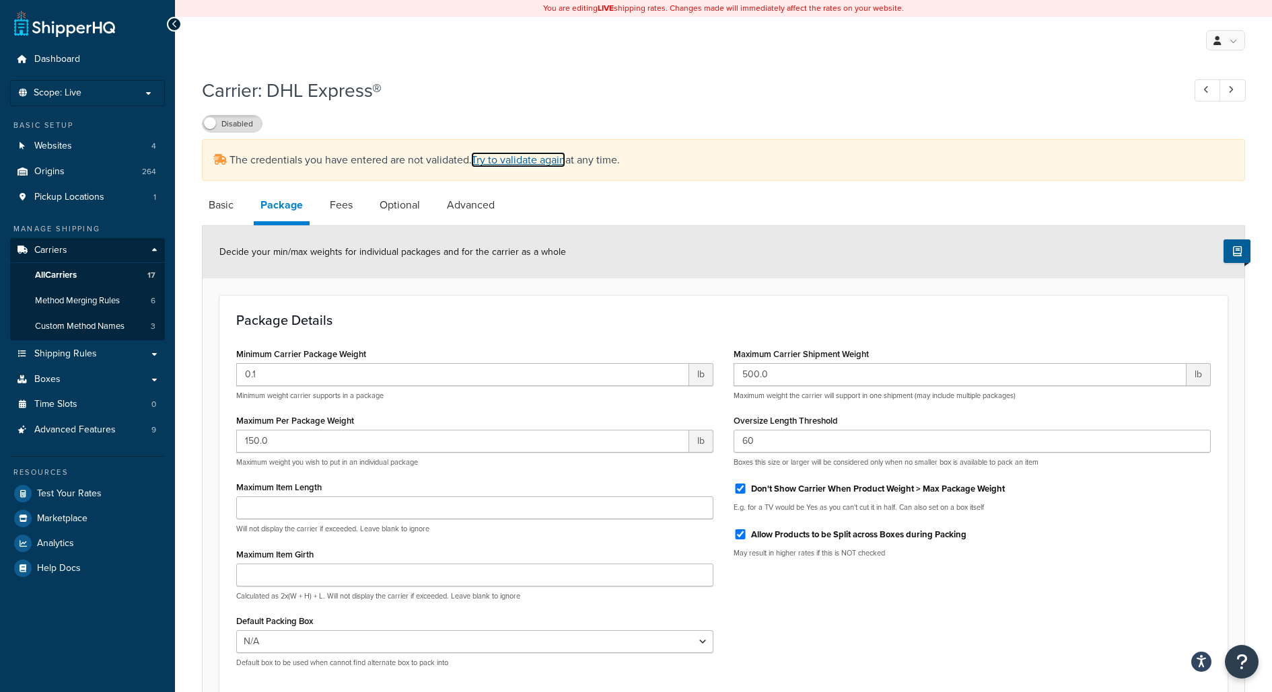
click at [496, 165] on link "Try to validate again" at bounding box center [518, 159] width 94 height 15
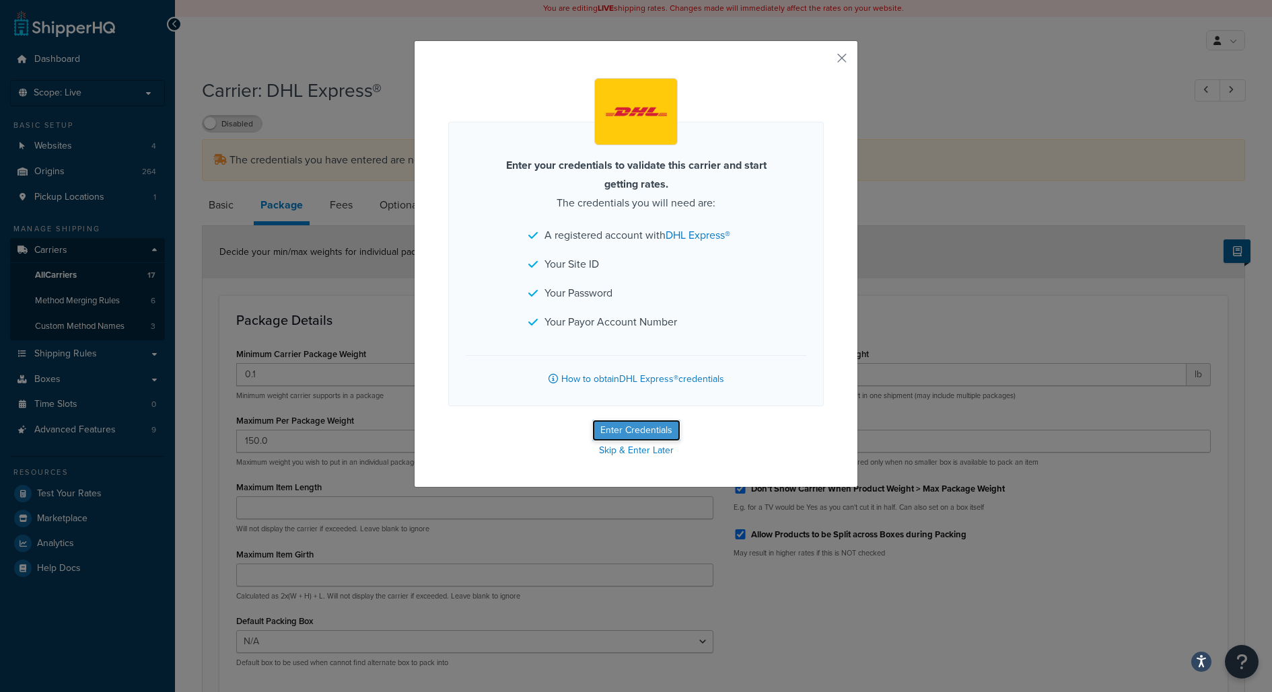
click at [637, 427] on button "Enter Credentials" at bounding box center [636, 431] width 88 height 22
select select "US"
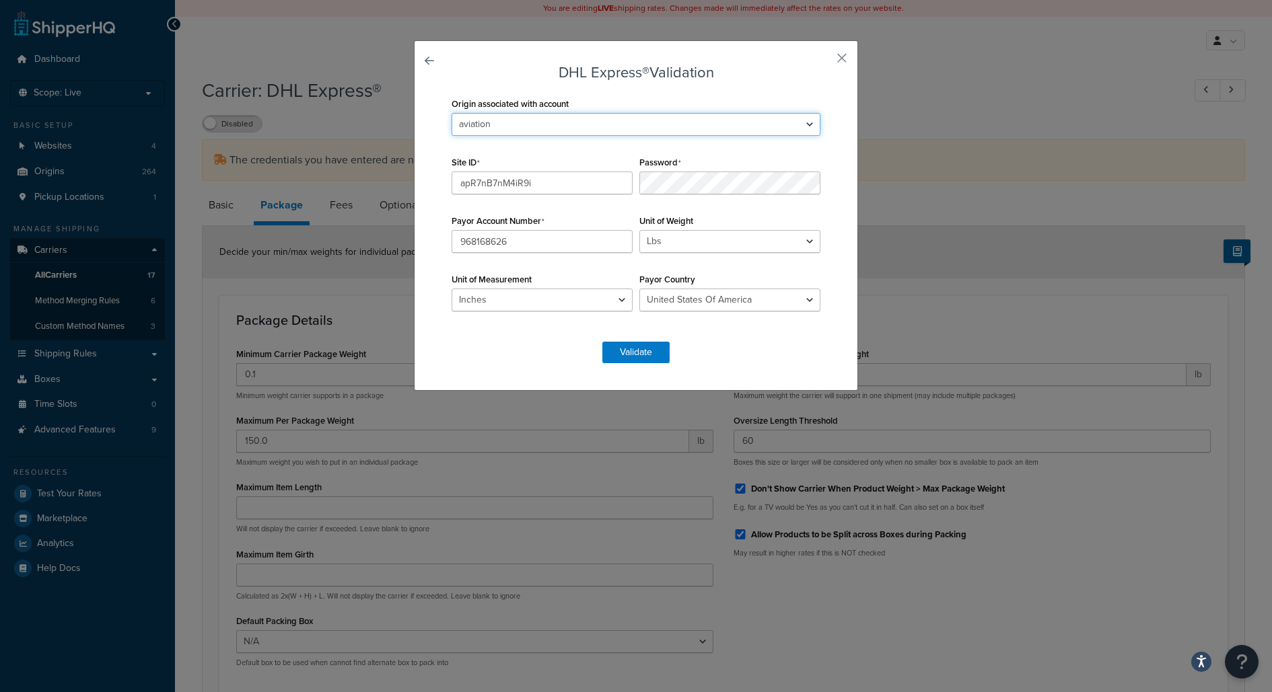
click at [628, 135] on select "2M Fabrication 3P Connect 417 Motorsports 9574 217th Street West; A & A Corvett…" at bounding box center [636, 124] width 369 height 23
select select "163678"
click at [452, 113] on select "2M Fabrication 3P Connect 417 Motorsports 9574 217th Street West; A & A Corvett…" at bounding box center [636, 124] width 369 height 23
click at [653, 347] on button "Validate" at bounding box center [635, 353] width 67 height 22
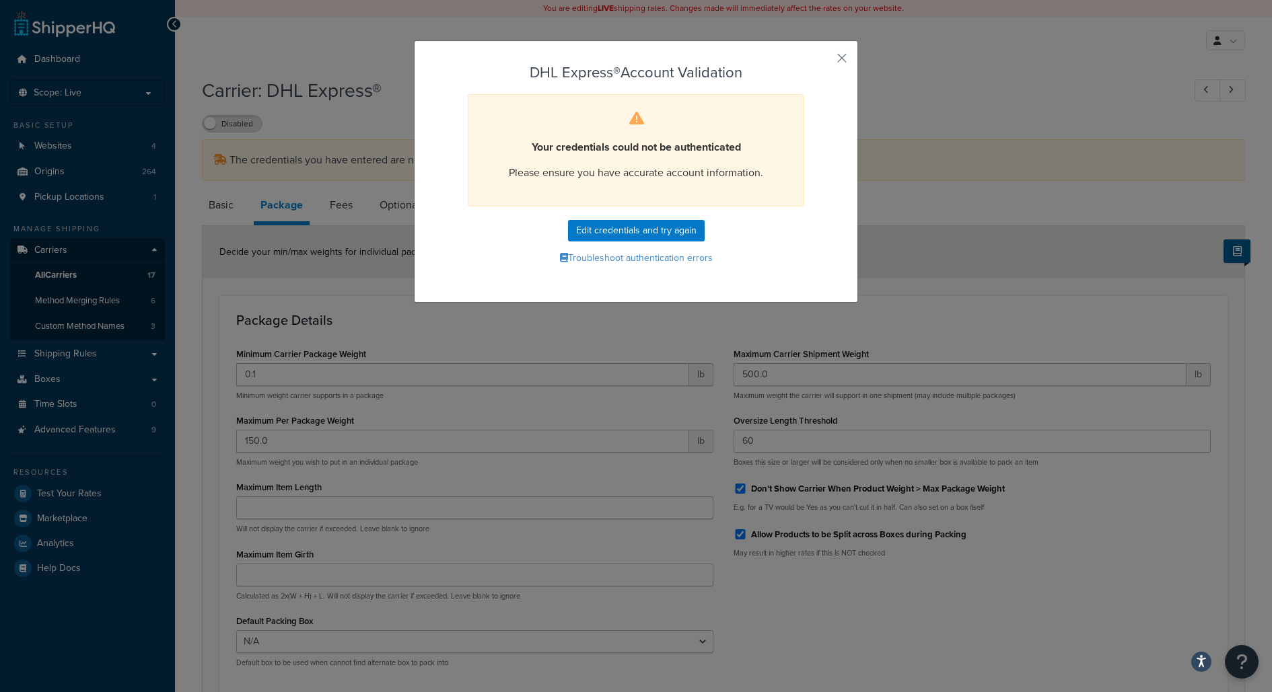
click at [847, 55] on div "DHL Express® Account Validation Your credentials could not be authenticated Ple…" at bounding box center [636, 171] width 444 height 262
click at [824, 61] on button "button" at bounding box center [821, 62] width 3 height 3
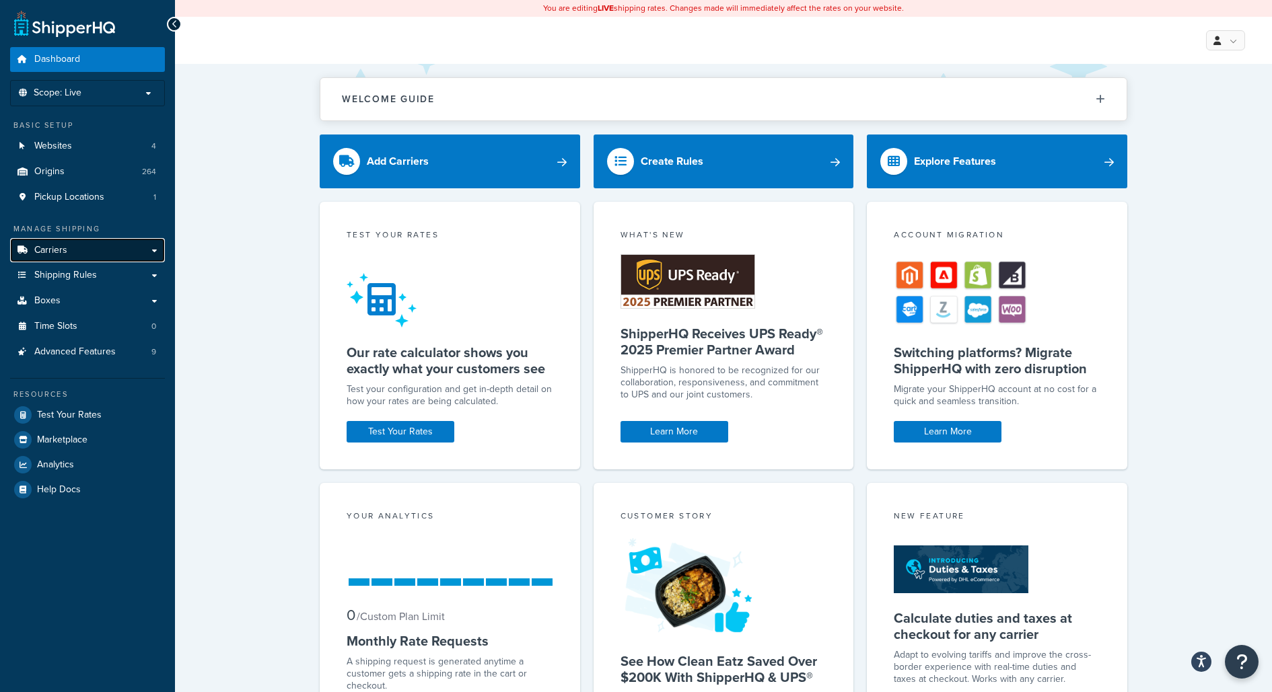
click at [119, 254] on link "Carriers" at bounding box center [87, 250] width 155 height 25
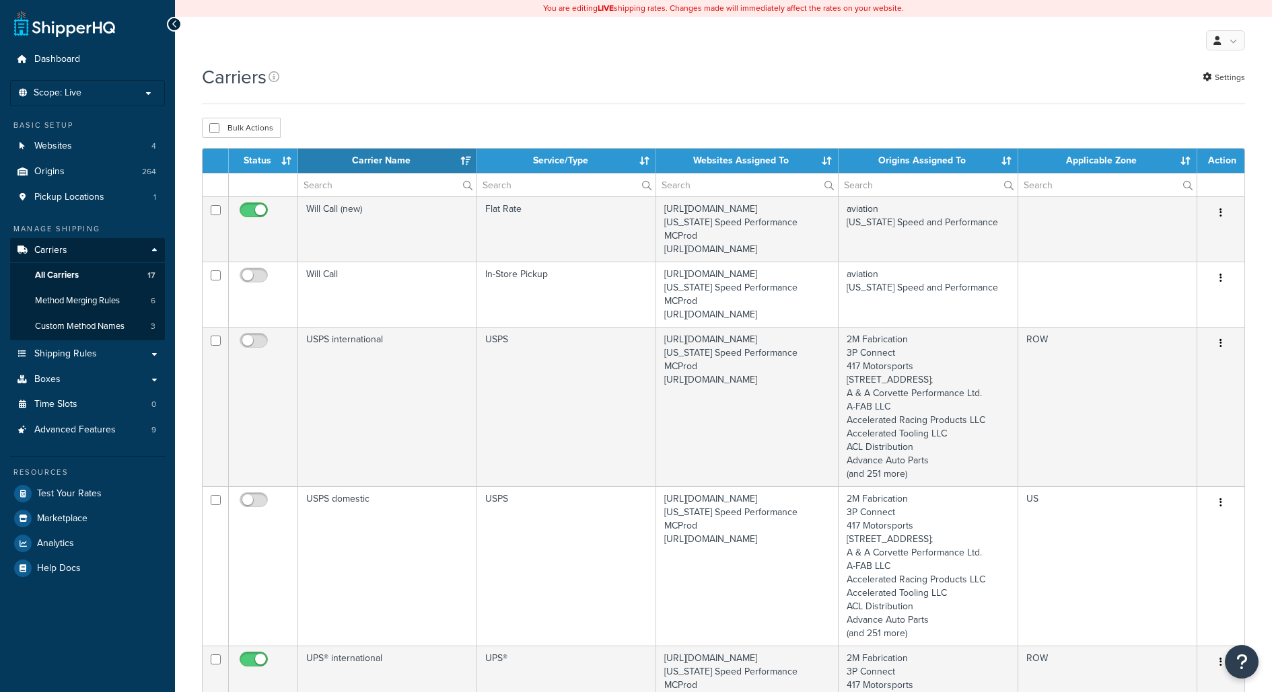
select select "15"
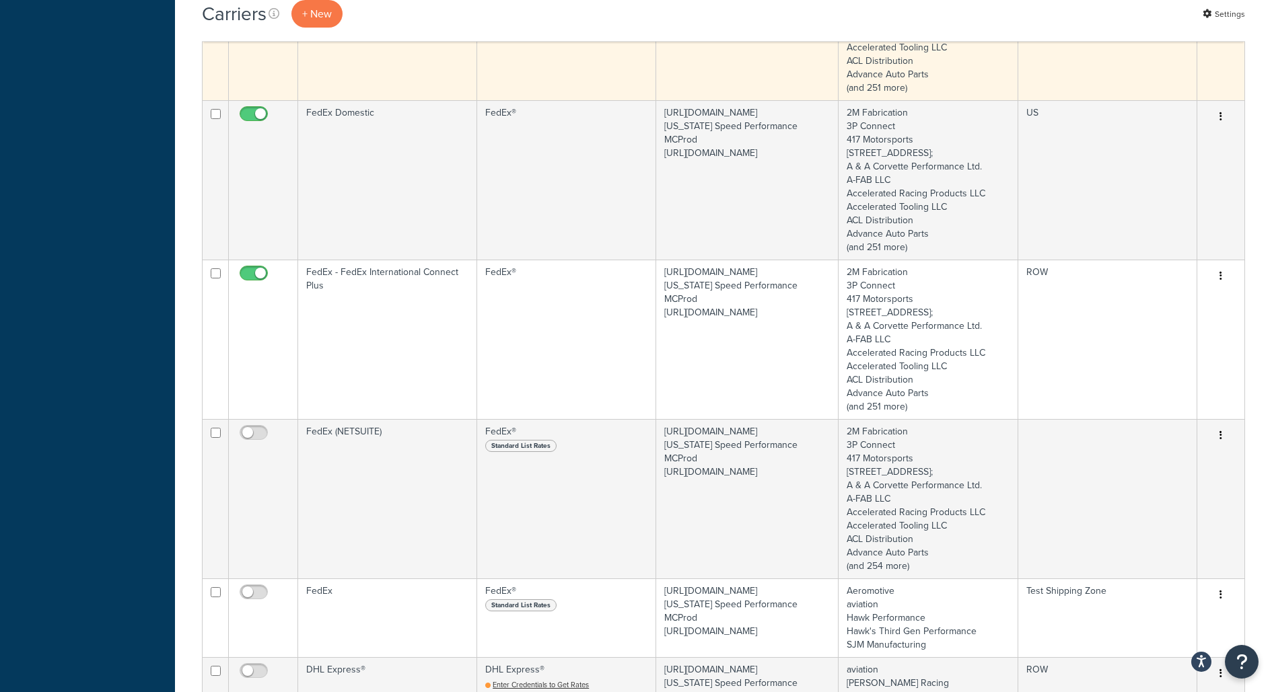
scroll to position [1887, 0]
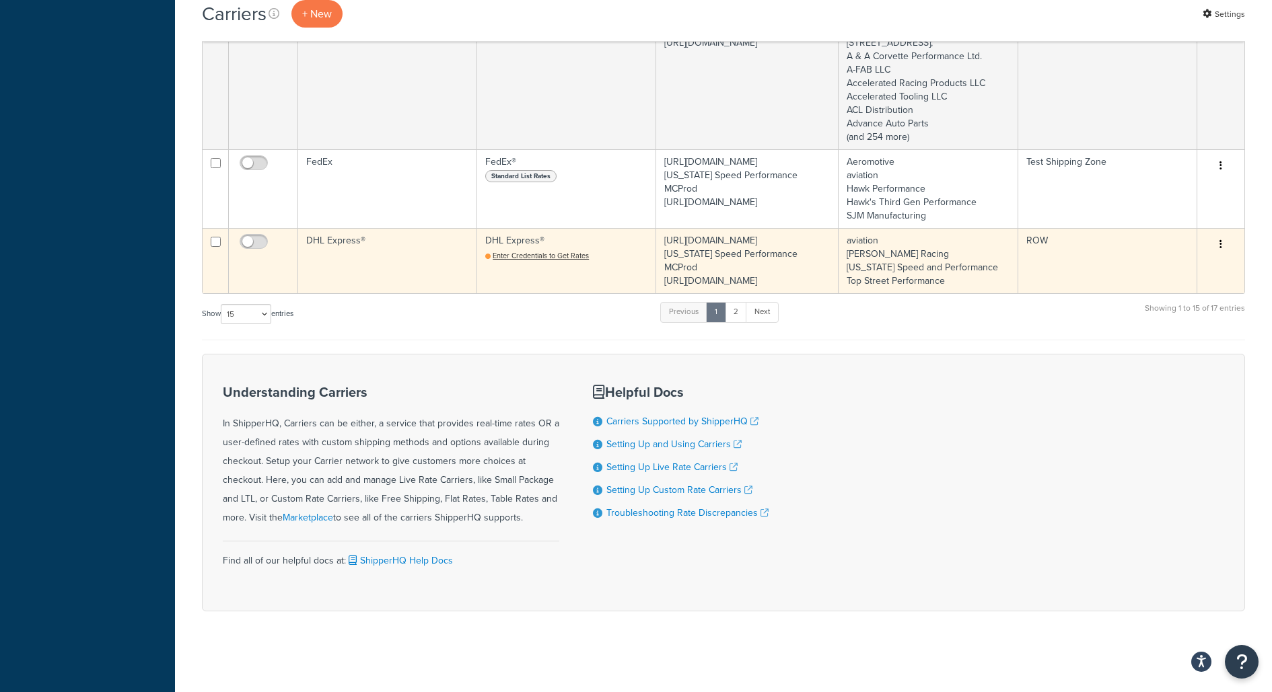
click at [390, 245] on td "DHL Express®" at bounding box center [387, 260] width 179 height 65
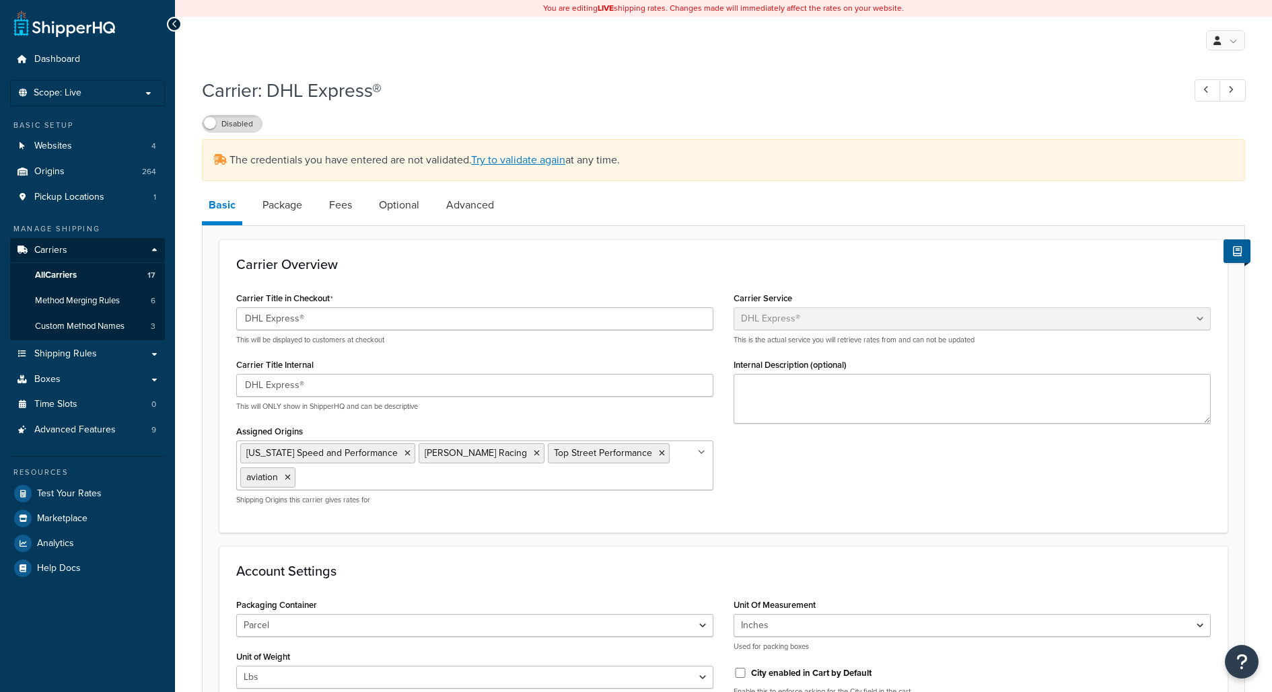
select select "dhl"
click at [450, 208] on link "Advanced" at bounding box center [469, 205] width 61 height 32
select select "false"
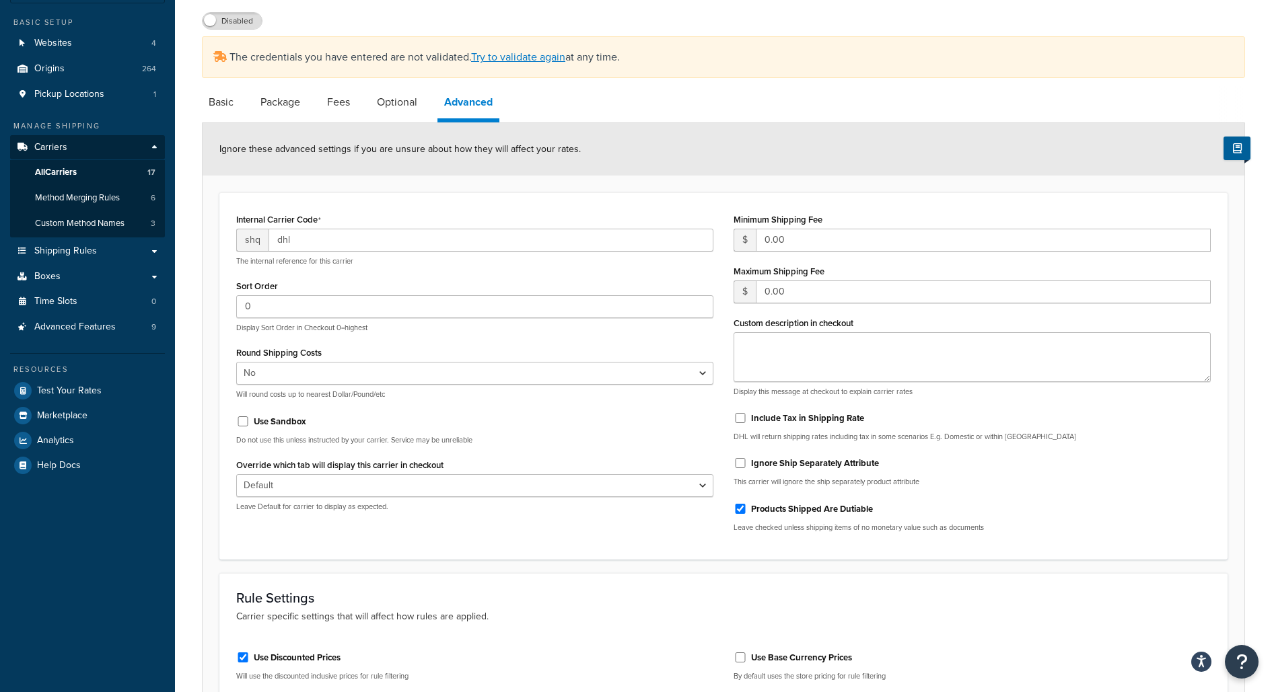
scroll to position [105, 0]
click at [584, 188] on form "Ignore these advanced settings if you are unsure about how they will affect you…" at bounding box center [724, 464] width 1042 height 686
